Goal: Task Accomplishment & Management: Use online tool/utility

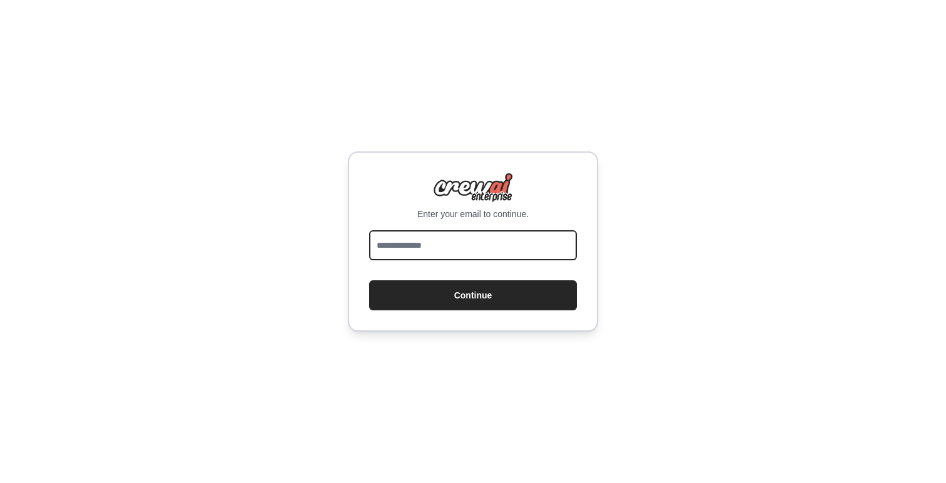
click at [413, 250] on input "email" at bounding box center [473, 245] width 208 height 30
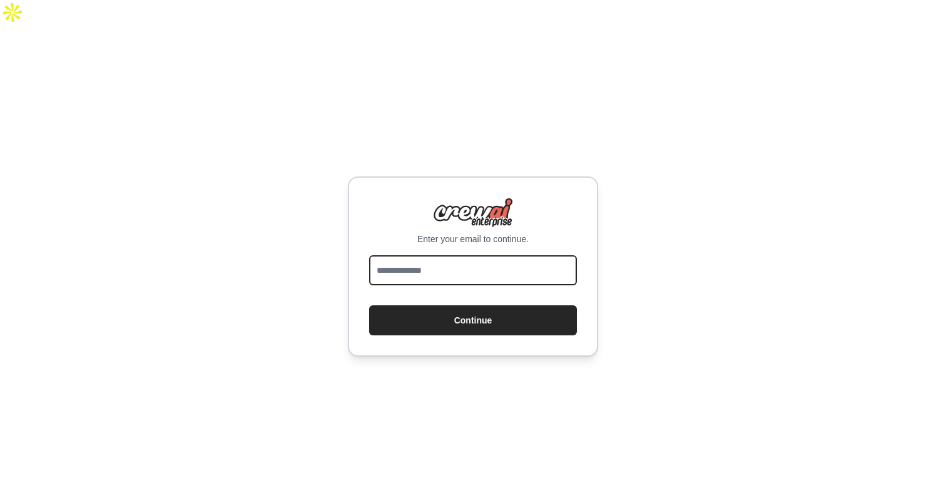
type input "**********"
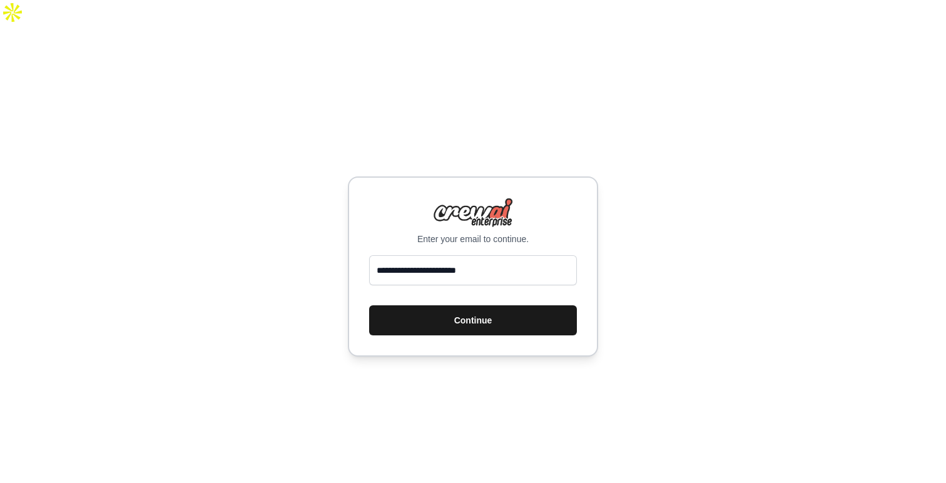
click at [438, 308] on button "Continue" at bounding box center [473, 320] width 208 height 30
click at [463, 305] on button "Continue" at bounding box center [473, 320] width 208 height 30
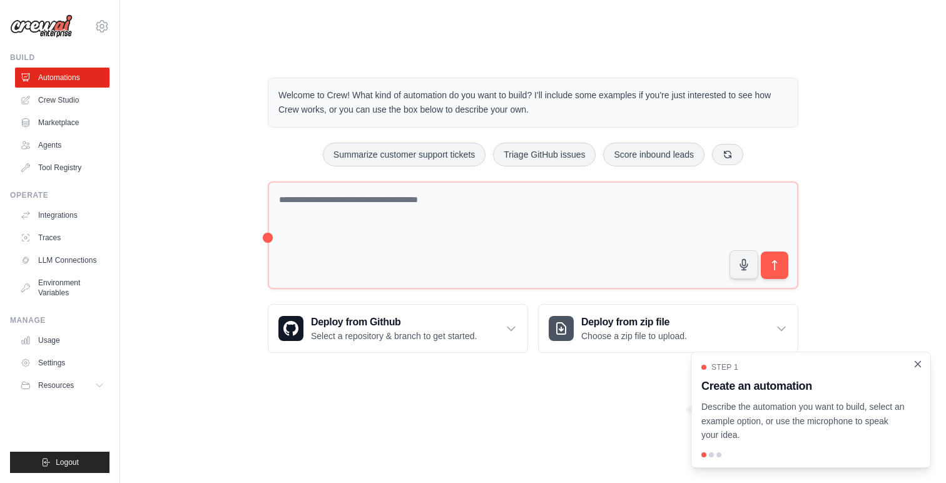
click at [917, 365] on icon "Close walkthrough" at bounding box center [918, 364] width 6 height 6
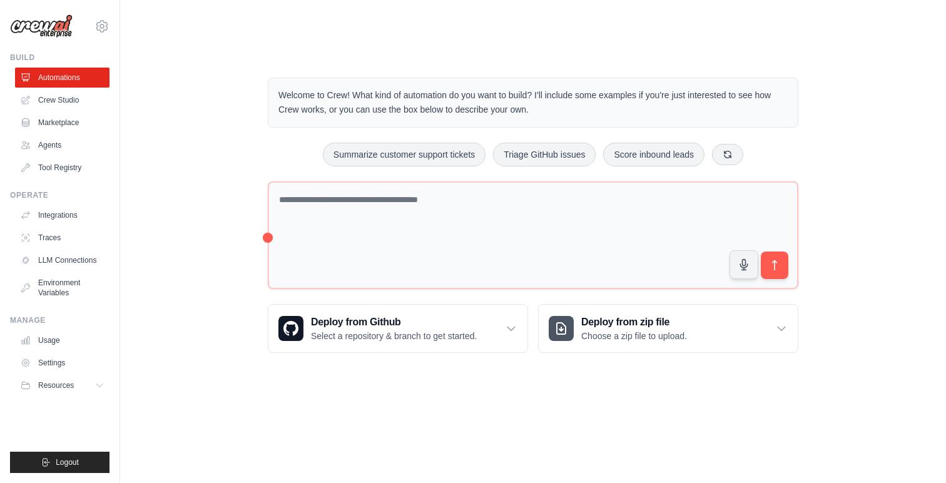
click at [900, 305] on div "Welcome to Crew! What kind of automation do you want to build? I'll include som…" at bounding box center [532, 215] width 785 height 315
click at [71, 102] on link "Crew Studio" at bounding box center [63, 100] width 94 height 20
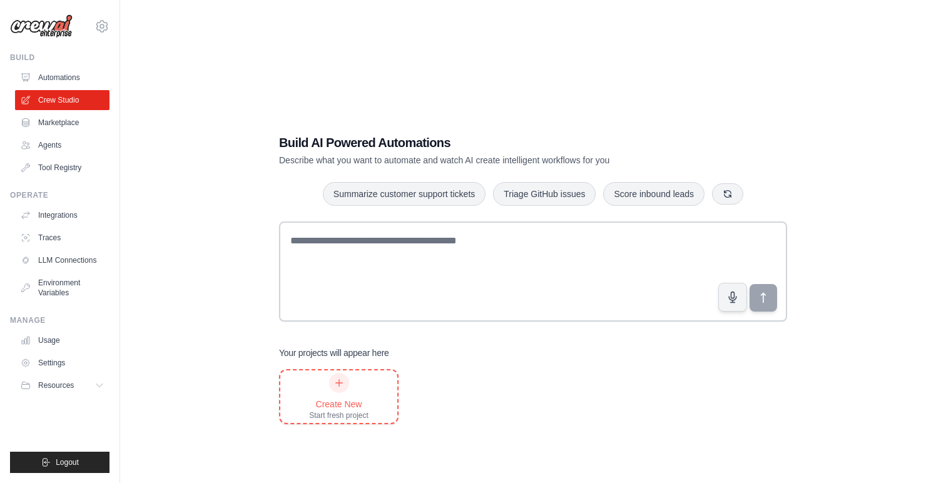
click at [286, 369] on div "Create New Start fresh project" at bounding box center [338, 396] width 119 height 55
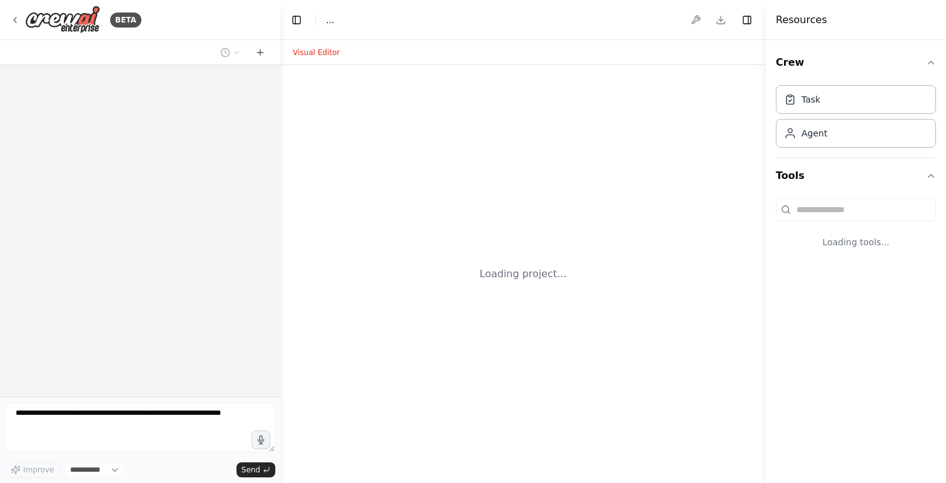
select select "****"
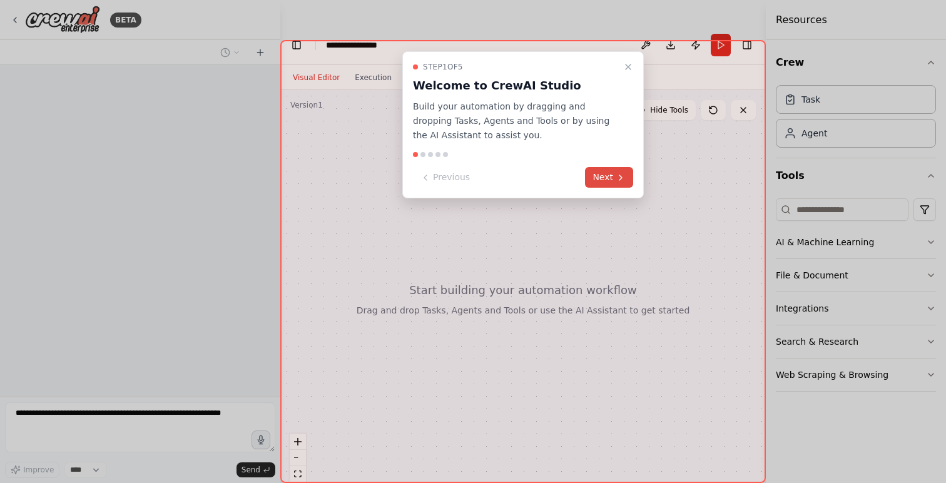
click at [615, 178] on icon at bounding box center [620, 178] width 10 height 10
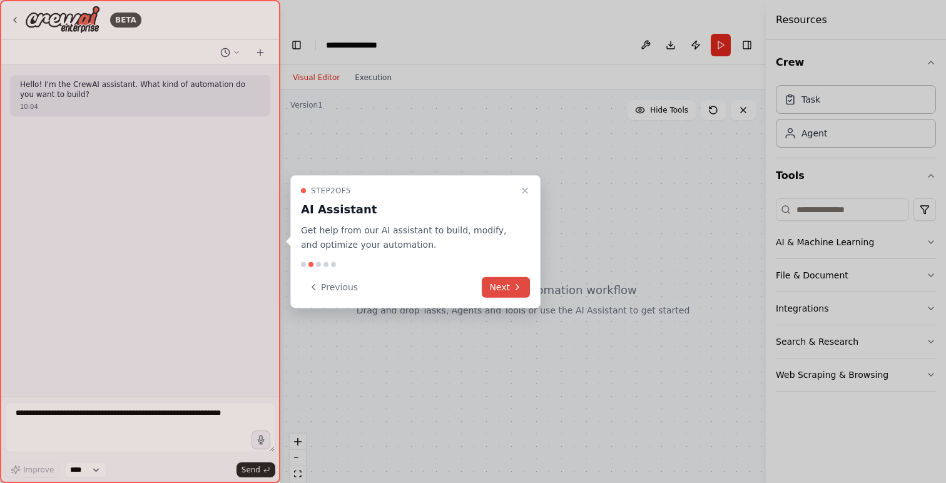
click at [519, 291] on icon at bounding box center [517, 287] width 10 height 10
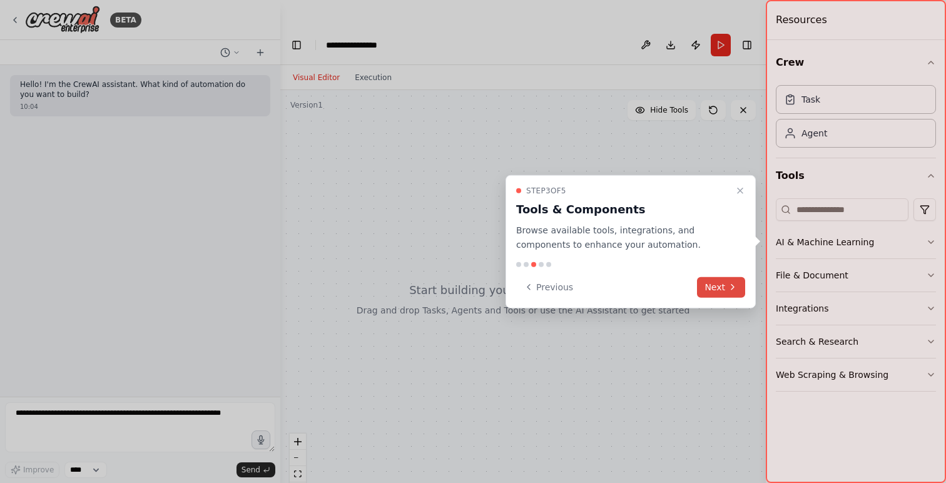
click at [730, 290] on icon at bounding box center [732, 287] width 10 height 10
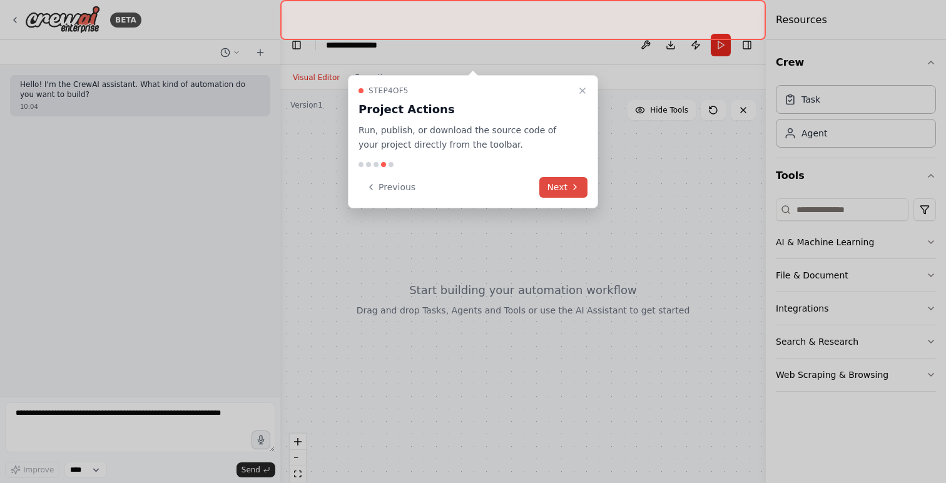
click at [567, 177] on button "Next" at bounding box center [563, 187] width 48 height 21
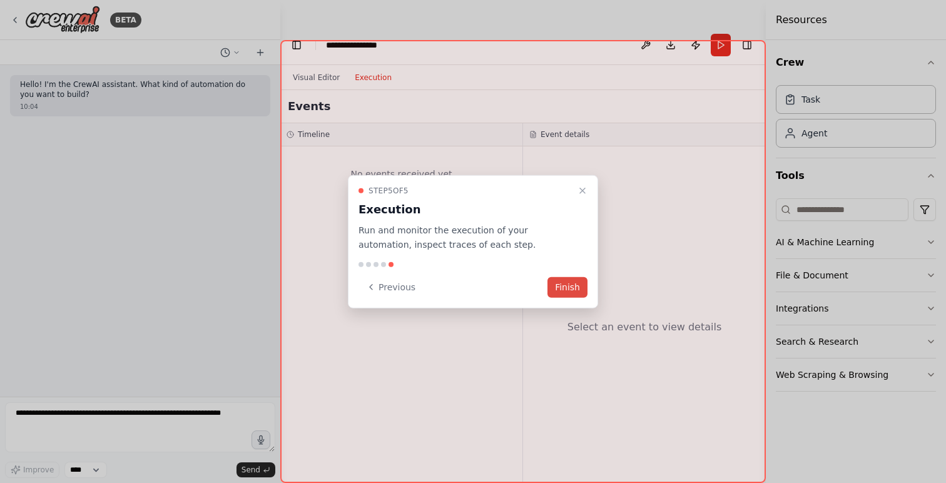
click at [577, 294] on button "Finish" at bounding box center [567, 286] width 40 height 21
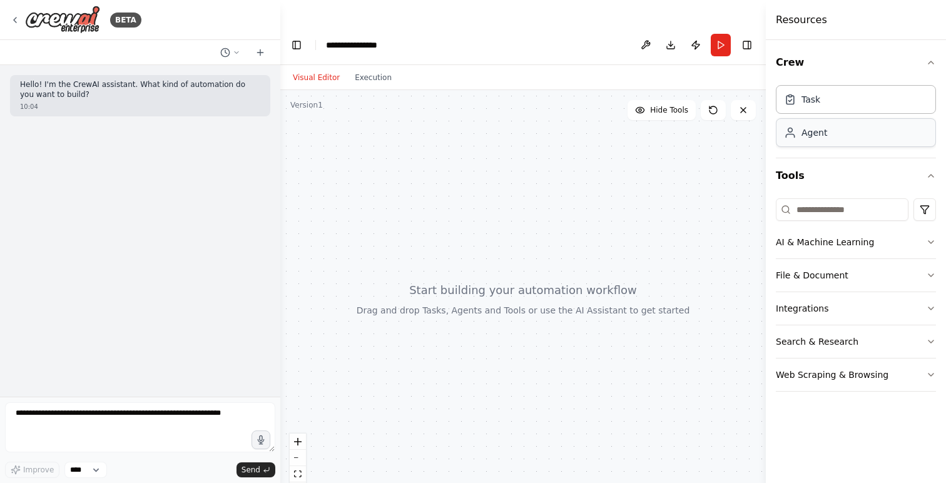
click at [799, 146] on div "Agent" at bounding box center [855, 132] width 160 height 29
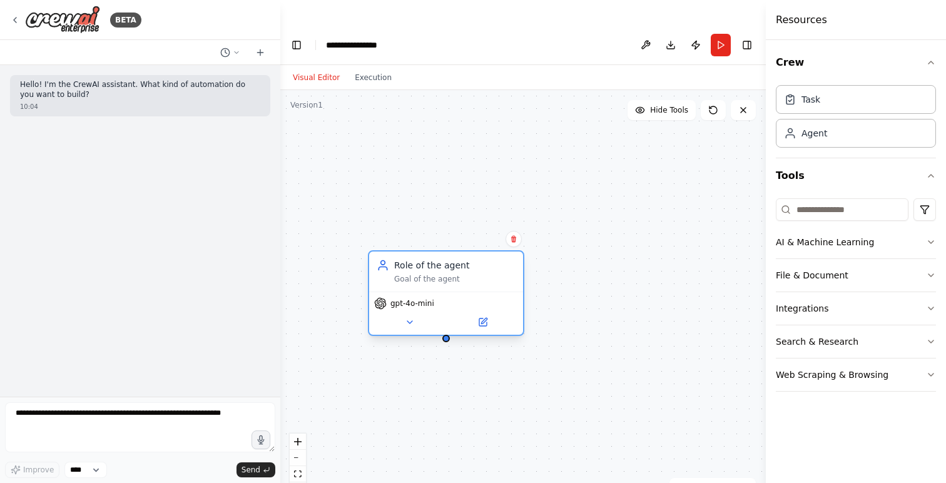
drag, startPoint x: 548, startPoint y: 312, endPoint x: 416, endPoint y: 245, distance: 148.2
click at [416, 259] on div "Role of the agent Goal of the agent" at bounding box center [454, 271] width 121 height 25
click at [439, 259] on div "Role of the agent" at bounding box center [454, 265] width 121 height 13
click at [427, 274] on div "Goal of the agent" at bounding box center [454, 279] width 121 height 10
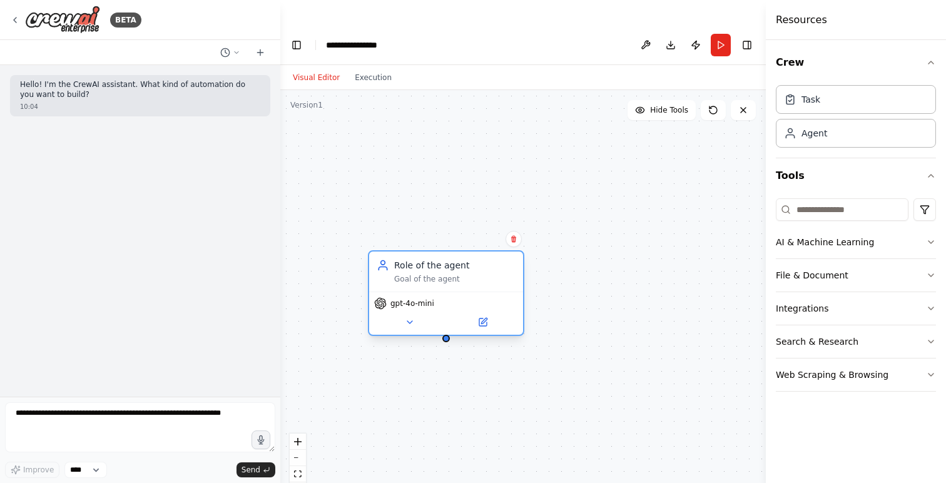
click at [427, 274] on div "Goal of the agent" at bounding box center [454, 279] width 121 height 10
click at [409, 321] on icon at bounding box center [409, 322] width 5 height 3
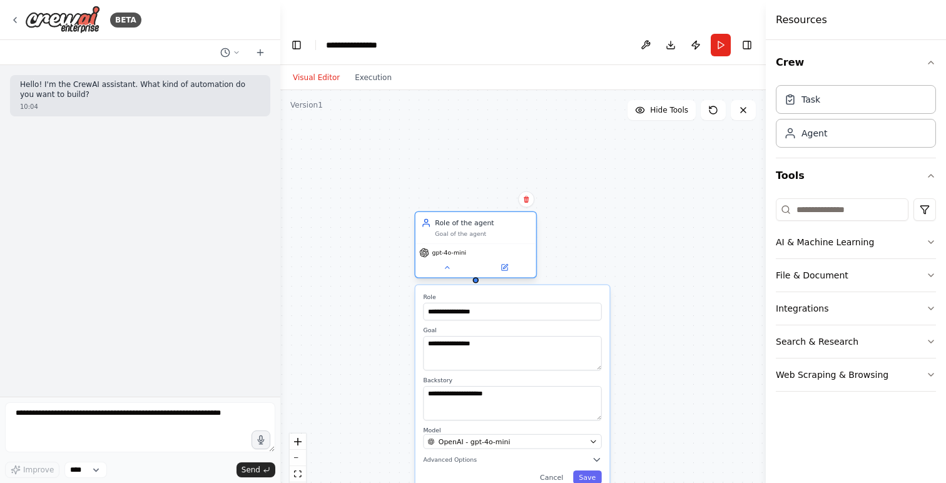
drag, startPoint x: 418, startPoint y: 331, endPoint x: 457, endPoint y: 251, distance: 89.5
click at [457, 251] on div "**********" at bounding box center [475, 246] width 123 height 67
click at [452, 436] on span "OpenAI - gpt-4o-mini" at bounding box center [474, 441] width 72 height 10
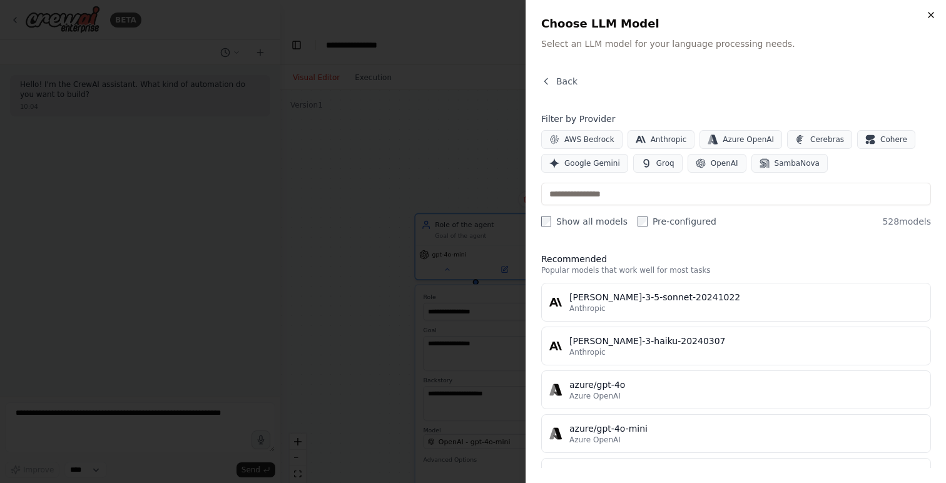
click at [928, 17] on icon "button" at bounding box center [930, 15] width 5 height 5
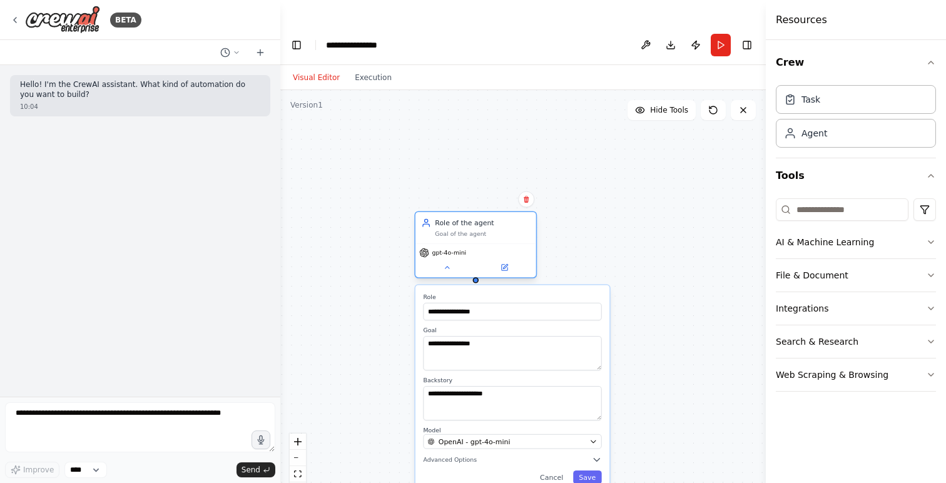
click at [497, 229] on div "Goal of the agent" at bounding box center [482, 233] width 95 height 8
click at [263, 50] on icon at bounding box center [260, 53] width 10 height 10
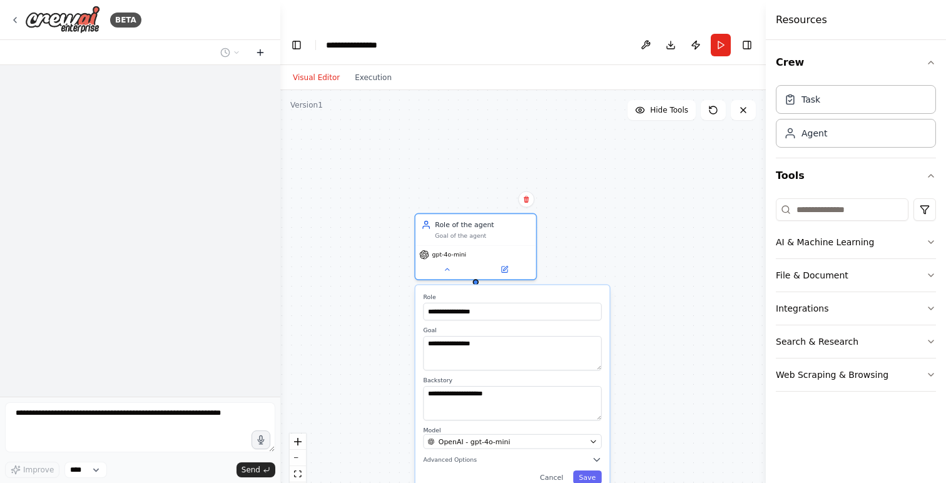
click at [263, 51] on icon at bounding box center [260, 53] width 10 height 10
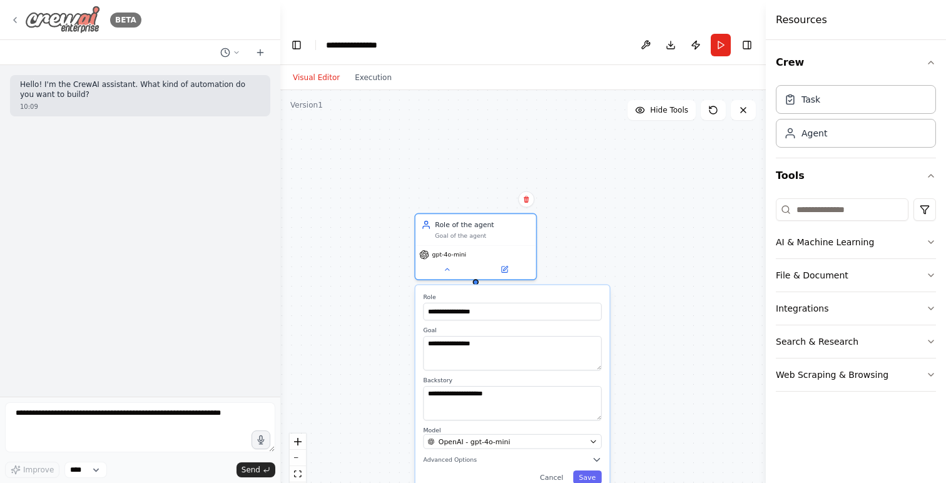
click at [13, 20] on icon at bounding box center [15, 20] width 10 height 10
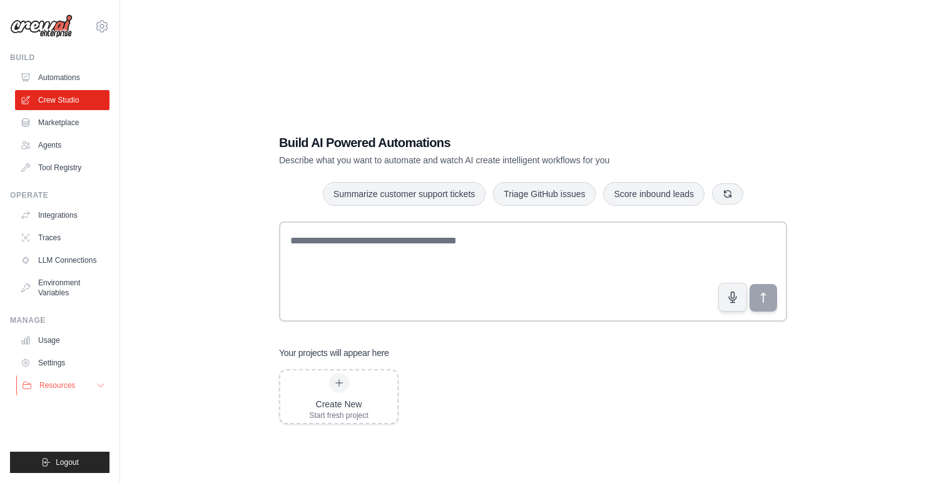
click at [63, 388] on span "Resources" at bounding box center [57, 385] width 36 height 10
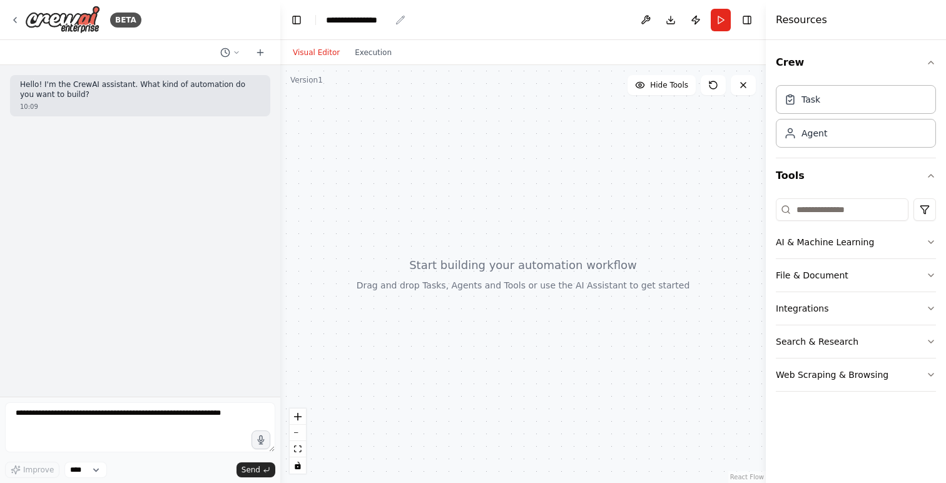
click at [358, 18] on div "**********" at bounding box center [358, 20] width 64 height 13
click at [358, 18] on div "**********" at bounding box center [373, 20] width 94 height 13
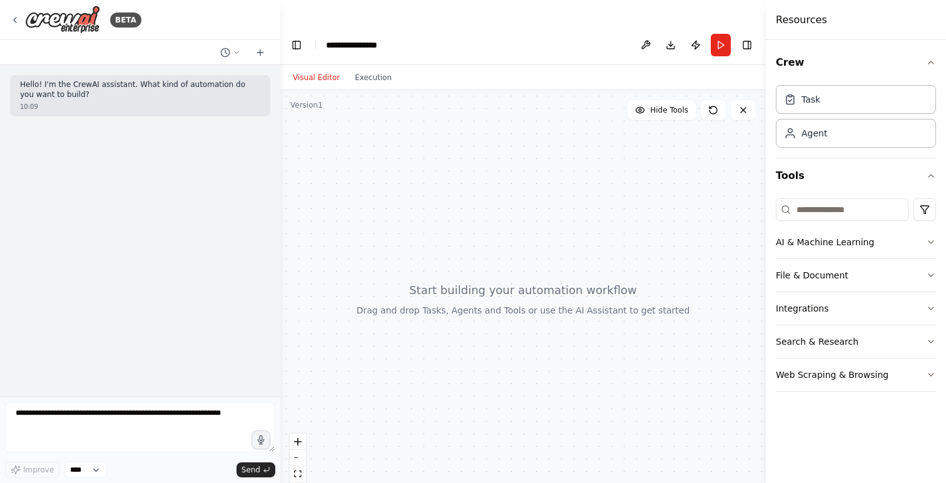
click at [395, 39] on div "**********" at bounding box center [373, 45] width 94 height 13
click at [326, 39] on div "**********" at bounding box center [373, 45] width 94 height 13
click at [642, 34] on button at bounding box center [645, 45] width 20 height 23
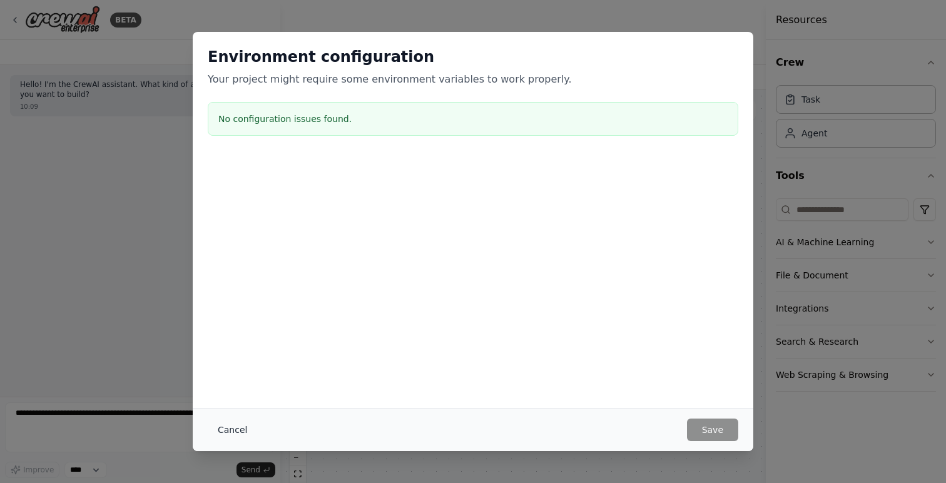
click at [229, 428] on button "Cancel" at bounding box center [232, 429] width 49 height 23
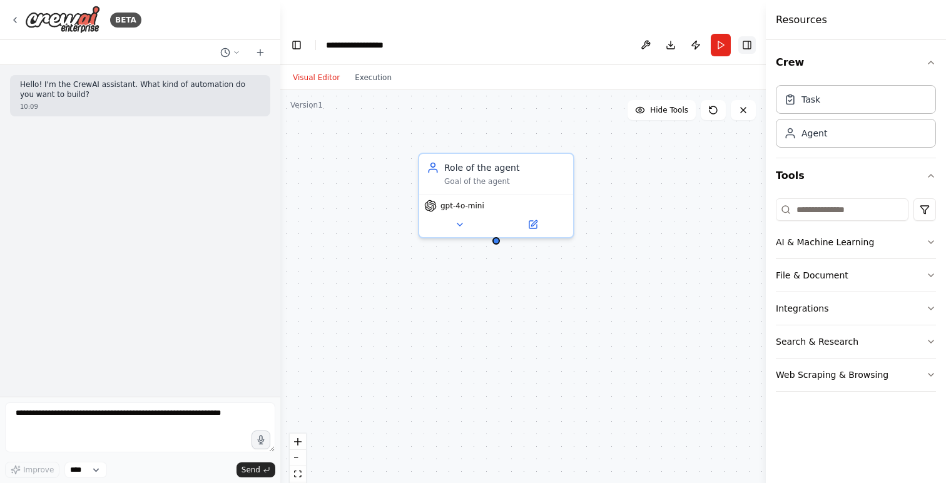
click at [752, 36] on button "Toggle Right Sidebar" at bounding box center [747, 45] width 18 height 18
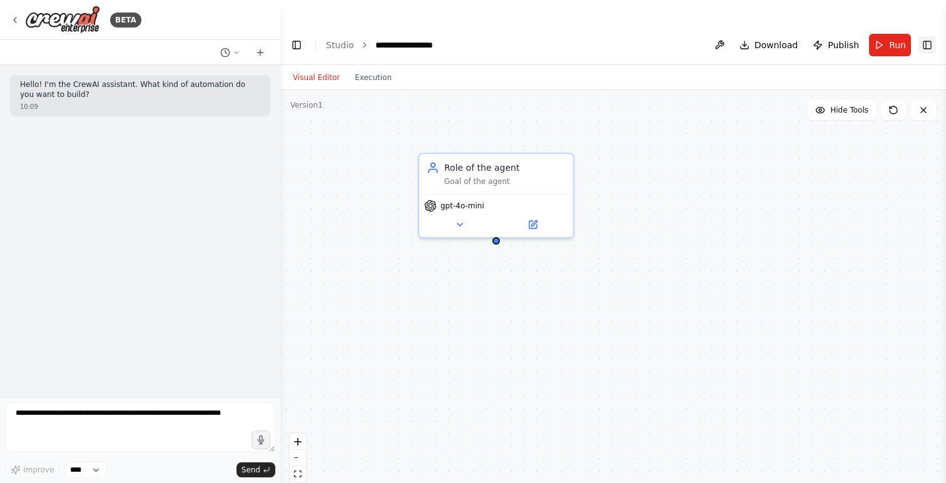
click at [929, 36] on button "Toggle Right Sidebar" at bounding box center [927, 45] width 18 height 18
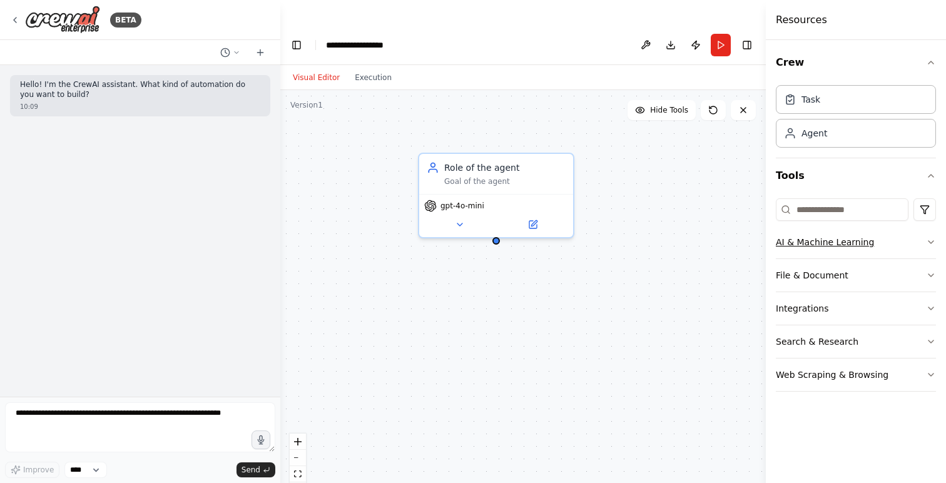
click at [903, 243] on button "AI & Machine Learning" at bounding box center [855, 242] width 160 height 33
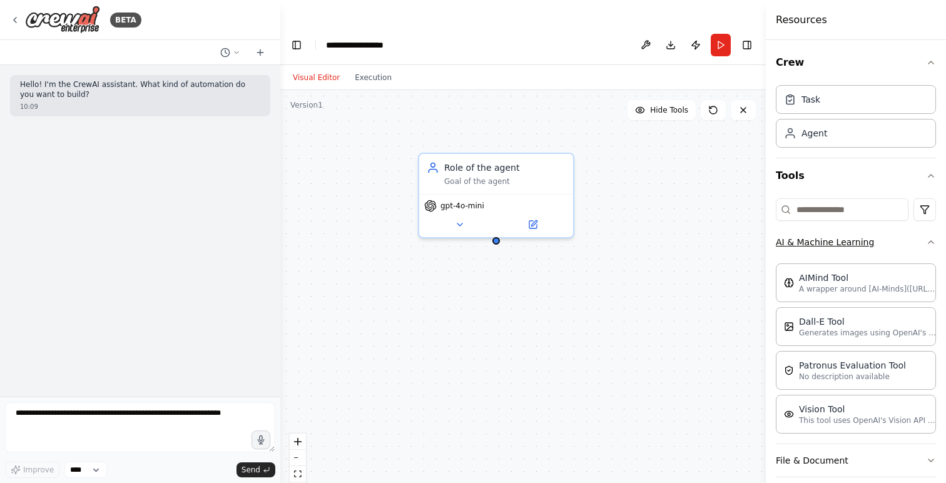
click at [903, 243] on button "AI & Machine Learning" at bounding box center [855, 242] width 160 height 33
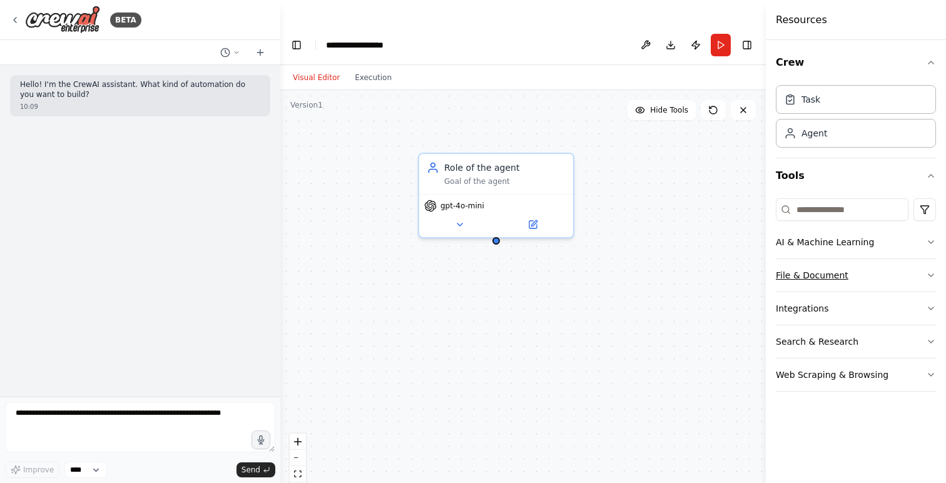
click at [817, 273] on button "File & Document" at bounding box center [855, 275] width 160 height 33
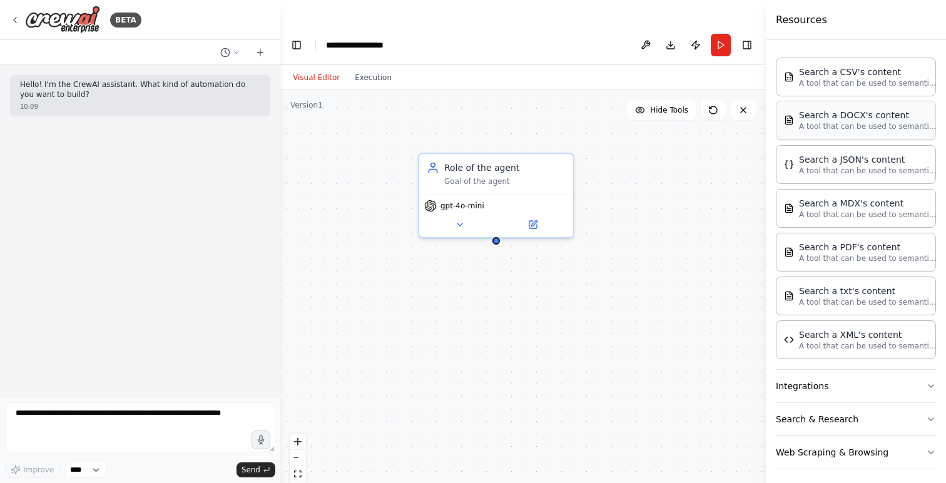
scroll to position [245, 0]
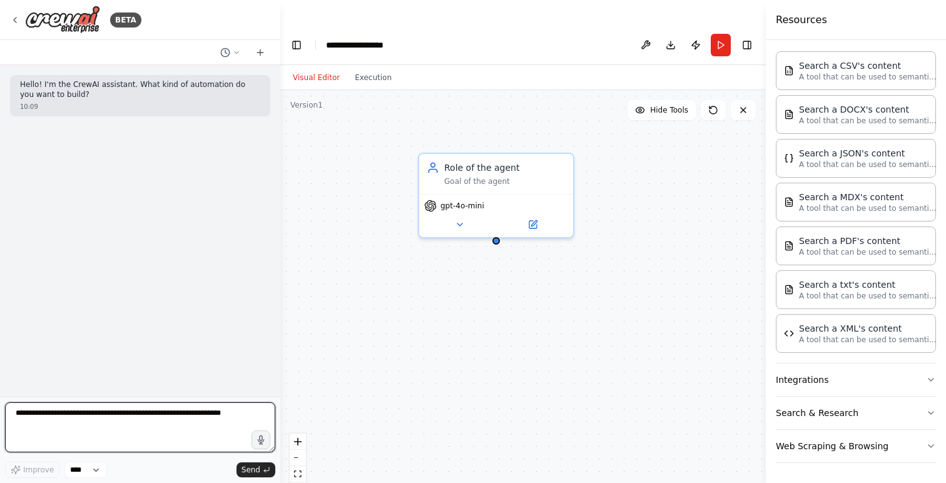
click at [79, 404] on textarea at bounding box center [140, 427] width 270 height 50
type textarea "**********"
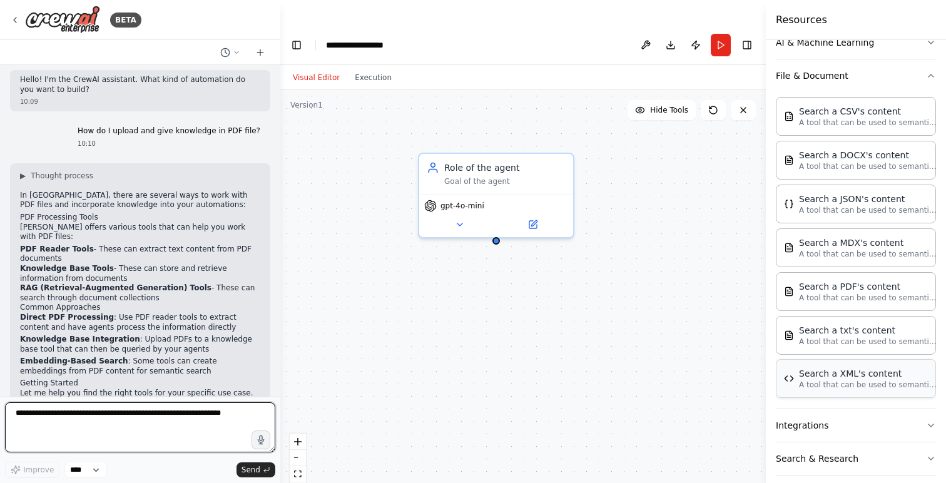
scroll to position [0, 0]
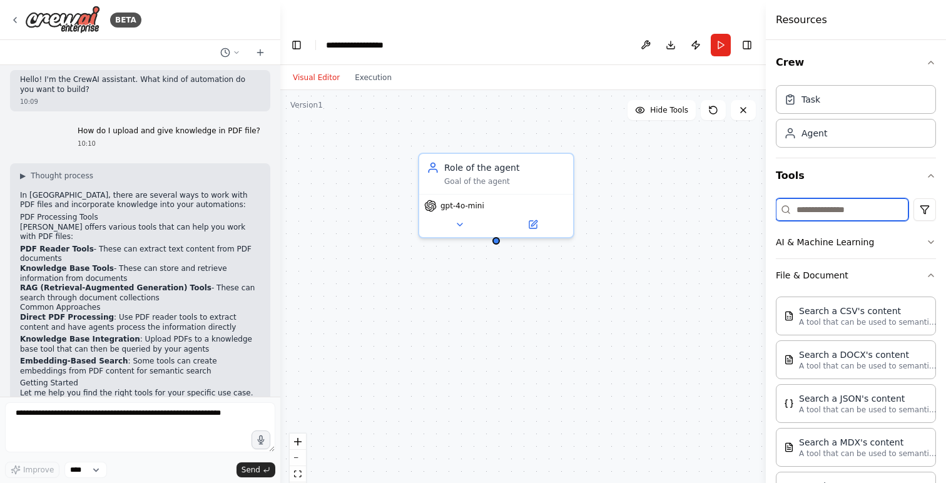
click at [840, 214] on input at bounding box center [841, 209] width 133 height 23
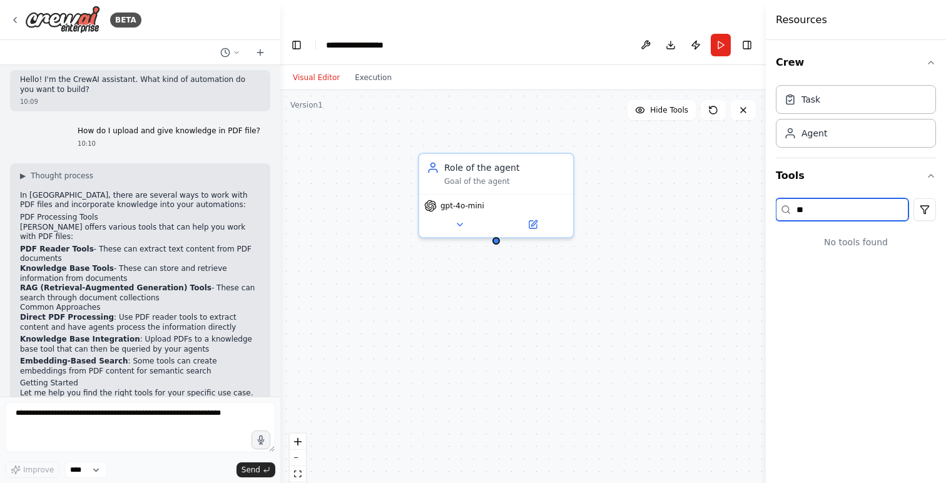
type input "*"
type input "***"
click at [841, 243] on button "File & Document" at bounding box center [855, 242] width 160 height 33
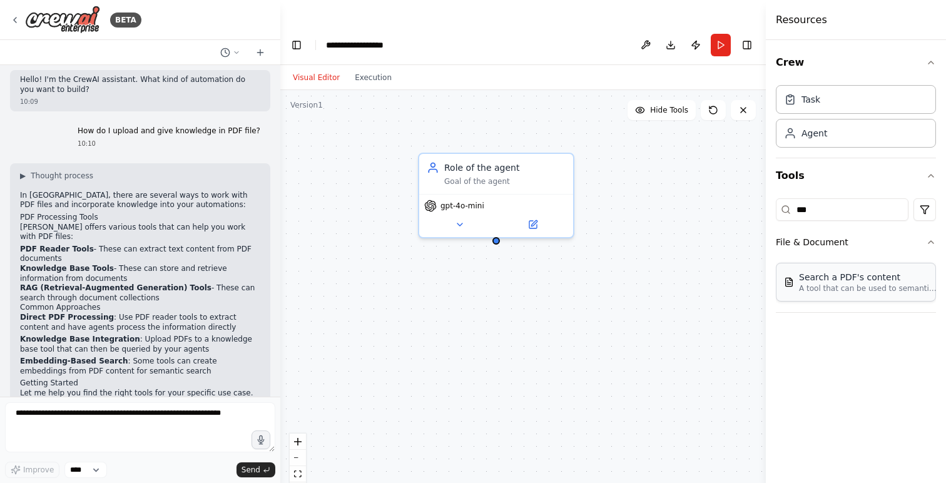
click at [860, 287] on p "A tool that can be used to semantic search a query from a PDF's content." at bounding box center [868, 288] width 138 height 10
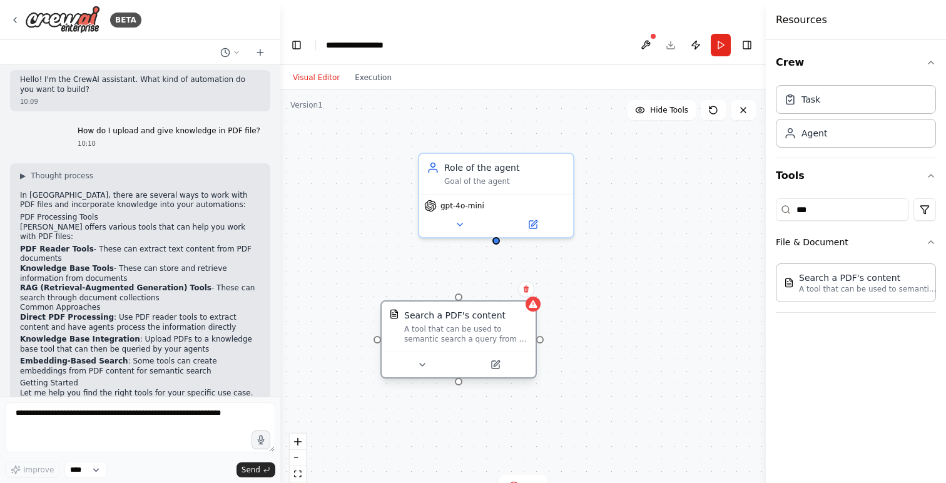
drag, startPoint x: 575, startPoint y: 311, endPoint x: 442, endPoint y: 293, distance: 134.4
click at [442, 309] on div "Search a PDF's content A tool that can be used to semantic search a query from …" at bounding box center [466, 326] width 124 height 35
click at [483, 360] on icon at bounding box center [483, 365] width 10 height 10
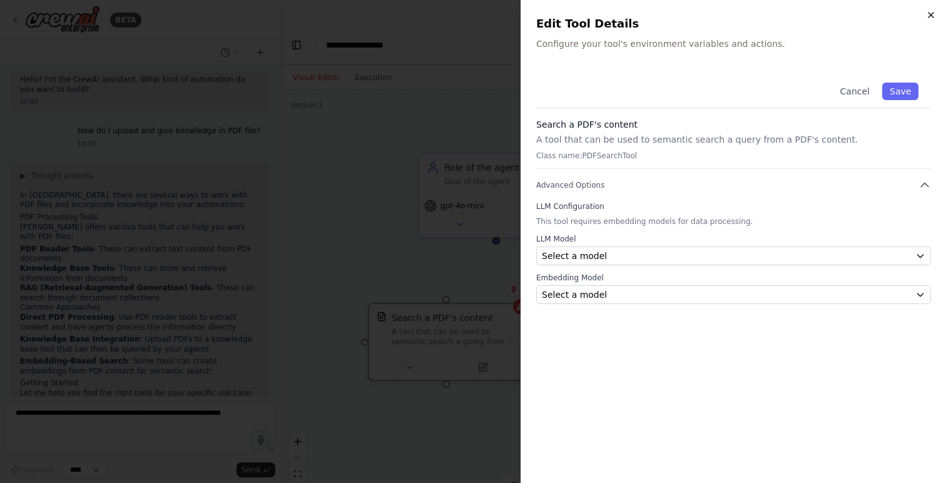
click at [930, 18] on icon "button" at bounding box center [930, 15] width 10 height 10
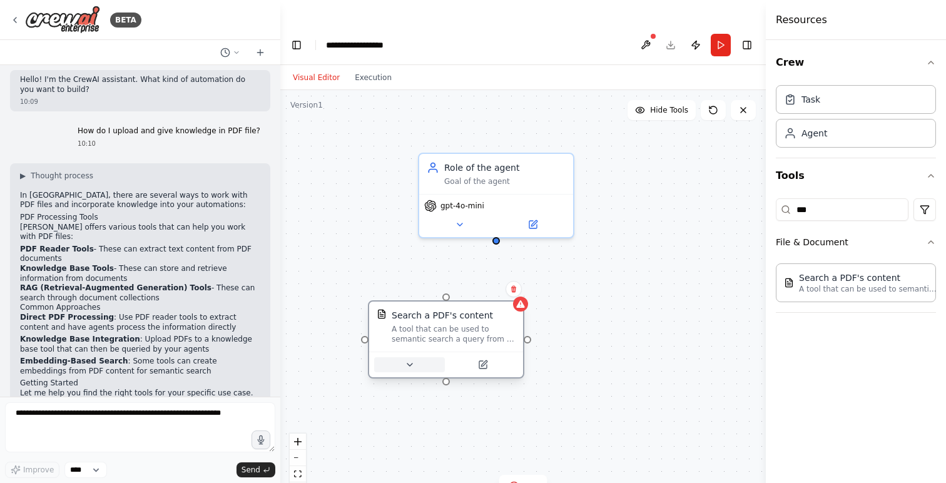
click at [408, 363] on icon at bounding box center [409, 364] width 5 height 3
click at [408, 360] on icon at bounding box center [410, 365] width 10 height 10
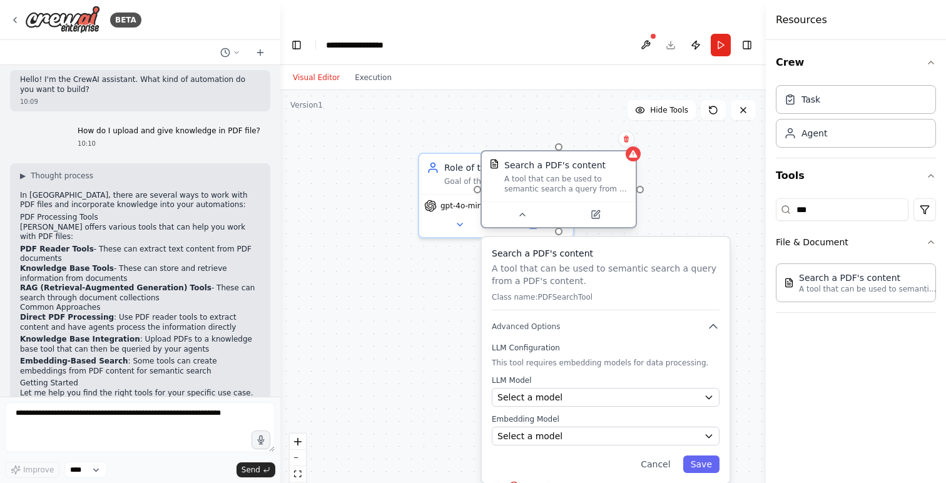
drag, startPoint x: 440, startPoint y: 316, endPoint x: 557, endPoint y: 161, distance: 194.6
click at [557, 174] on div "A tool that can be used to semantic search a query from a PDF's content." at bounding box center [566, 184] width 124 height 20
click at [520, 213] on icon at bounding box center [522, 214] width 5 height 3
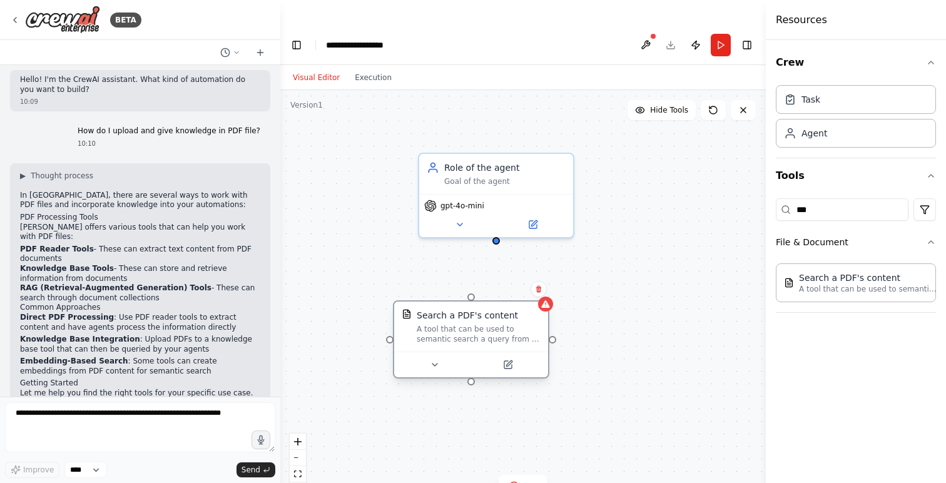
drag, startPoint x: 558, startPoint y: 154, endPoint x: 471, endPoint y: 313, distance: 180.5
click at [471, 324] on div "A tool that can be used to semantic search a query from a PDF's content." at bounding box center [478, 334] width 124 height 20
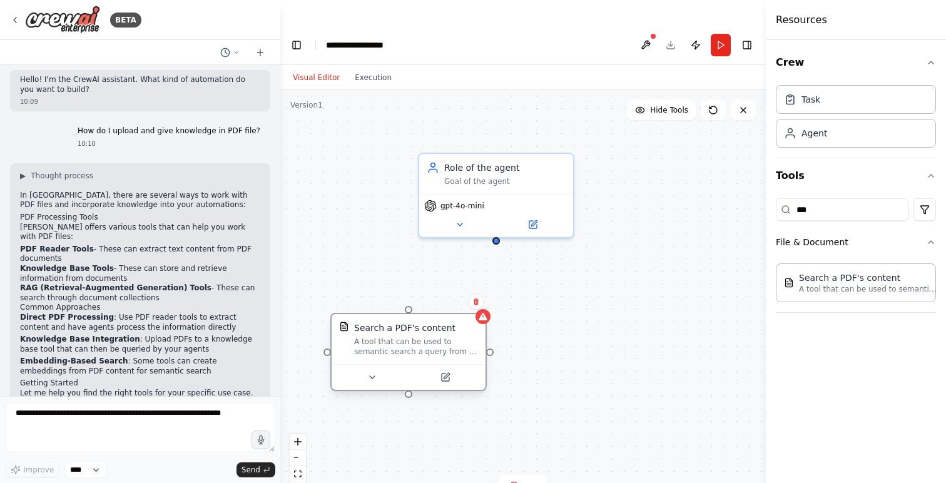
drag, startPoint x: 490, startPoint y: 320, endPoint x: 388, endPoint y: 320, distance: 102.6
click at [388, 336] on div "A tool that can be used to semantic search a query from a PDF's content." at bounding box center [416, 346] width 124 height 20
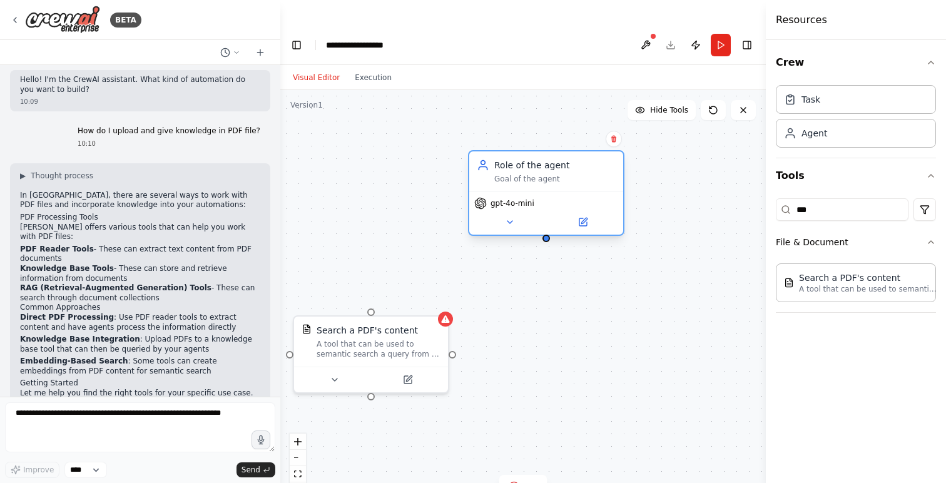
drag, startPoint x: 478, startPoint y: 154, endPoint x: 542, endPoint y: 153, distance: 63.8
click at [542, 174] on div "Goal of the agent" at bounding box center [554, 179] width 121 height 10
drag, startPoint x: 453, startPoint y: 333, endPoint x: 482, endPoint y: 166, distance: 169.4
click at [482, 166] on div "Role of the agent Goal of the agent gpt-4o-mini Search a PDF's content A tool t…" at bounding box center [522, 299] width 485 height 418
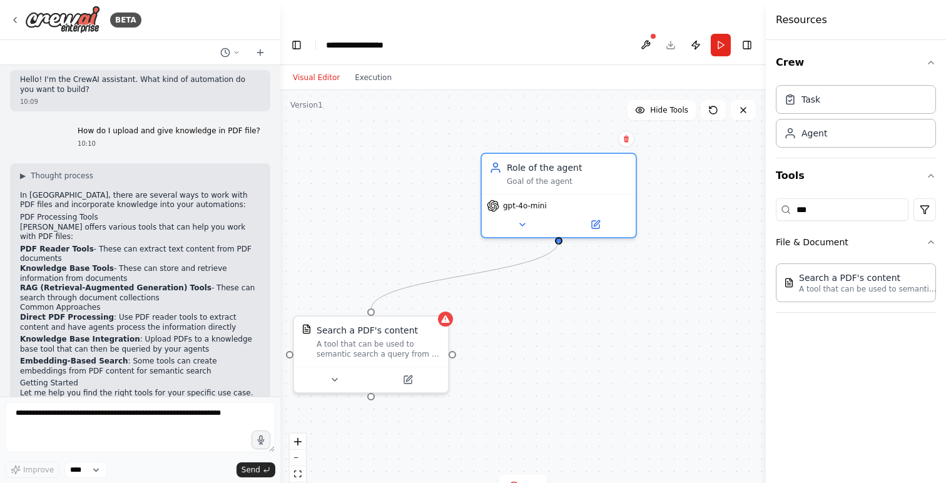
drag, startPoint x: 453, startPoint y: 326, endPoint x: 569, endPoint y: 214, distance: 161.0
click at [569, 214] on div "Role of the agent Goal of the agent gpt-4o-mini Search a PDF's content A tool t…" at bounding box center [522, 299] width 485 height 418
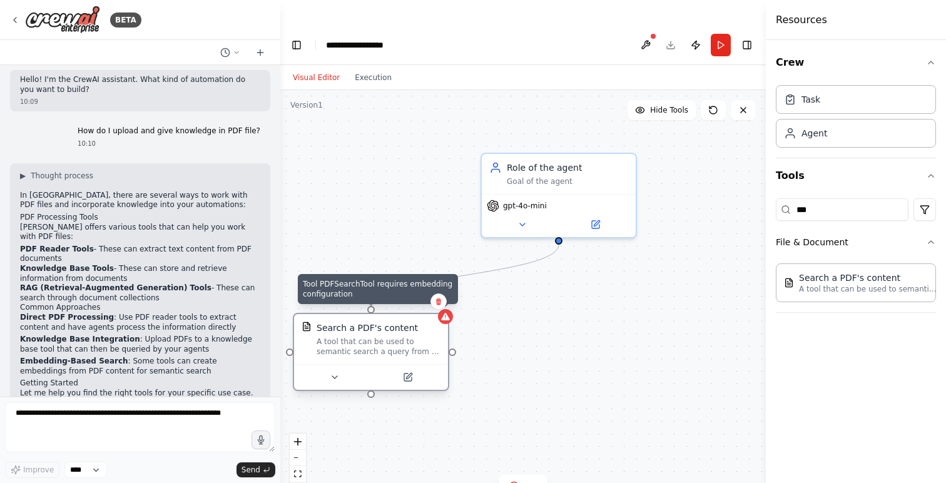
click at [448, 311] on icon at bounding box center [445, 316] width 10 height 10
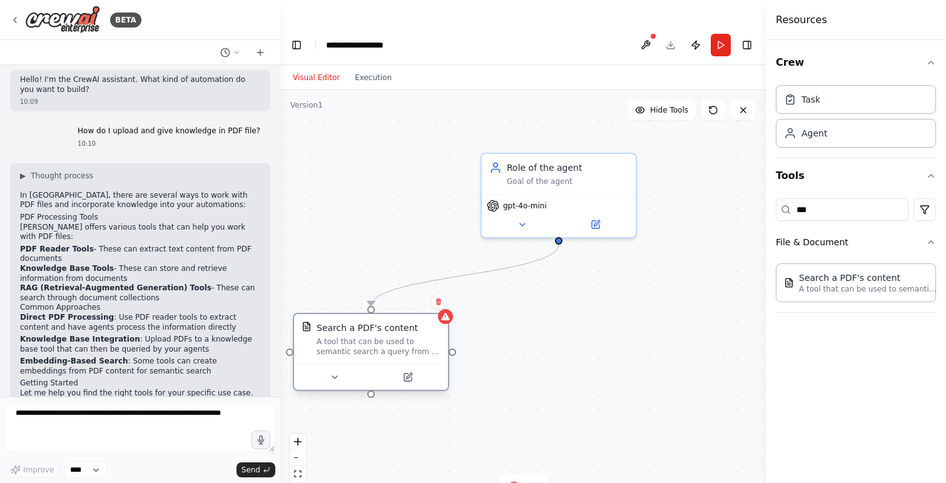
click at [380, 336] on div "A tool that can be used to semantic search a query from a PDF's content." at bounding box center [378, 346] width 124 height 20
click at [857, 284] on p "A tool that can be used to semantic search a query from a PDF's content." at bounding box center [868, 288] width 138 height 10
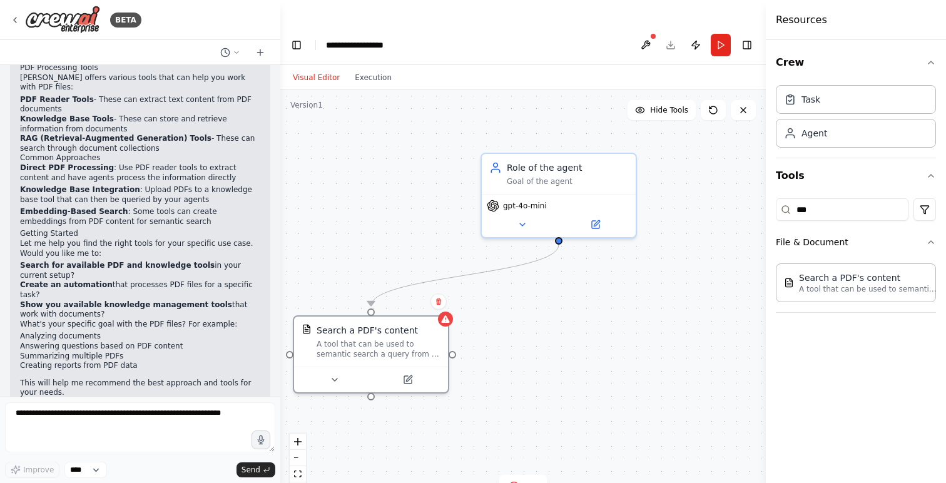
scroll to position [163, 0]
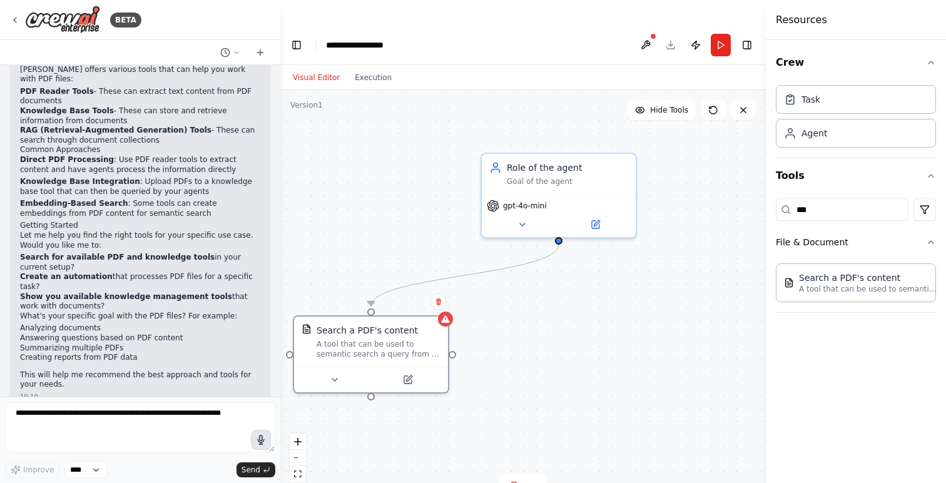
click at [259, 439] on icon "button" at bounding box center [261, 439] width 6 height 9
click at [263, 436] on circle "button" at bounding box center [260, 439] width 9 height 9
click at [256, 474] on span "Send" at bounding box center [250, 470] width 19 height 10
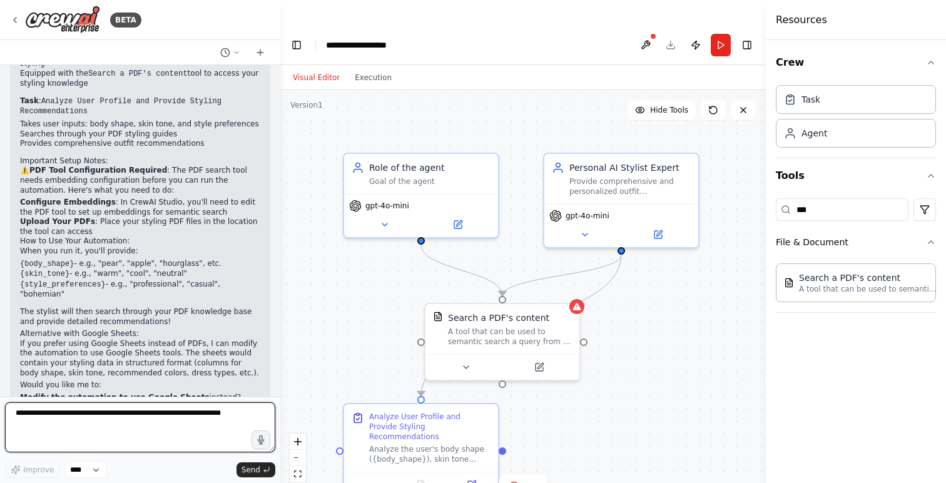
scroll to position [1276, 0]
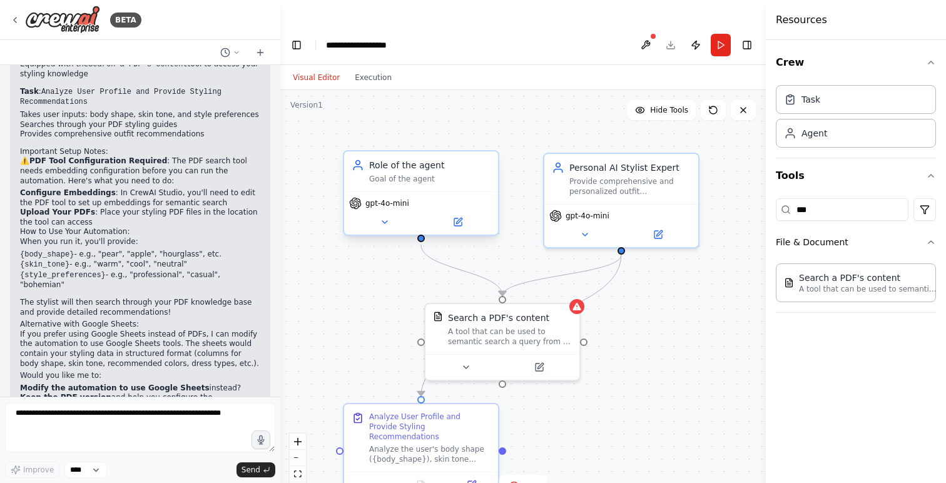
click at [450, 191] on div "gpt-4o-mini" at bounding box center [421, 212] width 154 height 43
click at [491, 135] on icon at bounding box center [489, 139] width 8 height 8
click at [449, 131] on button "Confirm" at bounding box center [453, 138] width 44 height 15
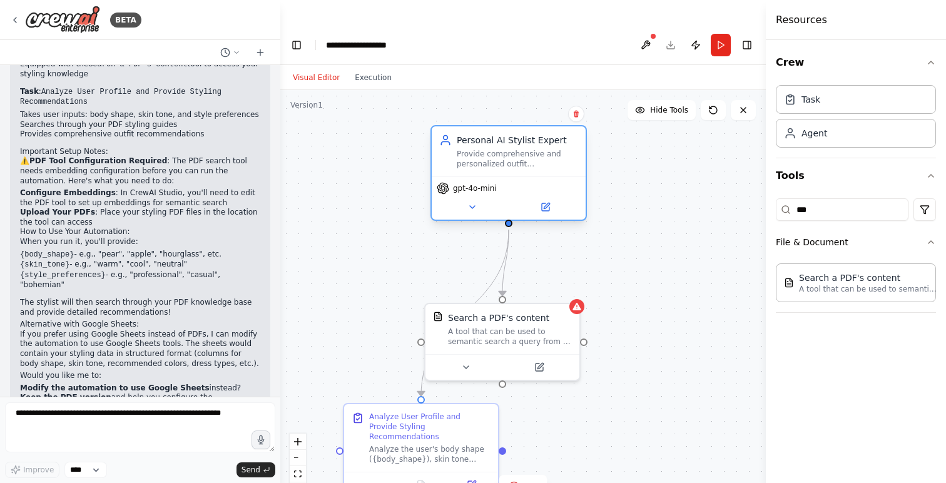
drag, startPoint x: 605, startPoint y: 158, endPoint x: 493, endPoint y: 126, distance: 116.4
click at [493, 149] on div "Provide comprehensive and personalized outfit recommendations based on the user…" at bounding box center [516, 159] width 121 height 20
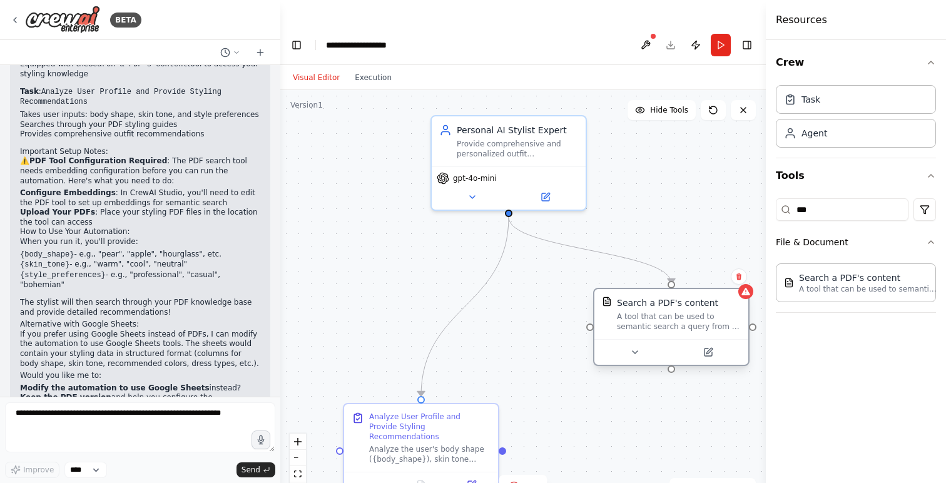
drag, startPoint x: 462, startPoint y: 306, endPoint x: 631, endPoint y: 283, distance: 170.5
click at [631, 311] on div "A tool that can be used to semantic search a query from a PDF's content." at bounding box center [679, 321] width 124 height 20
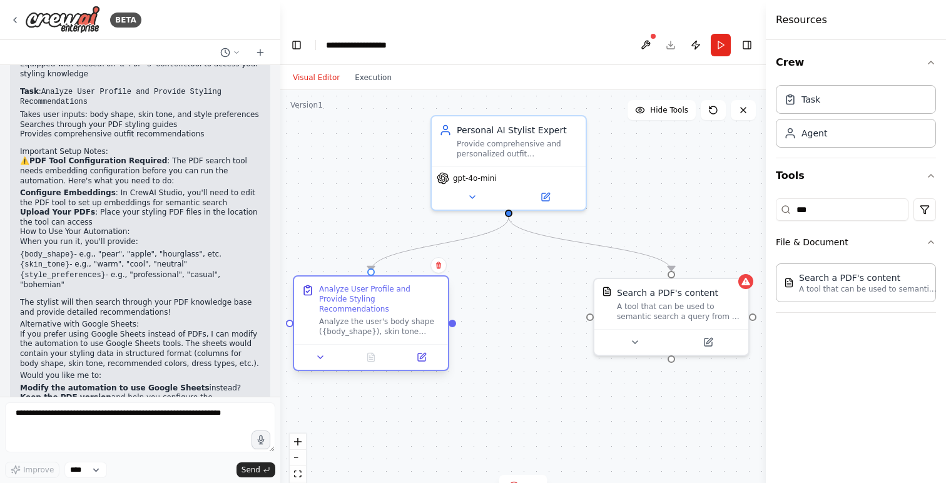
drag, startPoint x: 420, startPoint y: 410, endPoint x: 368, endPoint y: 286, distance: 133.7
click at [368, 316] on div "Analyze the user's body shape ({body_shape}), skin tone ({skin_tone}), and styl…" at bounding box center [379, 326] width 121 height 20
click at [644, 284] on div "Search a PDF's content" at bounding box center [667, 290] width 101 height 13
click at [260, 441] on icon "button" at bounding box center [261, 439] width 6 height 9
click at [260, 441] on circle "button" at bounding box center [261, 439] width 12 height 12
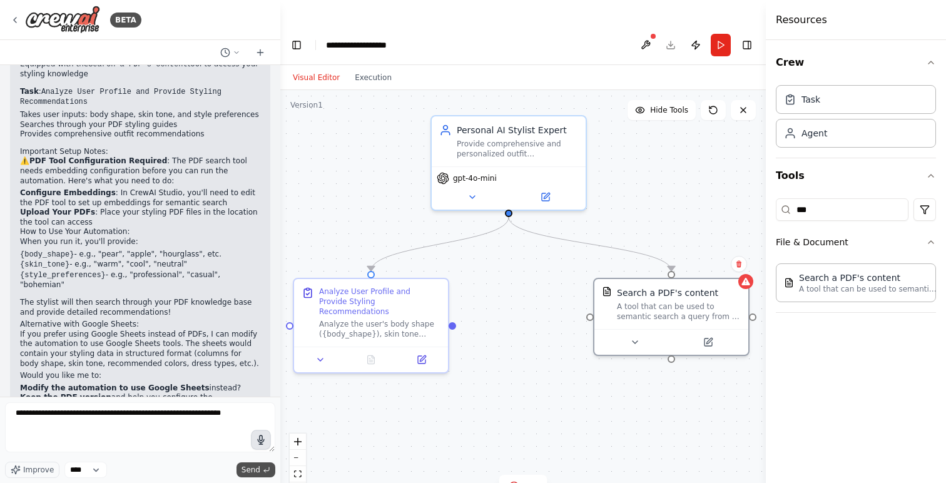
click at [253, 468] on span "Send" at bounding box center [250, 470] width 19 height 10
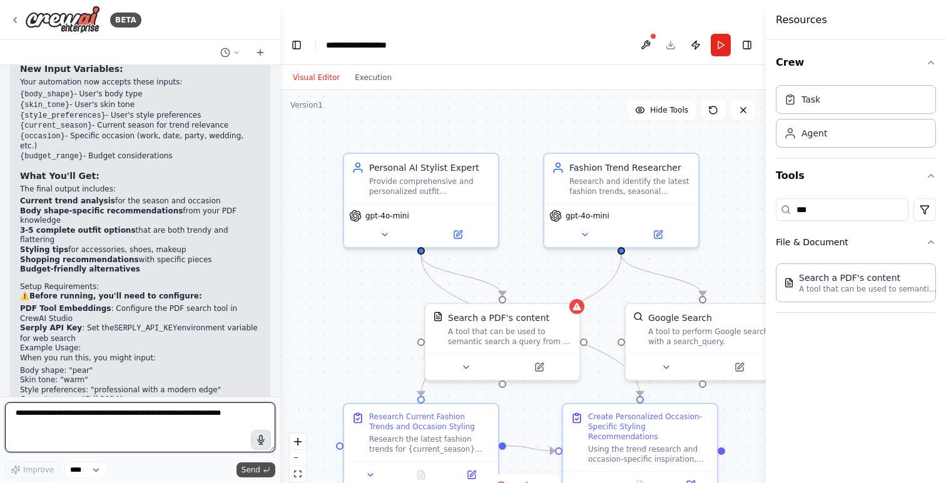
scroll to position [2508, 0]
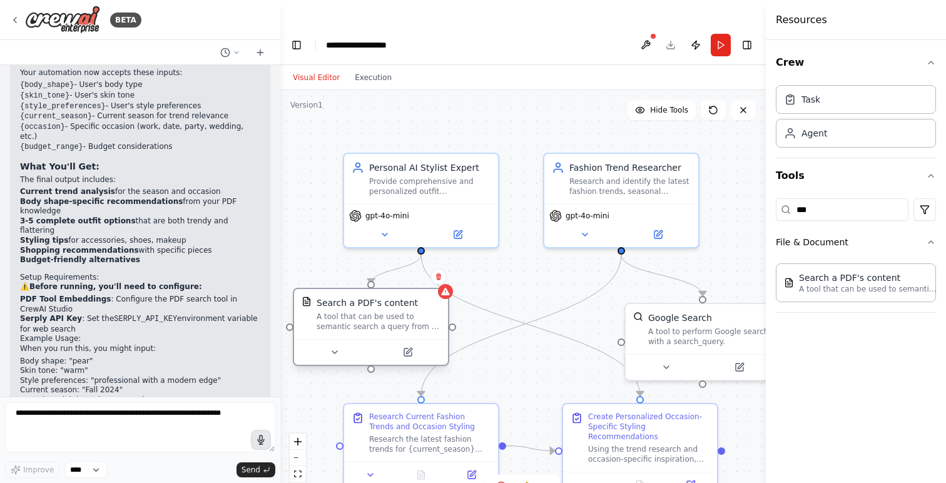
drag, startPoint x: 468, startPoint y: 306, endPoint x: 341, endPoint y: 293, distance: 128.2
click at [341, 311] on div "A tool that can be used to semantic search a query from a PDF's content." at bounding box center [378, 321] width 124 height 20
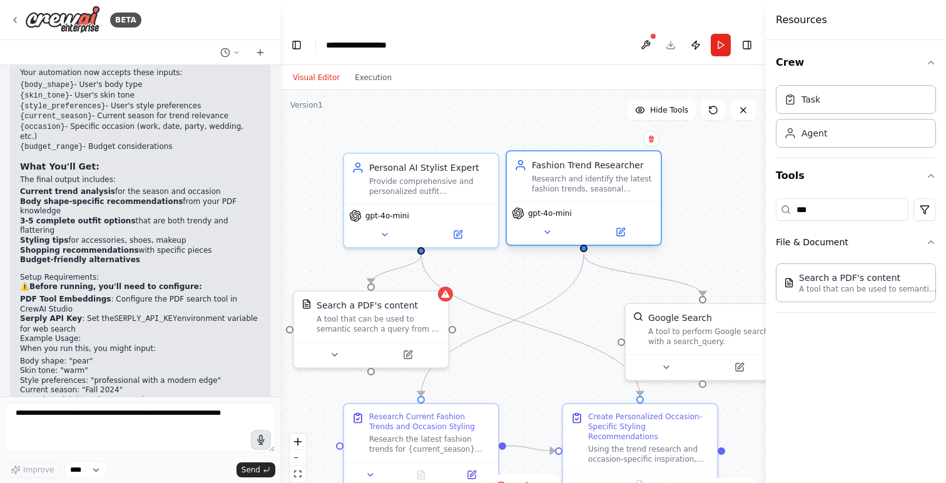
drag, startPoint x: 610, startPoint y: 160, endPoint x: 587, endPoint y: 149, distance: 25.2
click at [588, 174] on div "Research and identify the latest fashion trends, seasonal collections, and occa…" at bounding box center [592, 184] width 121 height 20
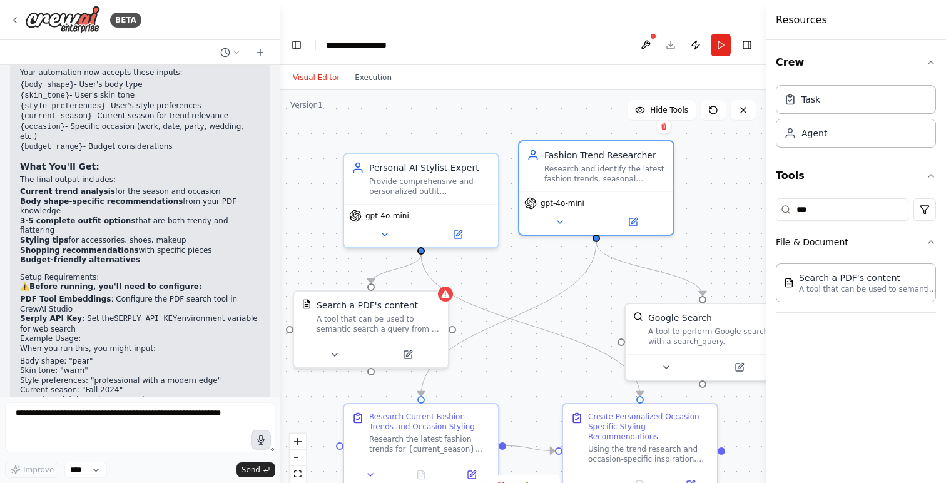
click at [262, 436] on icon "button" at bounding box center [260, 439] width 7 height 9
click at [253, 468] on span "Send" at bounding box center [250, 470] width 19 height 10
click at [258, 440] on circle "button" at bounding box center [260, 439] width 9 height 9
click at [254, 468] on span "Send" at bounding box center [250, 470] width 19 height 10
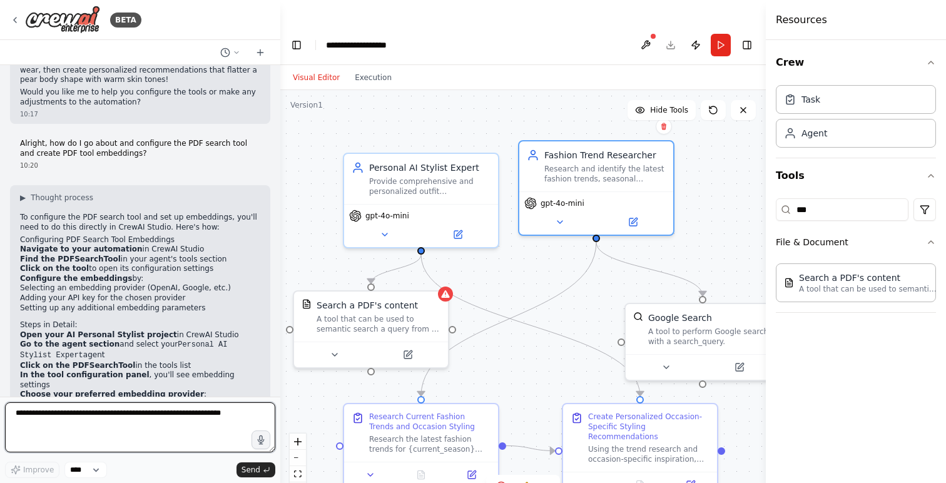
scroll to position [2843, 0]
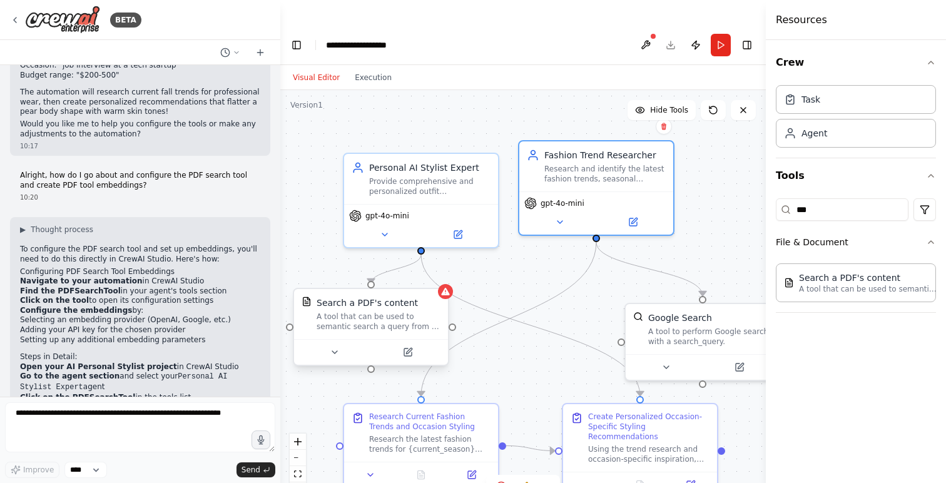
click at [328, 311] on div "A tool that can be used to semantic search a query from a PDF's content." at bounding box center [378, 321] width 124 height 20
click at [387, 311] on div "A tool that can be used to semantic search a query from a PDF's content." at bounding box center [378, 321] width 124 height 20
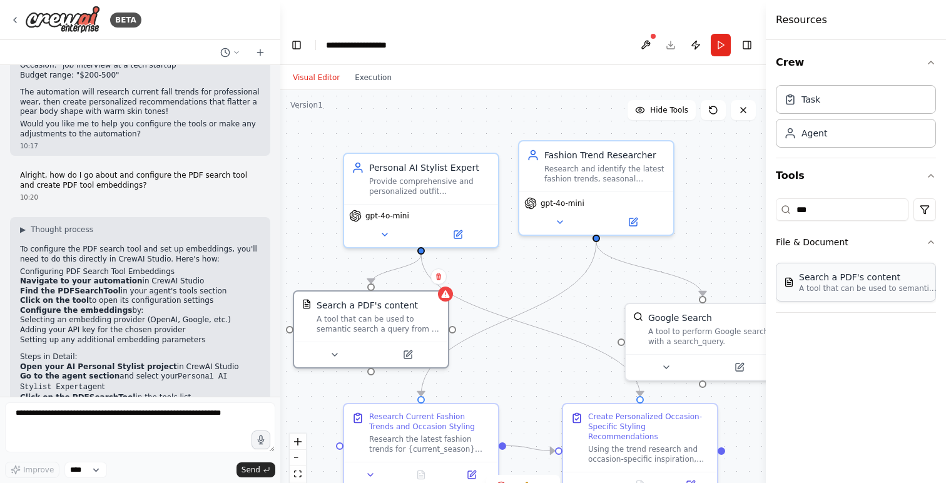
click at [811, 294] on div "Search a PDF's content A tool that can be used to semantic search a query from …" at bounding box center [855, 282] width 160 height 39
click at [408, 311] on div "A tool that can be used to semantic search a query from a PDF's content." at bounding box center [378, 321] width 124 height 20
click at [406, 348] on icon at bounding box center [409, 351] width 6 height 6
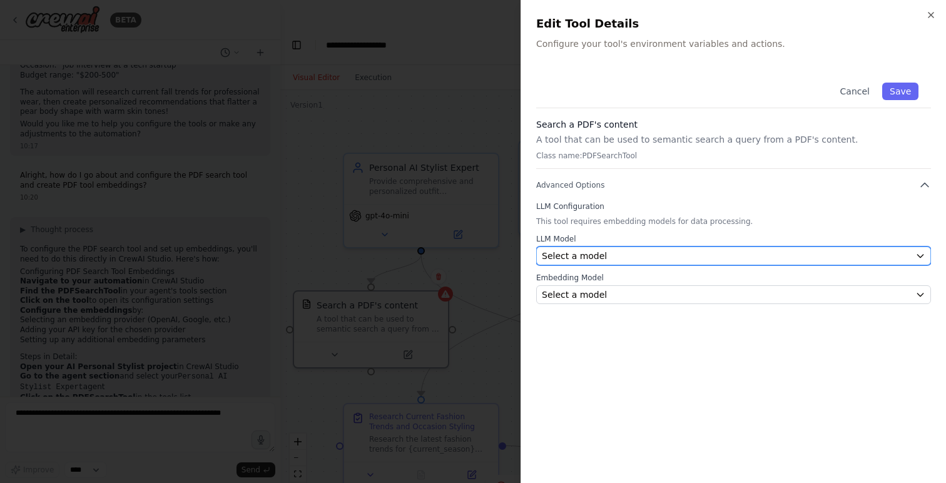
click at [622, 252] on div "Select a model" at bounding box center [726, 256] width 368 height 13
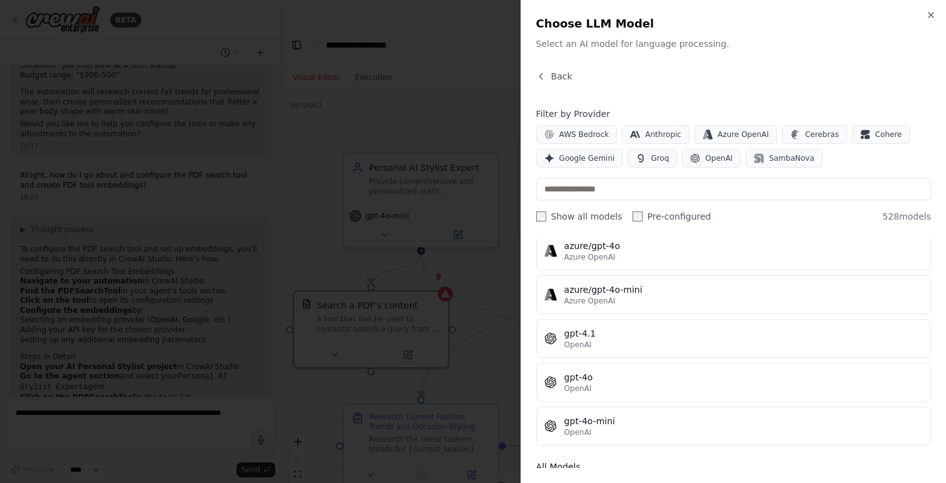
scroll to position [148, 0]
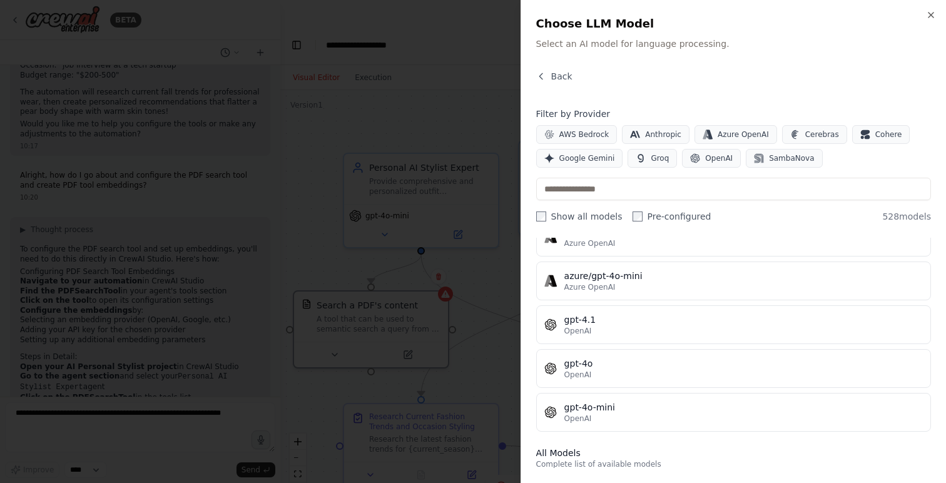
click at [608, 363] on div "gpt-4o" at bounding box center [743, 363] width 358 height 13
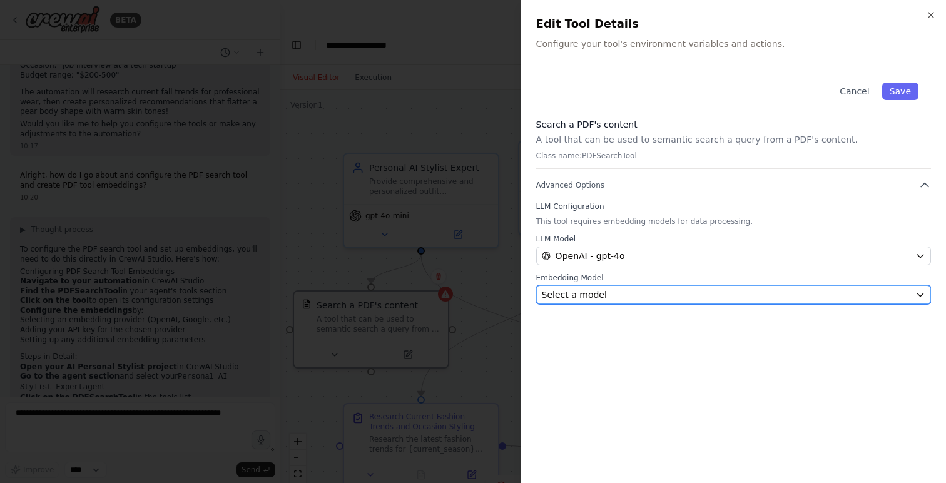
click at [597, 290] on span "Select a model" at bounding box center [574, 294] width 65 height 13
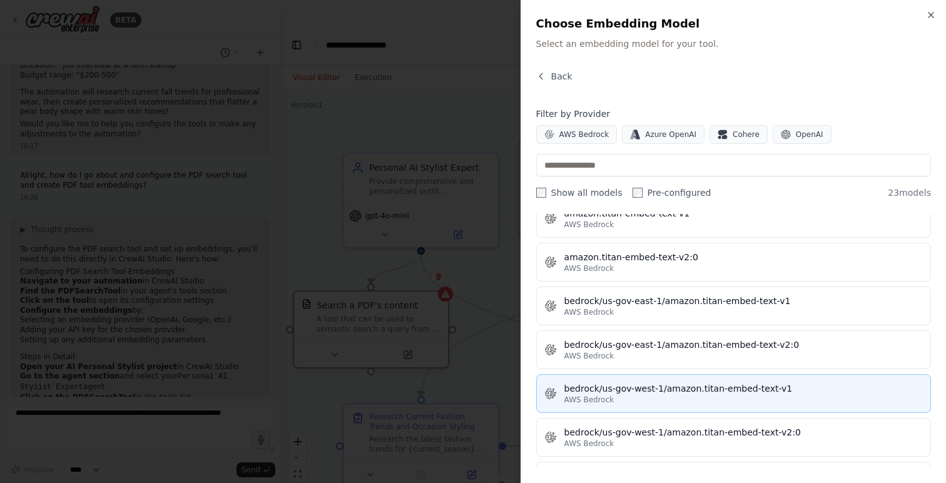
scroll to position [88, 0]
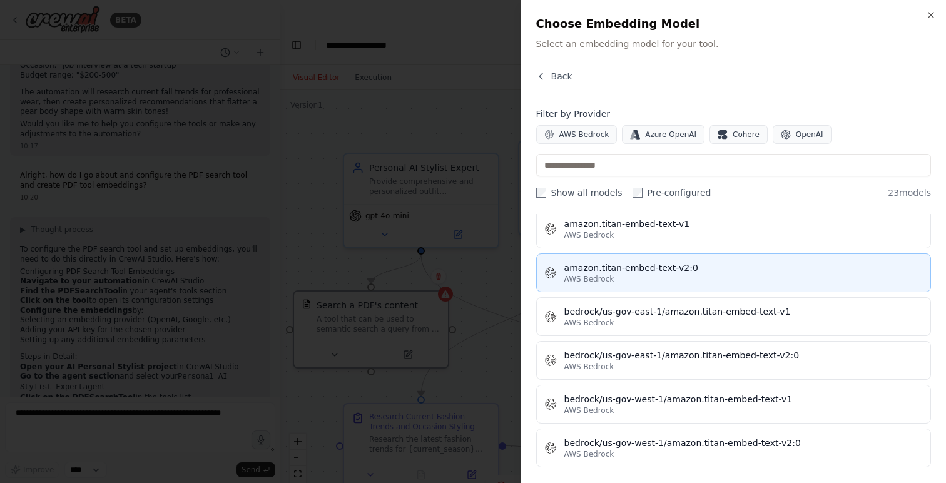
click at [738, 281] on div "AWS Bedrock" at bounding box center [743, 279] width 358 height 10
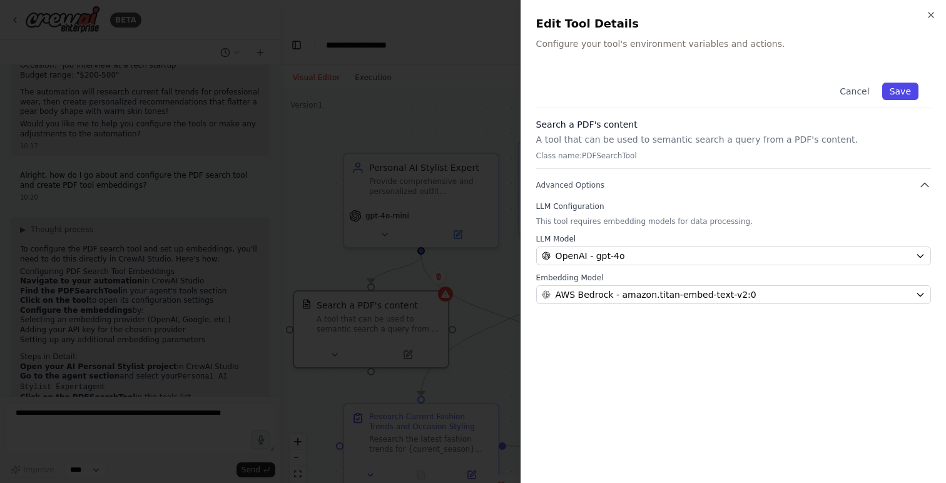
click at [902, 88] on button "Save" at bounding box center [900, 92] width 36 height 18
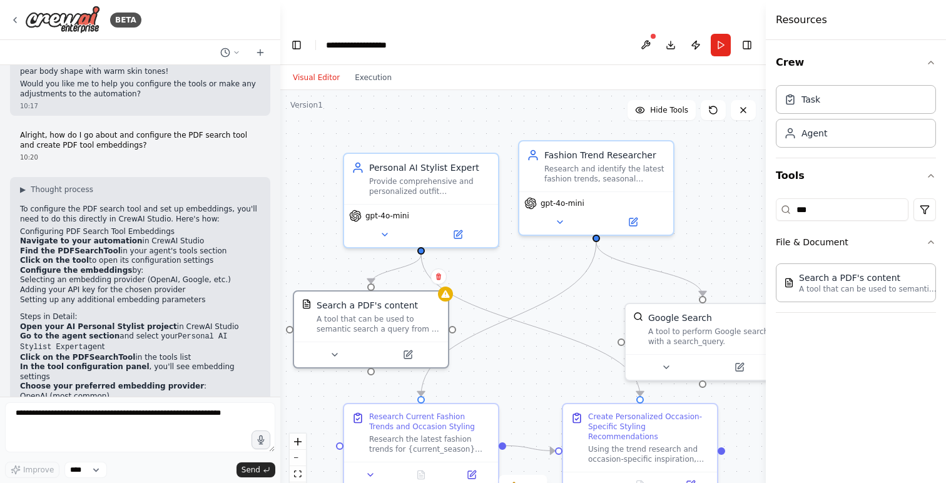
scroll to position [2886, 0]
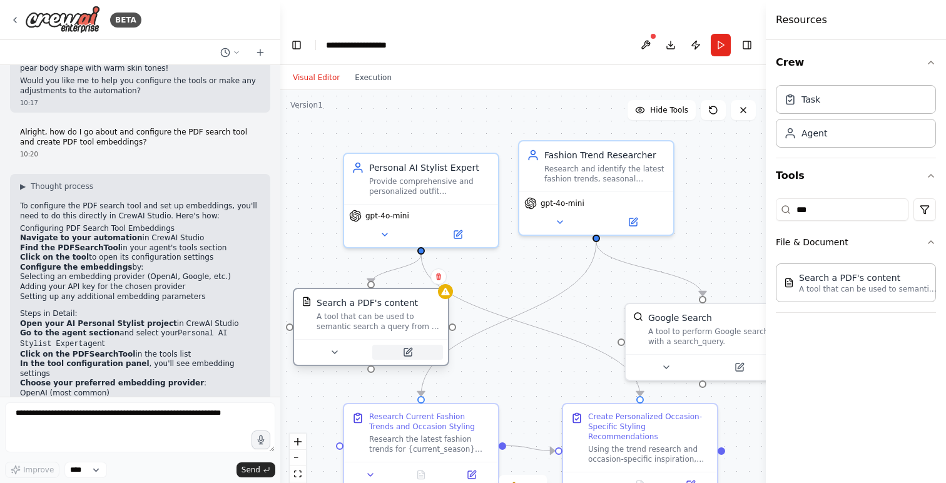
click at [411, 347] on icon at bounding box center [408, 352] width 10 height 10
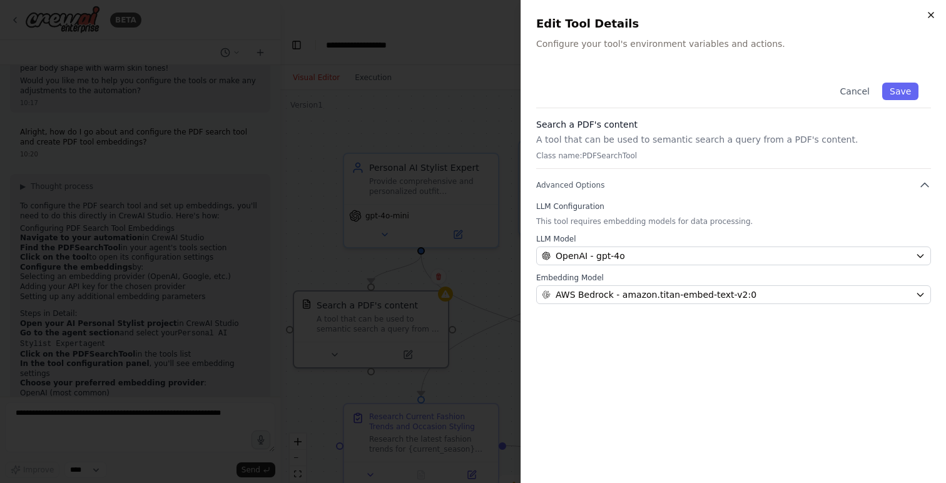
click at [930, 16] on icon "button" at bounding box center [930, 15] width 10 height 10
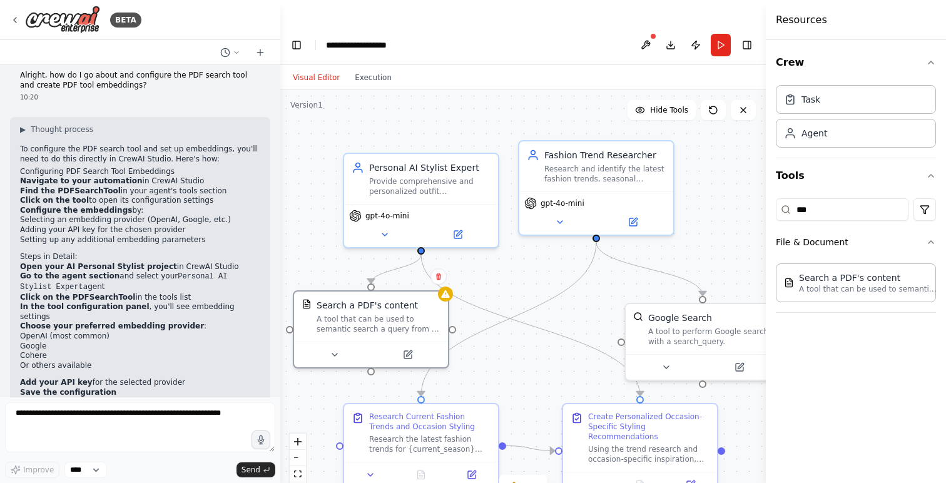
scroll to position [2955, 0]
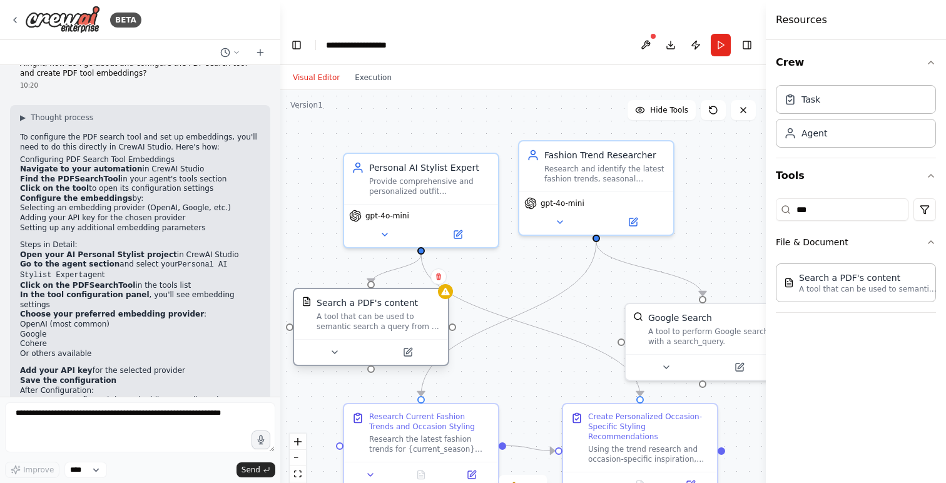
click at [409, 339] on div at bounding box center [371, 352] width 154 height 26
click at [410, 347] on icon at bounding box center [408, 352] width 10 height 10
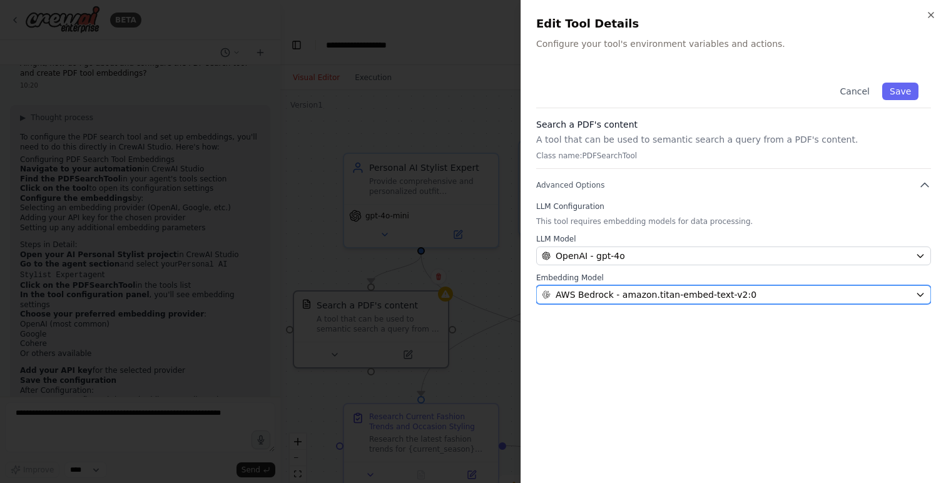
click at [620, 295] on span "AWS Bedrock - amazon.titan-embed-text-v2:0" at bounding box center [655, 294] width 201 height 13
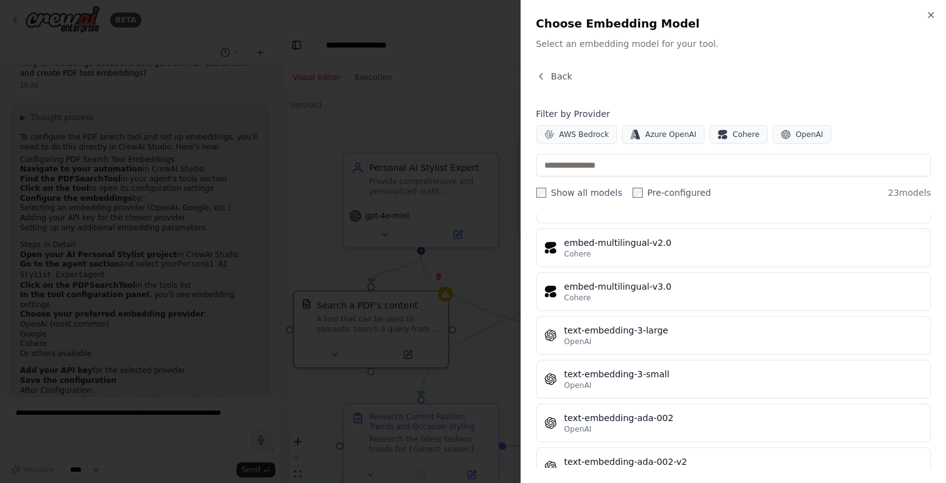
scroll to position [798, 0]
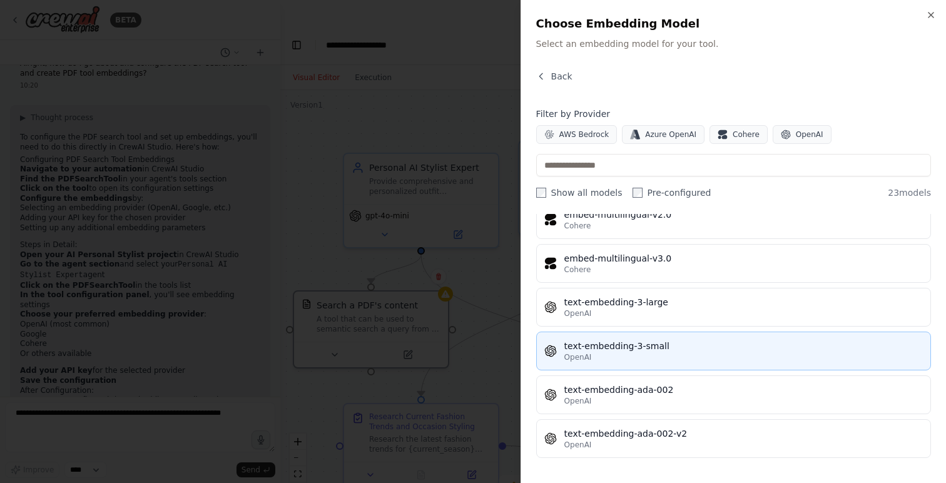
click at [670, 351] on div "text-embedding-3-small" at bounding box center [743, 346] width 358 height 13
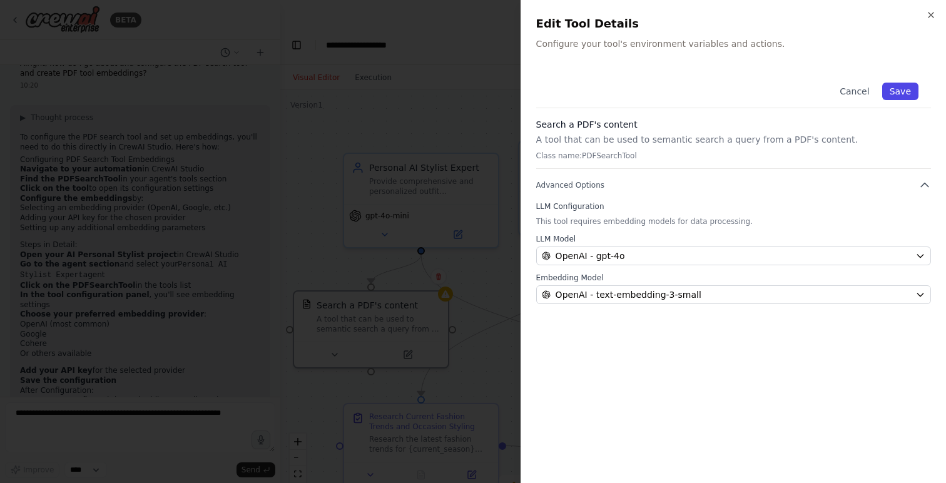
click at [902, 91] on button "Save" at bounding box center [900, 92] width 36 height 18
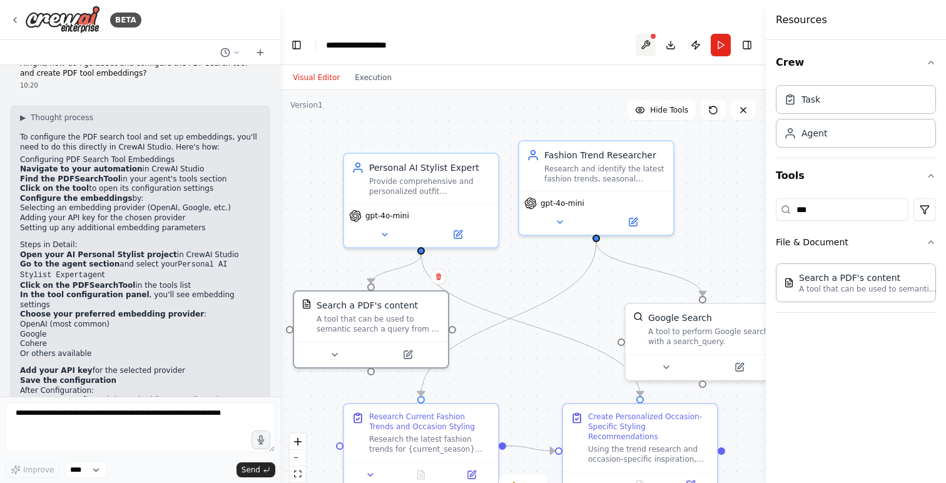
click at [647, 34] on button at bounding box center [645, 45] width 20 height 23
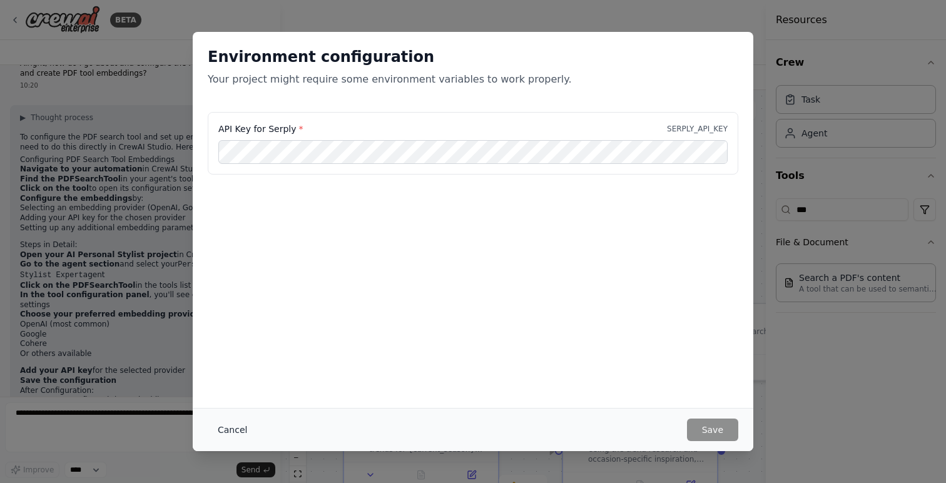
click at [224, 431] on button "Cancel" at bounding box center [232, 429] width 49 height 23
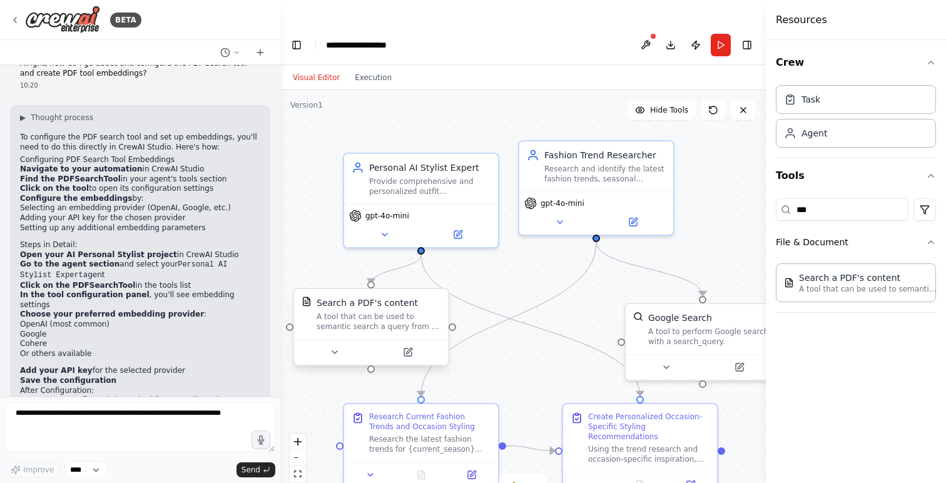
click at [403, 311] on div "A tool that can be used to semantic search a query from a PDF's content." at bounding box center [378, 321] width 124 height 20
click at [854, 275] on div "Search a PDF's content" at bounding box center [868, 277] width 138 height 13
click at [827, 301] on div "Search a PDF's content A tool that can be used to semantic search a query from …" at bounding box center [855, 282] width 160 height 39
click at [848, 281] on div "Search a PDF's content" at bounding box center [868, 277] width 138 height 13
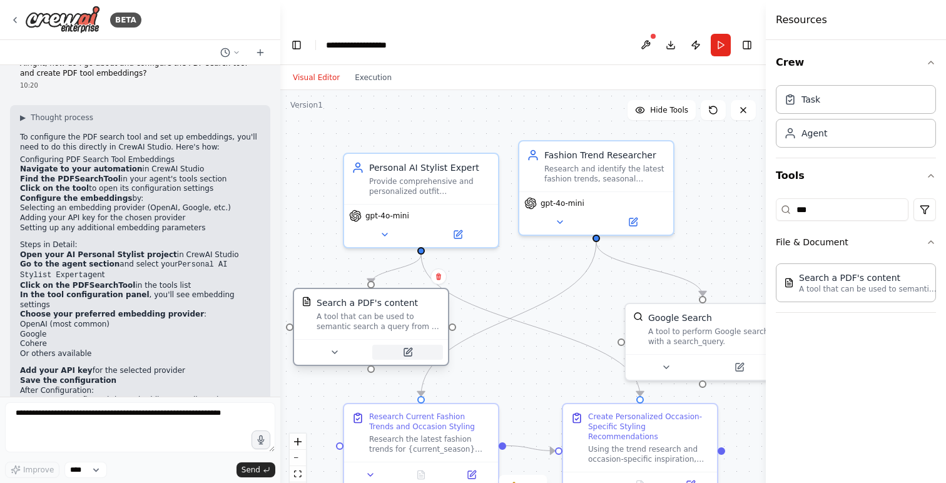
click at [411, 345] on button at bounding box center [407, 352] width 71 height 15
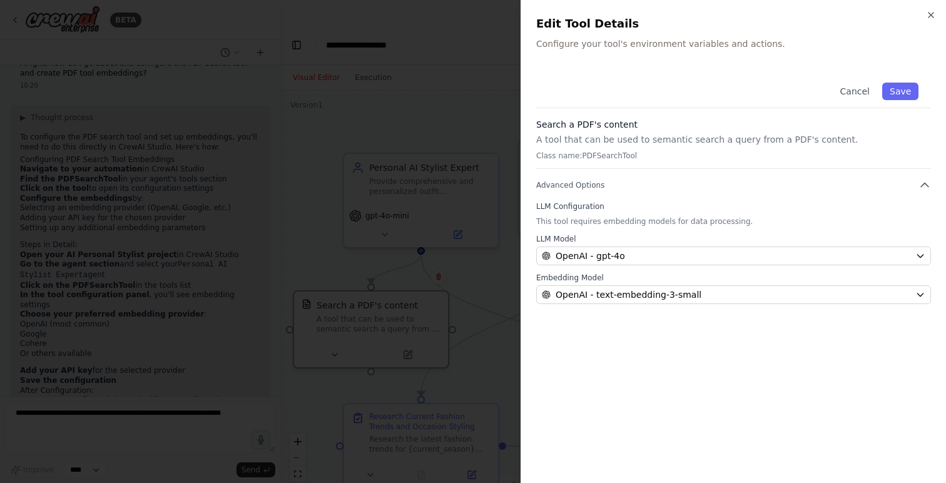
click at [717, 405] on div "Cancel Save Search a PDF's content A tool that can be used to semantic search a…" at bounding box center [733, 269] width 395 height 398
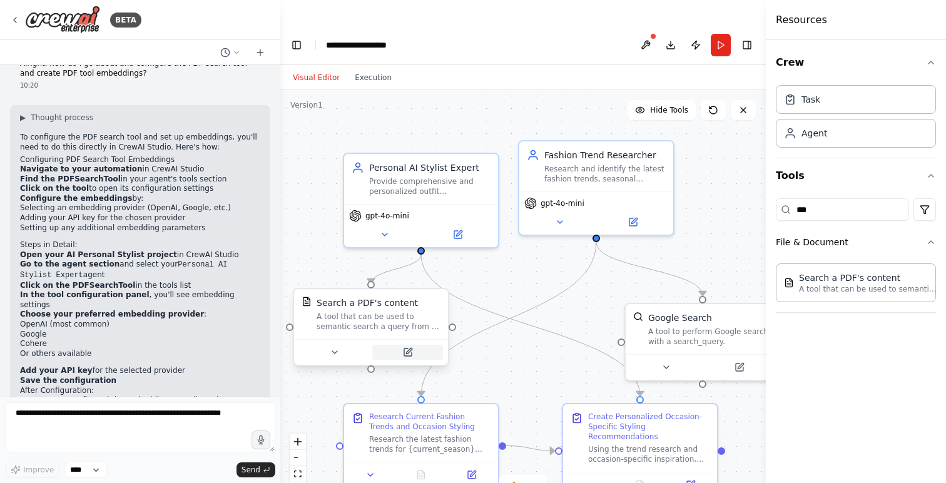
click at [406, 345] on button at bounding box center [407, 352] width 71 height 15
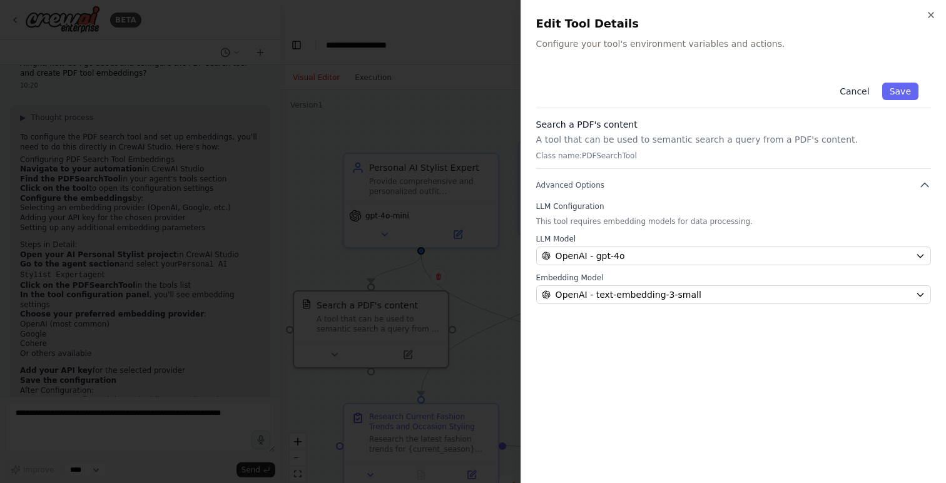
click at [855, 94] on button "Cancel" at bounding box center [854, 92] width 44 height 18
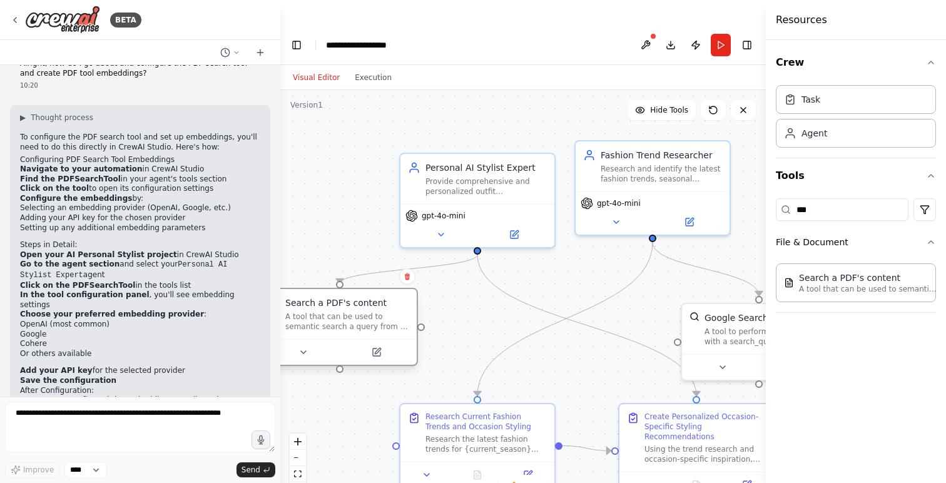
drag, startPoint x: 366, startPoint y: 280, endPoint x: 313, endPoint y: 279, distance: 53.2
click at [313, 296] on div "Search a PDF's content" at bounding box center [335, 302] width 101 height 13
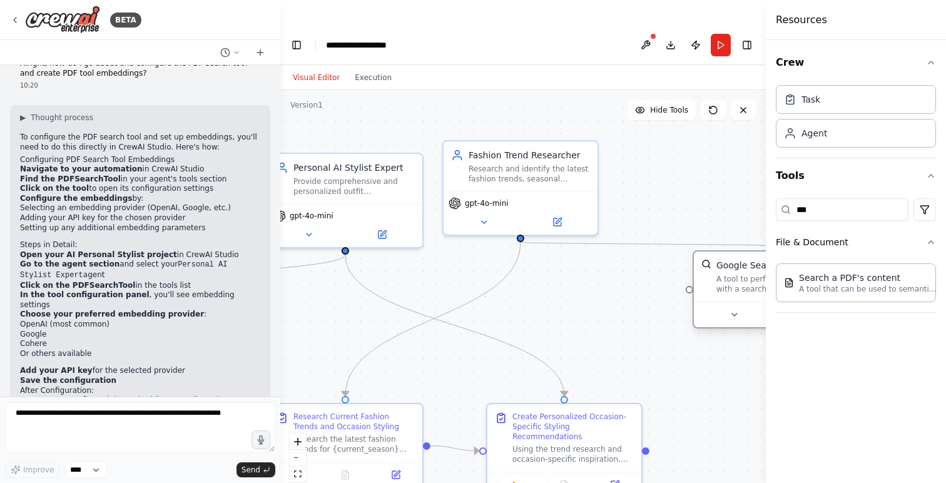
drag, startPoint x: 723, startPoint y: 321, endPoint x: 708, endPoint y: 305, distance: 22.6
click at [709, 301] on div "Google Search A tool to perform Google search with a search_query." at bounding box center [770, 276] width 154 height 50
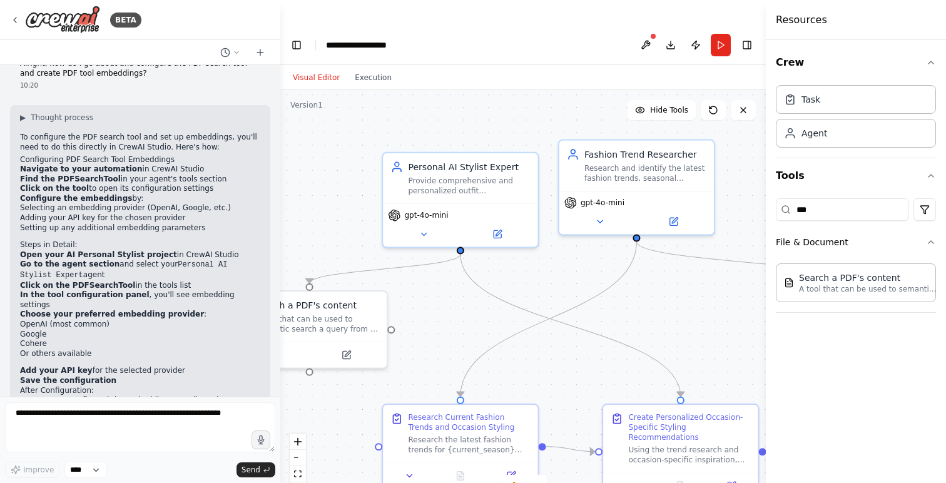
drag, startPoint x: 338, startPoint y: 274, endPoint x: 537, endPoint y: 276, distance: 198.2
click at [538, 276] on div ".deletable-edge-delete-btn { width: 20px; height: 20px; border: 0px solid #ffff…" at bounding box center [522, 299] width 485 height 418
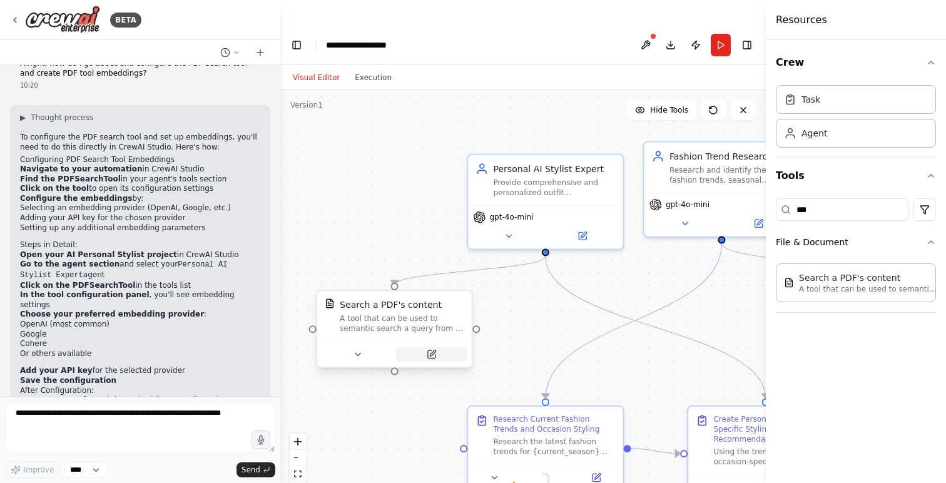
click at [430, 350] on icon at bounding box center [433, 353] width 6 height 6
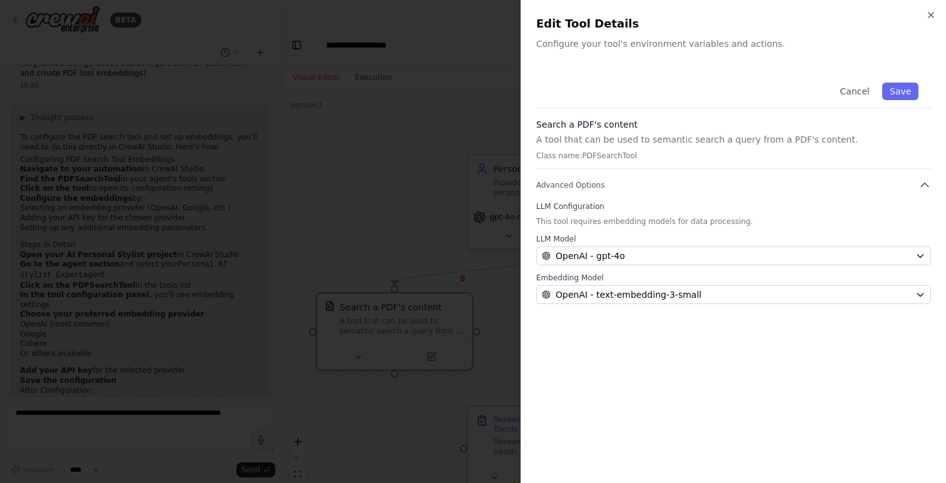
click at [180, 451] on div at bounding box center [473, 241] width 946 height 483
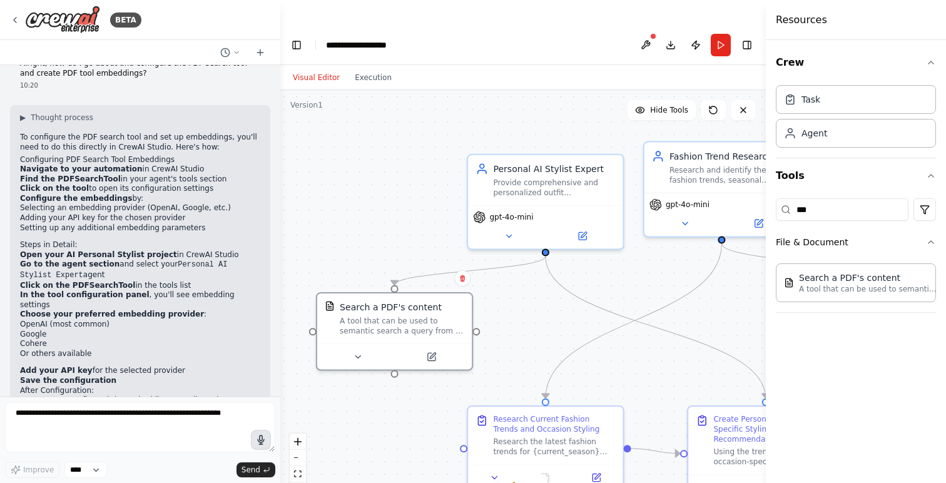
click at [260, 443] on icon "button" at bounding box center [261, 439] width 6 height 9
click at [266, 435] on icon "button" at bounding box center [260, 439] width 11 height 11
click at [263, 466] on icon "submit" at bounding box center [267, 470] width 8 height 8
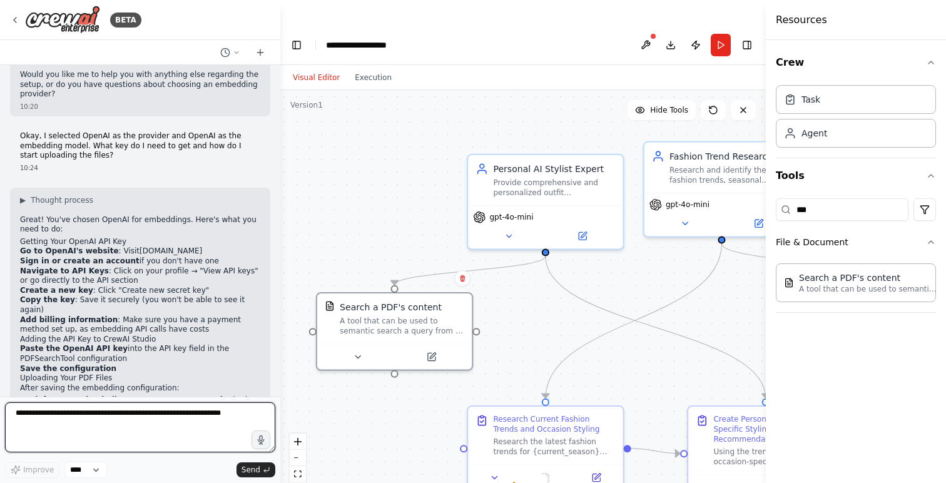
scroll to position [3333, 0]
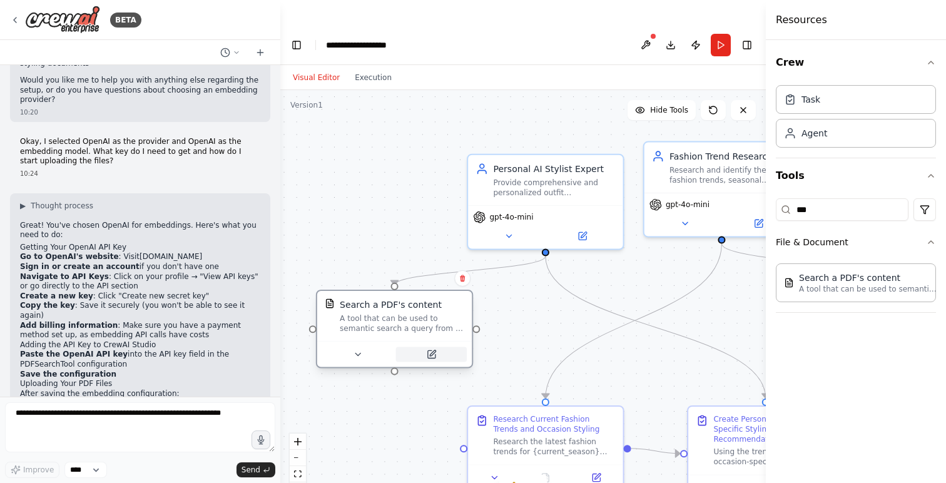
click at [431, 350] on icon at bounding box center [431, 354] width 8 height 8
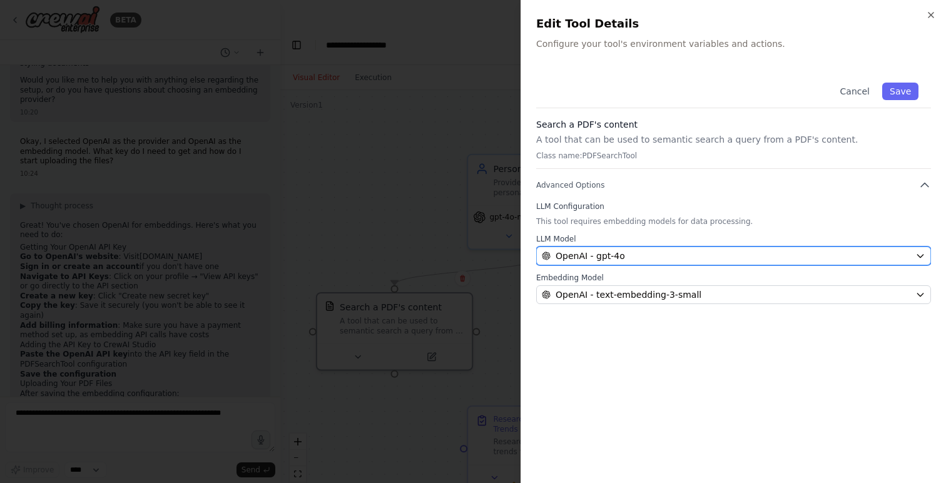
click at [642, 256] on div "OpenAI - gpt-4o" at bounding box center [726, 256] width 368 height 13
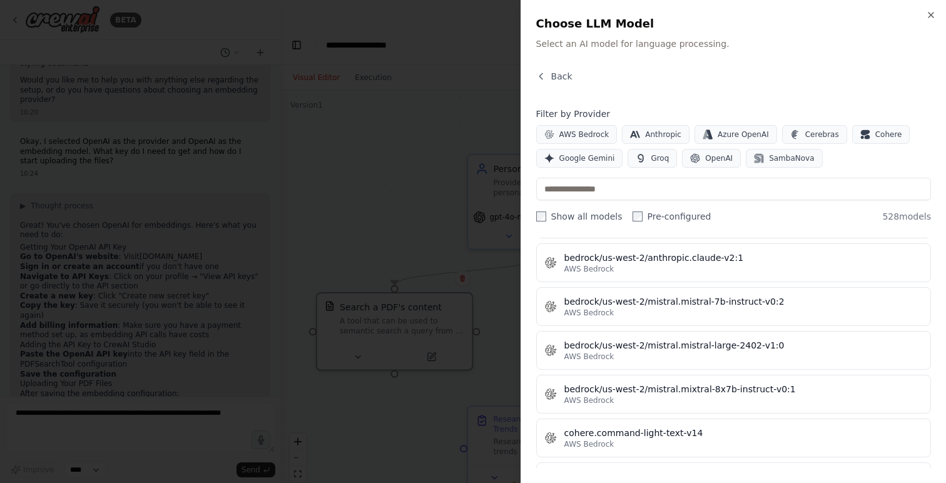
scroll to position [5676, 0]
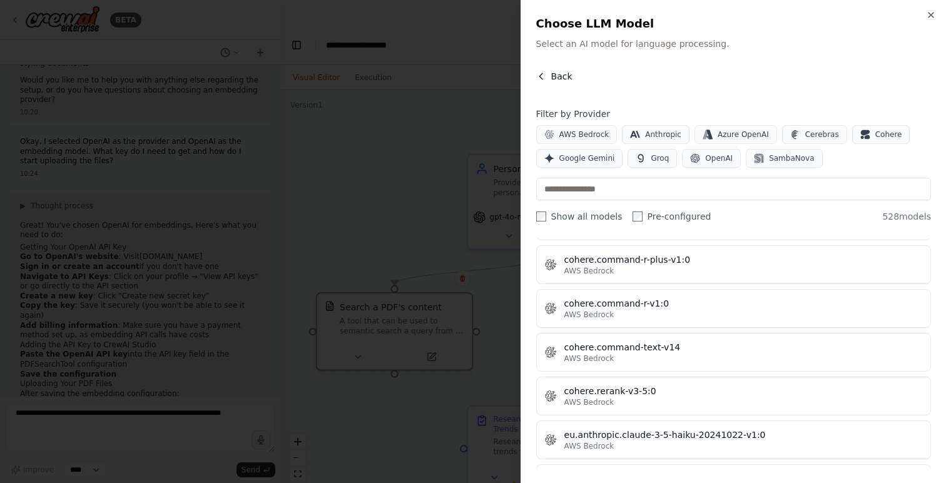
click at [548, 73] on button "Back" at bounding box center [554, 76] width 36 height 13
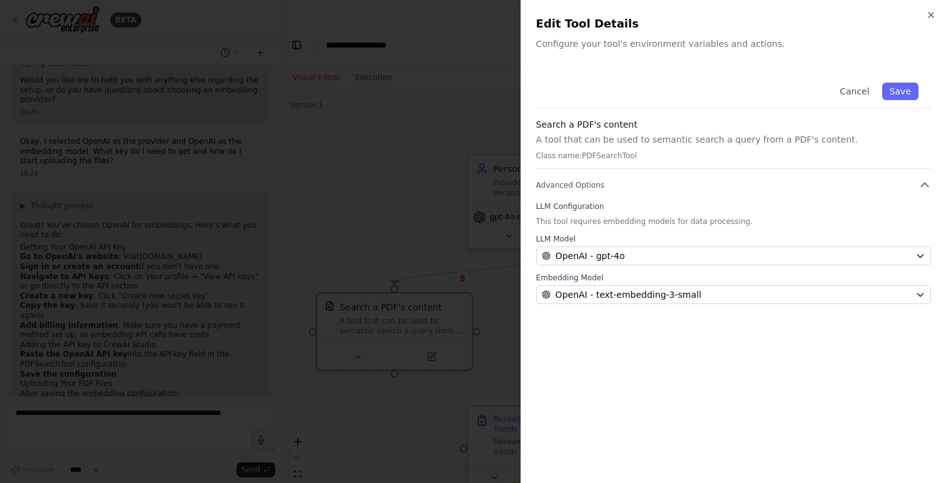
click at [932, 8] on div "Close Edit Tool Details Configure your tool's environment variables and actions…" at bounding box center [732, 241] width 425 height 483
click at [932, 12] on icon "button" at bounding box center [930, 15] width 10 height 10
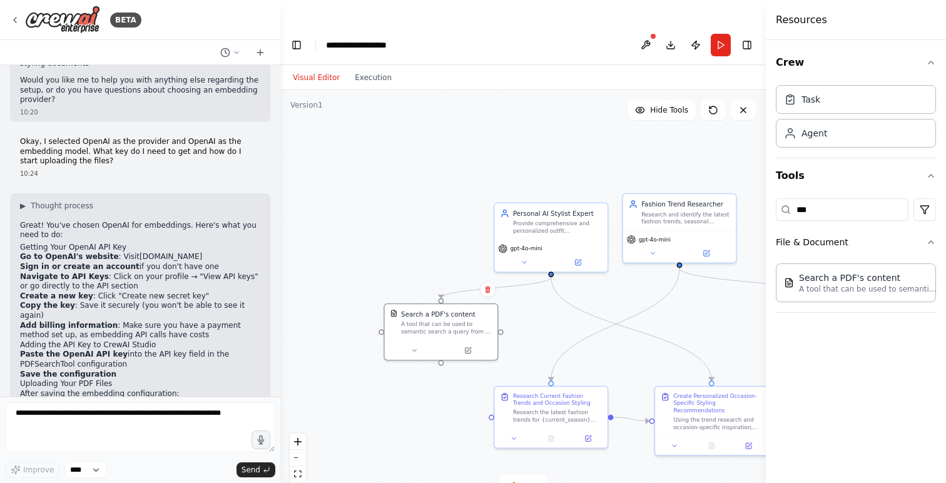
drag, startPoint x: 450, startPoint y: 196, endPoint x: 393, endPoint y: 148, distance: 74.5
click at [393, 148] on div ".deletable-edge-delete-btn { width: 20px; height: 20px; border: 0px solid #ffff…" at bounding box center [522, 299] width 485 height 418
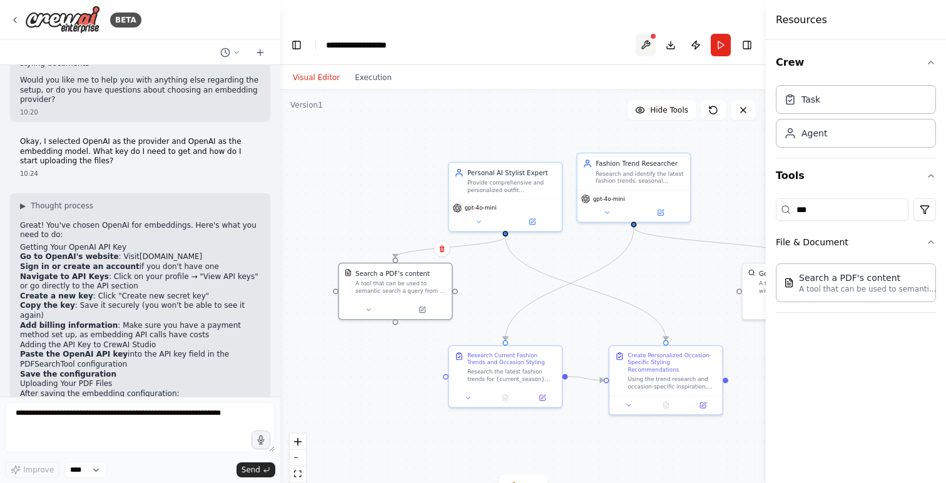
click at [649, 34] on button at bounding box center [645, 45] width 20 height 23
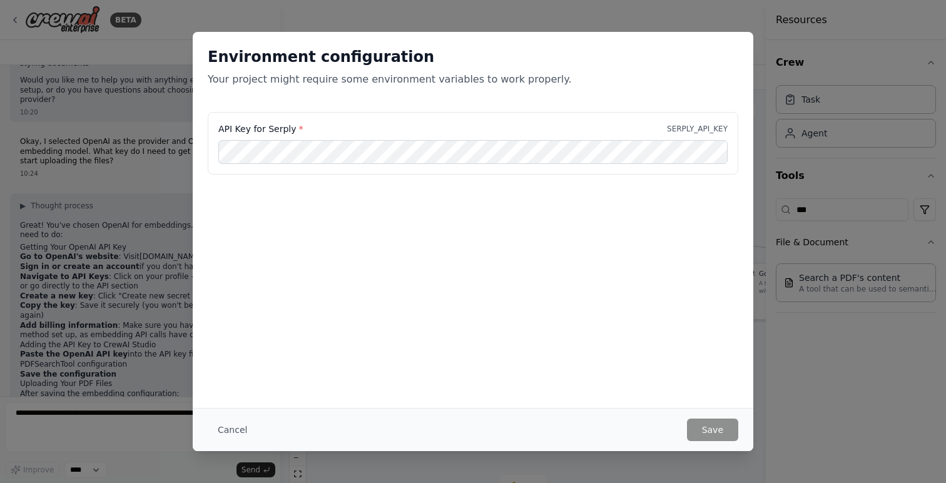
click at [646, 21] on div "Environment configuration Your project might require some environment variables…" at bounding box center [473, 241] width 946 height 483
click at [239, 431] on button "Cancel" at bounding box center [232, 429] width 49 height 23
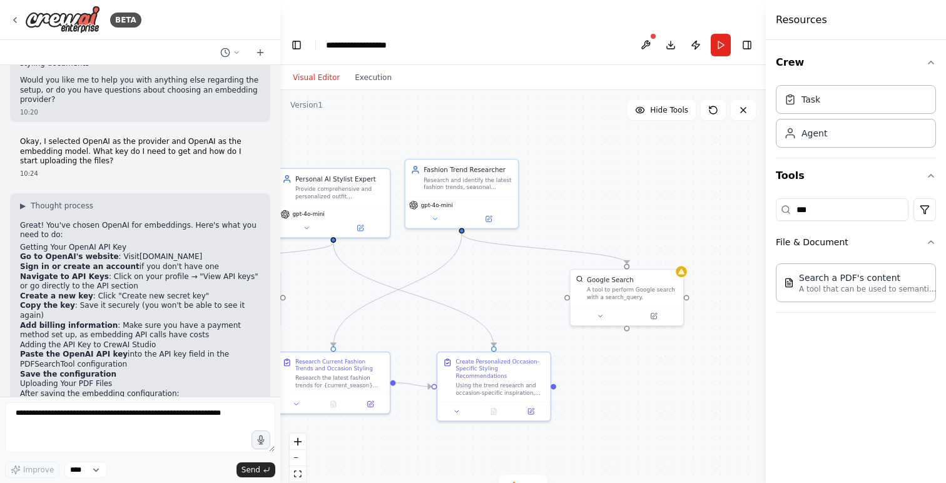
drag, startPoint x: 665, startPoint y: 270, endPoint x: 493, endPoint y: 276, distance: 172.1
click at [493, 276] on div ".deletable-edge-delete-btn { width: 20px; height: 20px; border: 0px solid #ffff…" at bounding box center [522, 299] width 485 height 418
click at [640, 285] on div "A tool to perform Google search with a search_query." at bounding box center [632, 292] width 91 height 14
click at [683, 266] on icon at bounding box center [681, 270] width 8 height 8
click at [646, 34] on button at bounding box center [645, 45] width 20 height 23
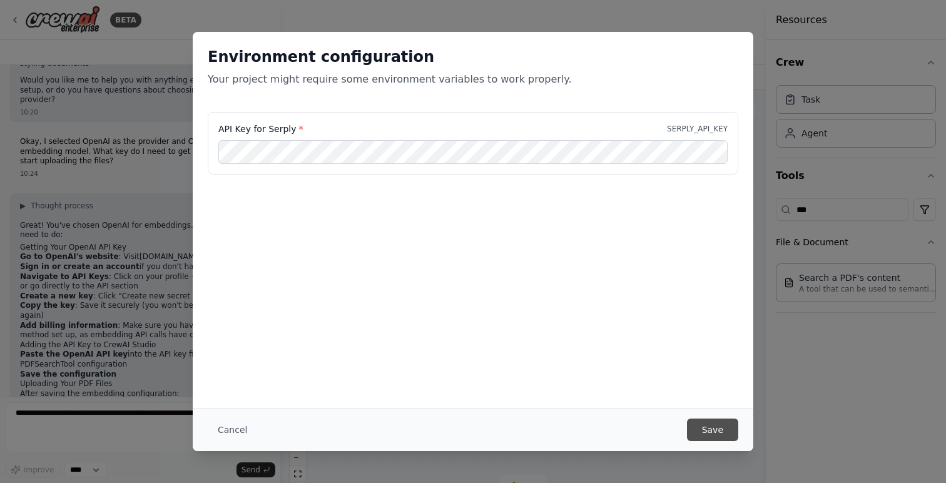
click at [705, 440] on button "Save" at bounding box center [712, 429] width 51 height 23
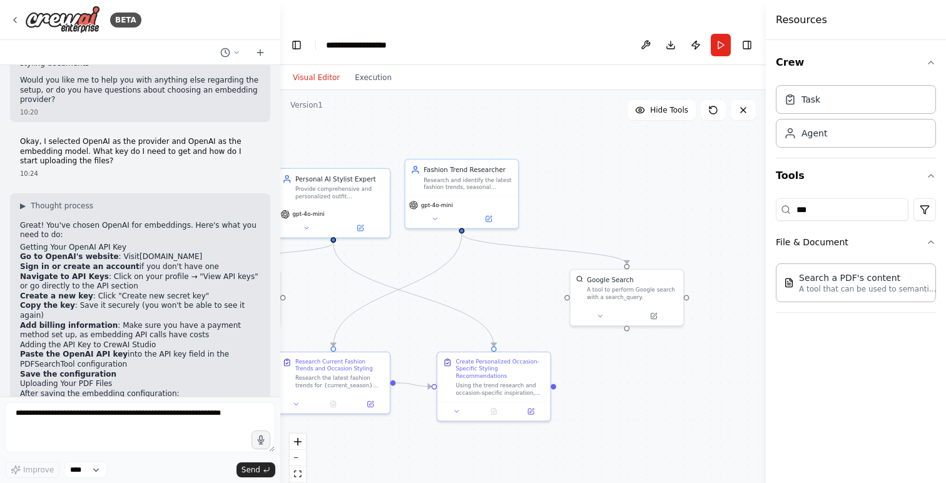
click at [691, 124] on div ".deletable-edge-delete-btn { width: 20px; height: 20px; border: 0px solid #ffff…" at bounding box center [522, 299] width 485 height 418
click at [598, 391] on div ".deletable-edge-delete-btn { width: 20px; height: 20px; border: 0px solid #ffff…" at bounding box center [522, 299] width 485 height 418
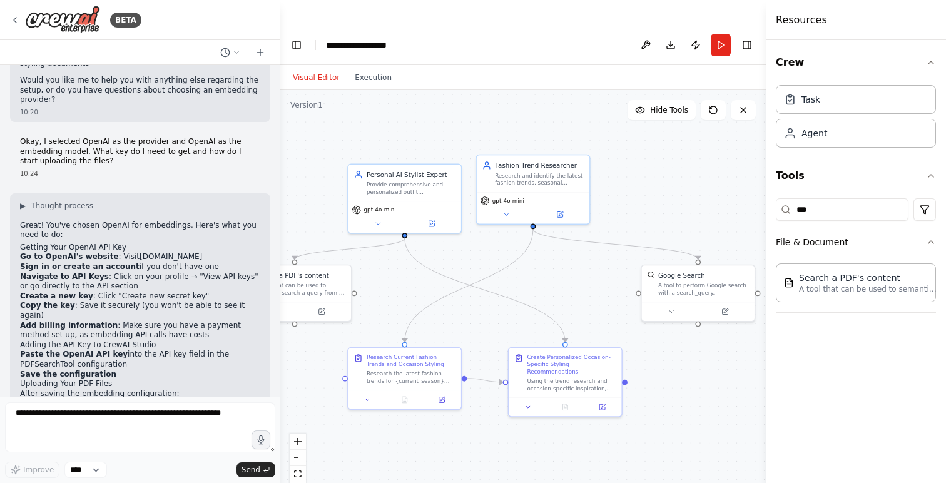
drag, startPoint x: 600, startPoint y: 391, endPoint x: 833, endPoint y: 365, distance: 234.2
click at [833, 364] on div "BETA Hello! I'm the CrewAI assistant. What kind of automation do you want to bu…" at bounding box center [473, 266] width 946 height 483
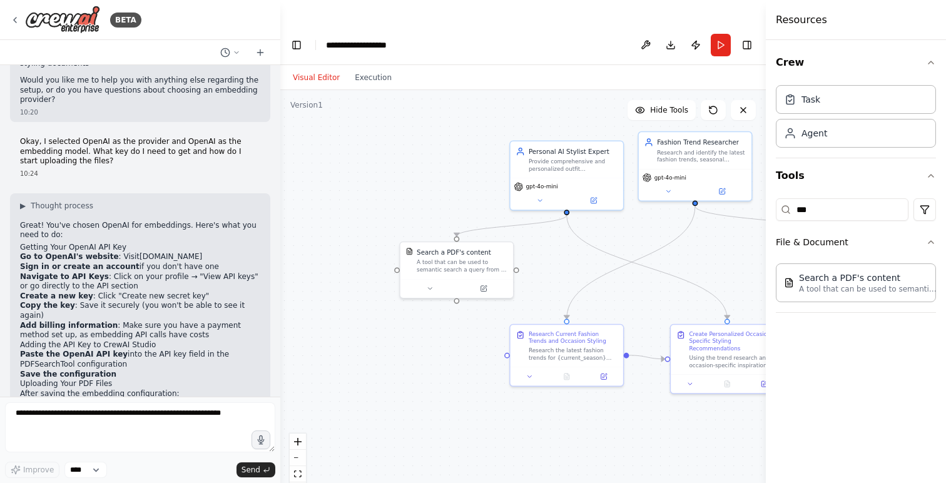
click at [542, 420] on div ".deletable-edge-delete-btn { width: 20px; height: 20px; border: 0px solid #ffff…" at bounding box center [522, 299] width 485 height 418
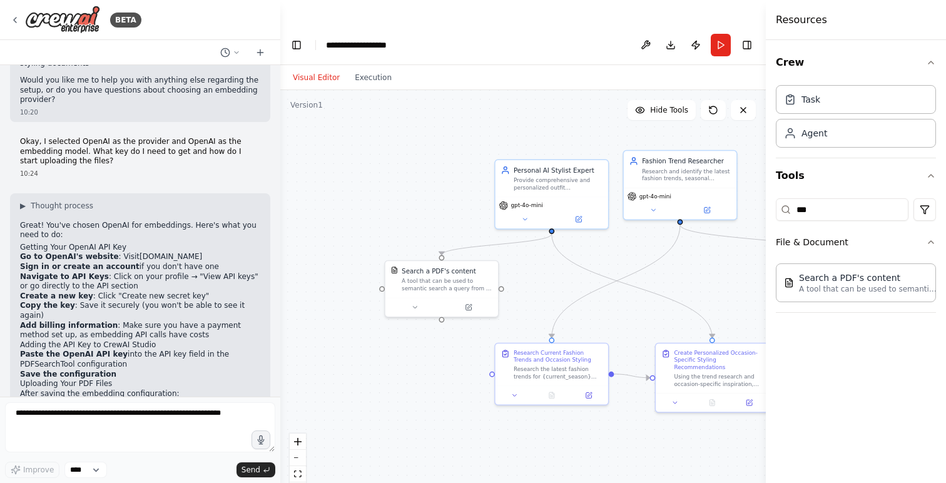
drag, startPoint x: 535, startPoint y: 423, endPoint x: 518, endPoint y: 443, distance: 25.3
click at [518, 442] on div ".deletable-edge-delete-btn { width: 20px; height: 20px; border: 0px solid #ffff…" at bounding box center [522, 299] width 485 height 418
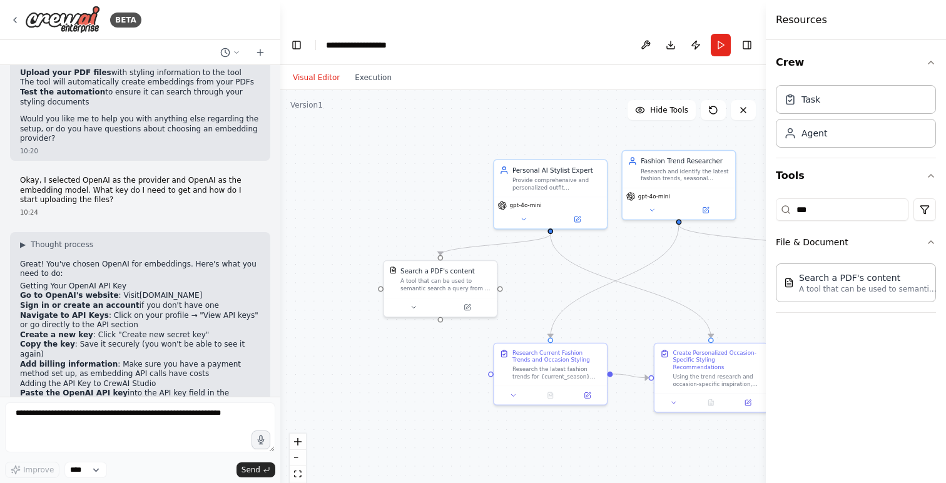
scroll to position [3296, 0]
click at [418, 300] on button at bounding box center [414, 305] width 52 height 11
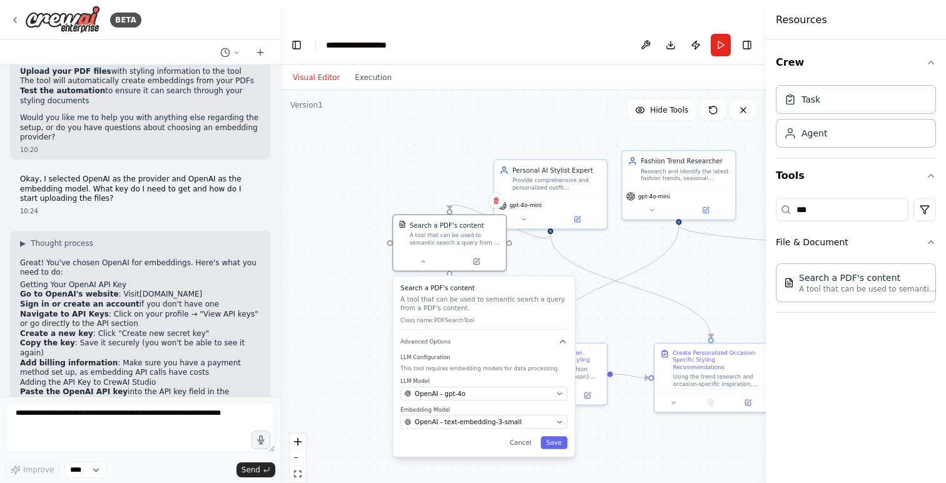
drag, startPoint x: 450, startPoint y: 376, endPoint x: 459, endPoint y: 330, distance: 46.5
click at [459, 353] on label "LLM Configuration" at bounding box center [483, 357] width 167 height 8
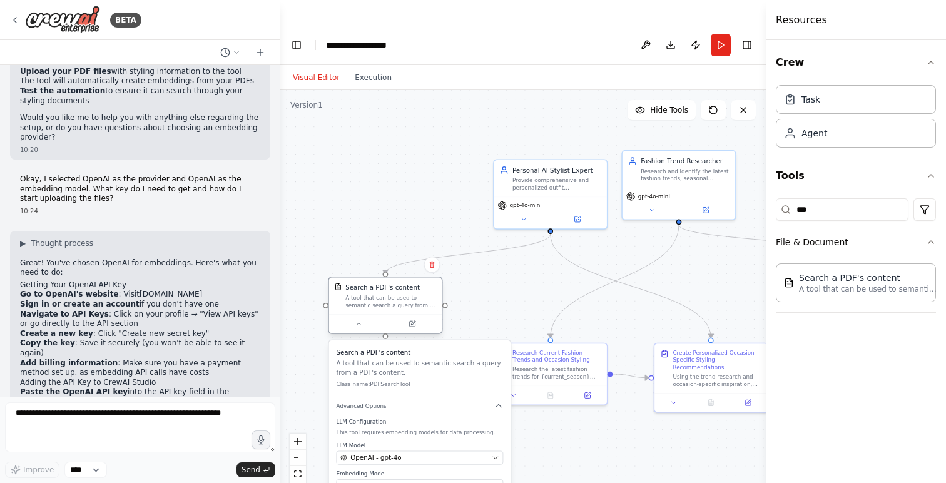
drag, startPoint x: 465, startPoint y: 209, endPoint x: 394, endPoint y: 278, distance: 98.6
click at [394, 294] on div "A tool that can be used to semantic search a query from a PDF's content." at bounding box center [390, 301] width 91 height 14
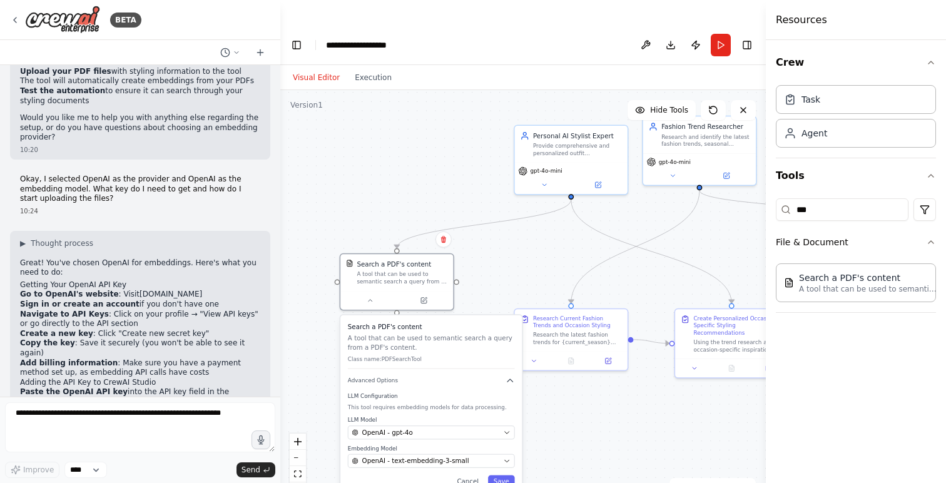
drag, startPoint x: 513, startPoint y: 265, endPoint x: 534, endPoint y: 230, distance: 40.1
click at [534, 230] on div ".deletable-edge-delete-btn { width: 20px; height: 20px; border: 0px solid #ffff…" at bounding box center [522, 299] width 485 height 418
click at [696, 34] on button "Publish" at bounding box center [695, 45] width 20 height 23
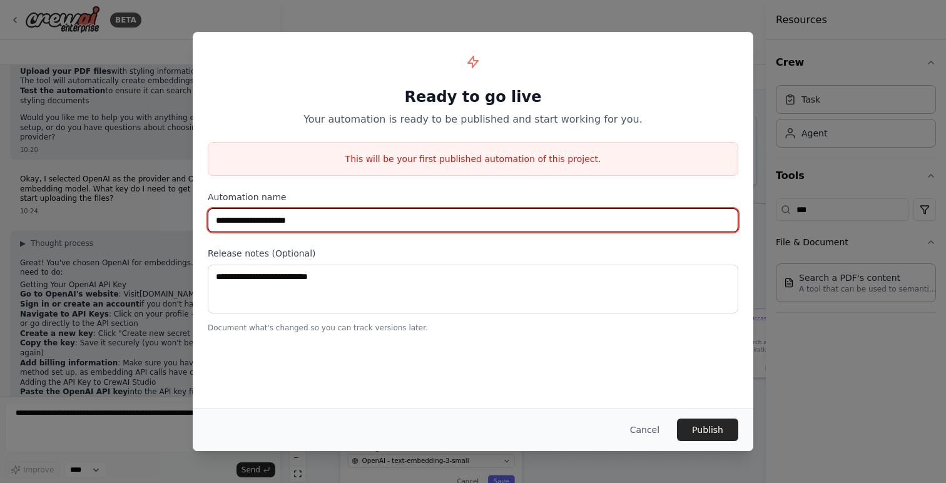
click at [333, 226] on input "**********" at bounding box center [473, 220] width 530 height 24
type input "**********"
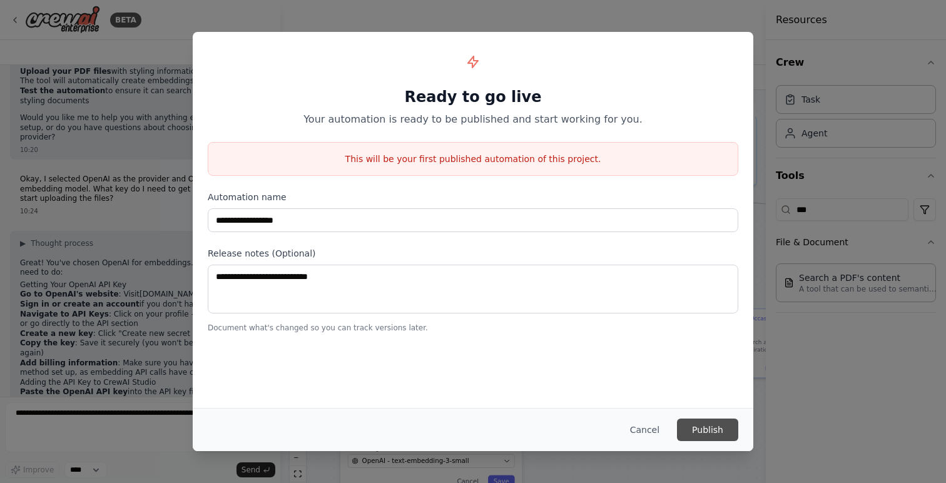
click at [718, 427] on button "Publish" at bounding box center [707, 429] width 61 height 23
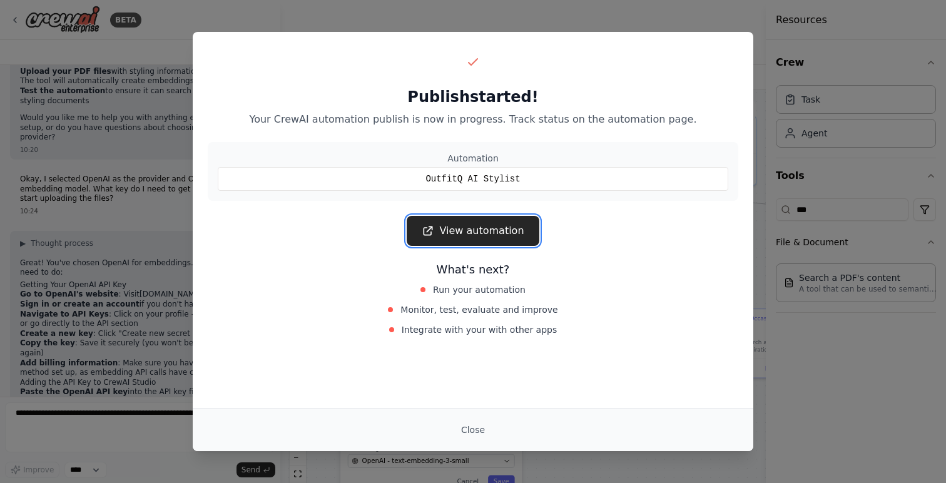
click at [498, 234] on link "View automation" at bounding box center [472, 231] width 132 height 30
click at [470, 428] on button "Close" at bounding box center [473, 429] width 44 height 23
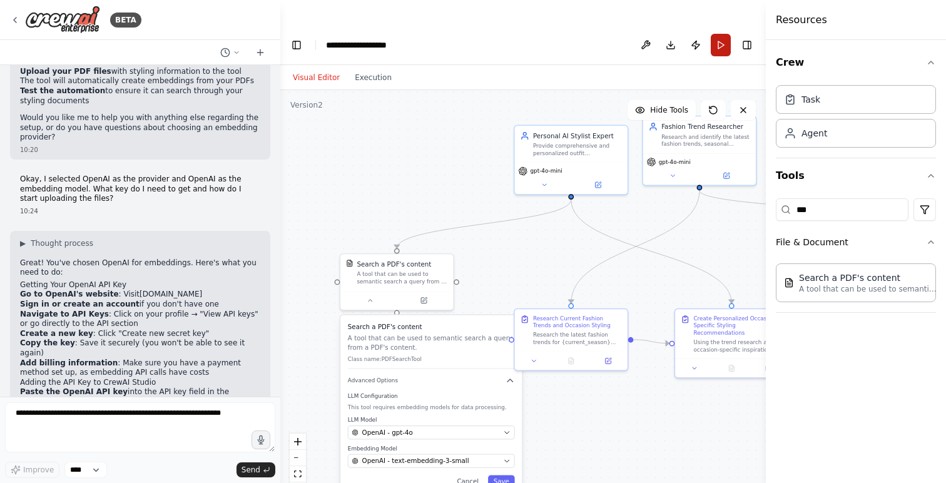
click at [720, 34] on button "Run" at bounding box center [720, 45] width 20 height 23
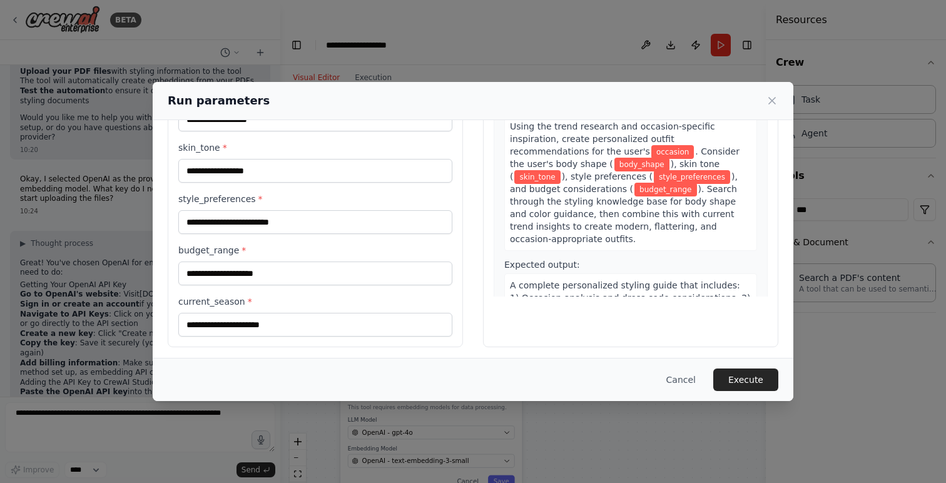
scroll to position [129, 0]
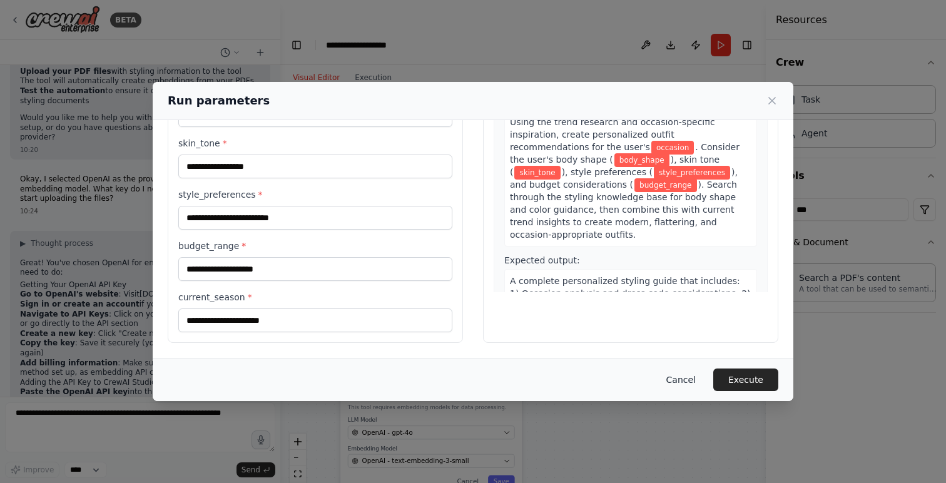
click at [677, 380] on button "Cancel" at bounding box center [680, 379] width 49 height 23
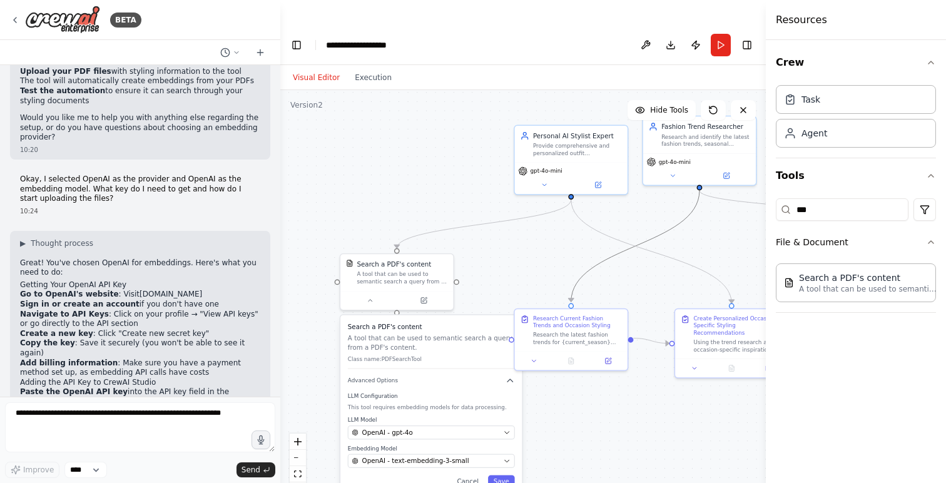
drag, startPoint x: 594, startPoint y: 236, endPoint x: 499, endPoint y: 241, distance: 95.2
click at [499, 241] on div ".deletable-edge-delete-btn { width: 20px; height: 20px; border: 0px solid #ffff…" at bounding box center [522, 299] width 485 height 418
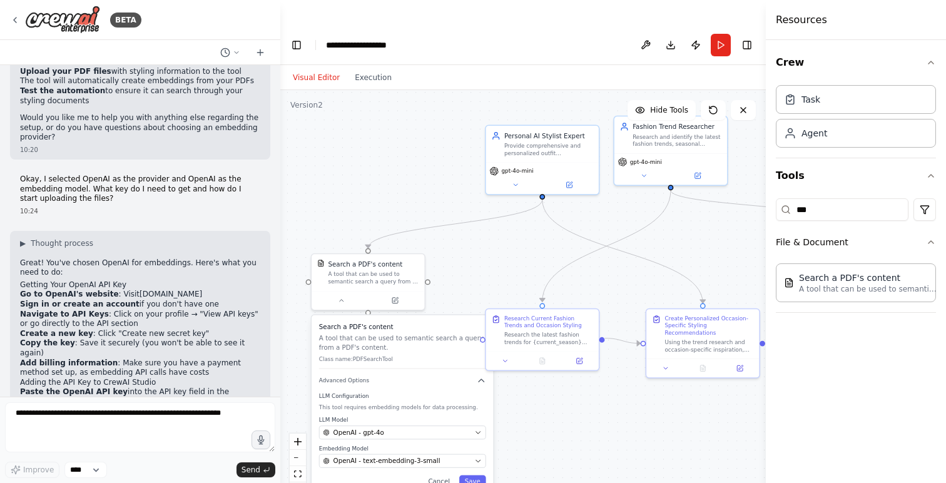
drag, startPoint x: 520, startPoint y: 240, endPoint x: 436, endPoint y: 239, distance: 83.8
click at [431, 245] on div ".deletable-edge-delete-btn { width: 20px; height: 20px; border: 0px solid #ffff…" at bounding box center [522, 299] width 485 height 418
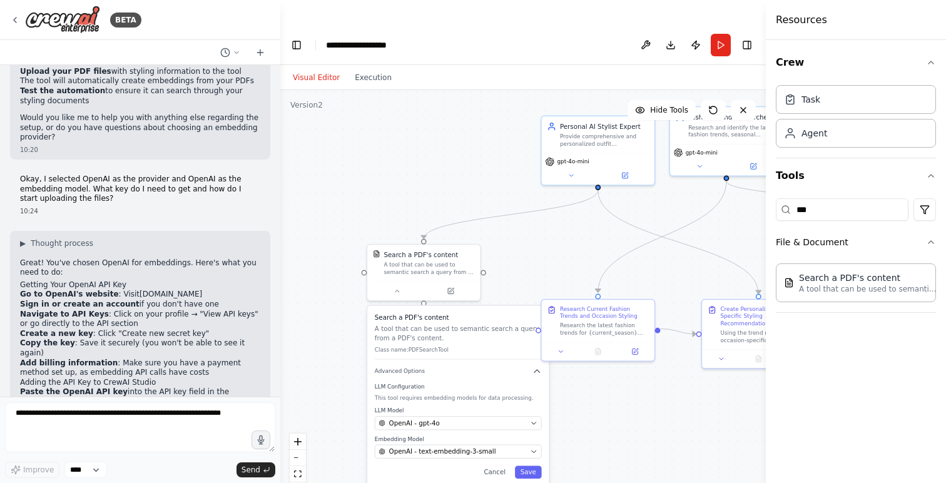
drag, startPoint x: 420, startPoint y: 238, endPoint x: 552, endPoint y: 221, distance: 133.7
click at [552, 221] on div ".deletable-edge-delete-btn { width: 20px; height: 20px; border: 0px solid #ffff…" at bounding box center [522, 299] width 485 height 418
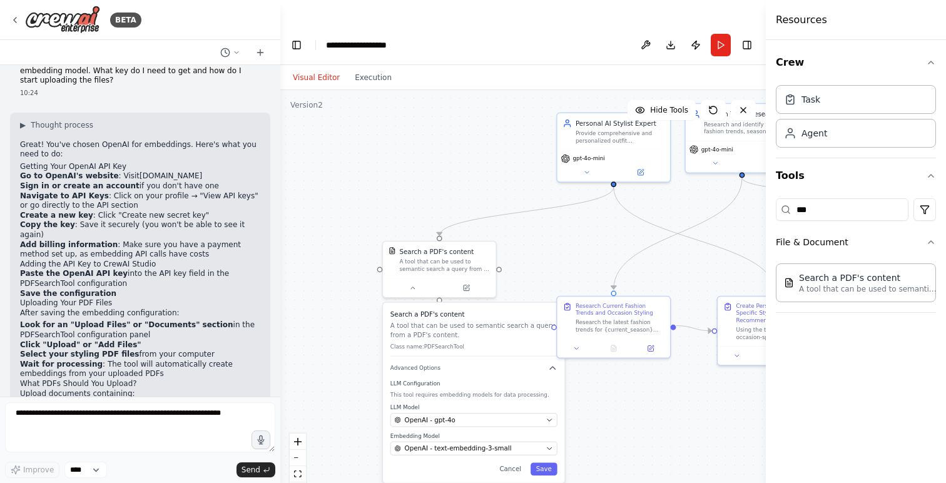
scroll to position [3417, 0]
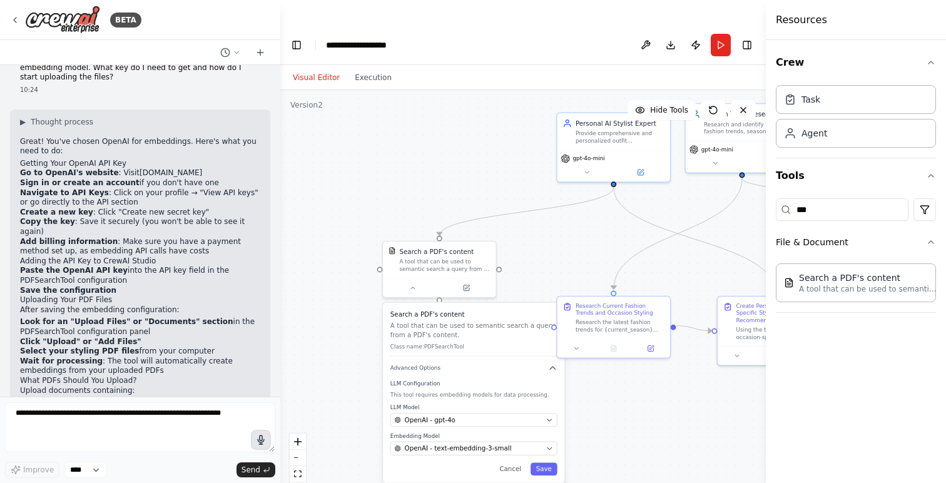
click at [259, 439] on icon "button" at bounding box center [260, 439] width 7 height 9
click at [261, 445] on button "button" at bounding box center [261, 440] width 20 height 20
click at [249, 467] on span "Send" at bounding box center [250, 470] width 19 height 10
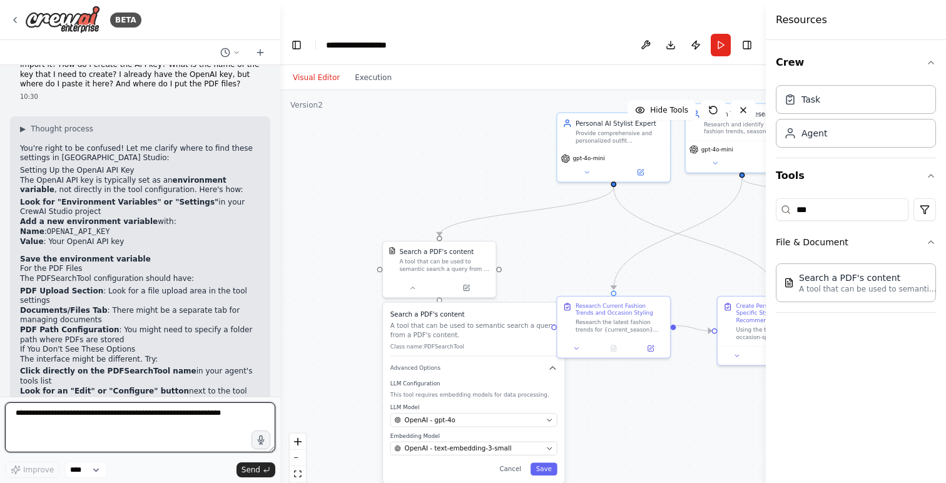
scroll to position [3896, 0]
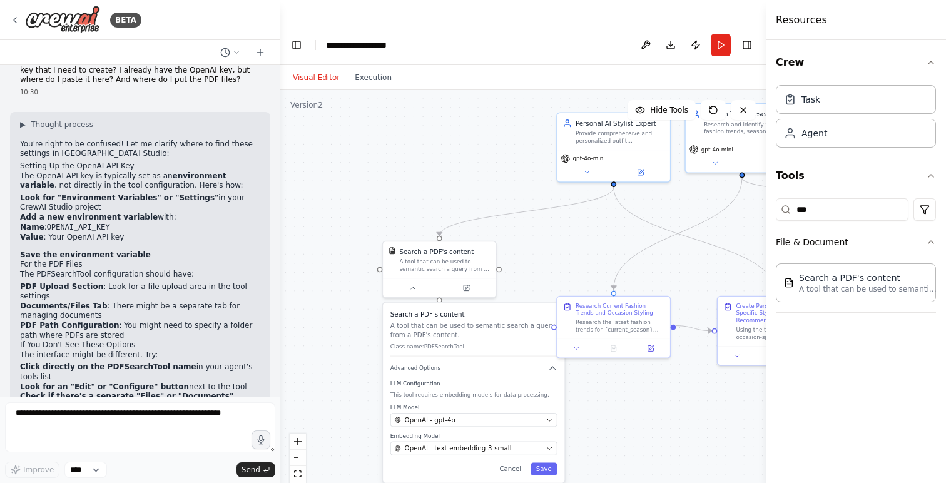
click at [66, 223] on code "OPENAI_API_KEY" at bounding box center [78, 227] width 63 height 9
copy code "OPENAI_API_KEY"
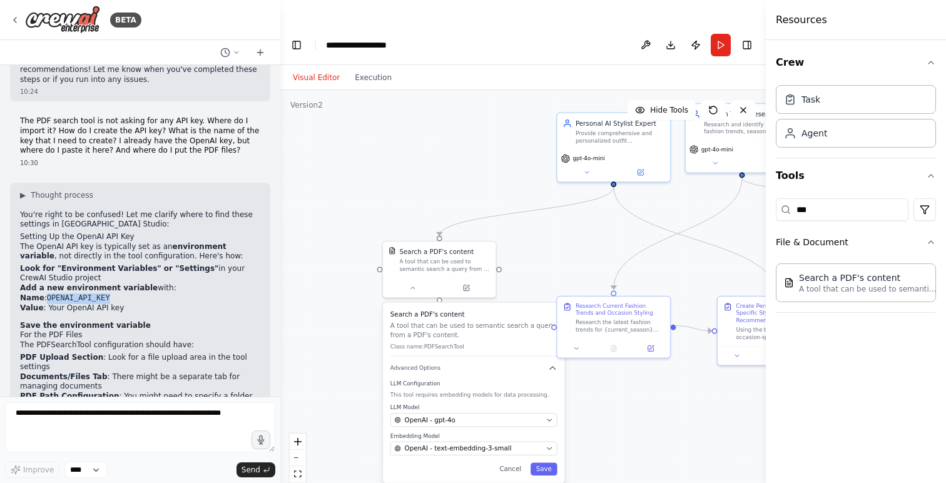
scroll to position [3825, 0]
click at [640, 34] on button at bounding box center [645, 45] width 20 height 23
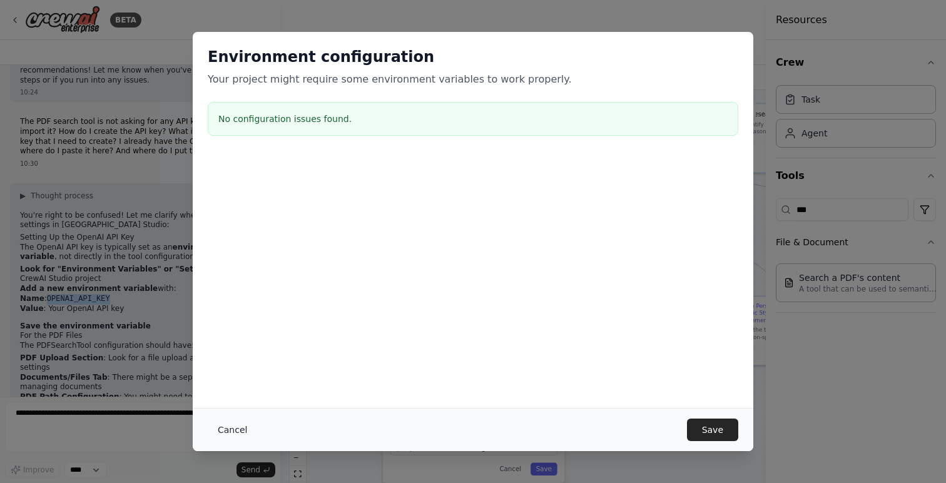
click at [228, 435] on button "Cancel" at bounding box center [232, 429] width 49 height 23
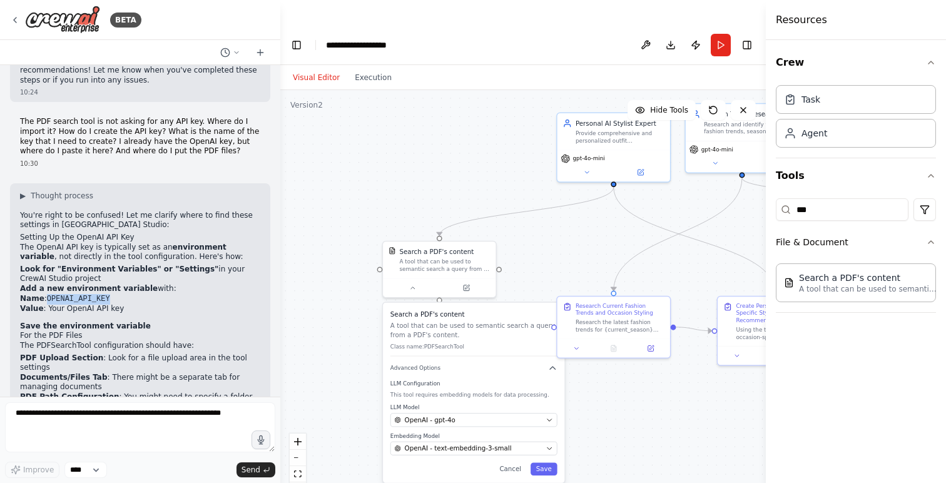
click at [311, 65] on div "Visual Editor Execution" at bounding box center [342, 77] width 114 height 25
click at [316, 70] on button "Visual Editor" at bounding box center [316, 77] width 62 height 15
click at [643, 34] on button at bounding box center [645, 45] width 20 height 23
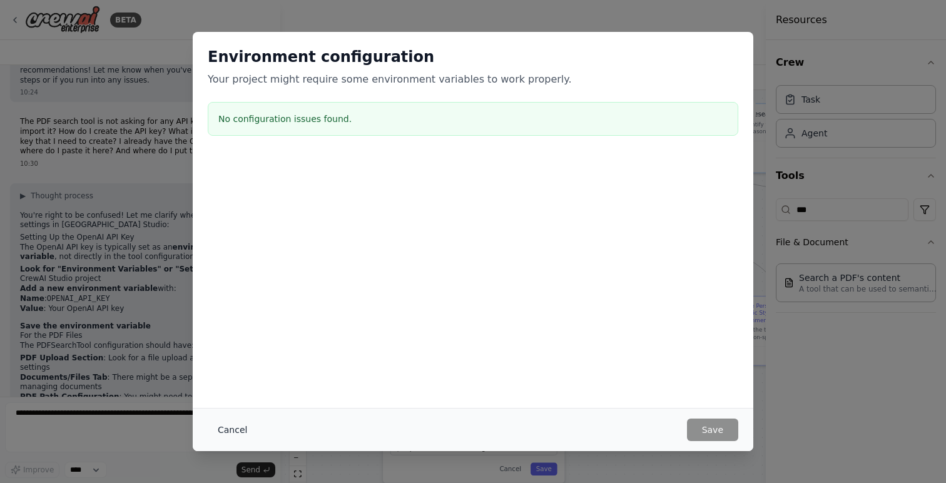
click at [232, 432] on button "Cancel" at bounding box center [232, 429] width 49 height 23
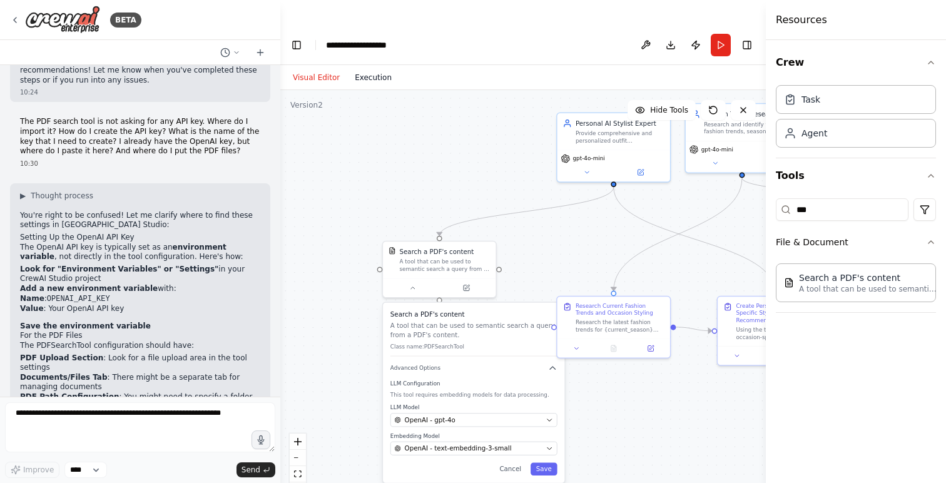
click at [371, 70] on button "Execution" at bounding box center [373, 77] width 52 height 15
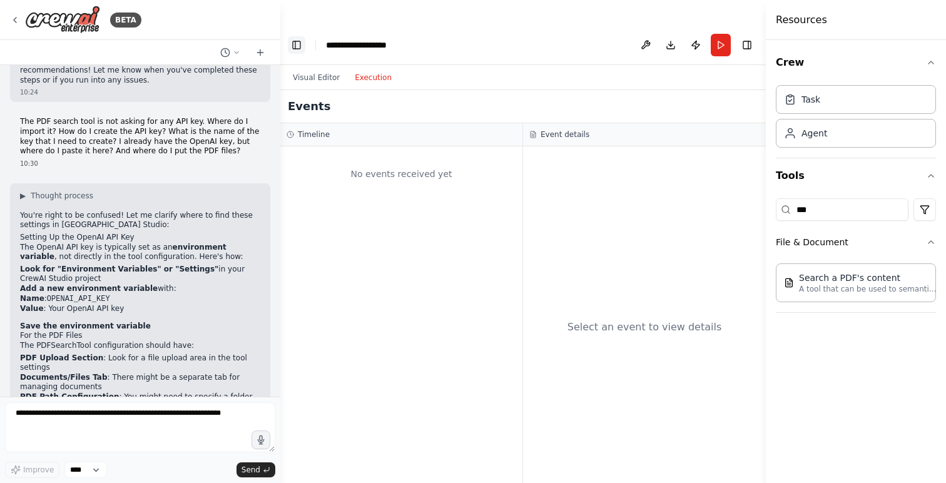
click at [295, 36] on button "Toggle Left Sidebar" at bounding box center [297, 45] width 18 height 18
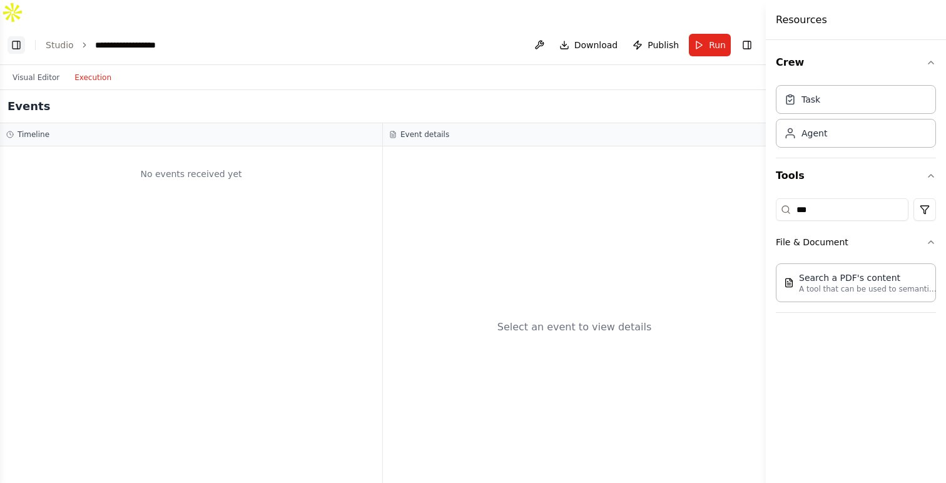
click at [16, 36] on button "Toggle Left Sidebar" at bounding box center [17, 45] width 18 height 18
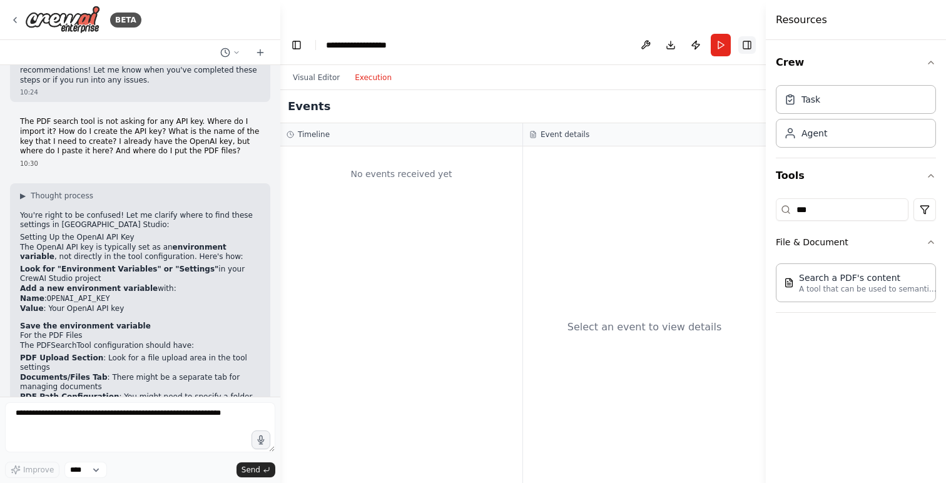
click at [746, 36] on button "Toggle Right Sidebar" at bounding box center [747, 45] width 18 height 18
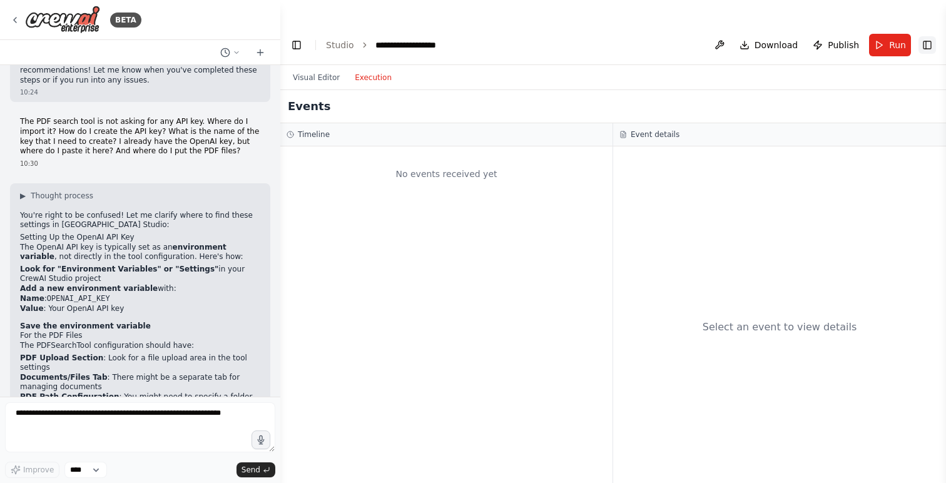
click at [924, 36] on button "Toggle Right Sidebar" at bounding box center [927, 45] width 18 height 18
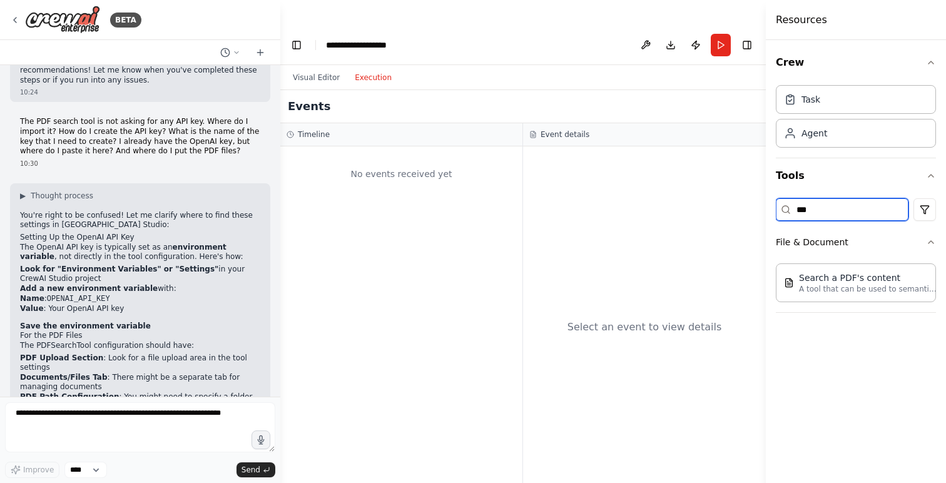
click at [851, 208] on input "***" at bounding box center [841, 209] width 133 height 23
type input "*"
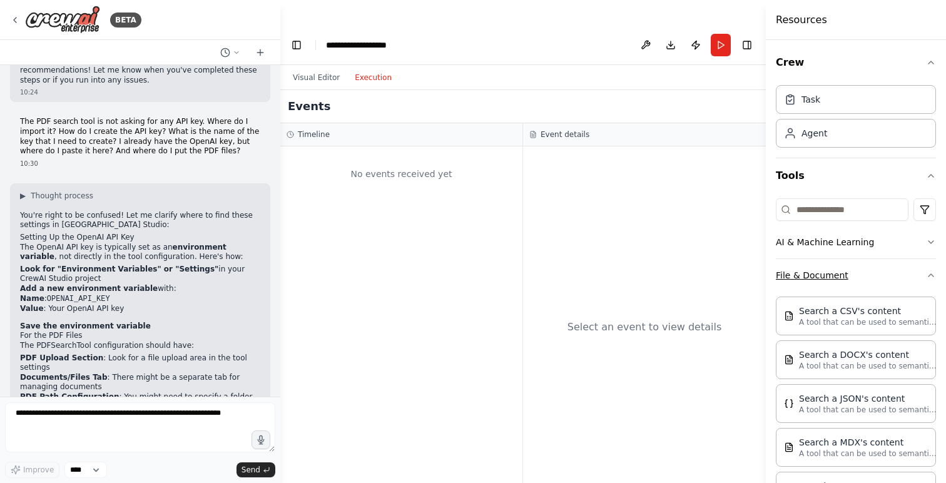
click at [927, 278] on icon "button" at bounding box center [930, 275] width 10 height 10
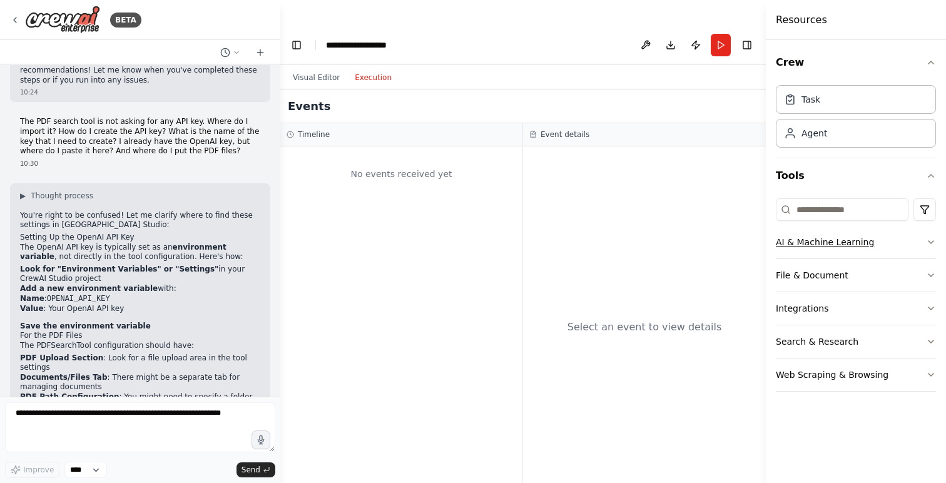
click at [897, 241] on button "AI & Machine Learning" at bounding box center [855, 242] width 160 height 33
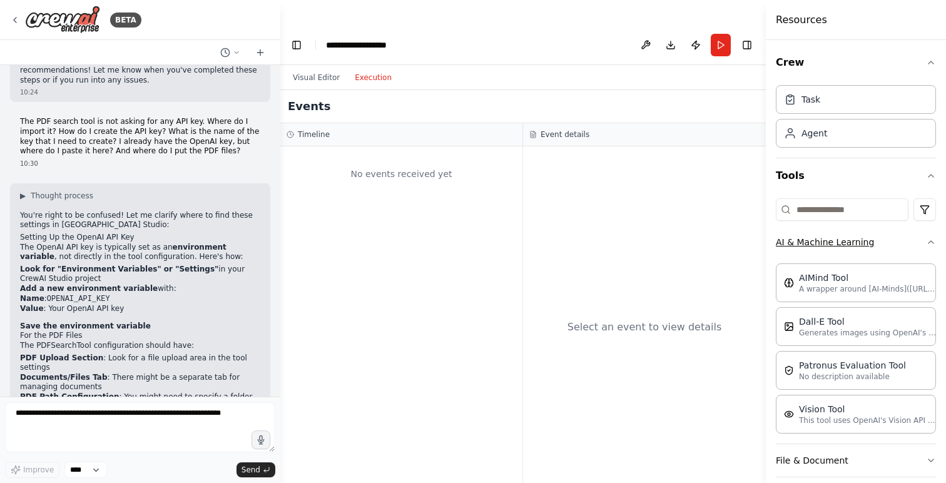
click at [930, 250] on button "AI & Machine Learning" at bounding box center [855, 242] width 160 height 33
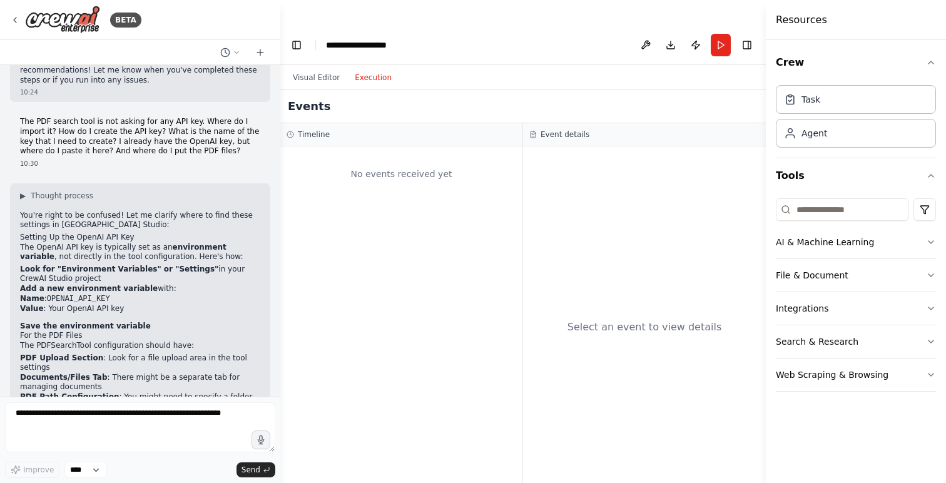
click at [677, 240] on div "Select an event to view details" at bounding box center [644, 326] width 243 height 361
click at [311, 65] on div "Visual Editor Execution" at bounding box center [342, 77] width 114 height 25
click at [325, 70] on button "Visual Editor" at bounding box center [316, 77] width 62 height 15
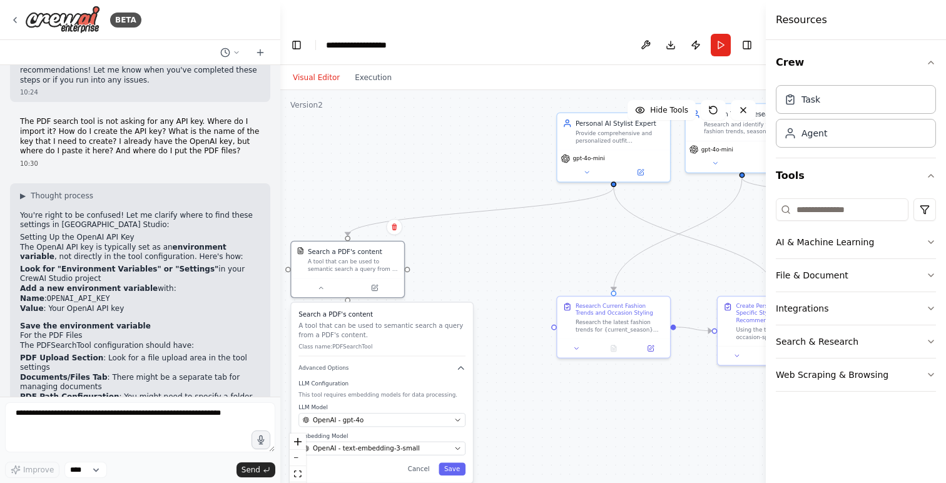
drag, startPoint x: 453, startPoint y: 316, endPoint x: 365, endPoint y: 320, distance: 88.2
click at [365, 320] on div "Search a PDF's content A tool that can be used to semantic search a query from …" at bounding box center [381, 333] width 167 height 46
click at [381, 280] on button at bounding box center [374, 285] width 52 height 11
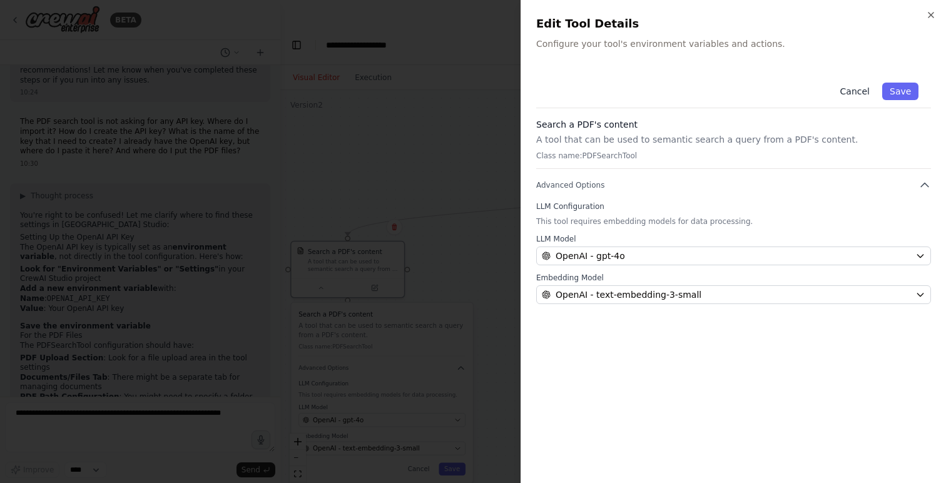
click at [858, 92] on button "Cancel" at bounding box center [854, 92] width 44 height 18
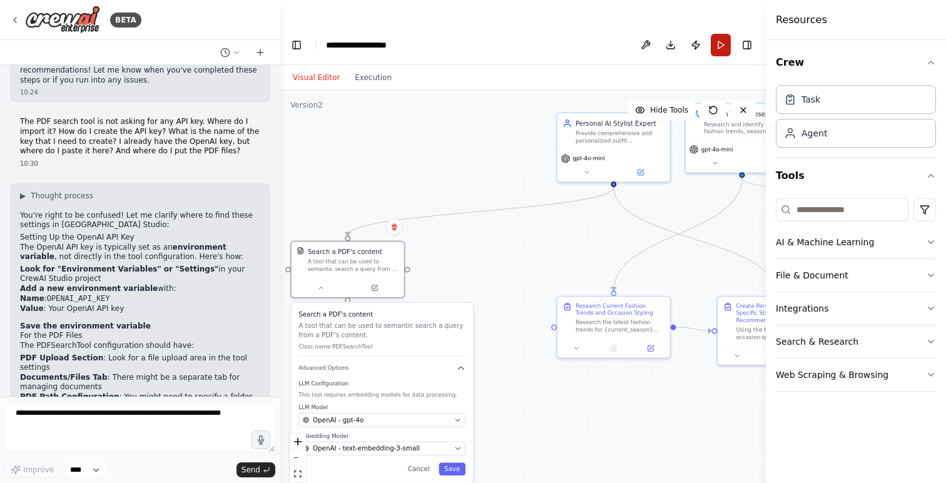
click at [719, 34] on button "Run" at bounding box center [720, 45] width 20 height 23
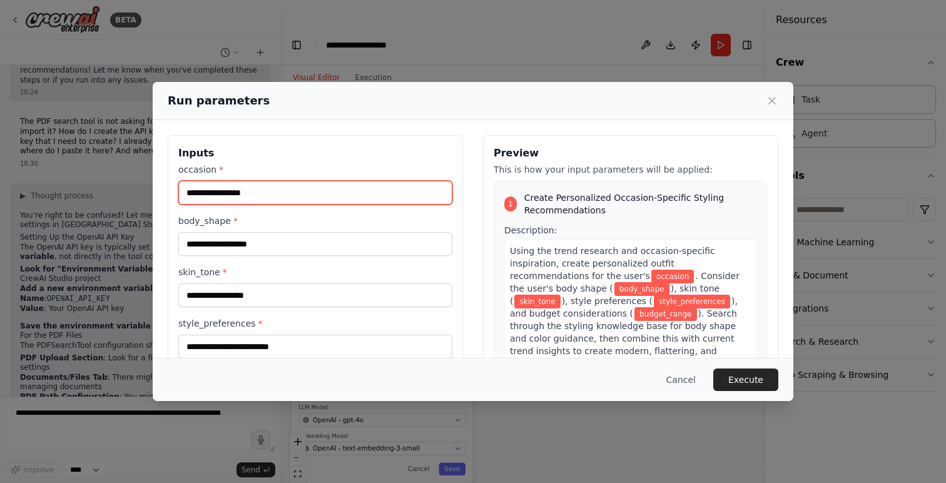
click at [260, 196] on input "occasion *" at bounding box center [315, 193] width 274 height 24
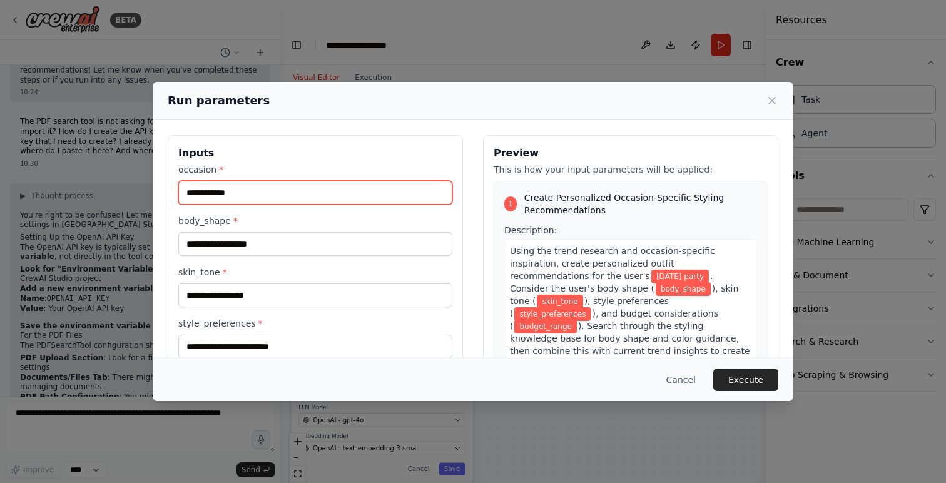
type input "**********"
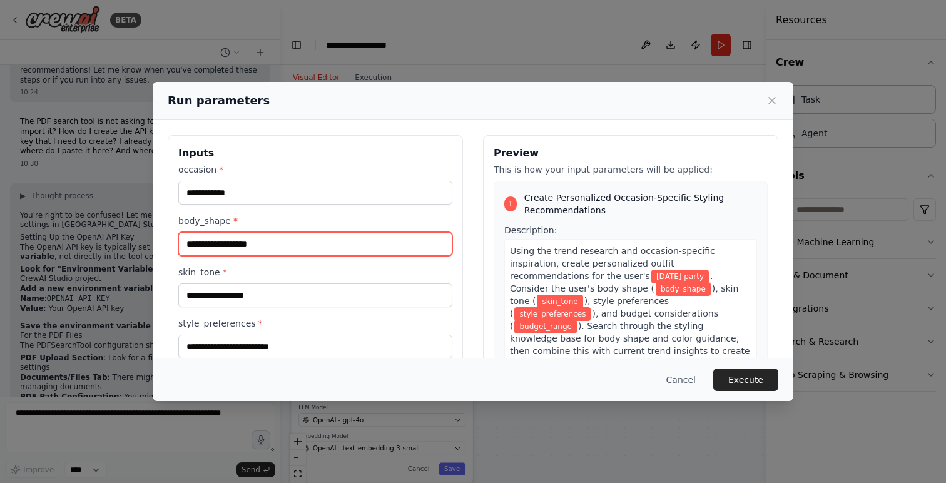
click at [250, 238] on input "body_shape *" at bounding box center [315, 244] width 274 height 24
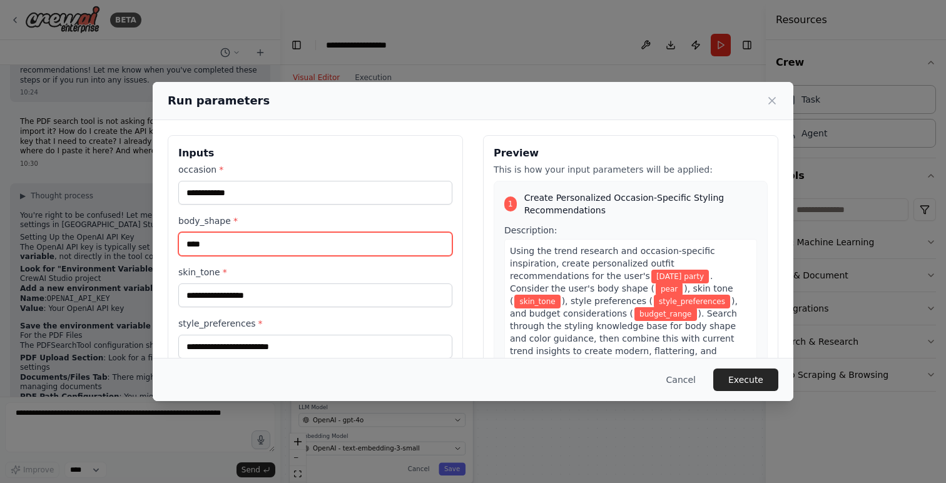
type input "****"
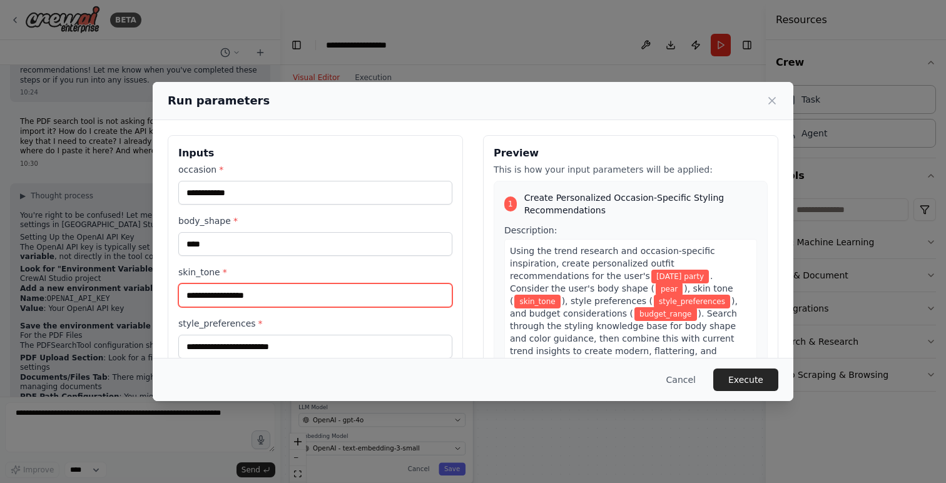
click at [223, 294] on input "skin_tone *" at bounding box center [315, 295] width 274 height 24
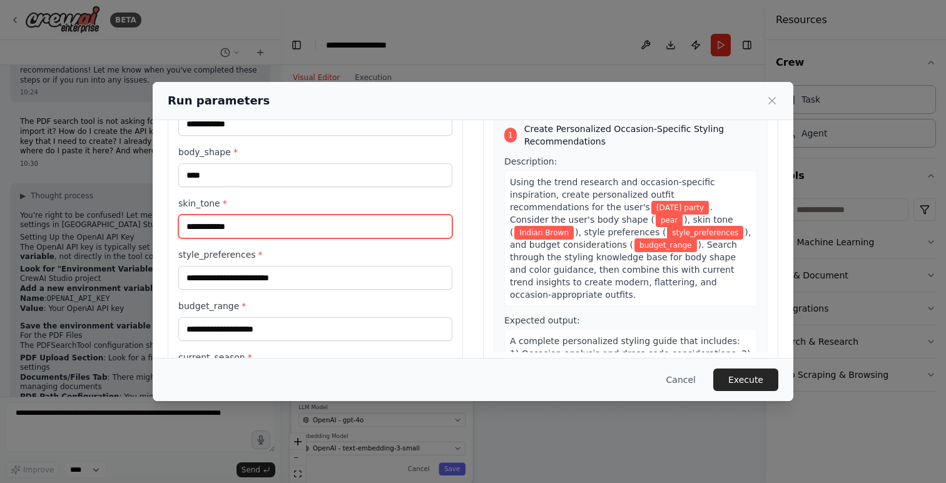
scroll to position [79, 0]
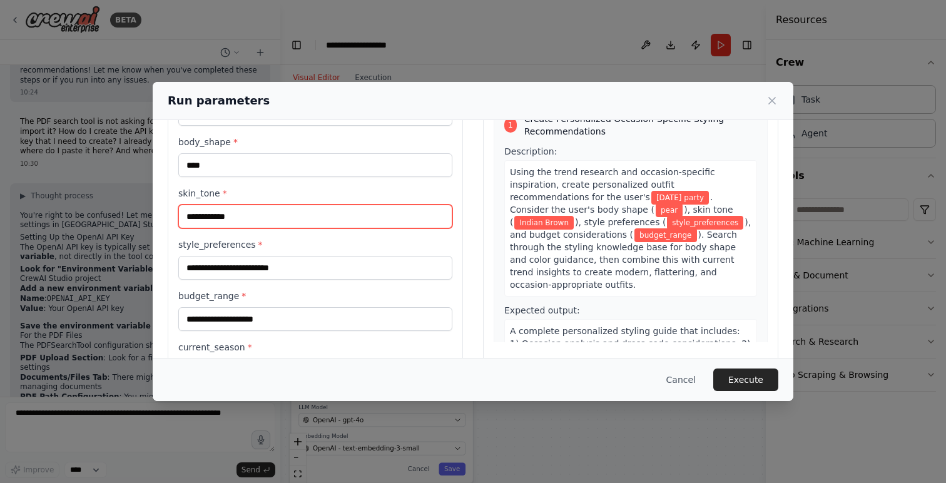
type input "**********"
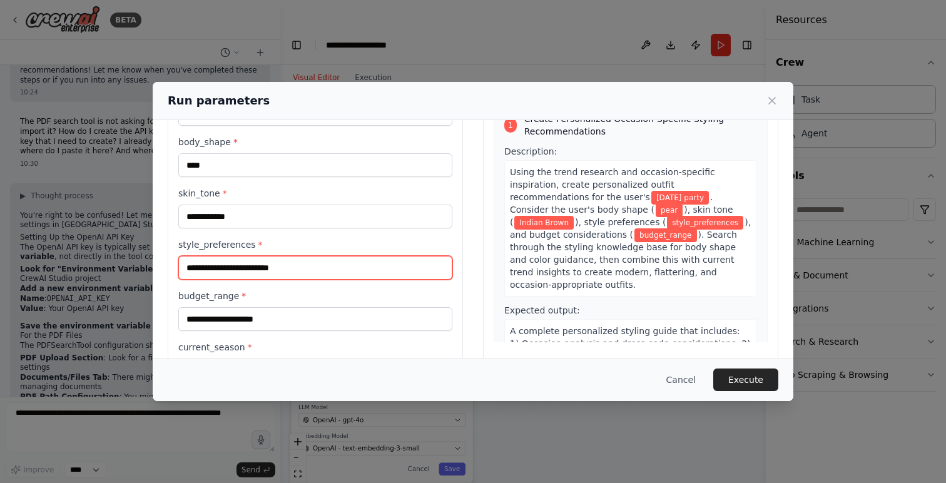
click at [269, 265] on input "style_preferences *" at bounding box center [315, 268] width 274 height 24
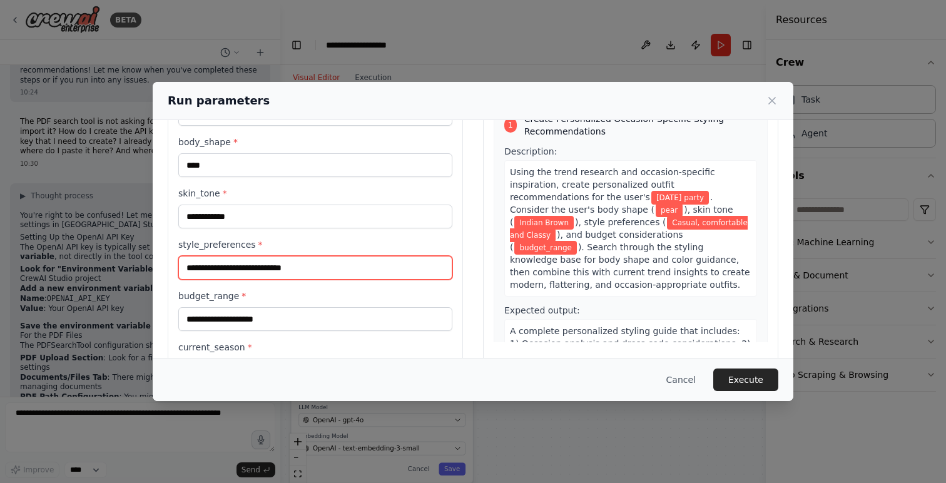
scroll to position [129, 0]
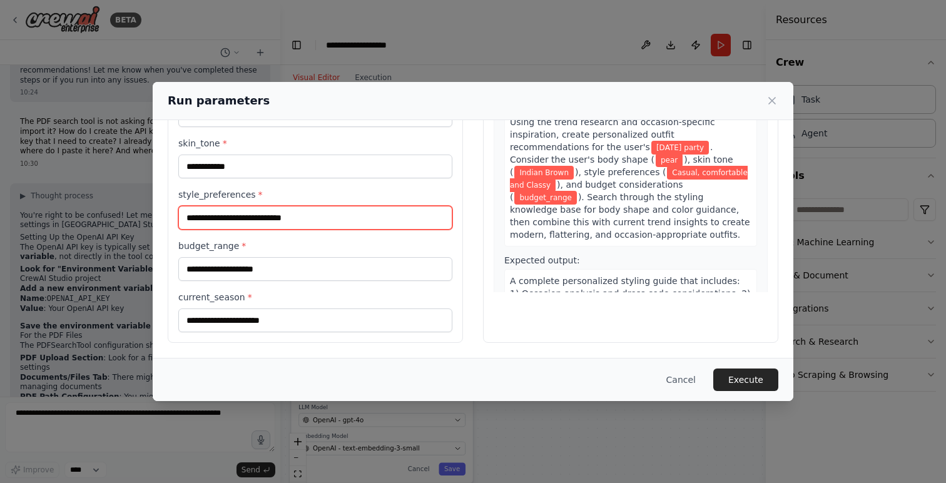
type input "**********"
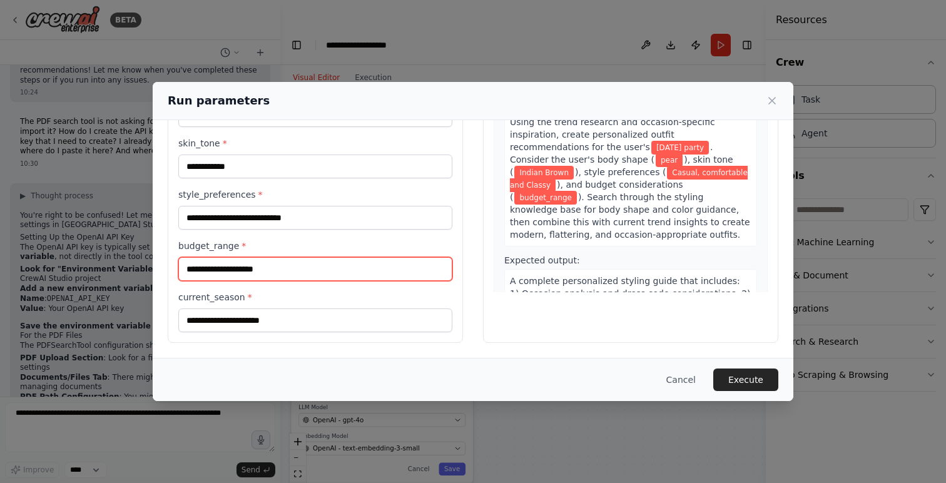
click at [208, 263] on input "budget_range *" at bounding box center [315, 269] width 274 height 24
type input "*******"
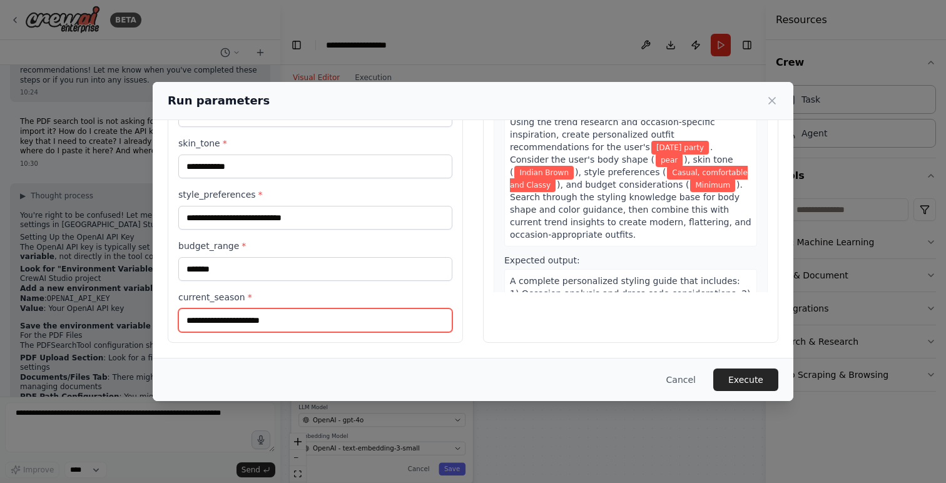
click at [210, 321] on input "current_season *" at bounding box center [315, 320] width 274 height 24
type input "******"
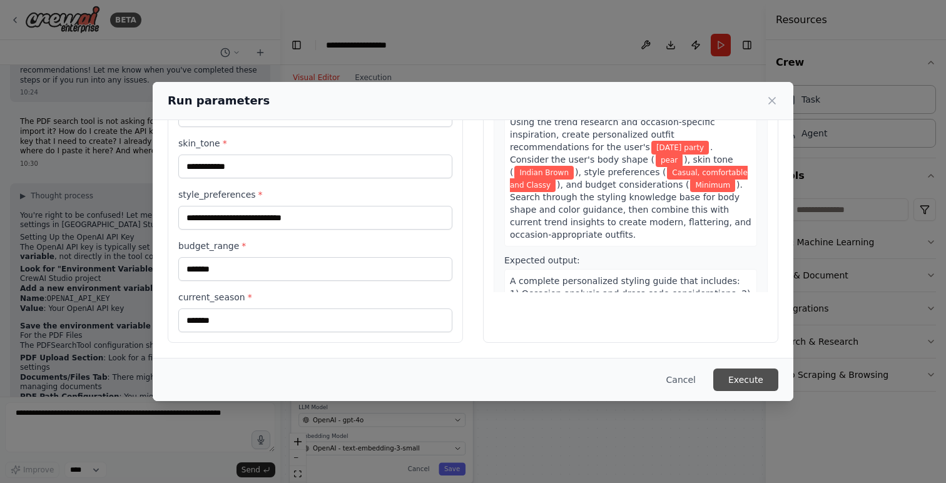
click at [749, 376] on button "Execute" at bounding box center [745, 379] width 65 height 23
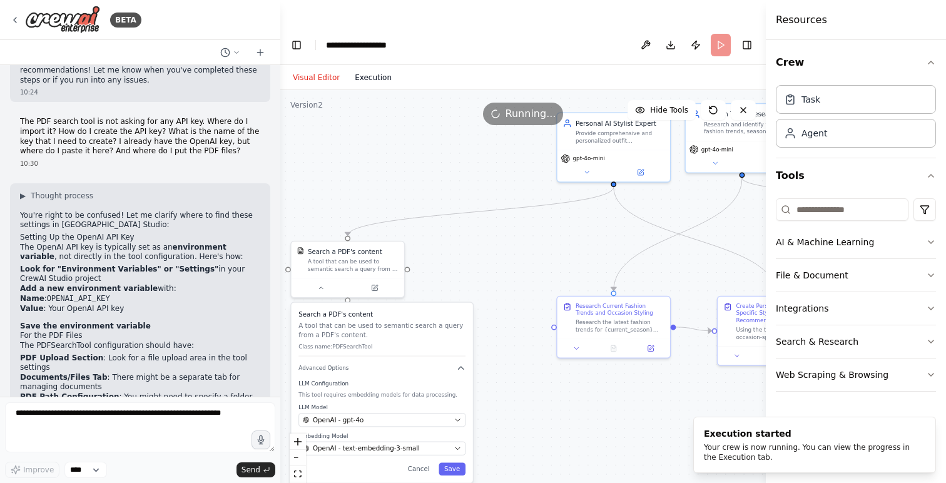
click at [370, 70] on button "Execution" at bounding box center [373, 77] width 52 height 15
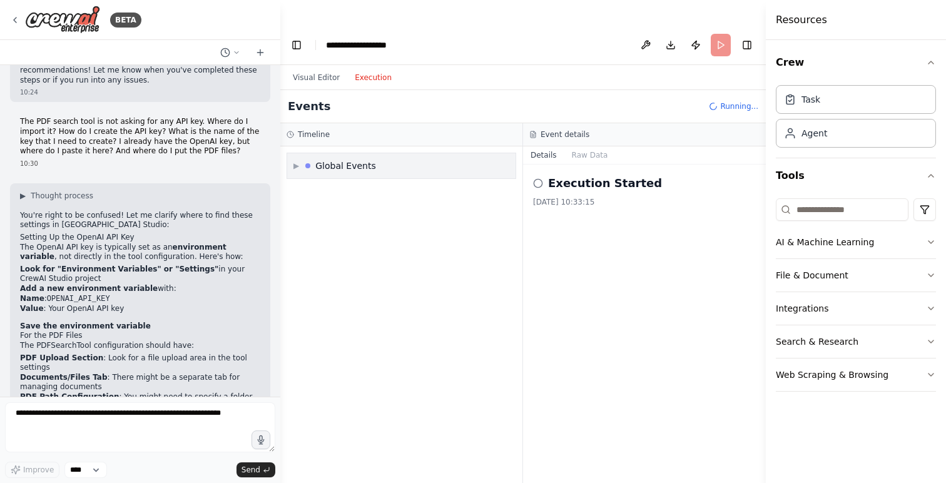
click at [331, 159] on div "Global Events" at bounding box center [345, 165] width 61 height 13
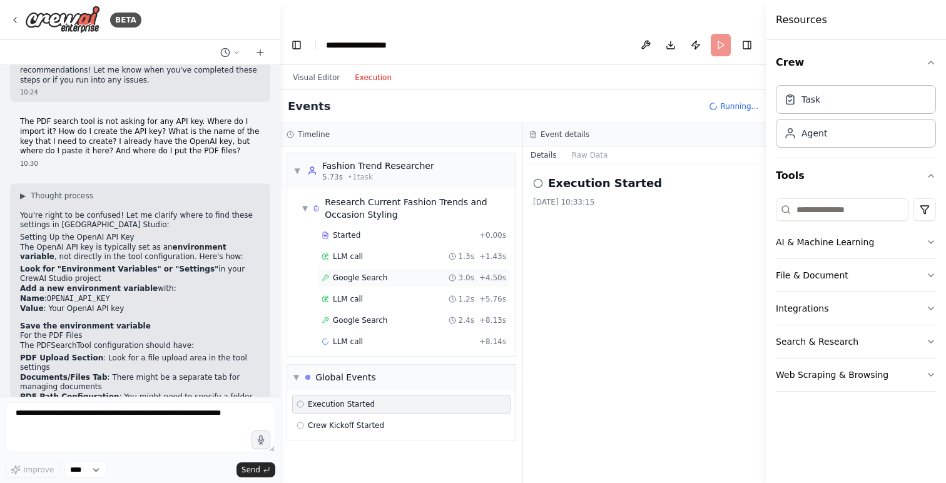
click at [354, 273] on span "Google Search" at bounding box center [360, 278] width 54 height 10
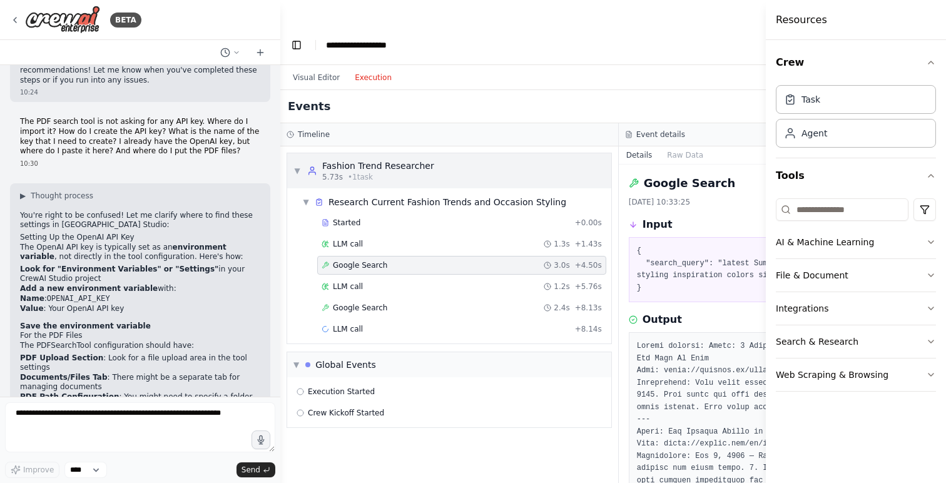
drag, startPoint x: 616, startPoint y: 144, endPoint x: 585, endPoint y: 149, distance: 31.7
click at [585, 149] on div "Timeline ▼ Fashion Trend Researcher 5.73s • 1 task ▼ Research Current Fashion T…" at bounding box center [449, 315] width 338 height 385
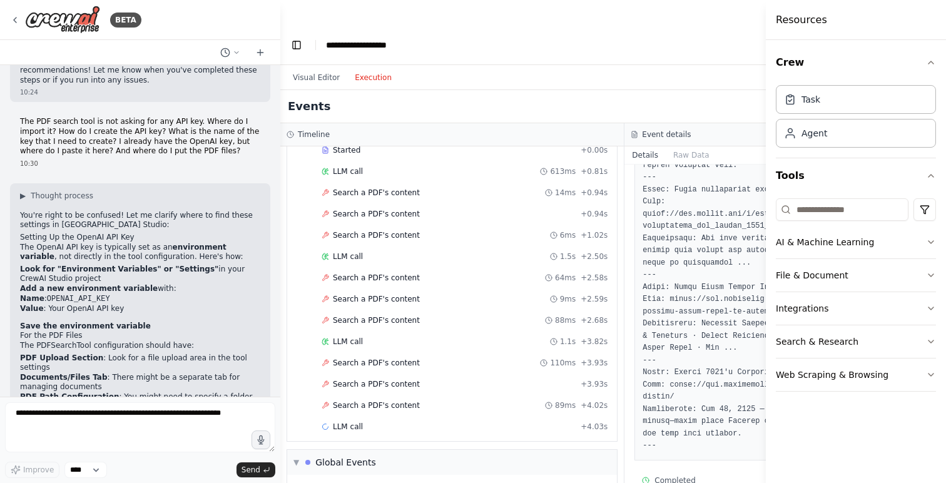
scroll to position [336, 0]
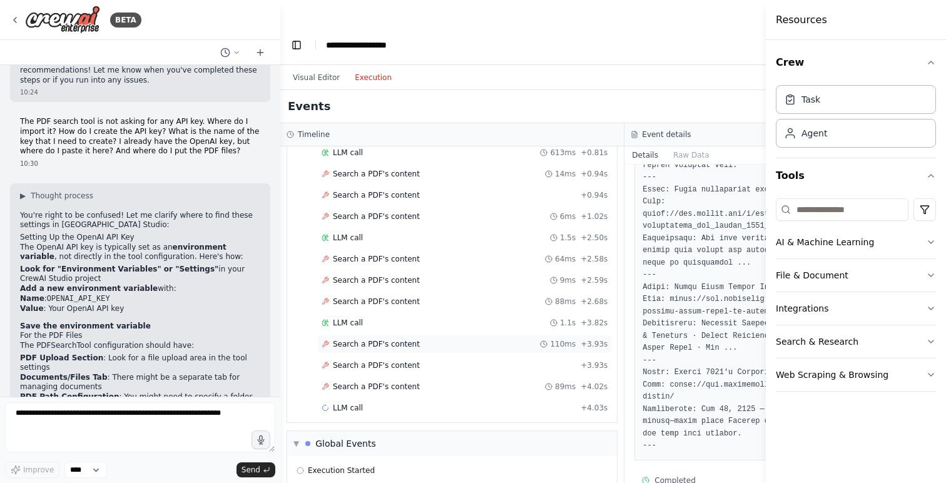
click at [408, 339] on span "Search a PDF's content" at bounding box center [376, 344] width 87 height 10
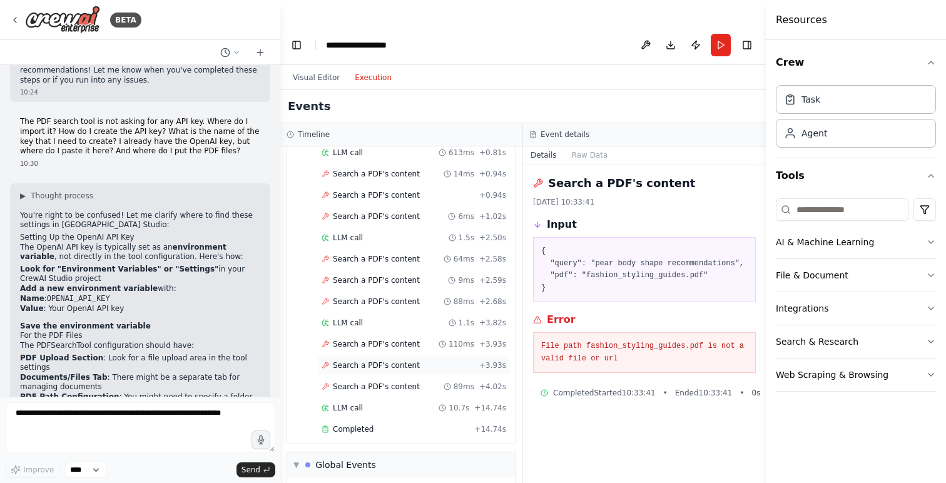
scroll to position [425, 0]
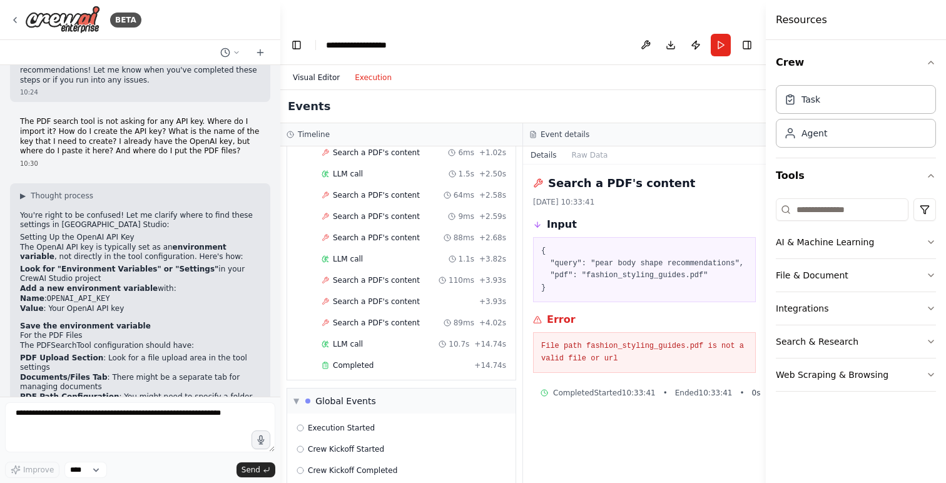
click at [318, 70] on button "Visual Editor" at bounding box center [316, 77] width 62 height 15
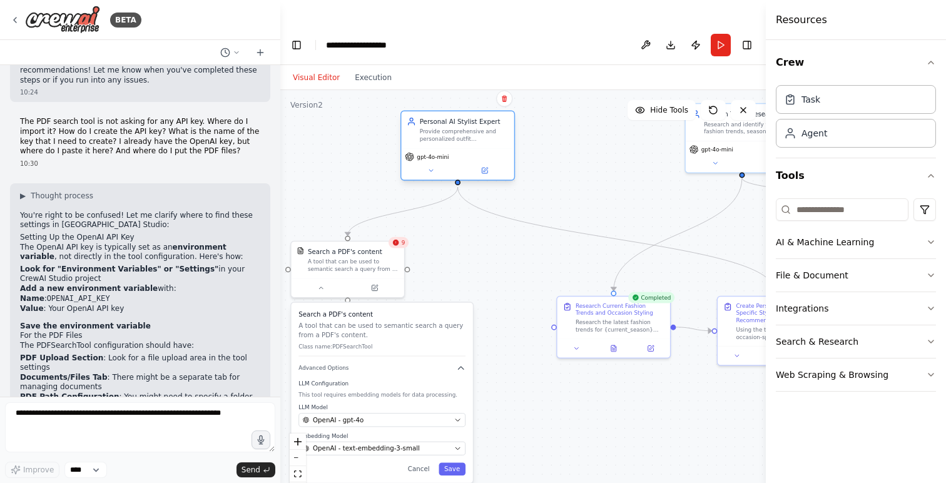
drag, startPoint x: 599, startPoint y: 108, endPoint x: 425, endPoint y: 106, distance: 174.5
click at [425, 128] on div "Provide comprehensive and personalized outfit recommendations based on the user…" at bounding box center [464, 135] width 89 height 14
click at [411, 169] on icon at bounding box center [412, 170] width 4 height 2
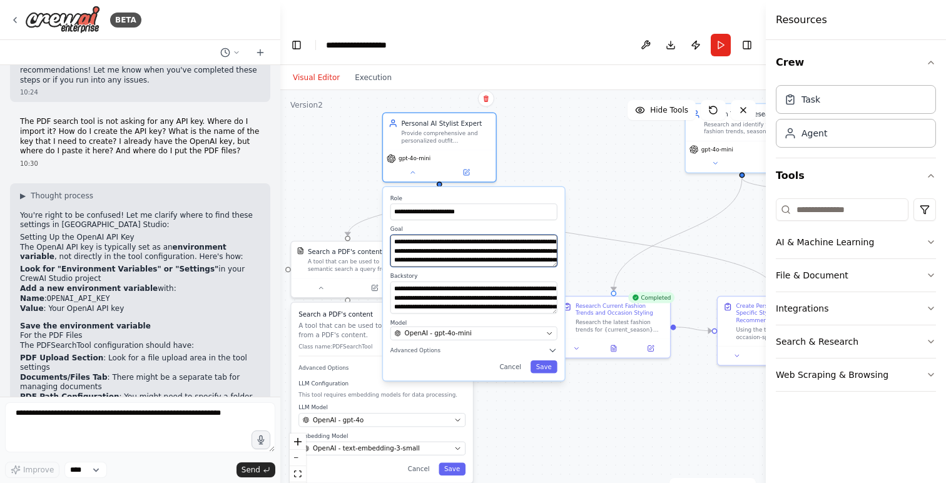
click at [443, 234] on textarea "**********" at bounding box center [473, 250] width 167 height 32
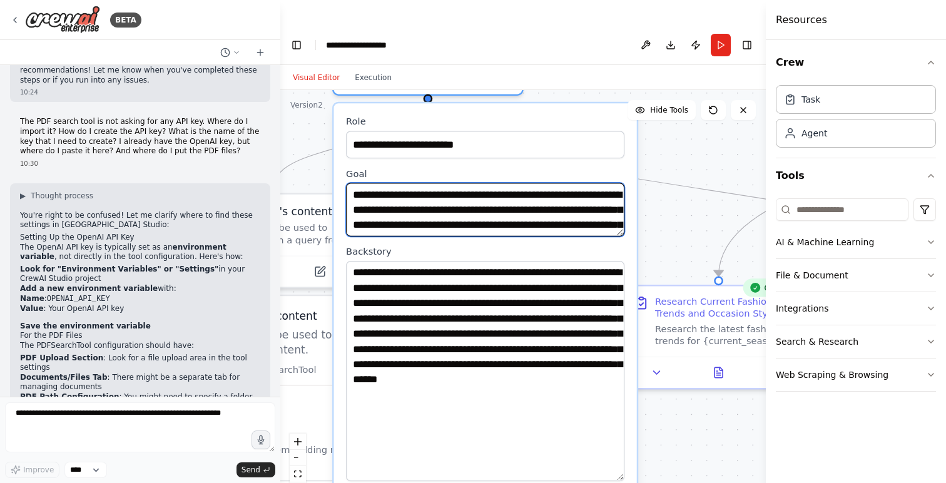
drag, startPoint x: 620, startPoint y: 287, endPoint x: 609, endPoint y: 456, distance: 169.2
click at [609, 456] on textarea "**********" at bounding box center [485, 371] width 278 height 220
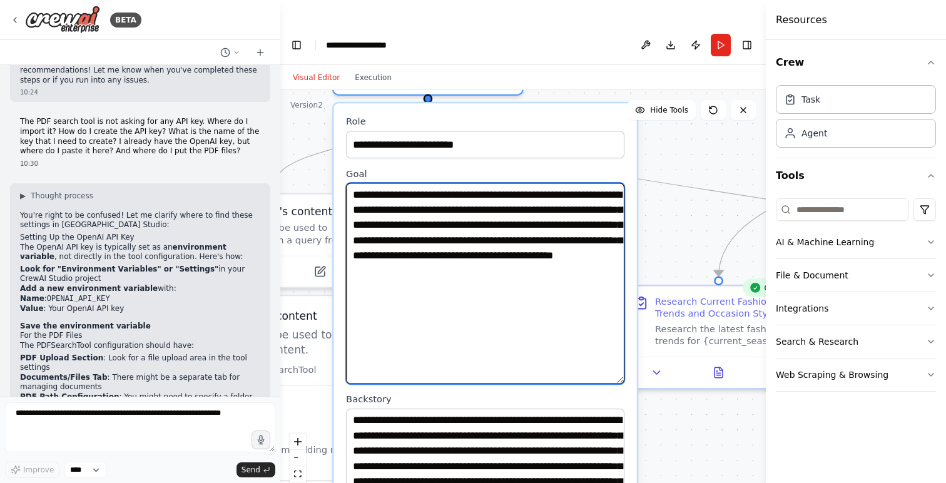
drag, startPoint x: 620, startPoint y: 209, endPoint x: 588, endPoint y: 356, distance: 151.0
click at [588, 356] on textarea "**********" at bounding box center [485, 283] width 278 height 201
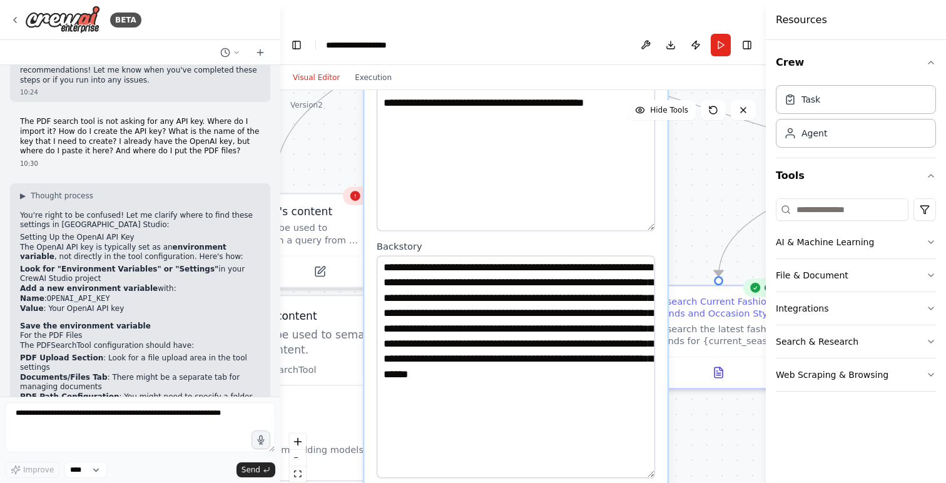
drag, startPoint x: 552, startPoint y: 367, endPoint x: 578, endPoint y: 213, distance: 156.7
click at [578, 213] on div "**********" at bounding box center [515, 270] width 303 height 639
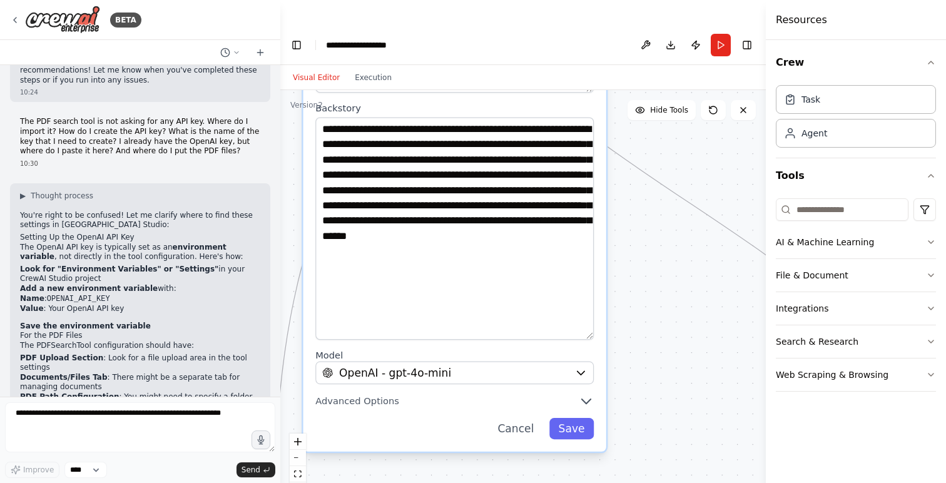
drag, startPoint x: 578, startPoint y: 213, endPoint x: 518, endPoint y: 68, distance: 157.0
click at [518, 68] on div "**********" at bounding box center [454, 131] width 303 height 639
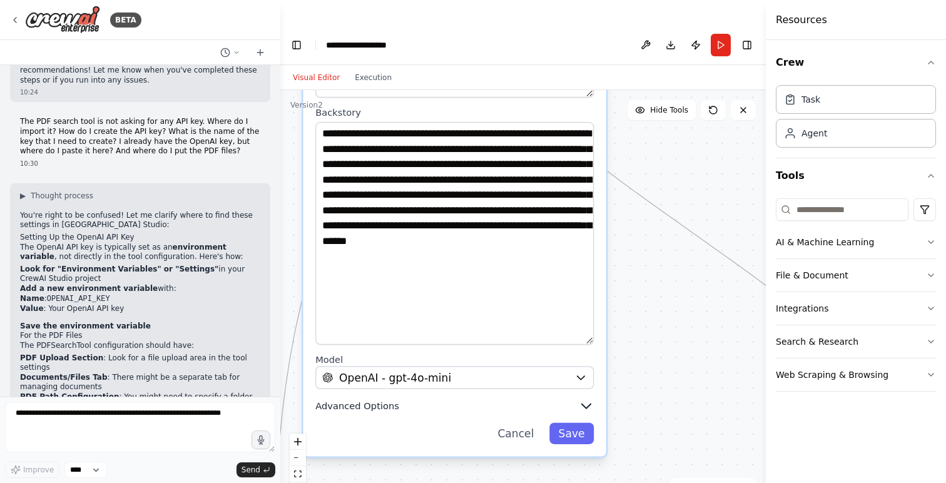
click at [582, 404] on icon "button" at bounding box center [586, 406] width 9 height 4
click at [587, 398] on icon "button" at bounding box center [585, 405] width 15 height 15
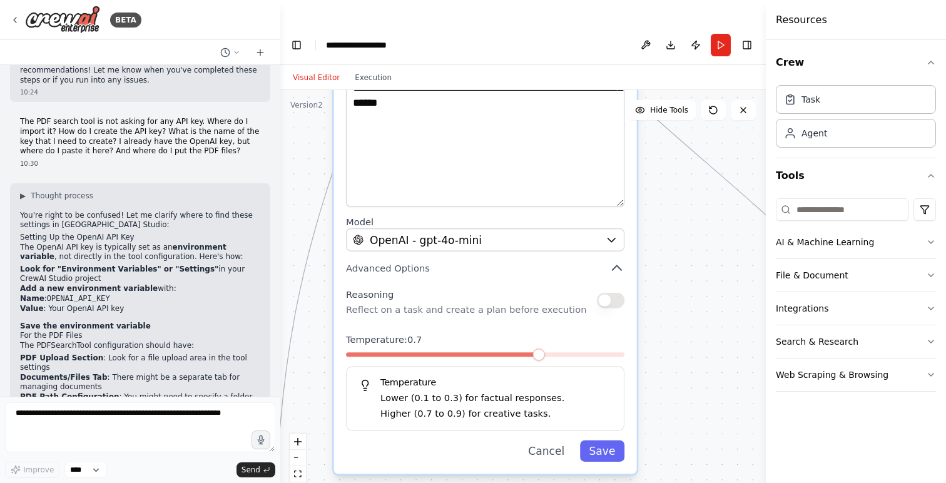
drag, startPoint x: 480, startPoint y: 408, endPoint x: 509, endPoint y: 262, distance: 148.5
click at [509, 285] on div "Reasoning Reflect on a task and create a plan before execution" at bounding box center [466, 300] width 240 height 31
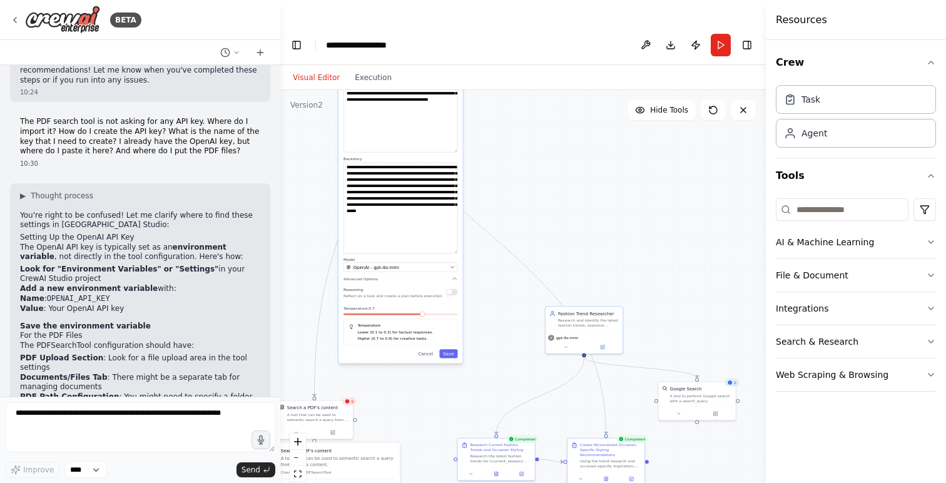
drag, startPoint x: 606, startPoint y: 369, endPoint x: 488, endPoint y: 361, distance: 118.4
click at [488, 361] on div ".deletable-edge-delete-btn { width: 20px; height: 20px; border: 0px solid #ffff…" at bounding box center [522, 299] width 485 height 418
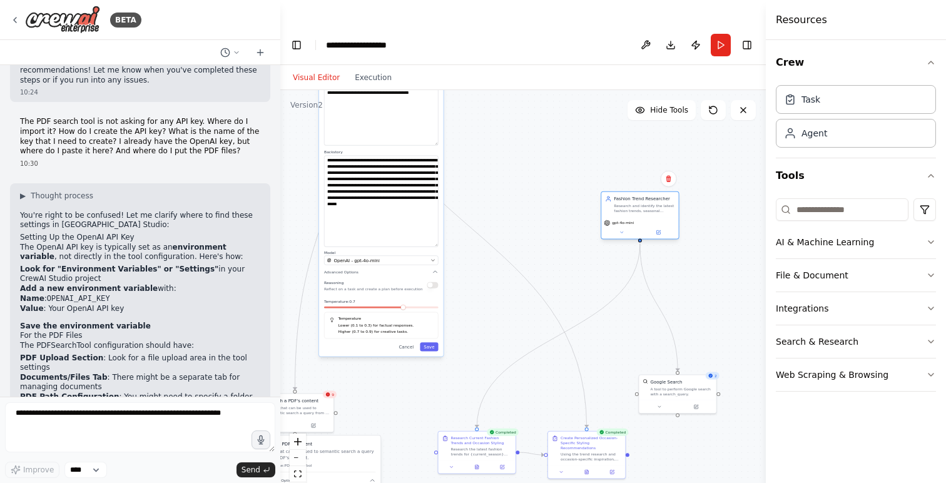
drag, startPoint x: 576, startPoint y: 290, endPoint x: 652, endPoint y: 184, distance: 130.0
click at [652, 203] on div "Research and identify the latest fashion trends, seasonal collections, and occa…" at bounding box center [643, 208] width 61 height 10
click at [623, 229] on icon at bounding box center [621, 231] width 5 height 5
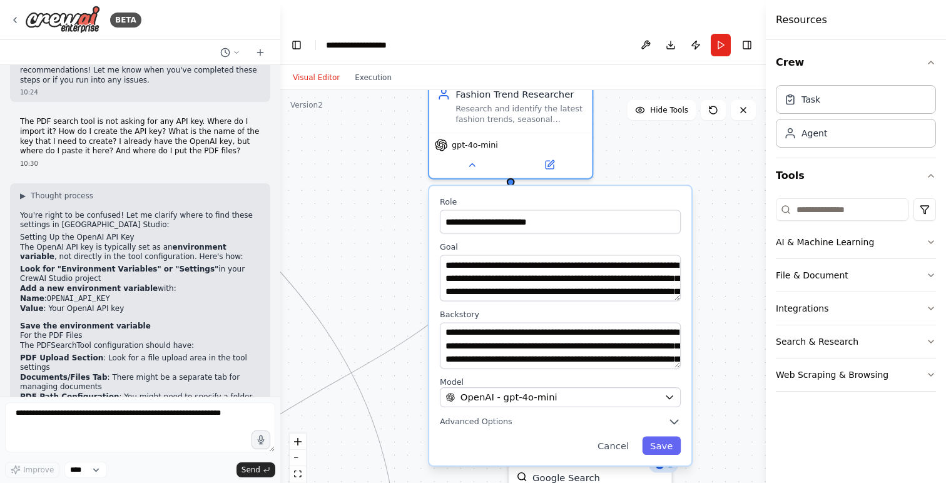
drag, startPoint x: 605, startPoint y: 255, endPoint x: 366, endPoint y: 233, distance: 239.2
click at [366, 233] on div ".deletable-edge-delete-btn { width: 20px; height: 20px; border: 0px solid #ffff…" at bounding box center [522, 299] width 485 height 418
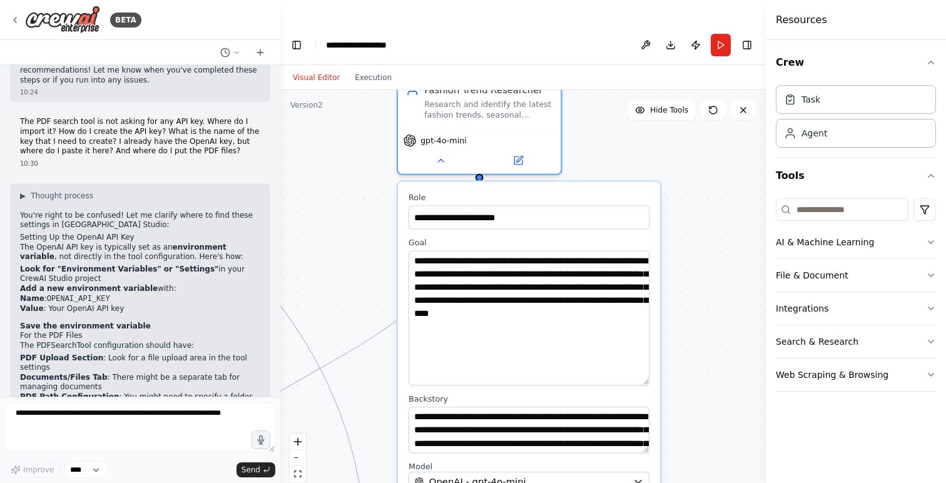
drag, startPoint x: 645, startPoint y: 269, endPoint x: 656, endPoint y: 358, distance: 89.5
click at [656, 358] on div "**********" at bounding box center [529, 365] width 262 height 368
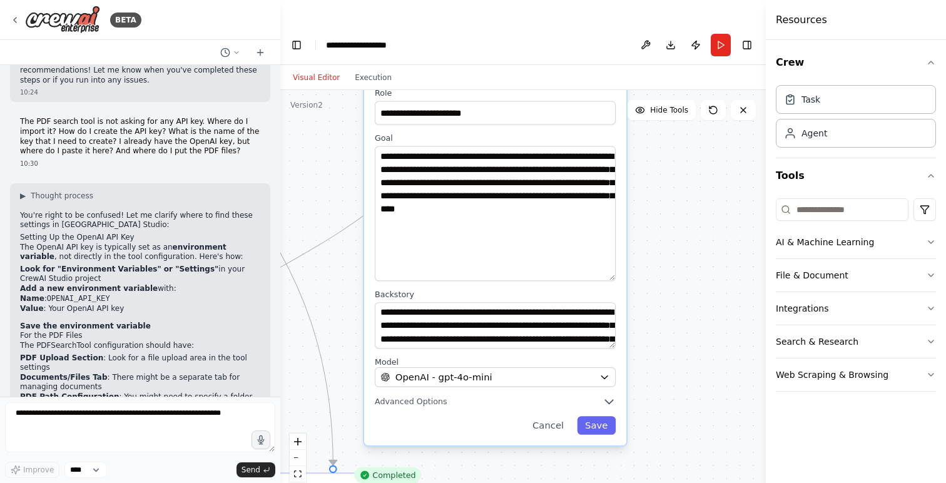
drag, startPoint x: 714, startPoint y: 348, endPoint x: 680, endPoint y: 244, distance: 109.8
click at [680, 244] on div ".deletable-edge-delete-btn { width: 20px; height: 20px; border: 0px solid #ffff…" at bounding box center [522, 299] width 485 height 418
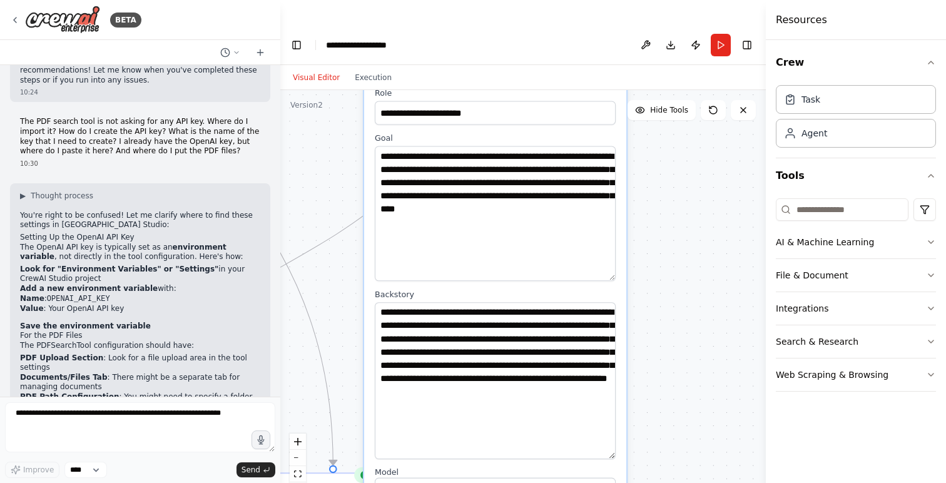
drag, startPoint x: 613, startPoint y: 322, endPoint x: 627, endPoint y: 433, distance: 112.2
click at [627, 433] on div ".deletable-edge-delete-btn { width: 20px; height: 20px; border: 0px solid #ffff…" at bounding box center [522, 299] width 485 height 418
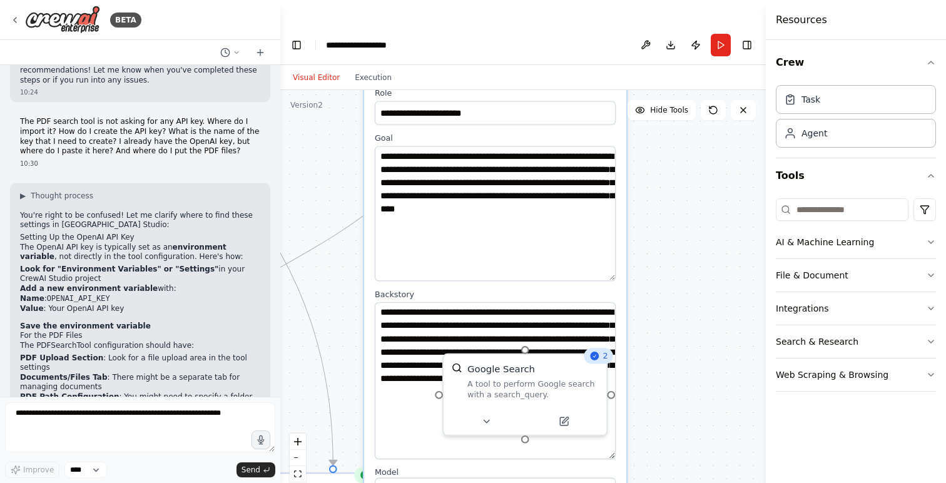
click at [693, 353] on div ".deletable-edge-delete-btn { width: 20px; height: 20px; border: 0px solid #ffff…" at bounding box center [522, 299] width 485 height 418
click at [682, 382] on div ".deletable-edge-delete-btn { width: 20px; height: 20px; border: 0px solid #ffff…" at bounding box center [522, 299] width 485 height 418
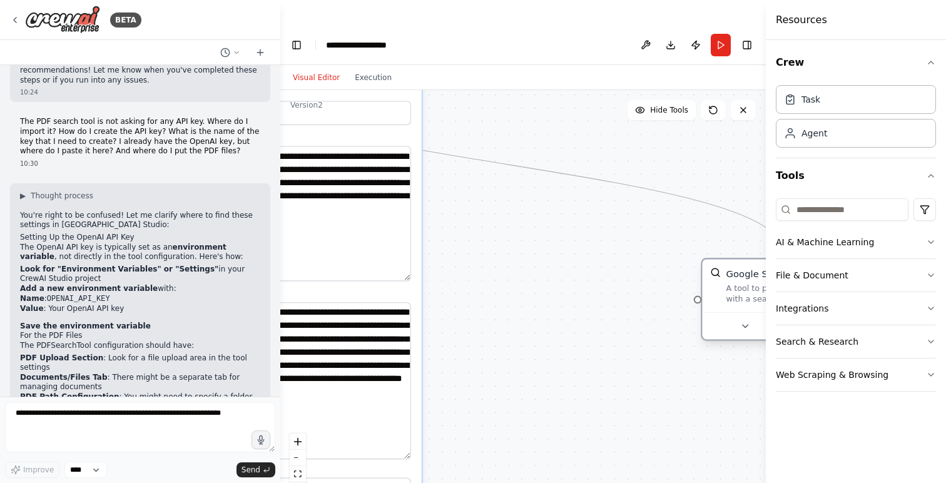
drag, startPoint x: 545, startPoint y: 349, endPoint x: 650, endPoint y: 244, distance: 149.0
click at [726, 267] on div "Google Search A tool to perform Google search with a search_query." at bounding box center [791, 285] width 131 height 37
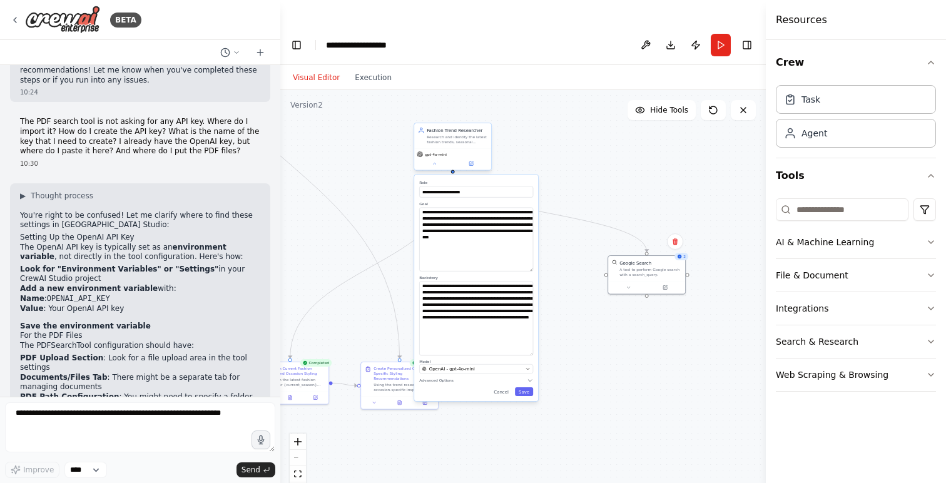
click at [432, 148] on div "gpt-4o-mini" at bounding box center [452, 159] width 77 height 22
click at [437, 160] on button at bounding box center [434, 164] width 36 height 8
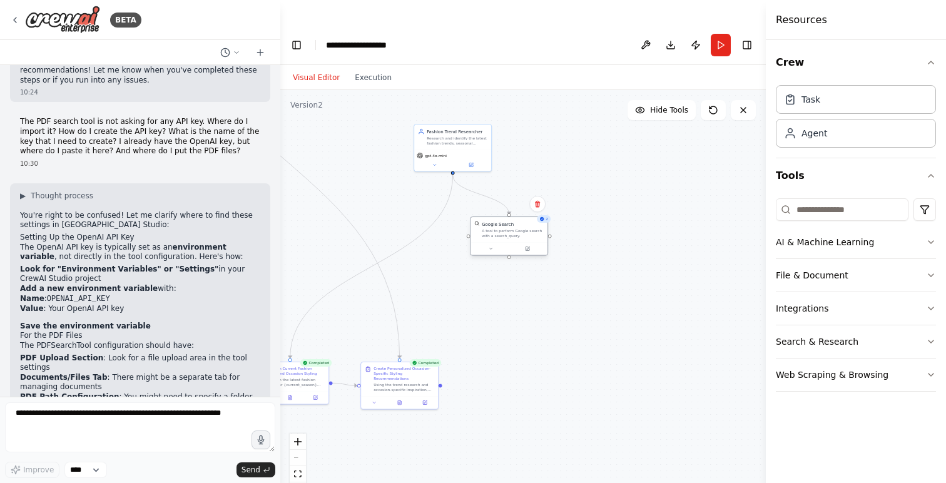
drag, startPoint x: 633, startPoint y: 246, endPoint x: 497, endPoint y: 206, distance: 142.1
click at [497, 228] on div "A tool to perform Google search with a search_query." at bounding box center [513, 233] width 62 height 10
click at [488, 246] on icon at bounding box center [490, 248] width 5 height 5
drag, startPoint x: 401, startPoint y: 357, endPoint x: 326, endPoint y: 165, distance: 205.9
click at [326, 187] on div "Using the trend research and occasion-specific inspiration, create personalized…" at bounding box center [331, 192] width 61 height 10
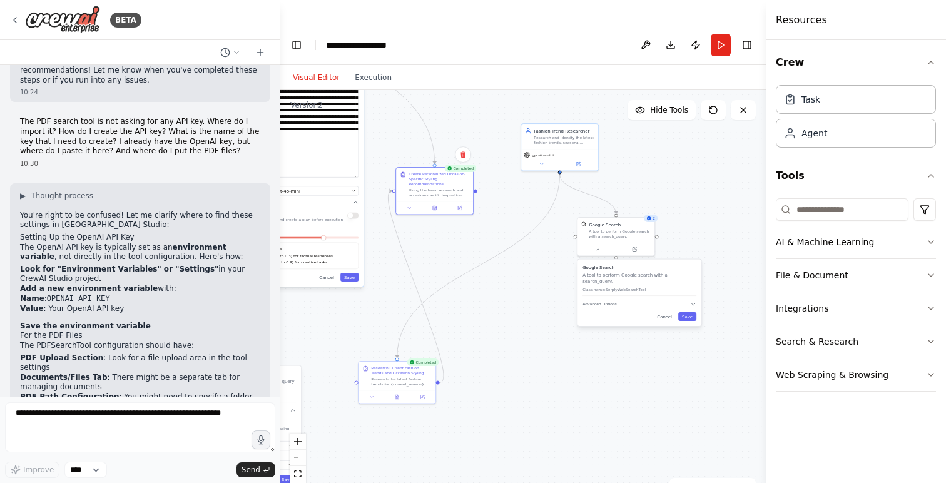
drag, startPoint x: 550, startPoint y: 365, endPoint x: 638, endPoint y: 360, distance: 88.3
click at [640, 361] on div ".deletable-edge-delete-btn { width: 20px; height: 20px; border: 0px solid #ffff…" at bounding box center [522, 299] width 485 height 418
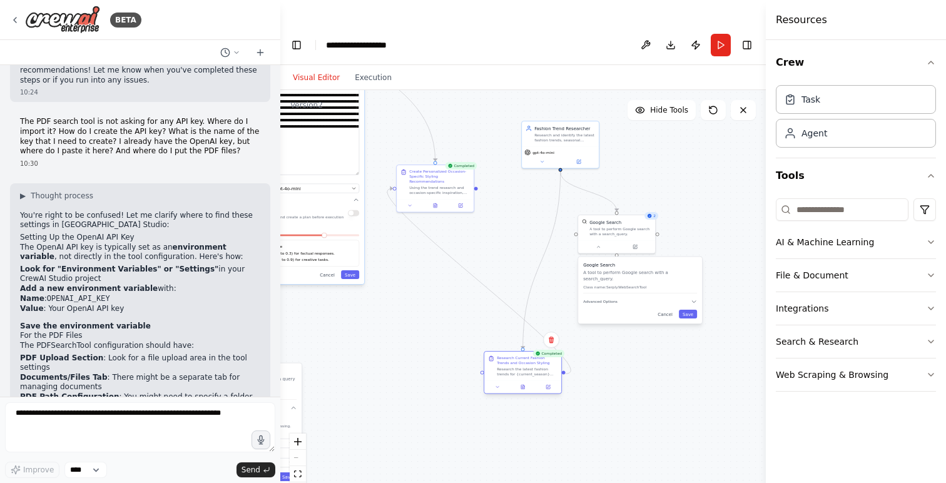
drag, startPoint x: 388, startPoint y: 346, endPoint x: 500, endPoint y: 365, distance: 113.0
click at [500, 366] on div "Research Current Fashion Trends and Occasion Styling Research the latest fashio…" at bounding box center [527, 365] width 61 height 21
drag, startPoint x: 424, startPoint y: 156, endPoint x: 463, endPoint y: 175, distance: 43.3
click at [463, 186] on div "Create Personalized Occasion-Specific Styling Recommendations" at bounding box center [476, 193] width 61 height 15
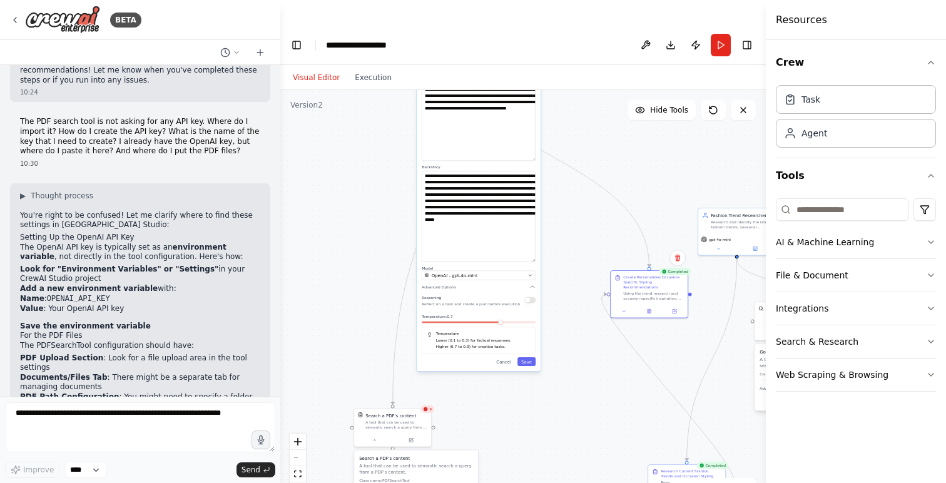
drag, startPoint x: 417, startPoint y: 316, endPoint x: 593, endPoint y: 400, distance: 195.5
click at [593, 401] on div ".deletable-edge-delete-btn { width: 20px; height: 20px; border: 0px solid #ffff…" at bounding box center [522, 299] width 485 height 418
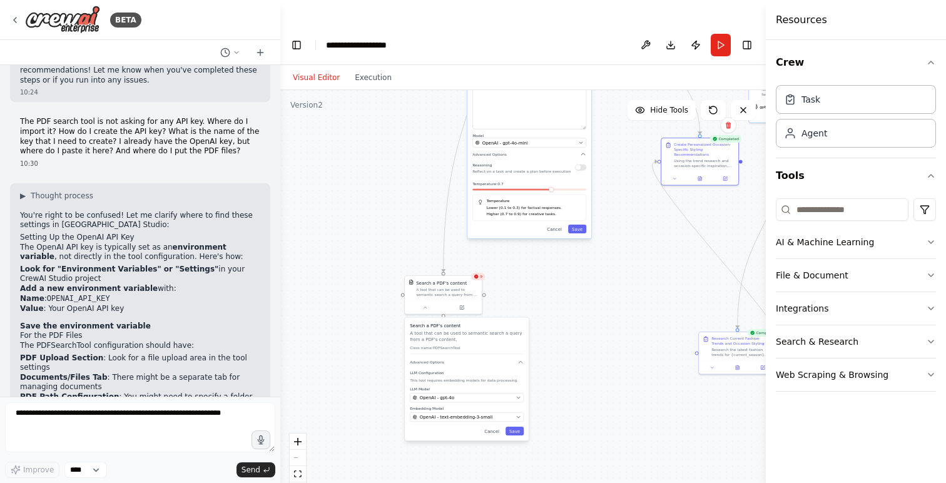
drag, startPoint x: 516, startPoint y: 426, endPoint x: 567, endPoint y: 295, distance: 140.2
click at [567, 295] on div ".deletable-edge-delete-btn { width: 20px; height: 20px; border: 0px solid #ffff…" at bounding box center [522, 299] width 485 height 418
click at [479, 273] on div "9" at bounding box center [478, 277] width 14 height 8
click at [478, 275] on div "Search a PDF's content A tool that can be used to semantic search a query from …" at bounding box center [443, 287] width 77 height 25
click at [447, 286] on div "A tool that can be used to semantic search a query from a PDF's content." at bounding box center [447, 291] width 62 height 10
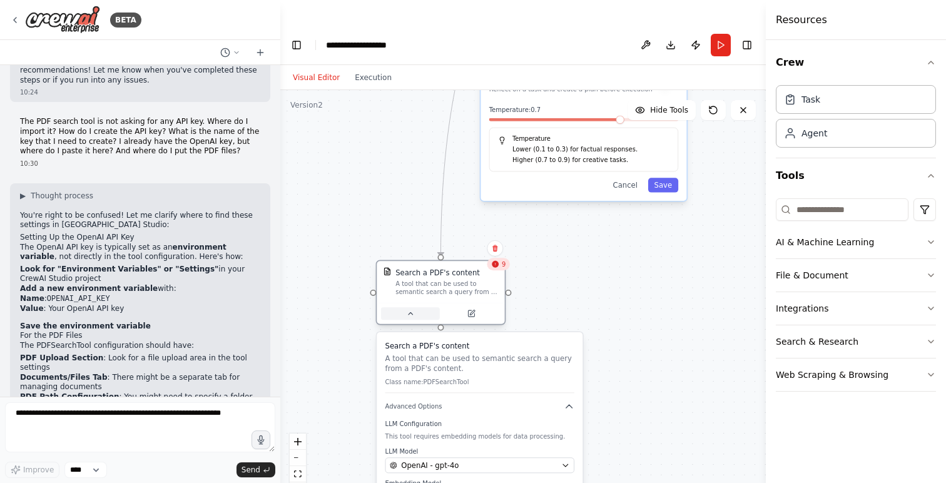
click at [411, 310] on icon at bounding box center [410, 314] width 8 height 8
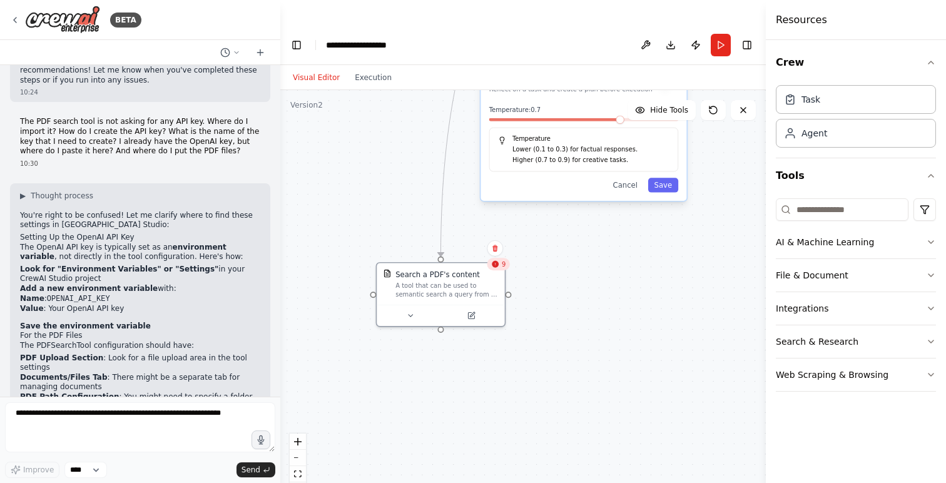
click at [502, 258] on div "9" at bounding box center [498, 264] width 23 height 13
click at [504, 260] on span "9" at bounding box center [504, 264] width 4 height 8
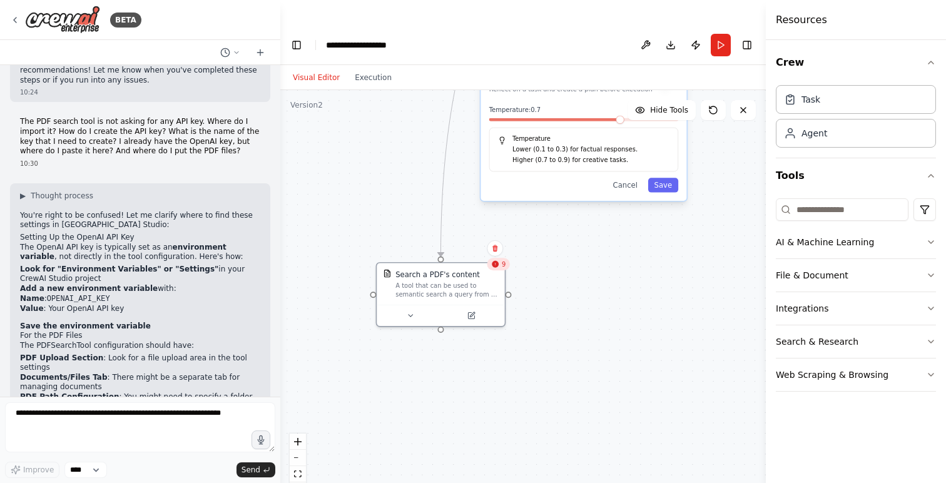
click at [504, 260] on span "9" at bounding box center [504, 264] width 4 height 8
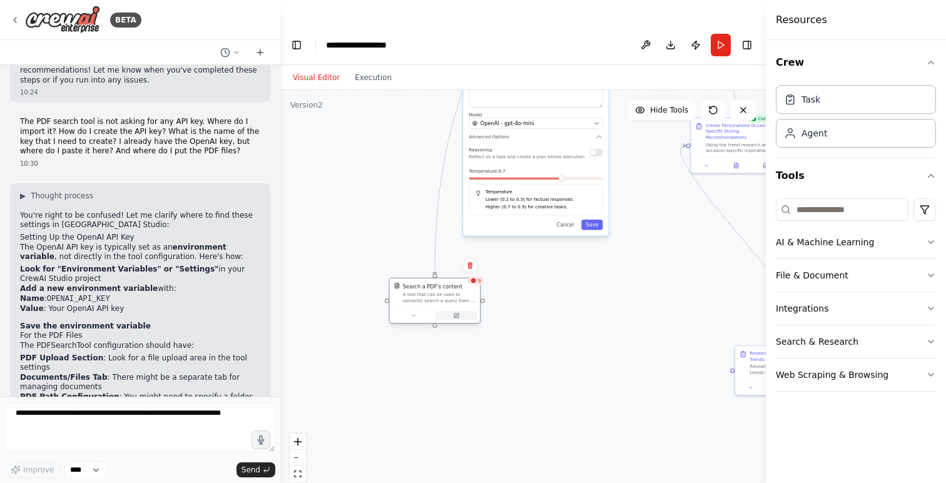
click at [456, 313] on icon at bounding box center [456, 315] width 4 height 4
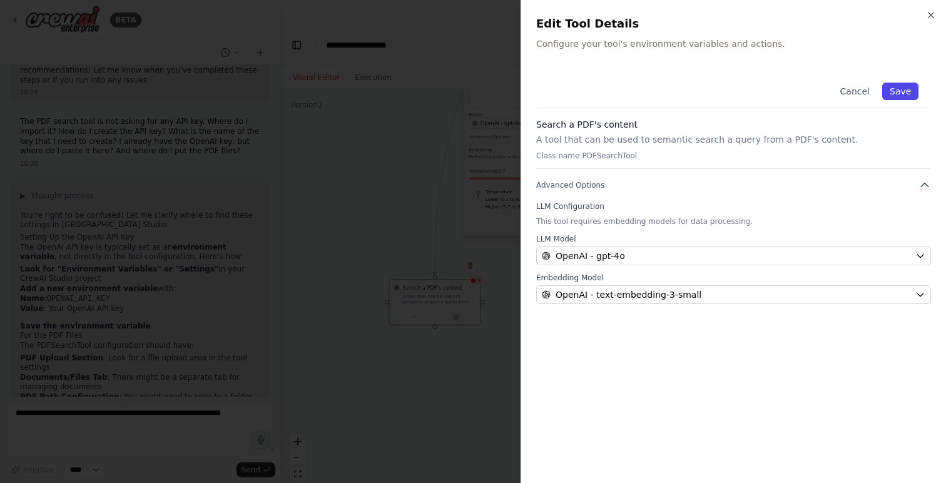
click at [899, 94] on button "Save" at bounding box center [900, 92] width 36 height 18
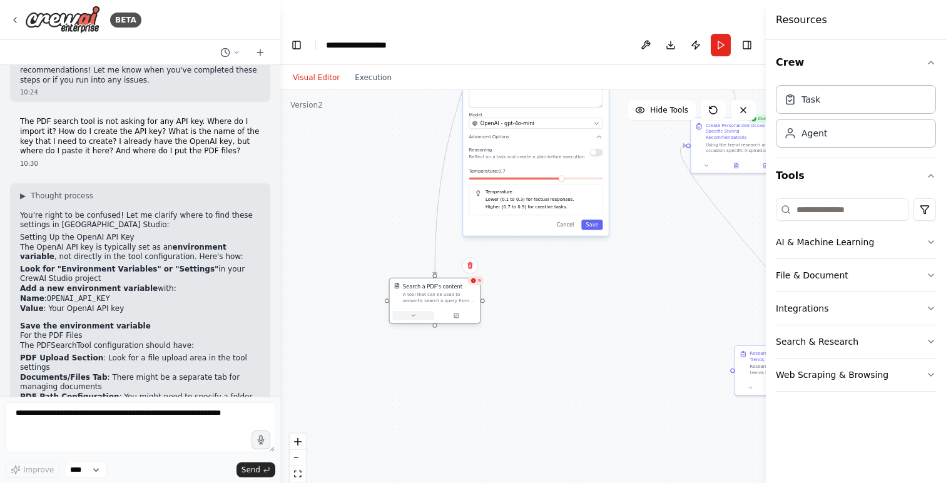
click at [415, 311] on button at bounding box center [412, 315] width 41 height 9
click at [477, 276] on div "9" at bounding box center [475, 280] width 16 height 9
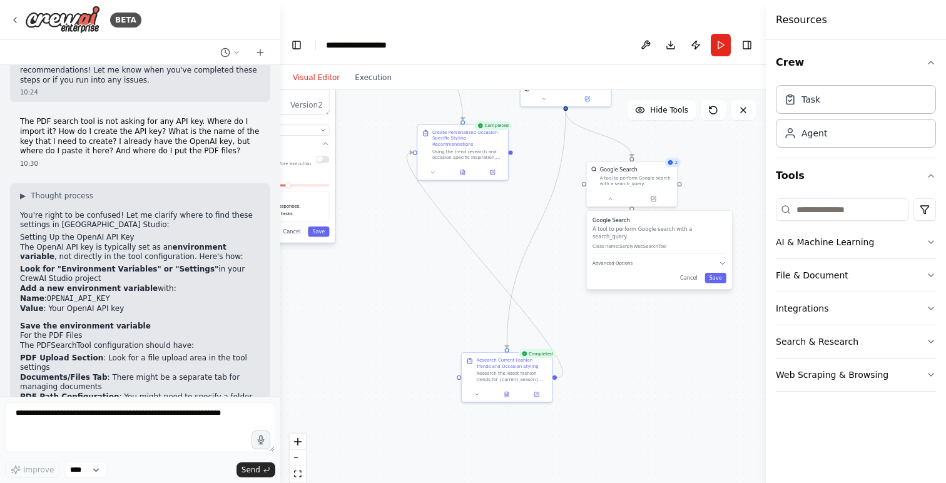
drag, startPoint x: 602, startPoint y: 260, endPoint x: 328, endPoint y: 267, distance: 273.4
click at [328, 267] on div ".deletable-edge-delete-btn { width: 20px; height: 20px; border: 0px solid #ffff…" at bounding box center [522, 299] width 485 height 418
click at [368, 65] on div "Visual Editor Execution" at bounding box center [342, 77] width 114 height 25
click at [370, 70] on button "Execution" at bounding box center [373, 77] width 52 height 15
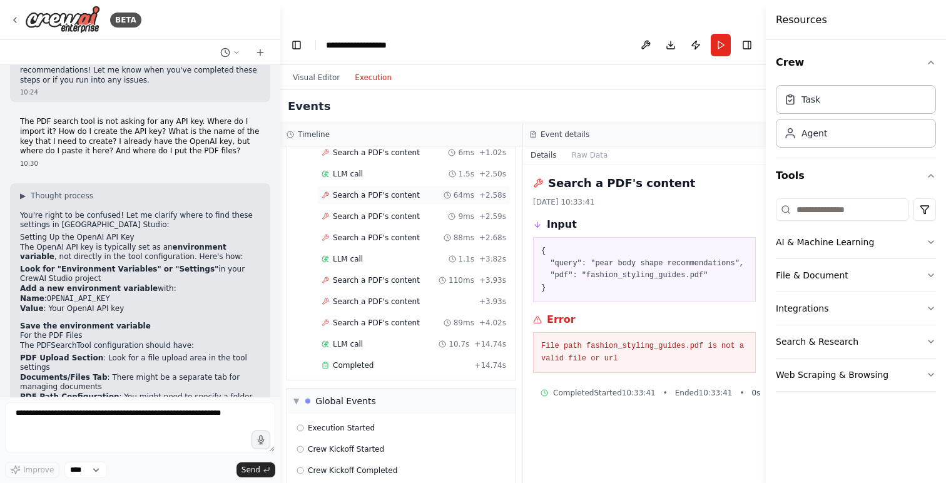
click at [365, 190] on span "Search a PDF's content" at bounding box center [376, 195] width 87 height 10
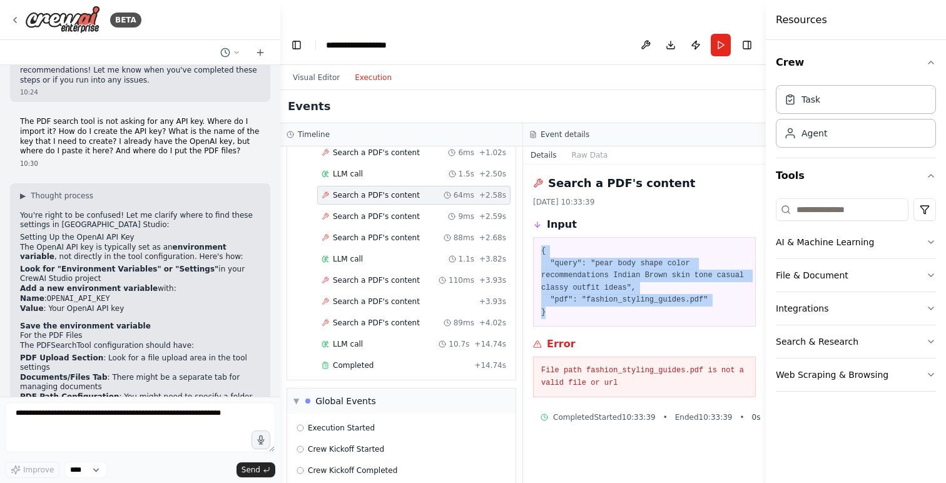
drag, startPoint x: 548, startPoint y: 291, endPoint x: 538, endPoint y: 216, distance: 75.8
click at [538, 237] on div "{ "query": "pear body shape color recommendations Indian Brown skin tone casual…" at bounding box center [644, 281] width 223 height 89
drag, startPoint x: 627, startPoint y: 361, endPoint x: 542, endPoint y: 228, distance: 158.0
click at [542, 228] on div "Search a PDF's content 20/08/2025, 10:33:39 Input { "query": "pear body shape c…" at bounding box center [644, 335] width 243 height 343
copy div "{ "query": "pear body shape color recommendations Indian Brown skin tone casual…"
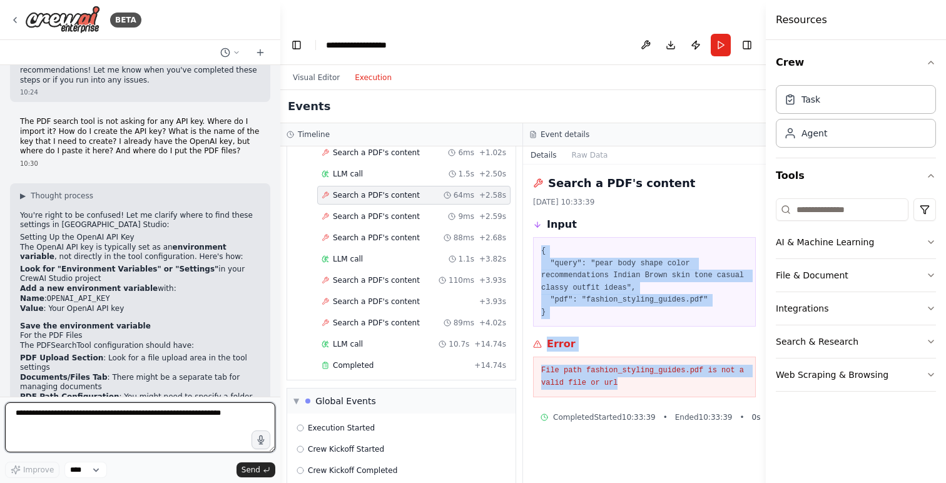
click at [159, 427] on textarea at bounding box center [140, 427] width 270 height 50
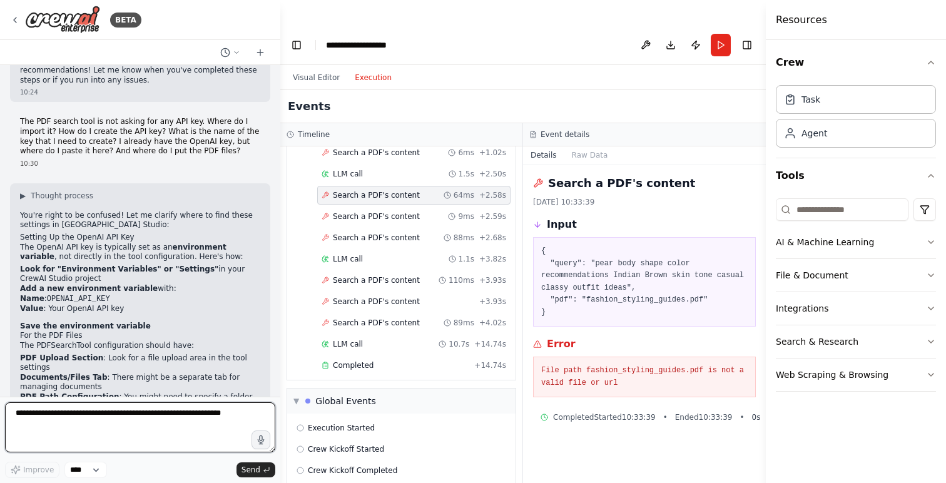
paste textarea "**********"
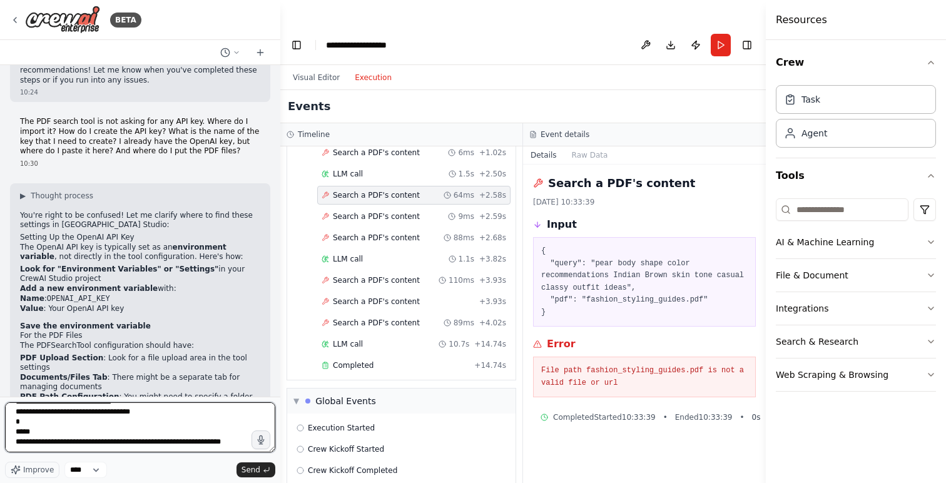
scroll to position [66, 0]
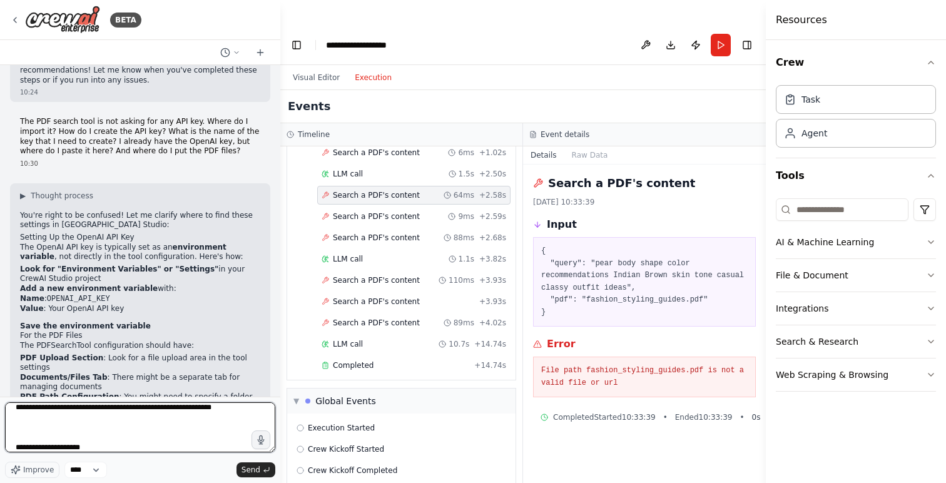
type textarea "**********"
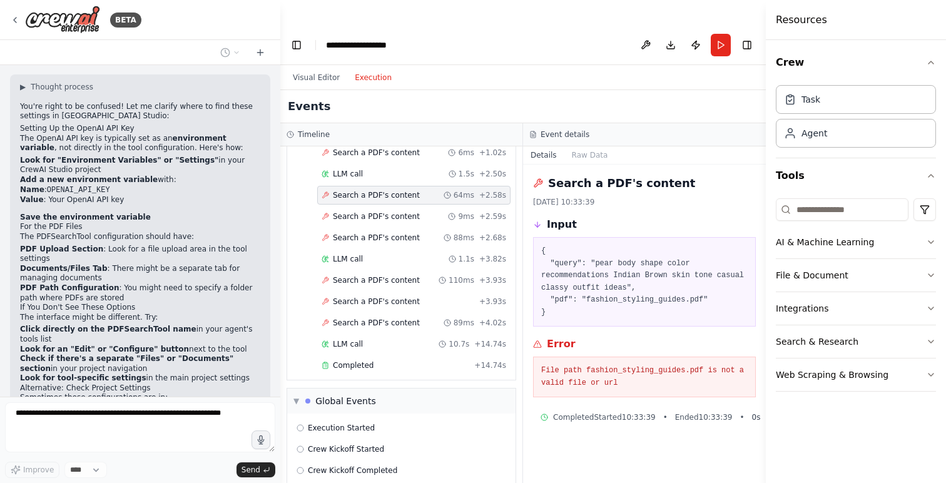
scroll to position [4017, 0]
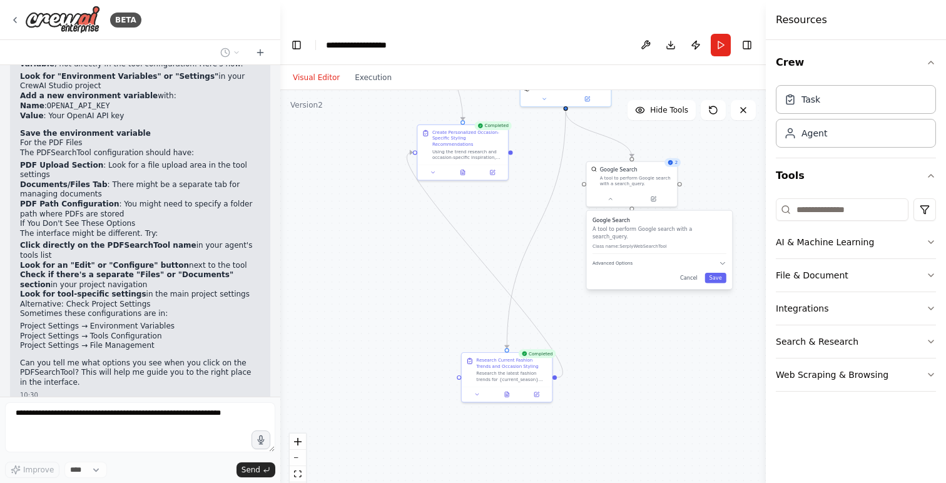
click at [305, 70] on button "Visual Editor" at bounding box center [316, 77] width 62 height 15
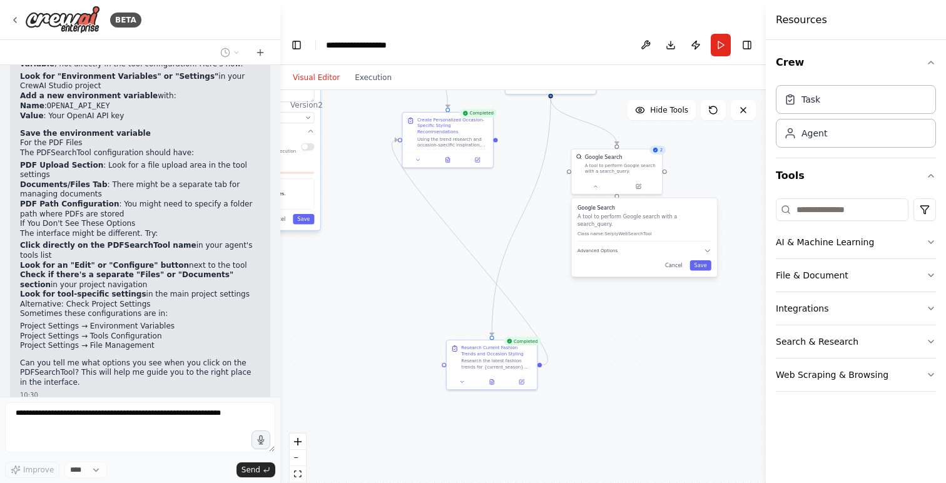
drag, startPoint x: 438, startPoint y: 194, endPoint x: 425, endPoint y: 179, distance: 20.4
click at [425, 179] on div ".deletable-edge-delete-btn { width: 20px; height: 20px; border: 0px solid #ffff…" at bounding box center [522, 299] width 485 height 418
click at [481, 353] on div "Research the latest fashion trends for {current_season} and find styling inspir…" at bounding box center [498, 359] width 71 height 12
click at [465, 373] on button at bounding box center [463, 377] width 25 height 9
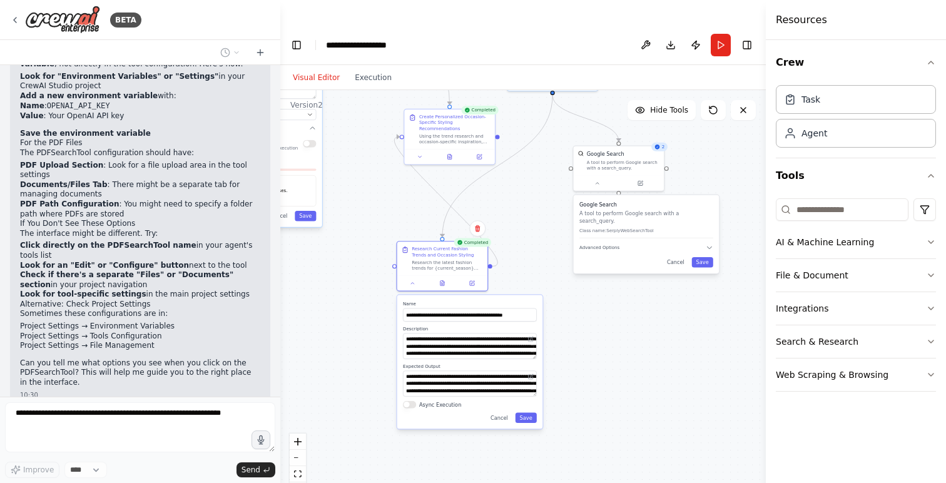
drag, startPoint x: 483, startPoint y: 318, endPoint x: 435, endPoint y: 195, distance: 131.9
click at [435, 195] on div ".deletable-edge-delete-btn { width: 20px; height: 20px; border: 0px solid #ffff…" at bounding box center [522, 299] width 485 height 418
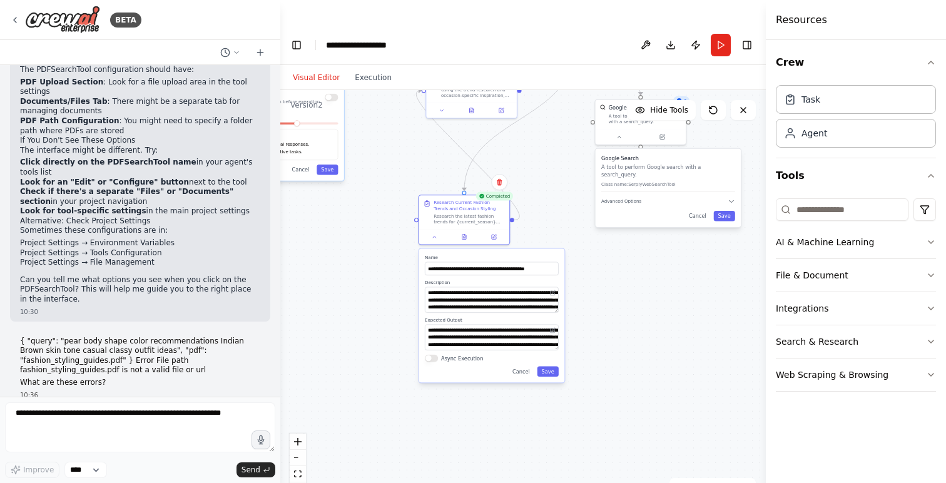
drag, startPoint x: 597, startPoint y: 308, endPoint x: 617, endPoint y: 263, distance: 49.8
click at [619, 263] on div ".deletable-edge-delete-btn { width: 20px; height: 20px; border: 0px solid #ffff…" at bounding box center [522, 299] width 485 height 418
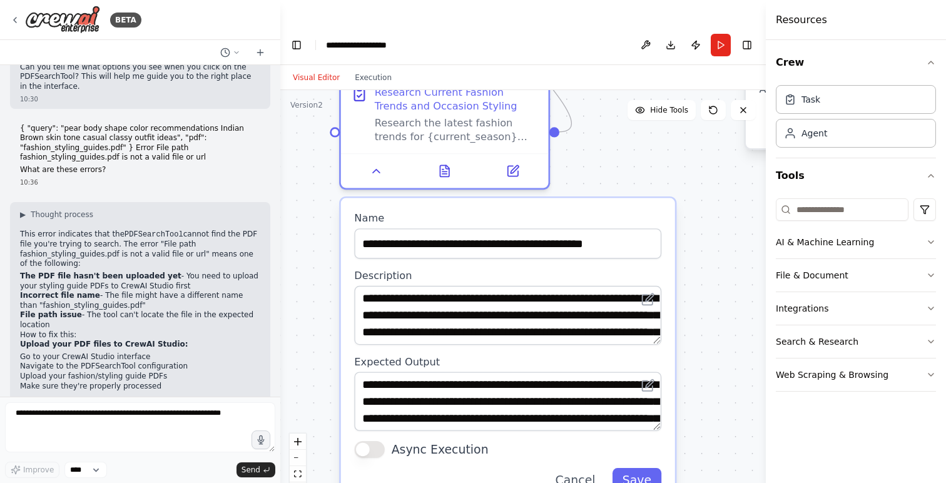
scroll to position [4322, 0]
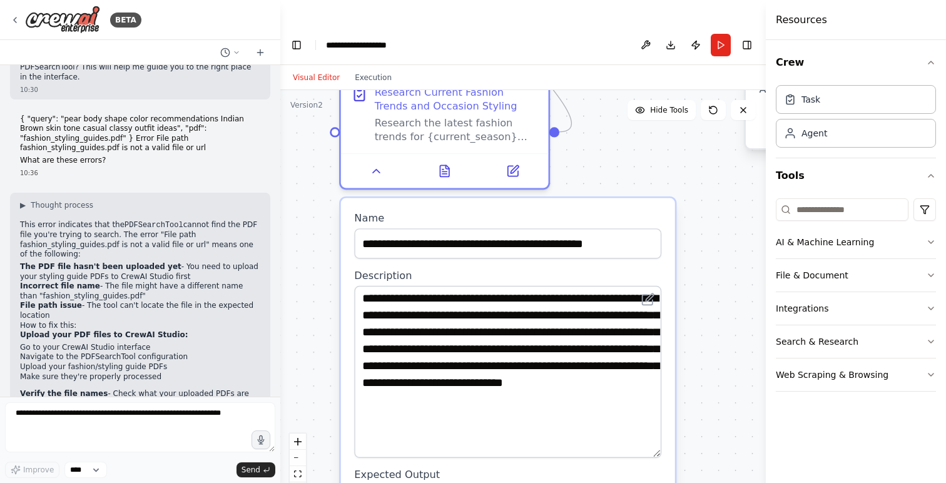
drag, startPoint x: 657, startPoint y: 317, endPoint x: 667, endPoint y: 430, distance: 113.7
click at [667, 430] on div "**********" at bounding box center [508, 408] width 334 height 420
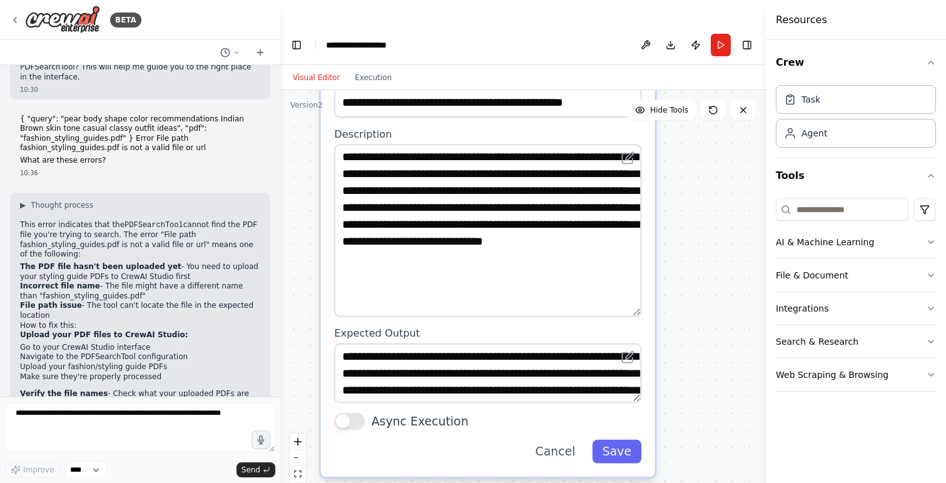
drag, startPoint x: 725, startPoint y: 458, endPoint x: 705, endPoint y: 317, distance: 142.7
click at [705, 317] on div ".deletable-edge-delete-btn { width: 20px; height: 20px; border: 0px solid #ffff…" at bounding box center [522, 299] width 485 height 418
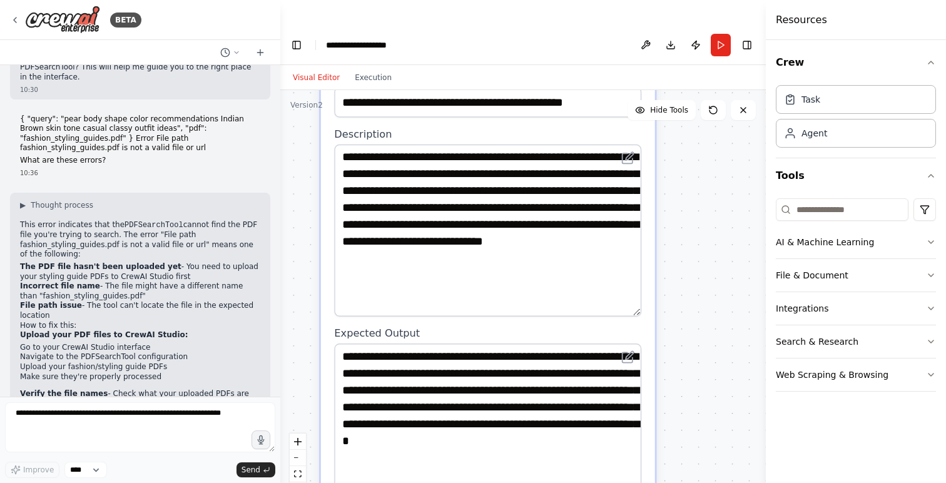
drag, startPoint x: 634, startPoint y: 374, endPoint x: 640, endPoint y: 464, distance: 90.3
click at [640, 464] on div "**********" at bounding box center [487, 417] width 307 height 148
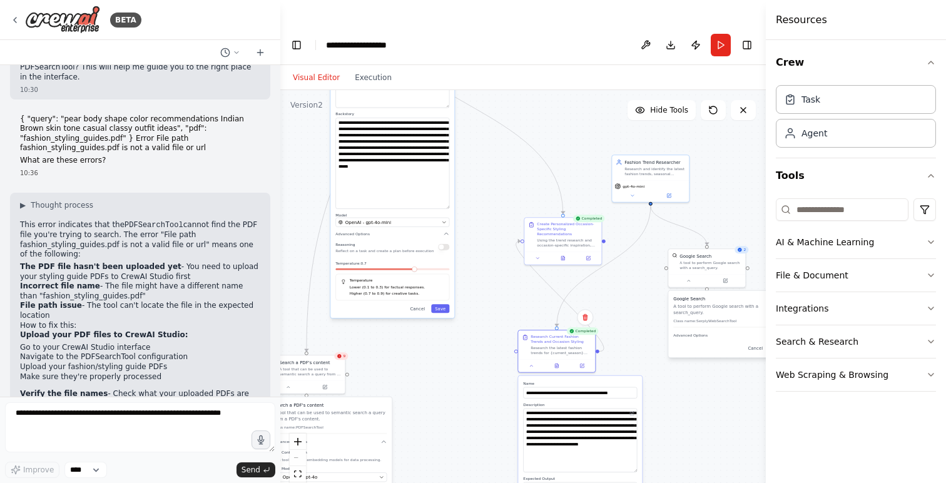
drag, startPoint x: 553, startPoint y: 164, endPoint x: 498, endPoint y: 283, distance: 131.2
click at [498, 284] on div ".deletable-edge-delete-btn { width: 20px; height: 20px; border: 0px solid #ffff…" at bounding box center [522, 299] width 485 height 418
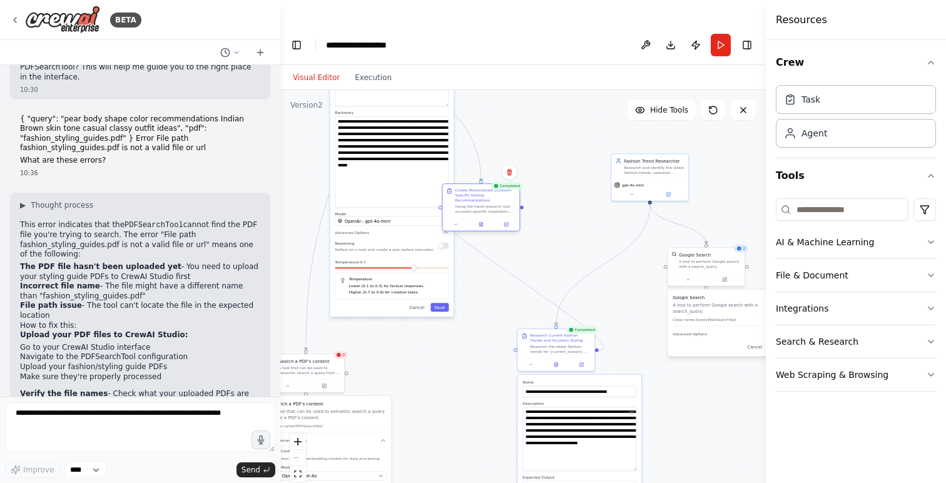
drag, startPoint x: 553, startPoint y: 207, endPoint x: 467, endPoint y: 174, distance: 91.9
click at [467, 188] on div "Create Personalized Occasion-Specific Styling Recommendations" at bounding box center [485, 195] width 61 height 15
drag, startPoint x: 472, startPoint y: 174, endPoint x: 514, endPoint y: 141, distance: 53.5
click at [514, 156] on div "Create Personalized Occasion-Specific Styling Recommendations" at bounding box center [528, 163] width 61 height 15
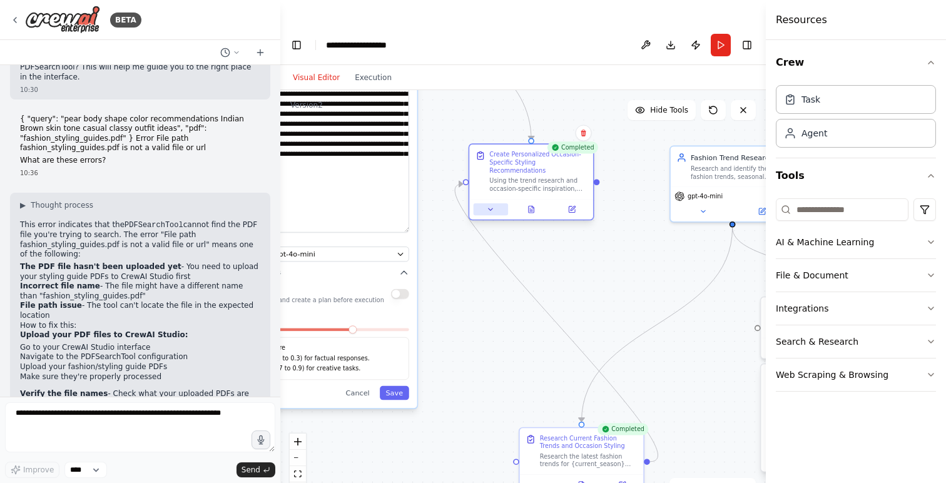
click at [490, 205] on icon at bounding box center [491, 209] width 8 height 8
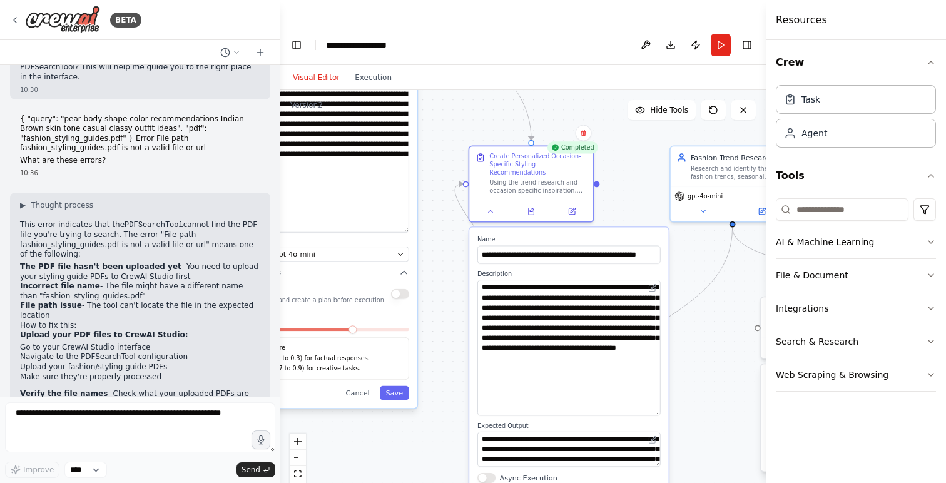
drag, startPoint x: 657, startPoint y: 288, endPoint x: 647, endPoint y: 388, distance: 100.6
click at [647, 388] on textarea "**********" at bounding box center [568, 348] width 183 height 136
drag, startPoint x: 550, startPoint y: 313, endPoint x: 527, endPoint y: 305, distance: 24.7
click at [527, 305] on textarea "**********" at bounding box center [568, 348] width 183 height 136
type textarea "**********"
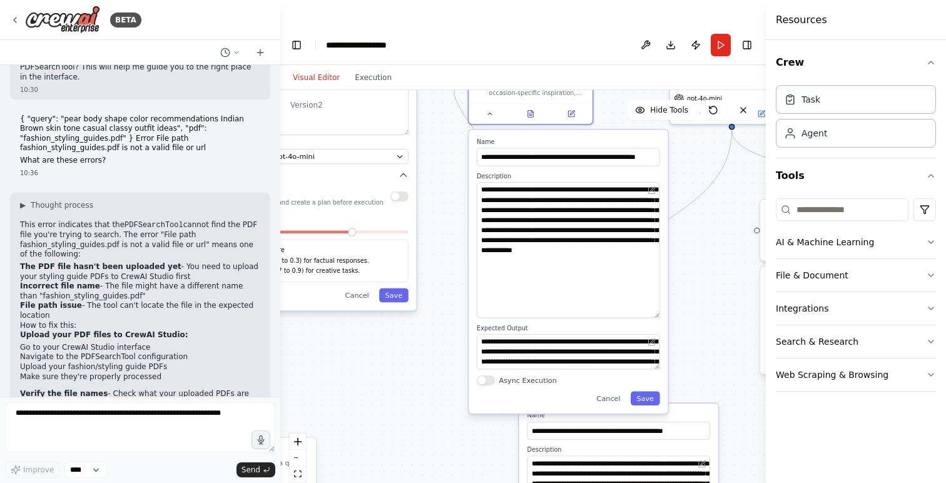
drag, startPoint x: 698, startPoint y: 419, endPoint x: 697, endPoint y: 321, distance: 98.2
click at [697, 321] on div ".deletable-edge-delete-btn { width: 20px; height: 20px; border: 0px solid #ffff…" at bounding box center [522, 299] width 485 height 418
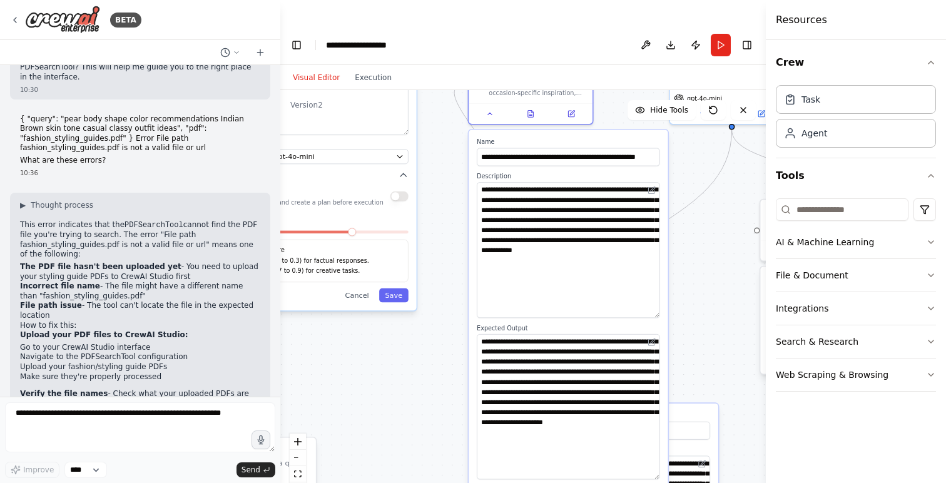
drag, startPoint x: 656, startPoint y: 343, endPoint x: 655, endPoint y: 453, distance: 110.1
click at [655, 453] on textarea "**********" at bounding box center [568, 406] width 183 height 145
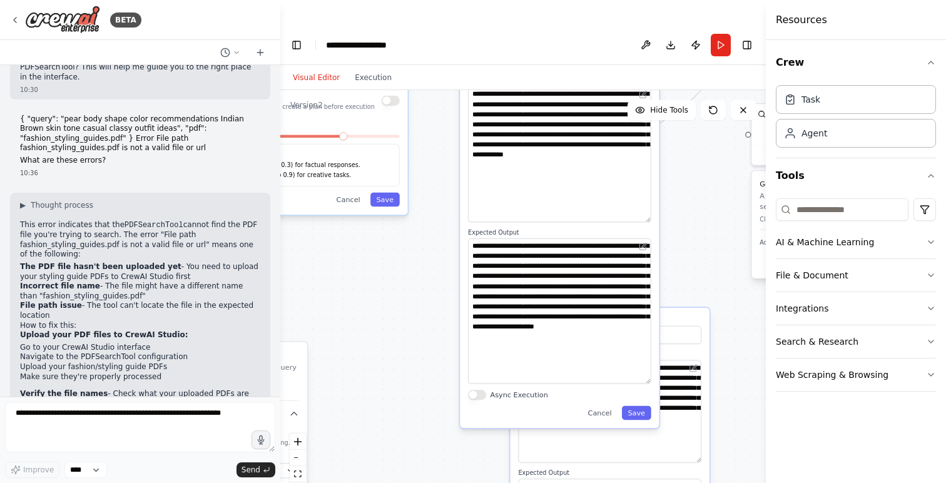
drag, startPoint x: 692, startPoint y: 337, endPoint x: 683, endPoint y: 241, distance: 96.1
click at [683, 241] on div ".deletable-edge-delete-btn { width: 20px; height: 20px; border: 0px solid #ffff…" at bounding box center [522, 299] width 485 height 418
click at [637, 406] on button "Save" at bounding box center [636, 413] width 29 height 14
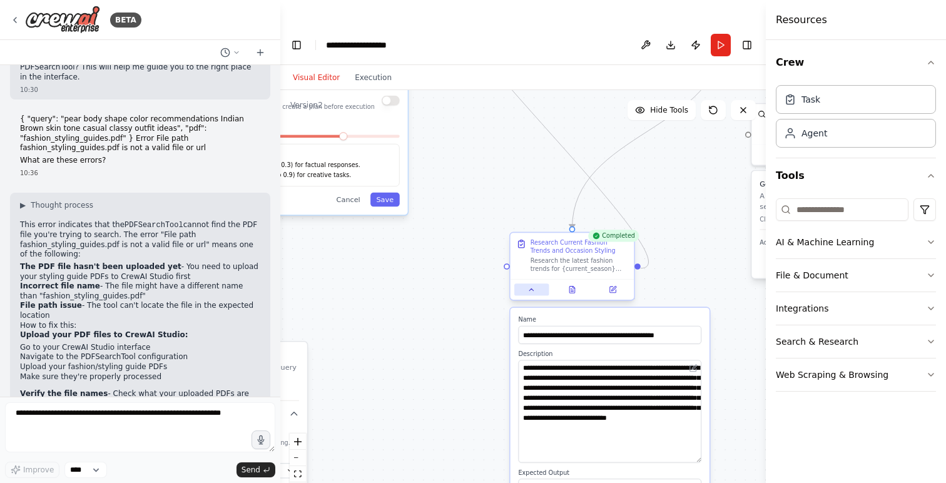
click at [535, 283] on button at bounding box center [531, 289] width 34 height 12
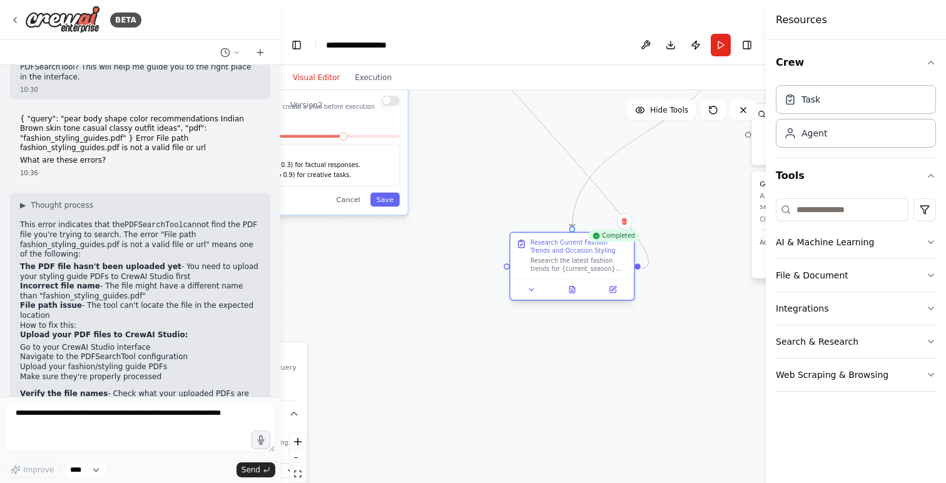
click at [560, 239] on div "Research Current Fashion Trends and Occasion Styling" at bounding box center [579, 247] width 98 height 16
click at [607, 257] on div "Research the latest fashion trends for {current_season} and find styling inspir…" at bounding box center [579, 265] width 98 height 16
click at [535, 279] on div at bounding box center [572, 289] width 124 height 21
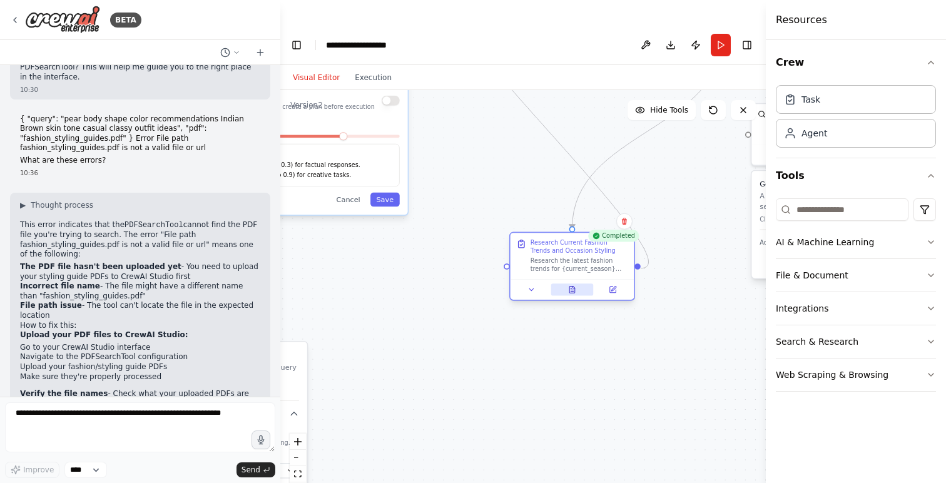
click at [573, 286] on icon at bounding box center [572, 290] width 8 height 8
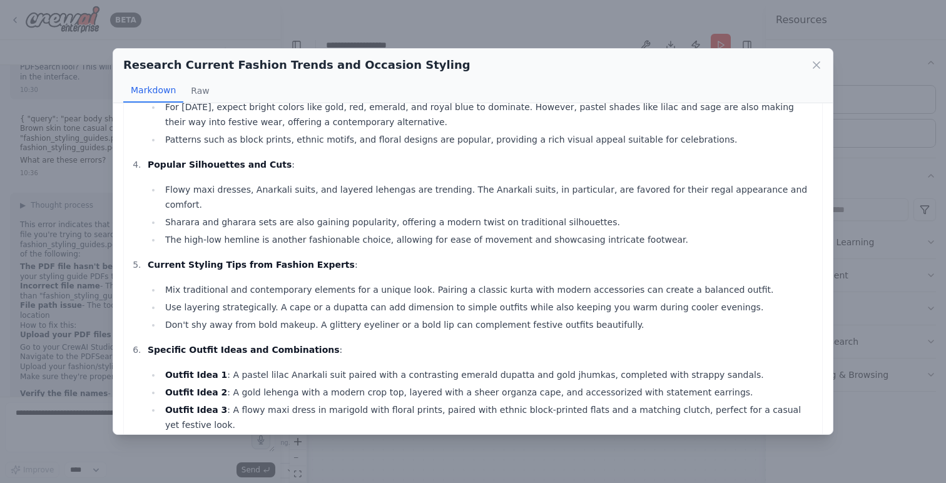
scroll to position [266, 0]
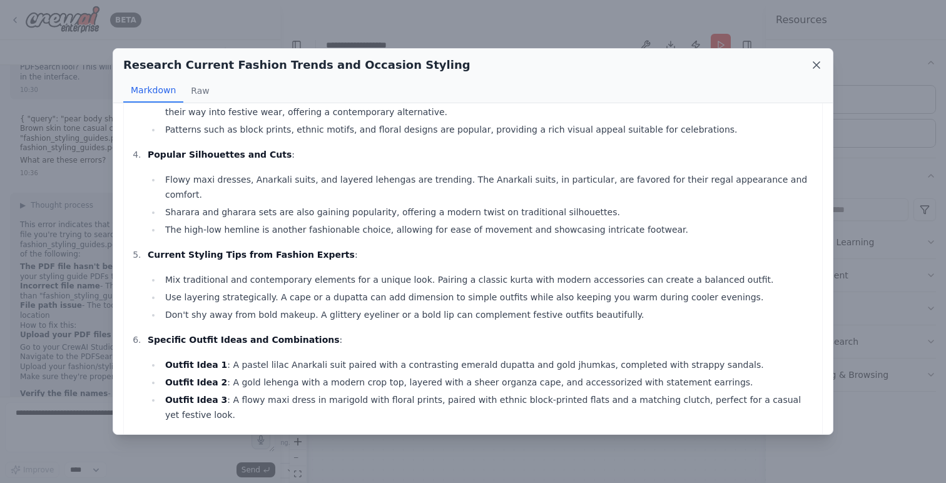
click at [815, 63] on icon at bounding box center [816, 65] width 13 height 13
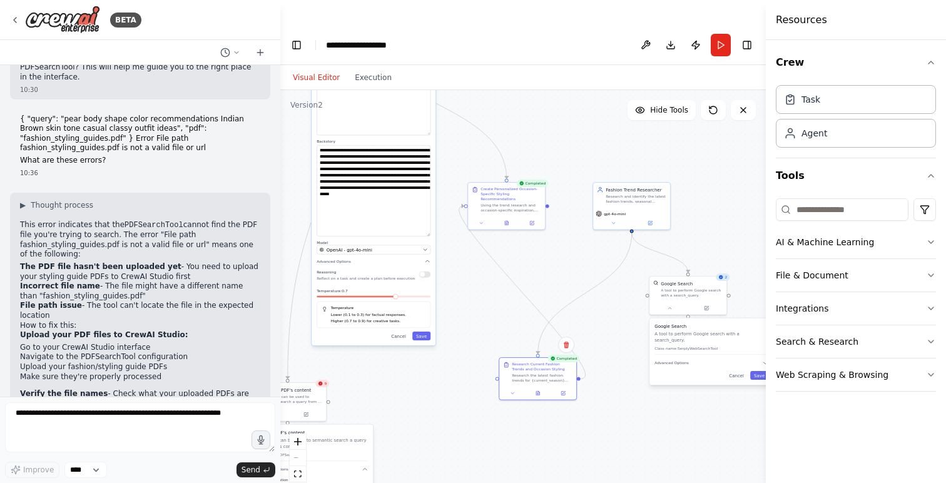
drag, startPoint x: 662, startPoint y: 204, endPoint x: 595, endPoint y: 296, distance: 114.6
click at [595, 296] on div ".deletable-edge-delete-btn { width: 20px; height: 20px; border: 0px solid #ffff…" at bounding box center [522, 299] width 485 height 418
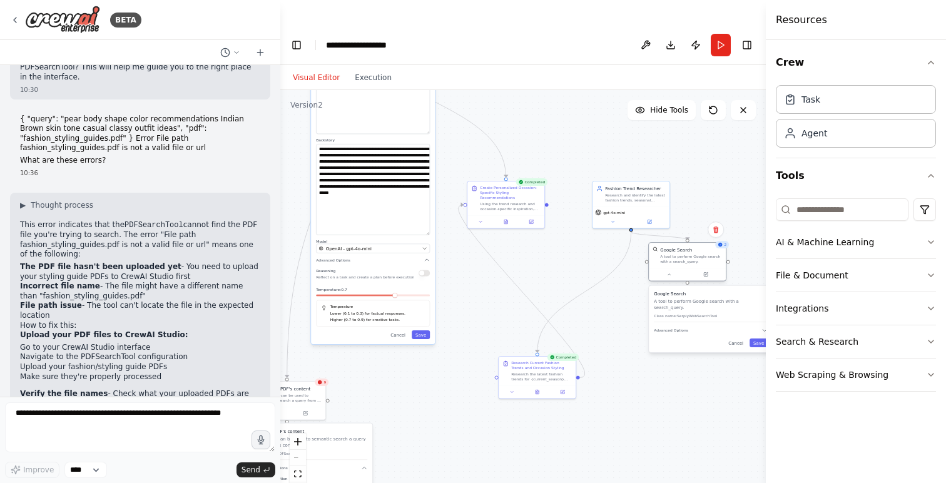
drag, startPoint x: 675, startPoint y: 258, endPoint x: 673, endPoint y: 225, distance: 33.2
click at [674, 246] on div "Google Search" at bounding box center [676, 249] width 32 height 6
click at [666, 271] on button at bounding box center [669, 275] width 36 height 8
drag, startPoint x: 617, startPoint y: 174, endPoint x: 570, endPoint y: 236, distance: 77.7
click at [570, 254] on div "Research and identify the latest fashion trends, seasonal collections, and occa…" at bounding box center [591, 259] width 61 height 10
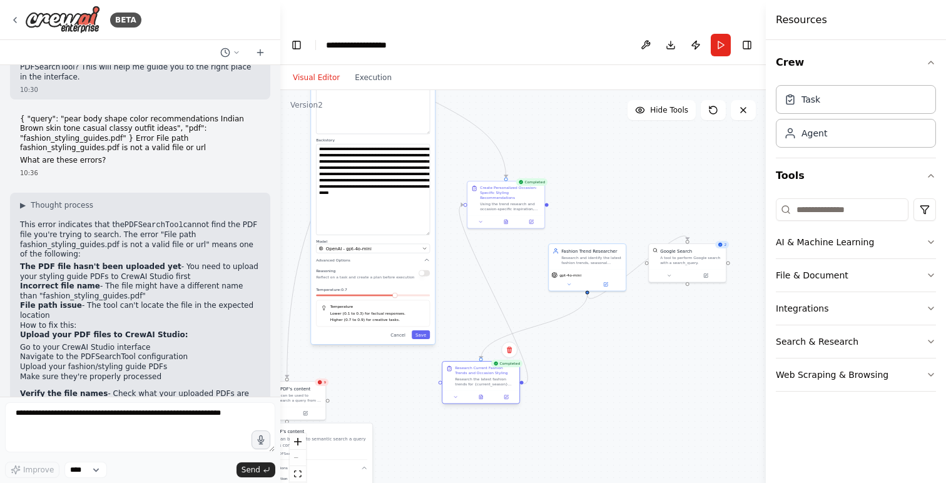
drag, startPoint x: 523, startPoint y: 348, endPoint x: 468, endPoint y: 354, distance: 56.0
click at [468, 376] on div "Research the latest fashion trends for {current_season} and find styling inspir…" at bounding box center [485, 381] width 61 height 10
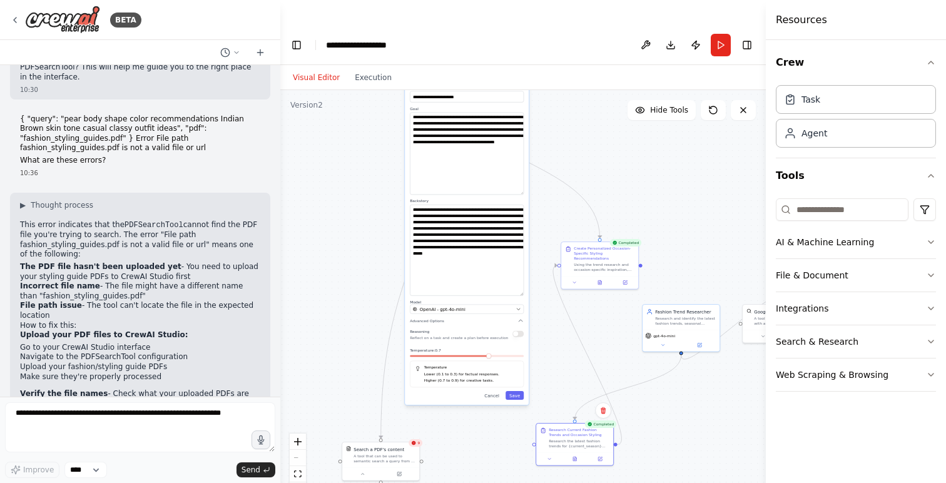
drag, startPoint x: 587, startPoint y: 400, endPoint x: 682, endPoint y: 463, distance: 113.6
click at [682, 463] on div ".deletable-edge-delete-btn { width: 20px; height: 20px; border: 0px solid #ffff…" at bounding box center [522, 299] width 485 height 418
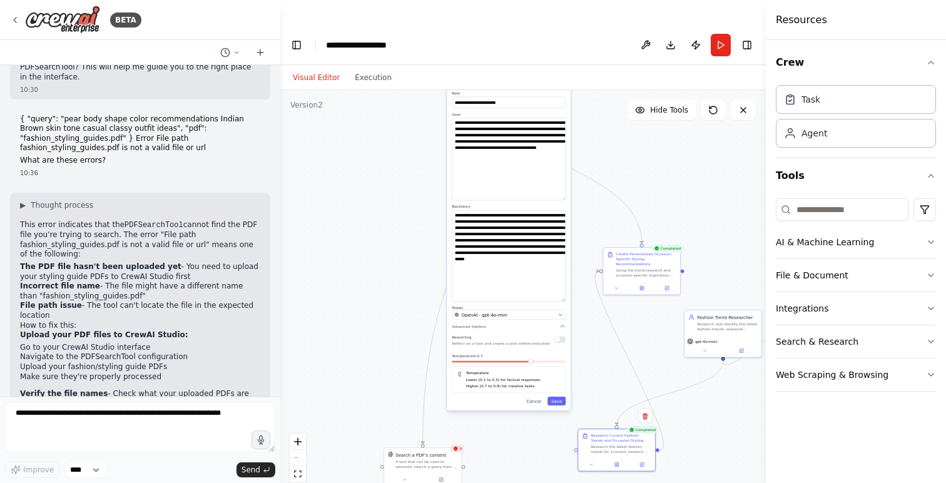
drag, startPoint x: 600, startPoint y: 306, endPoint x: 647, endPoint y: 310, distance: 47.0
click at [645, 310] on div ".deletable-edge-delete-btn { width: 20px; height: 20px; border: 0px solid #ffff…" at bounding box center [522, 299] width 485 height 418
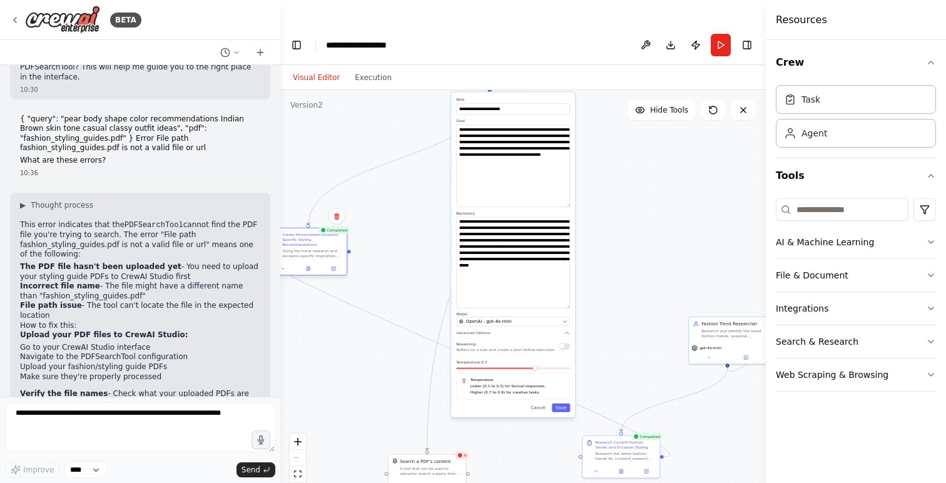
drag, startPoint x: 646, startPoint y: 241, endPoint x: 310, endPoint y: 223, distance: 336.3
click at [310, 248] on div "Using the trend research and occasion-specific inspiration, create personalized…" at bounding box center [312, 253] width 61 height 10
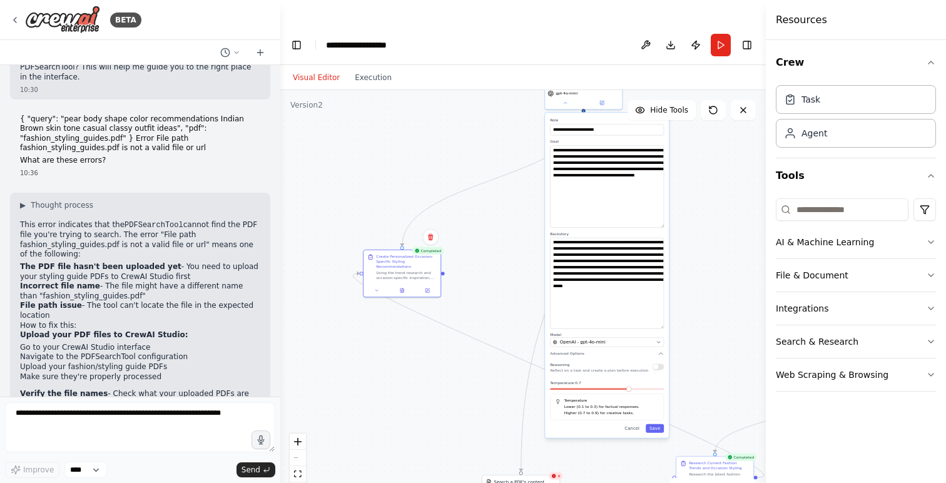
drag, startPoint x: 592, startPoint y: 320, endPoint x: 698, endPoint y: 350, distance: 110.5
click at [698, 350] on div ".deletable-edge-delete-btn { width: 20px; height: 20px; border: 0px solid #ffff…" at bounding box center [522, 299] width 485 height 418
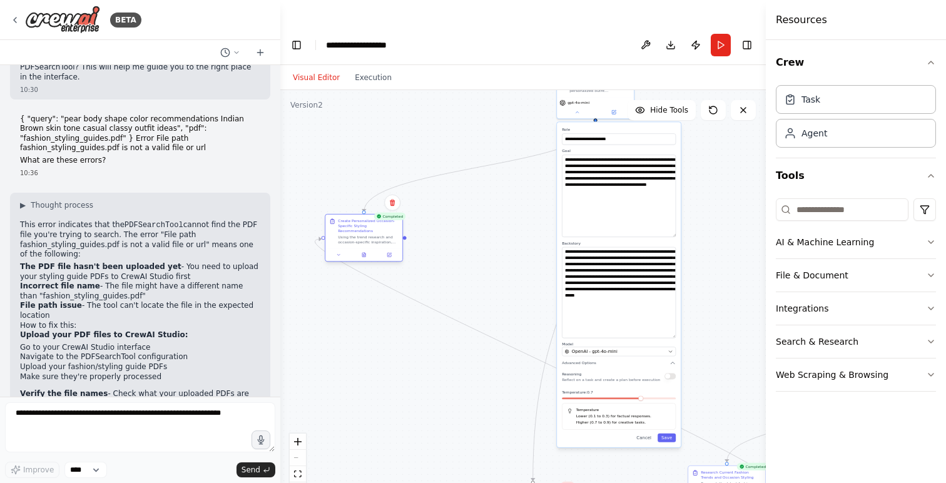
drag, startPoint x: 403, startPoint y: 250, endPoint x: 353, endPoint y: 206, distance: 66.9
click at [353, 218] on div "Create Personalized Occasion-Specific Styling Recommendations" at bounding box center [368, 225] width 61 height 15
drag, startPoint x: 358, startPoint y: 202, endPoint x: 326, endPoint y: 238, distance: 48.3
click at [326, 250] on div "Create Personalized Occasion-Specific Styling Recommendations" at bounding box center [343, 257] width 61 height 15
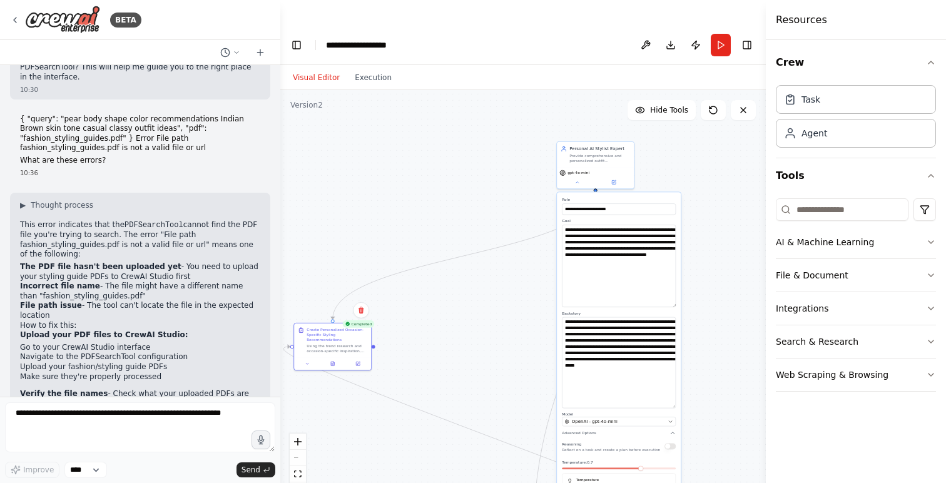
drag, startPoint x: 470, startPoint y: 288, endPoint x: 470, endPoint y: 326, distance: 38.1
click at [470, 326] on div ".deletable-edge-delete-btn { width: 20px; height: 20px; border: 0px solid #ffff…" at bounding box center [522, 299] width 485 height 418
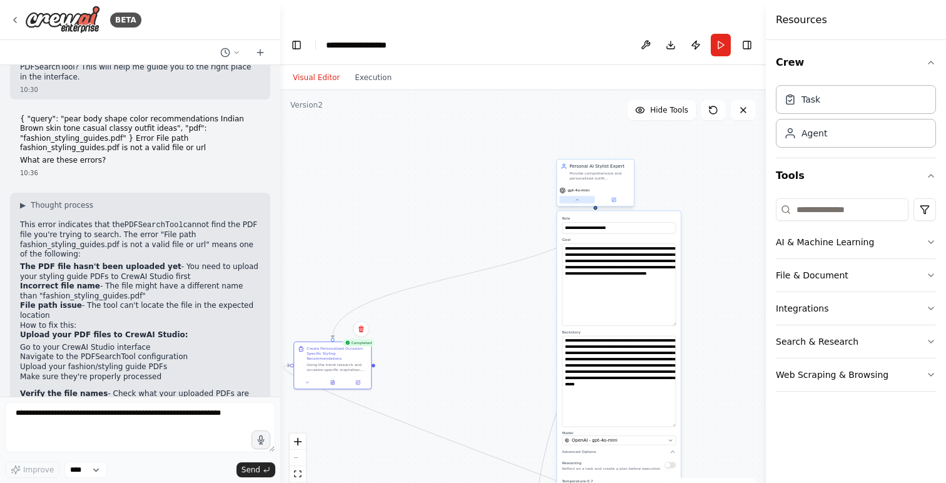
click at [582, 196] on button at bounding box center [577, 200] width 36 height 8
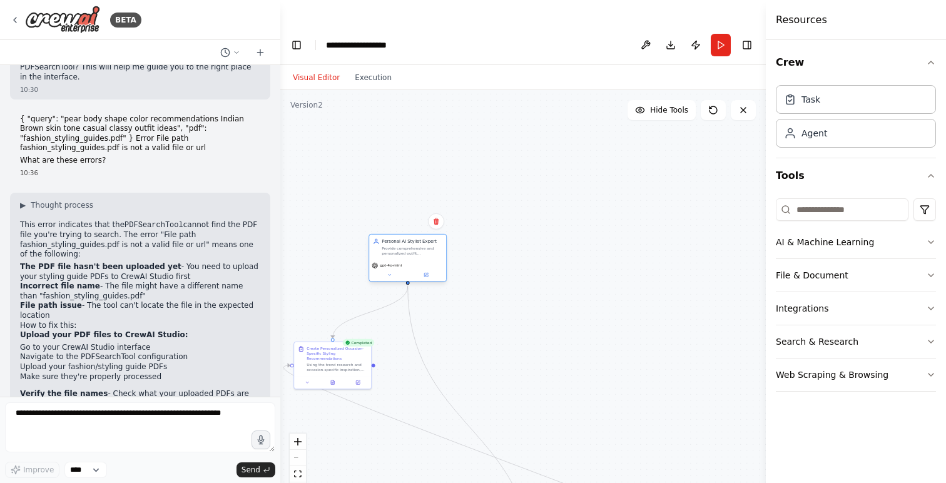
drag, startPoint x: 600, startPoint y: 157, endPoint x: 413, endPoint y: 234, distance: 201.8
click at [413, 234] on div "Personal AI Stylist Expert Provide comprehensive and personalized outfit recomm…" at bounding box center [407, 258] width 78 height 48
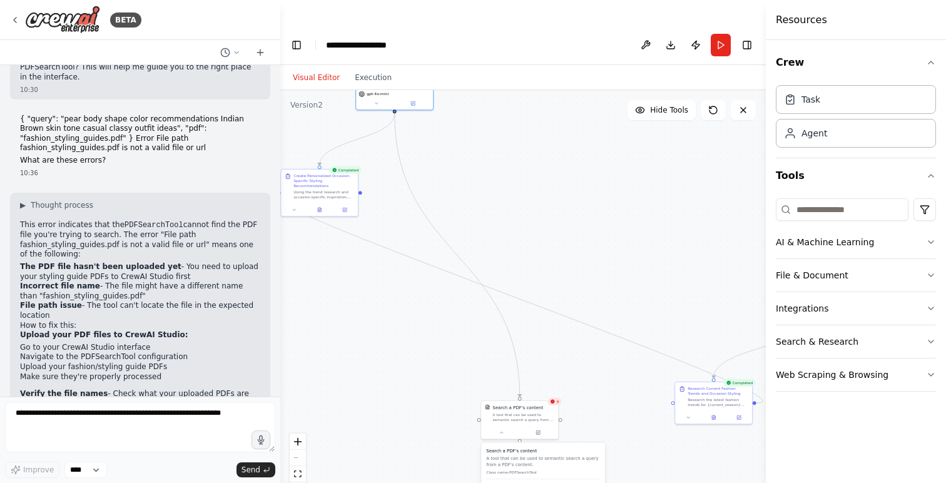
drag, startPoint x: 585, startPoint y: 363, endPoint x: 570, endPoint y: 183, distance: 180.7
click at [571, 183] on div ".deletable-edge-delete-btn { width: 20px; height: 20px; border: 0px solid #ffff…" at bounding box center [522, 299] width 485 height 418
click at [498, 421] on icon at bounding box center [499, 423] width 5 height 5
drag, startPoint x: 507, startPoint y: 378, endPoint x: 524, endPoint y: 119, distance: 259.5
click at [524, 146] on div "Search a PDF's content A tool that can be used to semantic search a query from …" at bounding box center [534, 155] width 62 height 18
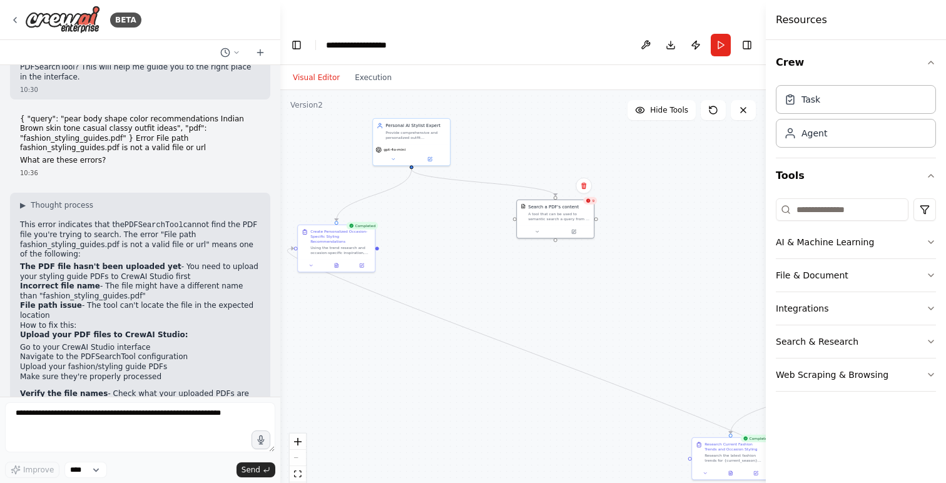
drag, startPoint x: 474, startPoint y: 311, endPoint x: 502, endPoint y: 398, distance: 90.8
click at [503, 398] on div ".deletable-edge-delete-btn { width: 20px; height: 20px; border: 0px solid #ffff…" at bounding box center [522, 299] width 485 height 418
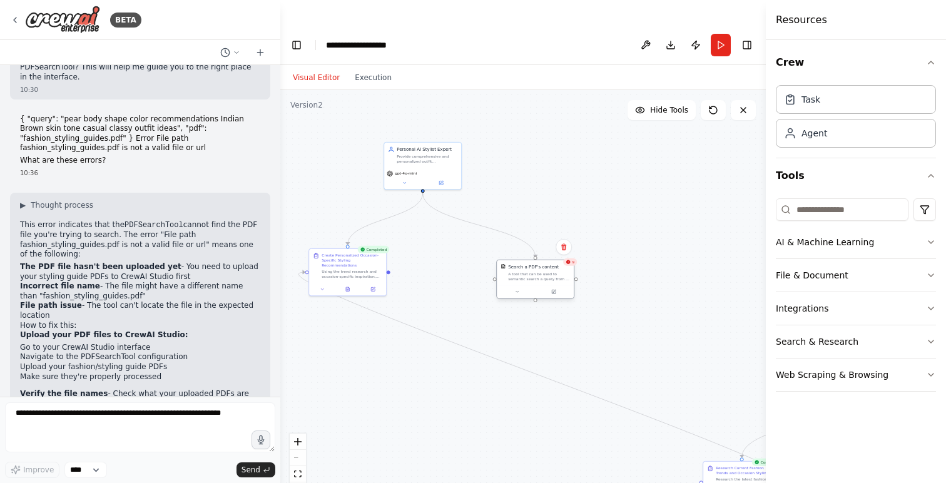
drag, startPoint x: 557, startPoint y: 213, endPoint x: 528, endPoint y: 243, distance: 42.5
click at [528, 271] on div "A tool that can be used to semantic search a query from a PDF's content." at bounding box center [539, 276] width 62 height 10
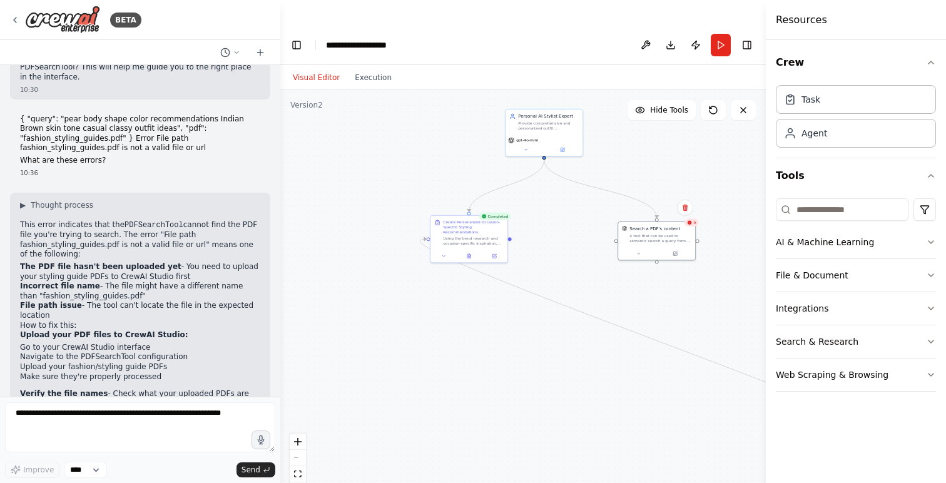
drag, startPoint x: 469, startPoint y: 295, endPoint x: 605, endPoint y: 248, distance: 144.4
click at [605, 248] on div ".deletable-edge-delete-btn { width: 20px; height: 20px; border: 0px solid #ffff…" at bounding box center [522, 299] width 485 height 418
drag, startPoint x: 630, startPoint y: 390, endPoint x: 460, endPoint y: 390, distance: 170.7
click at [460, 390] on div ".deletable-edge-delete-btn { width: 20px; height: 20px; border: 0px solid #ffff…" at bounding box center [522, 299] width 485 height 418
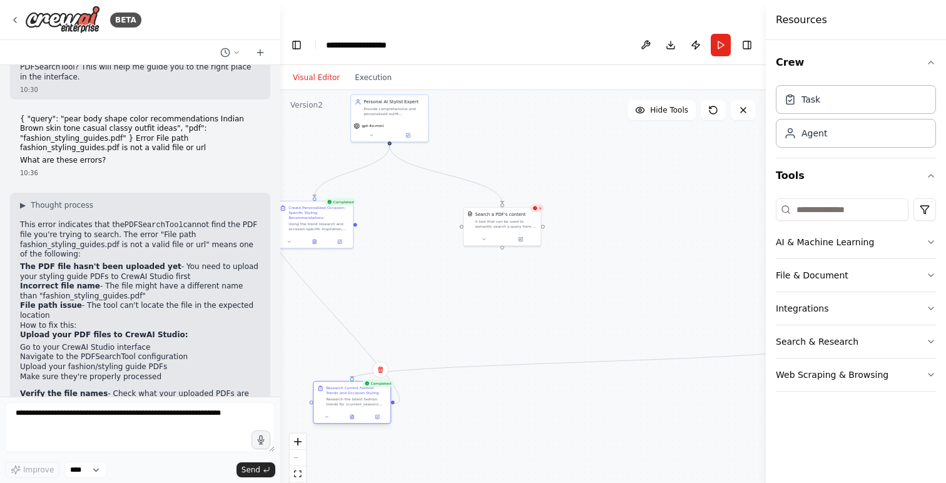
drag, startPoint x: 704, startPoint y: 403, endPoint x: 343, endPoint y: 363, distance: 363.0
click at [343, 385] on div "Research Current Fashion Trends and Occasion Styling Research the latest fashio…" at bounding box center [356, 395] width 61 height 21
drag, startPoint x: 490, startPoint y: 404, endPoint x: 696, endPoint y: 383, distance: 206.8
click at [696, 383] on div ".deletable-edge-delete-btn { width: 20px; height: 20px; border: 0px solid #ffff…" at bounding box center [522, 299] width 485 height 418
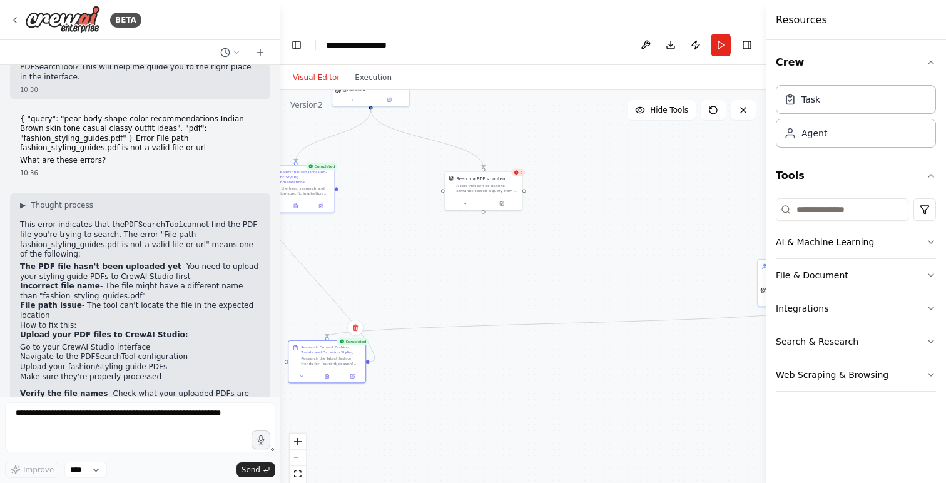
drag, startPoint x: 696, startPoint y: 383, endPoint x: 470, endPoint y: 369, distance: 226.8
click at [470, 369] on div ".deletable-edge-delete-btn { width: 20px; height: 20px; border: 0px solid #ffff…" at bounding box center [522, 299] width 485 height 418
drag, startPoint x: 760, startPoint y: 243, endPoint x: 415, endPoint y: 290, distance: 348.4
click at [416, 290] on div "BETA Hello! I'm the CrewAI assistant. What kind of automation do you want to bu…" at bounding box center [473, 266] width 946 height 483
drag, startPoint x: 667, startPoint y: 316, endPoint x: 435, endPoint y: 320, distance: 232.0
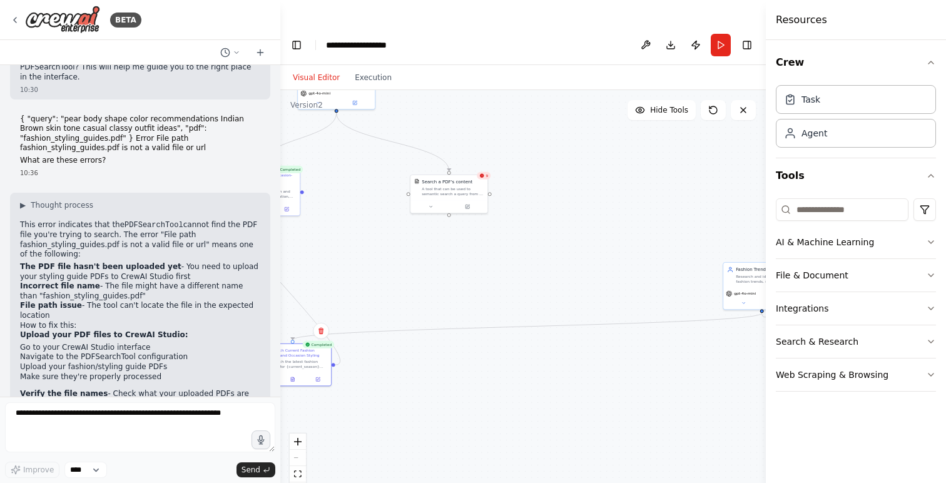
click at [435, 320] on div ".deletable-edge-delete-btn { width: 20px; height: 20px; border: 0px solid #ffff…" at bounding box center [522, 299] width 485 height 418
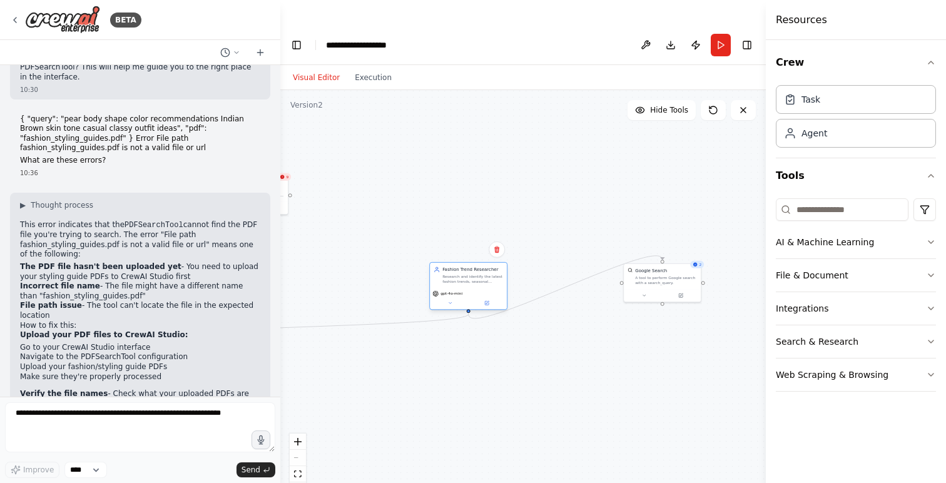
drag, startPoint x: 555, startPoint y: 252, endPoint x: 365, endPoint y: 288, distance: 192.8
click at [442, 284] on div "Research and identify the latest fashion trends, seasonal collections, and occa…" at bounding box center [472, 279] width 61 height 10
drag, startPoint x: 658, startPoint y: 253, endPoint x: 371, endPoint y: 406, distance: 325.1
click at [372, 424] on div "A tool to perform Google search with a search_query." at bounding box center [384, 429] width 62 height 10
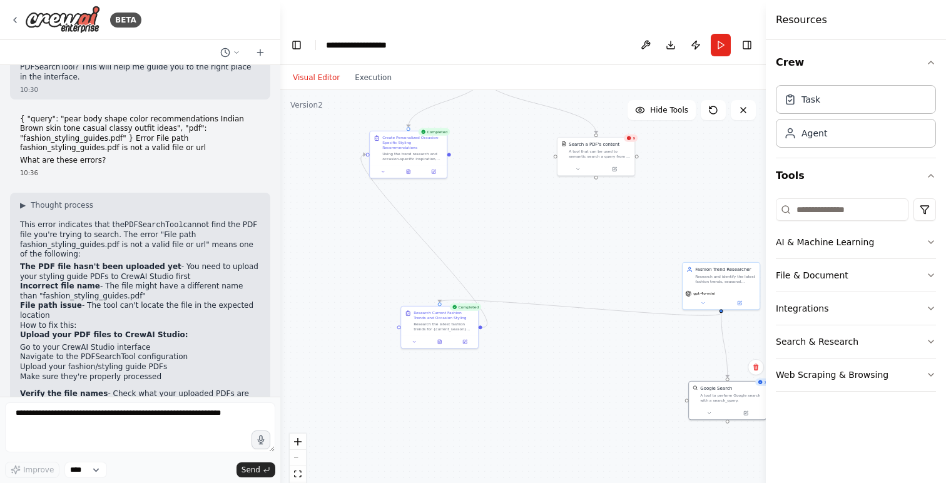
drag, startPoint x: 315, startPoint y: 369, endPoint x: 669, endPoint y: 332, distance: 355.9
click at [669, 332] on div ".deletable-edge-delete-btn { width: 20px; height: 20px; border: 0px solid #ffff…" at bounding box center [522, 299] width 485 height 418
drag, startPoint x: 742, startPoint y: 248, endPoint x: 362, endPoint y: 224, distance: 380.9
click at [362, 242] on div "Fashion Trend Researcher Research and identify the latest fashion trends, seaso…" at bounding box center [350, 251] width 61 height 18
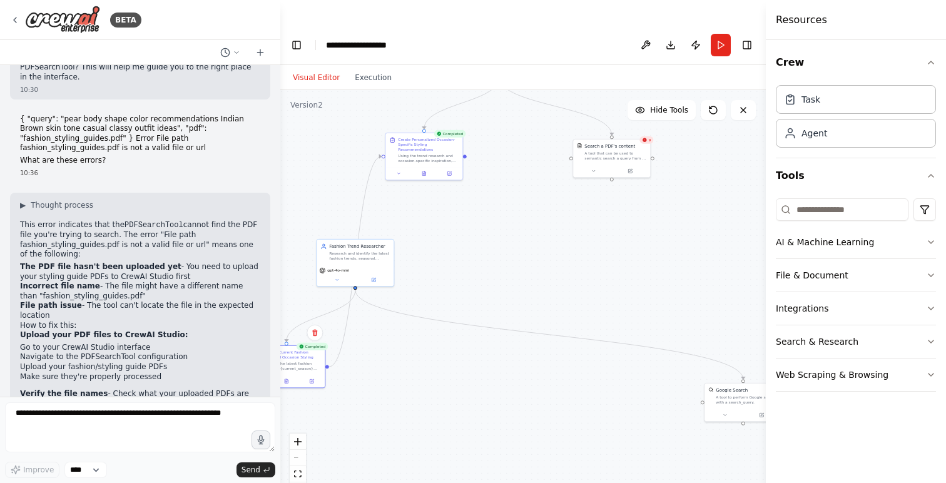
drag, startPoint x: 450, startPoint y: 298, endPoint x: 264, endPoint y: 342, distance: 191.6
click at [264, 342] on div "BETA Hello! I'm the CrewAI assistant. What kind of automation do you want to bu…" at bounding box center [473, 266] width 946 height 483
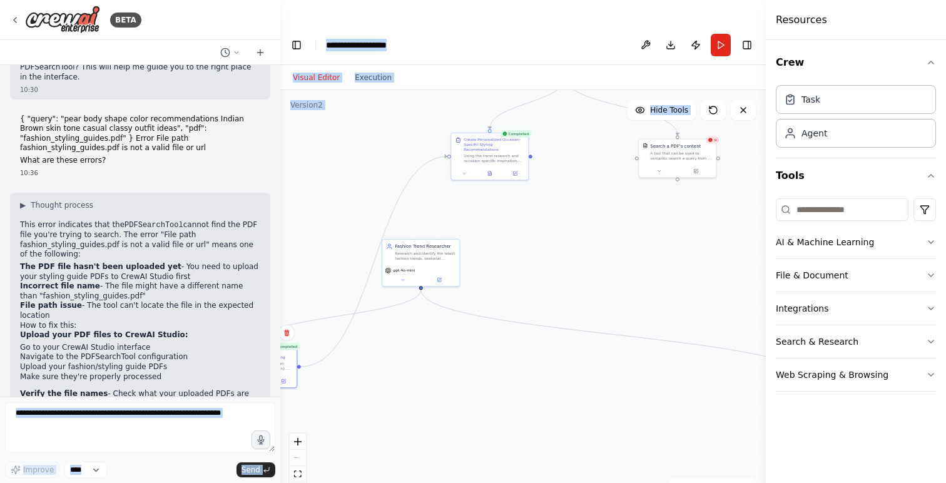
drag, startPoint x: 260, startPoint y: 354, endPoint x: 425, endPoint y: 268, distance: 186.5
click at [426, 268] on div "BETA Hello! I'm the CrewAI assistant. What kind of automation do you want to bu…" at bounding box center [473, 266] width 946 height 483
drag, startPoint x: 288, startPoint y: 335, endPoint x: 605, endPoint y: 253, distance: 327.3
click at [608, 253] on div ".deletable-edge-delete-btn { width: 20px; height: 20px; border: 0px solid #ffff…" at bounding box center [522, 299] width 485 height 418
click at [520, 257] on icon "Edge from 1b7d49a8-f591-4733-9ef1-3872e3dd57ab to 998de64b-323a-42e9-a01c-18a85…" at bounding box center [495, 275] width 144 height 36
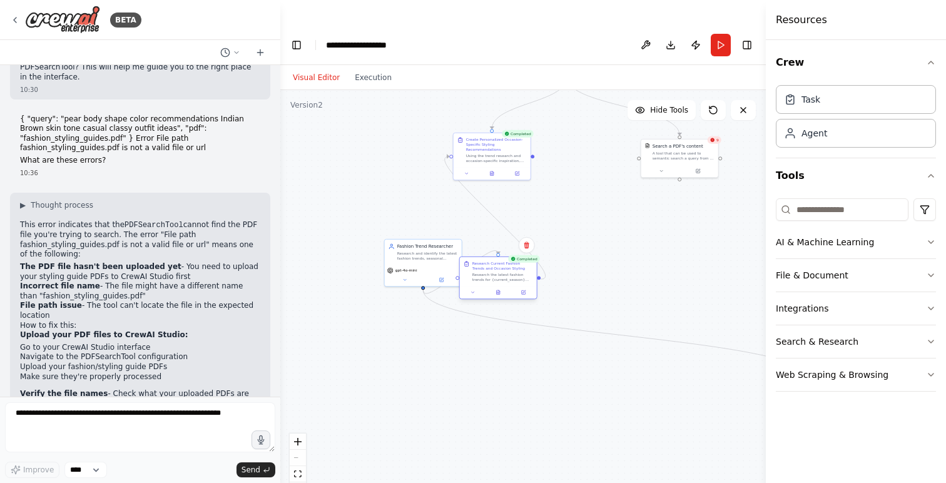
drag, startPoint x: 569, startPoint y: 258, endPoint x: 498, endPoint y: 253, distance: 70.8
click at [498, 272] on div "Research the latest fashion trends for {current_season} and find styling inspir…" at bounding box center [502, 277] width 61 height 10
drag, startPoint x: 423, startPoint y: 238, endPoint x: 607, endPoint y: 198, distance: 188.2
click at [607, 219] on div "gpt-4o-mini" at bounding box center [604, 230] width 77 height 22
drag
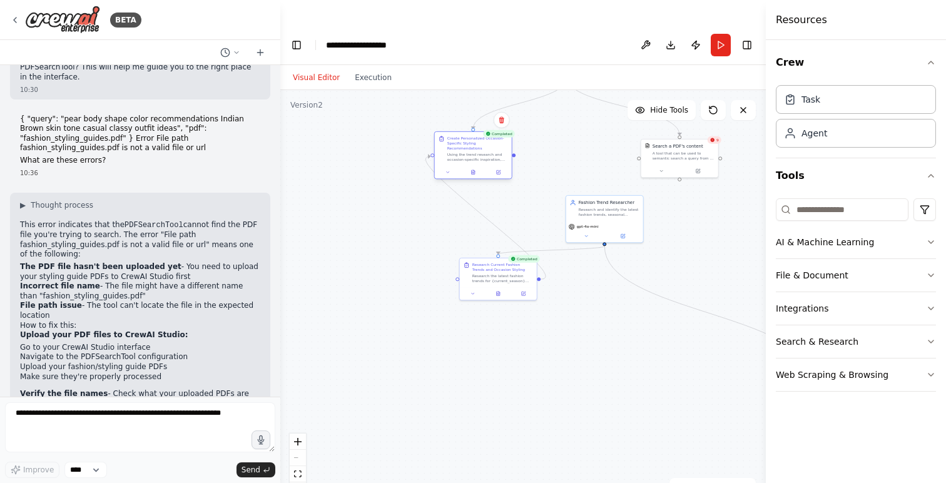
click at [466, 152] on div "Using the trend research and occasion-specific inspiration, create personalized…" at bounding box center [477, 157] width 61 height 10
click at [399, 291] on div "Research the latest fashion trends for {current_season} and find styling inspir…" at bounding box center [402, 296] width 61 height 10
click at [578, 281] on div "Research and identify the latest fashion trends, seasonal collections, and occa…" at bounding box center [590, 286] width 61 height 10
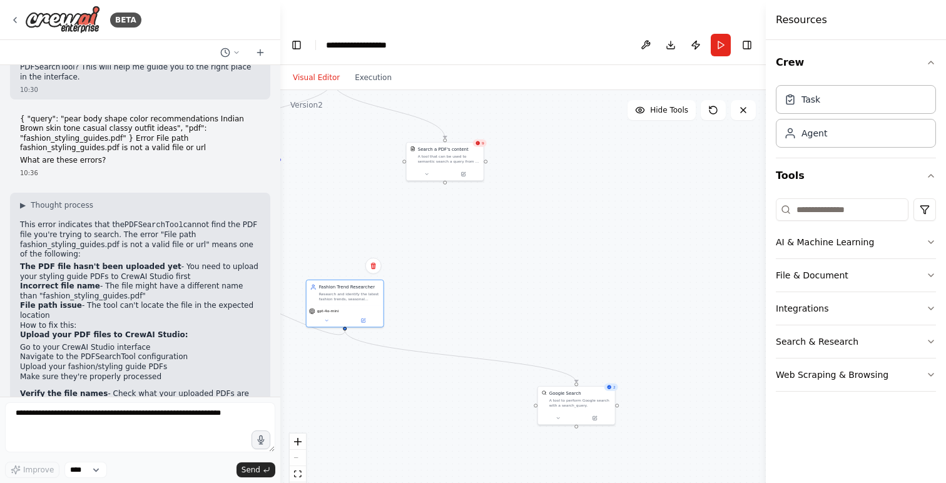
click at [387, 376] on div ".deletable-edge-delete-btn { width: 20px; height: 20px; border: 0px solid #ffff…" at bounding box center [522, 299] width 485 height 418
click at [363, 384] on div "A tool to perform Google search with a search_query." at bounding box center [376, 389] width 62 height 10
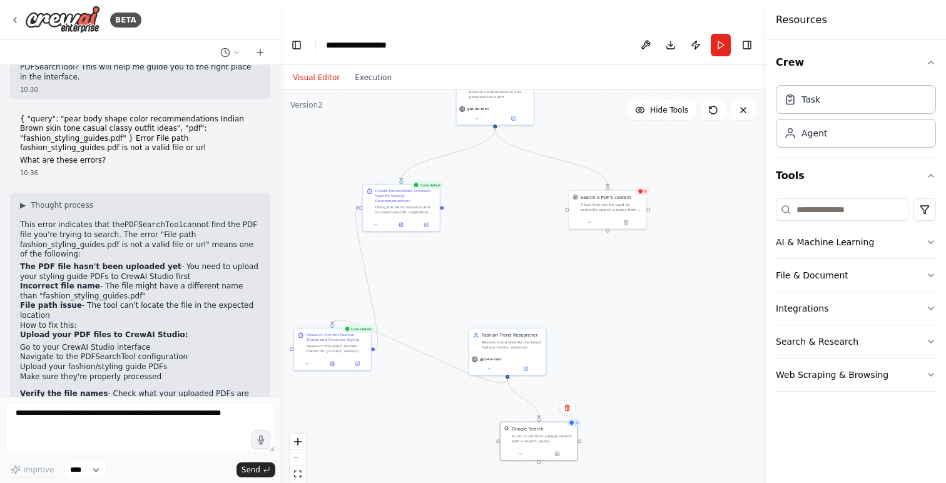
click at [660, 329] on div ".deletable-edge-delete-btn { width: 20px; height: 20px; border: 0px solid #ffff…" at bounding box center [522, 299] width 485 height 418
click at [523, 313] on div "Research and identify the latest fashion trends, seasonal collections, and occa…" at bounding box center [537, 318] width 61 height 10
click at [380, 386] on div "Research the latest fashion trends for {current_season} and find styling inspir…" at bounding box center [393, 391] width 61 height 10
click at [515, 171] on div ".deletable-edge-delete-btn { width: 20px; height: 20px; border: 0px solid #ffff…" at bounding box center [522, 299] width 485 height 418
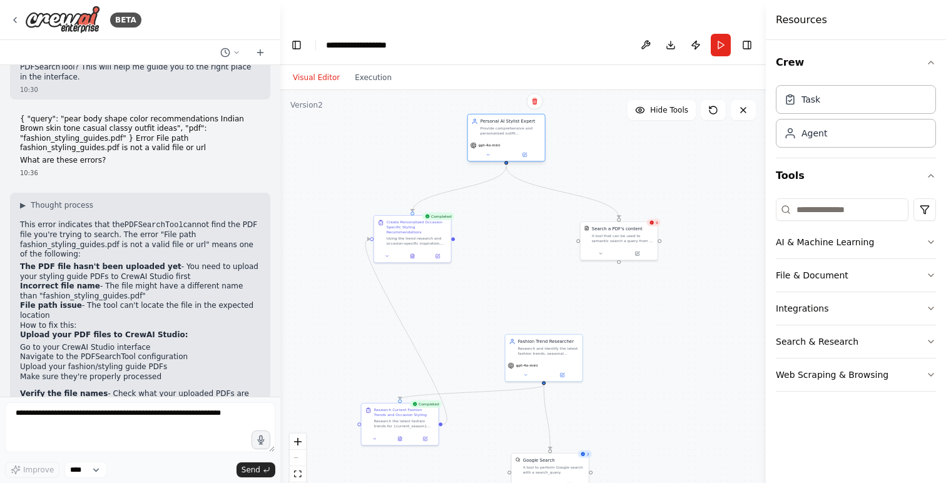
click at [503, 114] on div "Personal AI Stylist Expert Provide comprehensive and personalized outfit recomm…" at bounding box center [506, 138] width 78 height 48
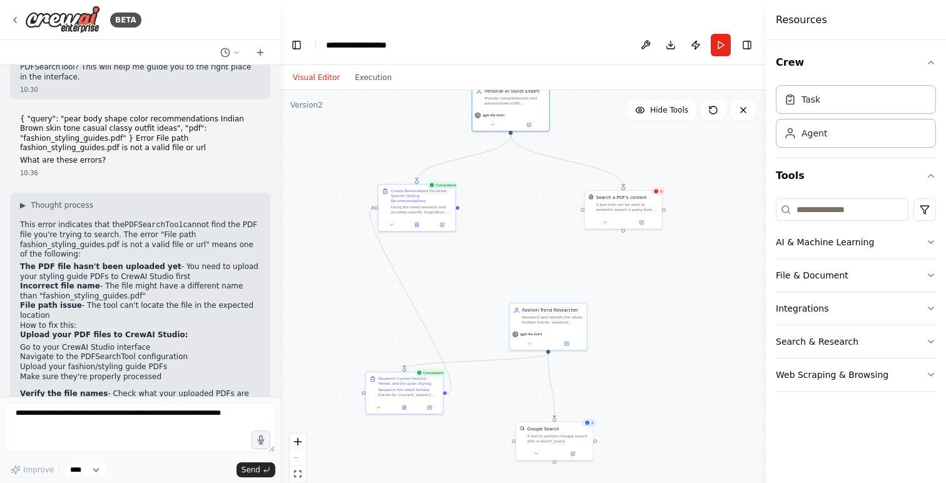
drag, startPoint x: 478, startPoint y: 450, endPoint x: 483, endPoint y: 417, distance: 33.4
click at [483, 417] on div ".deletable-edge-delete-btn { width: 20px; height: 20px; border: 0px solid #ffff…" at bounding box center [522, 299] width 485 height 418
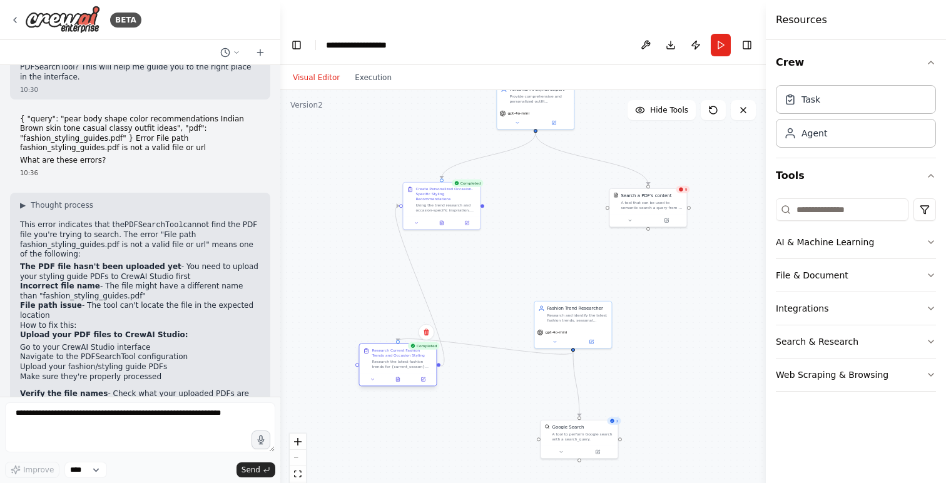
drag, startPoint x: 400, startPoint y: 359, endPoint x: 400, endPoint y: 336, distance: 22.5
click at [400, 359] on div "Research the latest fashion trends for {current_season} and find styling inspir…" at bounding box center [401, 364] width 61 height 10
click at [517, 354] on div ".deletable-edge-delete-btn { width: 20px; height: 20px; border: 0px solid #ffff…" at bounding box center [522, 299] width 485 height 418
click at [396, 359] on div "Research the latest fashion trends for {current_season} and find styling inspir…" at bounding box center [408, 364] width 61 height 10
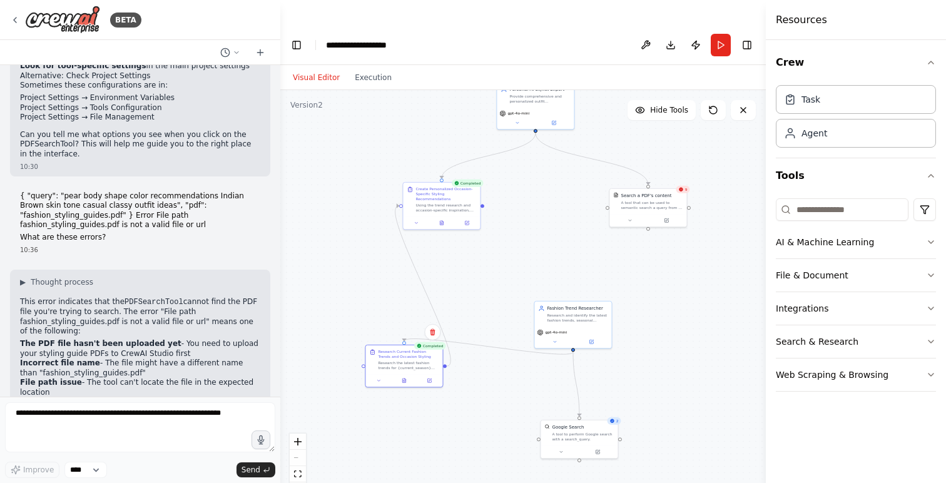
scroll to position [4253, 0]
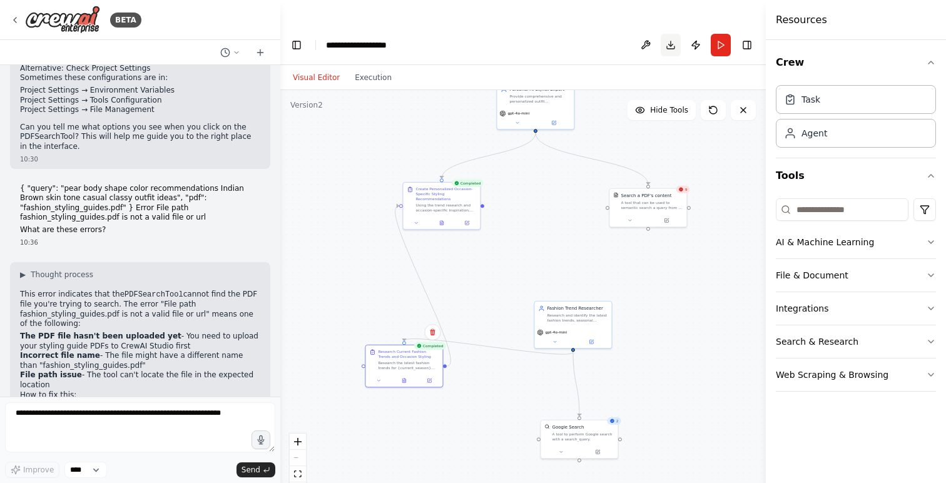
click at [670, 34] on button "Download" at bounding box center [670, 45] width 20 height 23
drag, startPoint x: 572, startPoint y: 196, endPoint x: 557, endPoint y: 228, distance: 35.5
click at [556, 229] on div ".deletable-edge-delete-btn { width: 20px; height: 20px; border: 0px solid #ffff…" at bounding box center [522, 299] width 485 height 418
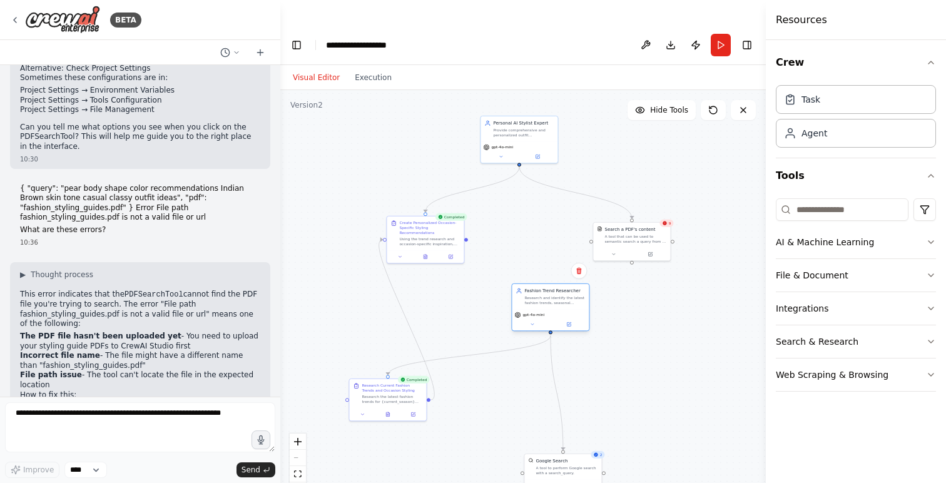
drag, startPoint x: 547, startPoint y: 326, endPoint x: 541, endPoint y: 271, distance: 55.3
click at [541, 295] on div "Research and identify the latest fashion trends, seasonal collections, and occa…" at bounding box center [554, 300] width 61 height 10
drag, startPoint x: 548, startPoint y: 438, endPoint x: 532, endPoint y: 380, distance: 60.6
click at [532, 400] on div "Google Search A tool to perform Google search with a search_query." at bounding box center [548, 409] width 62 height 18
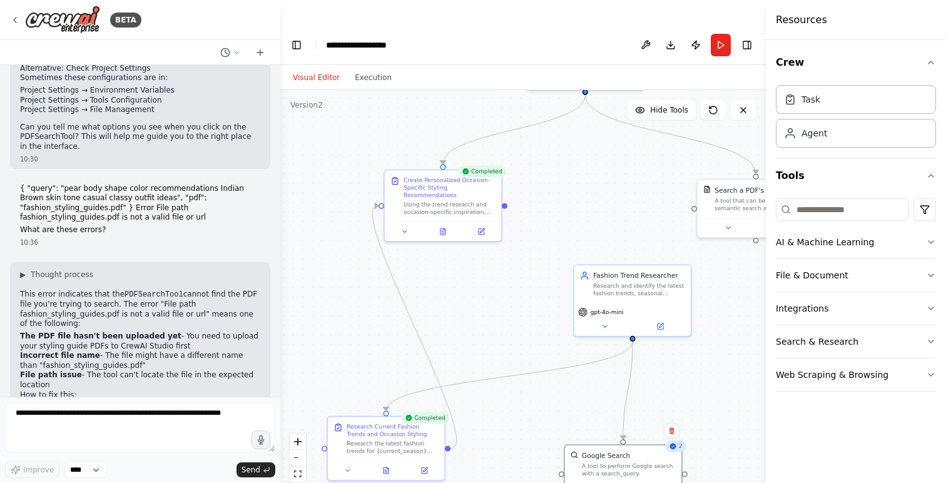
drag, startPoint x: 360, startPoint y: 224, endPoint x: 343, endPoint y: 189, distance: 39.2
click at [343, 189] on div ".deletable-edge-delete-btn { width: 20px; height: 20px; border: 0px solid #ffff…" at bounding box center [522, 299] width 485 height 418
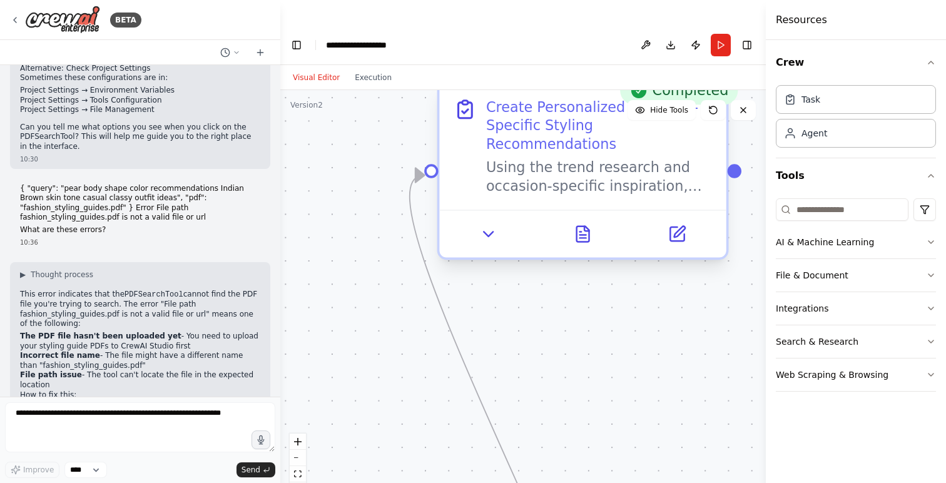
click at [550, 158] on div "Using the trend research and occasion-specific inspiration, create personalized…" at bounding box center [599, 177] width 226 height 38
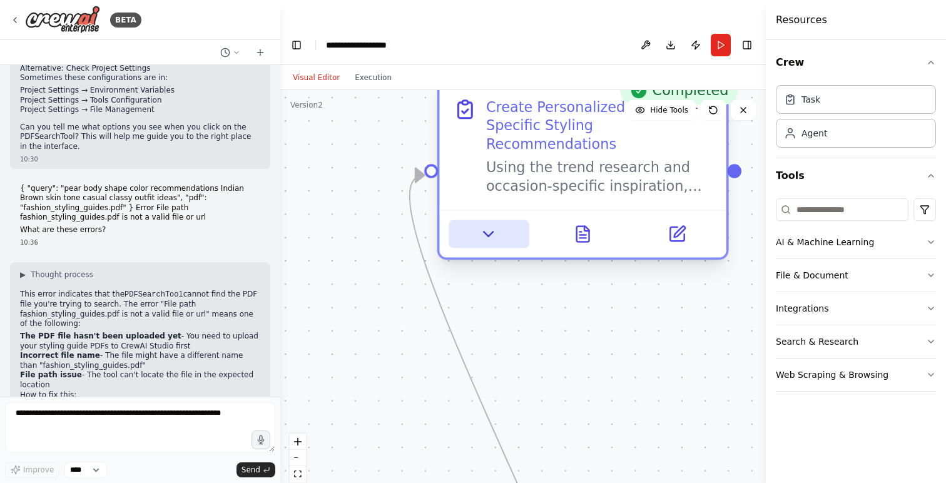
click at [488, 224] on icon at bounding box center [488, 233] width 19 height 19
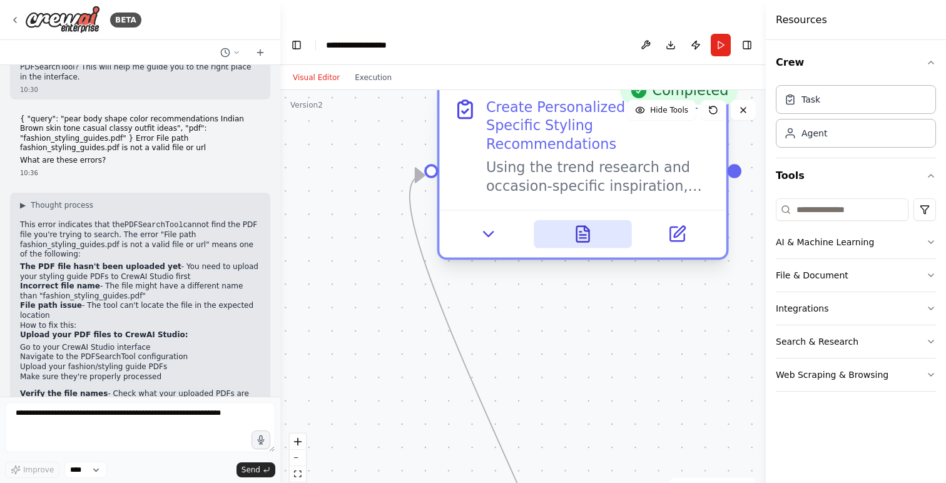
click at [591, 224] on icon at bounding box center [582, 233] width 19 height 19
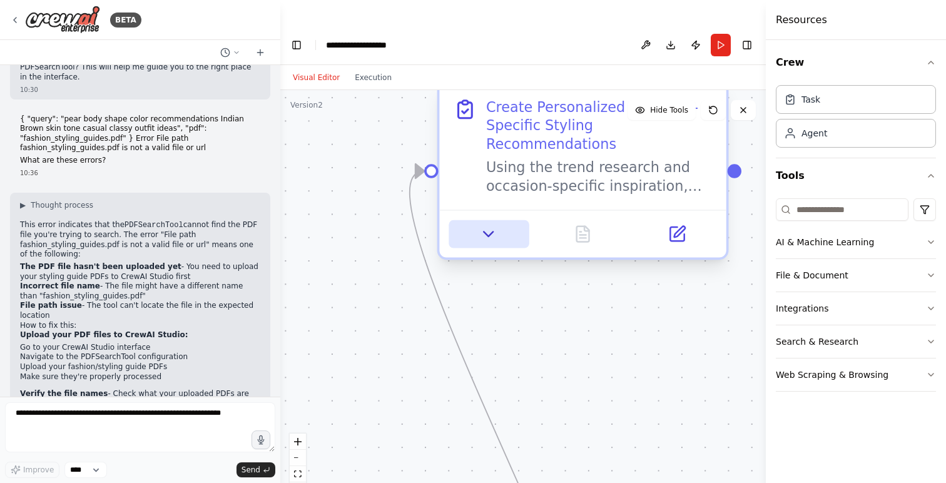
click at [487, 224] on icon at bounding box center [488, 233] width 19 height 19
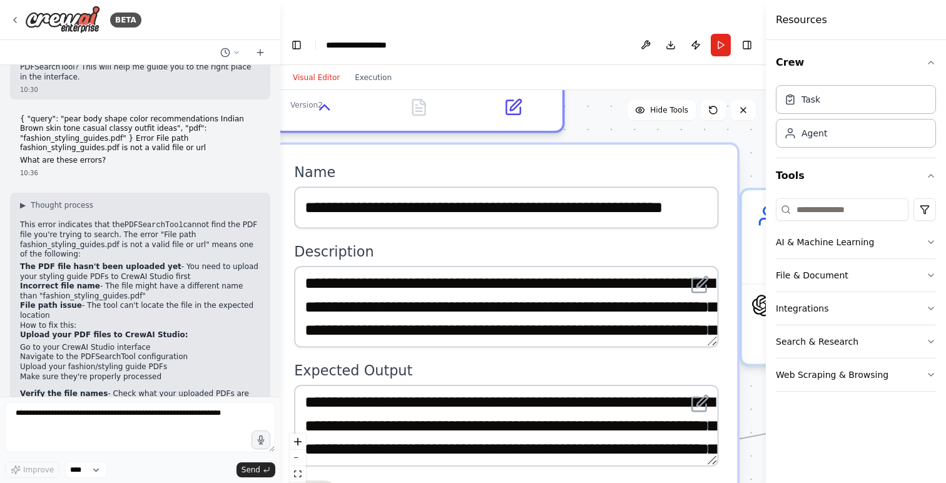
drag, startPoint x: 384, startPoint y: 316, endPoint x: 214, endPoint y: 177, distance: 219.9
click at [213, 177] on div "BETA Hello! I'm the CrewAI assistant. What kind of automation do you want to bu…" at bounding box center [473, 266] width 946 height 483
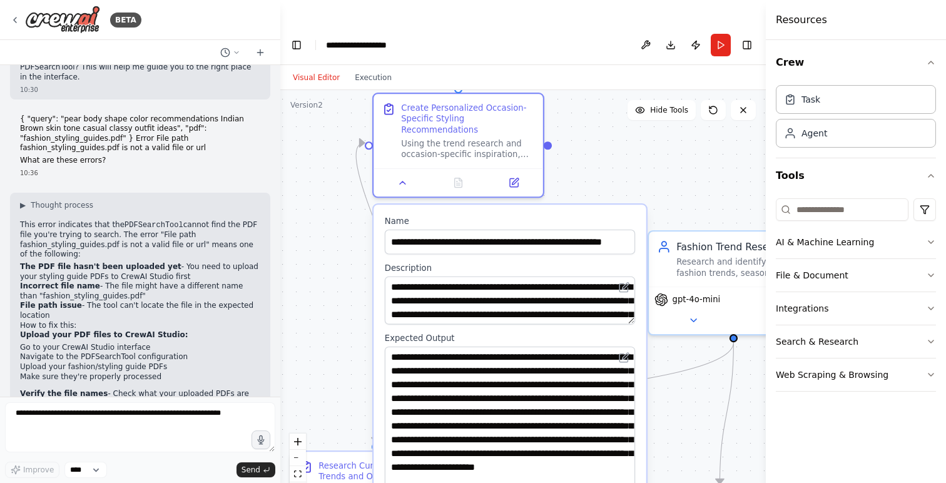
drag, startPoint x: 631, startPoint y: 366, endPoint x: 638, endPoint y: 483, distance: 117.1
click at [638, 482] on html "BETA Hello! I'm the CrewAI assistant. What kind of automation do you want to bu…" at bounding box center [473, 254] width 946 height 508
click at [598, 405] on textarea "**********" at bounding box center [510, 428] width 250 height 165
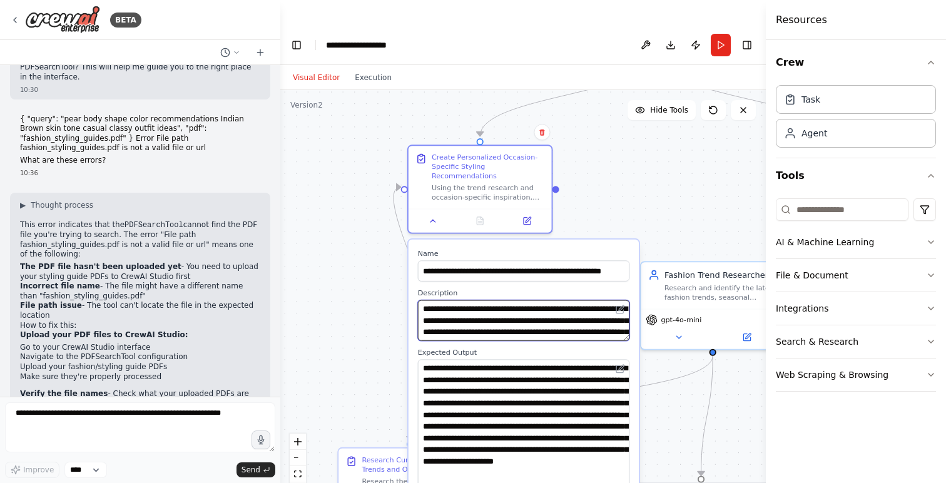
click at [465, 303] on textarea "**********" at bounding box center [524, 320] width 212 height 41
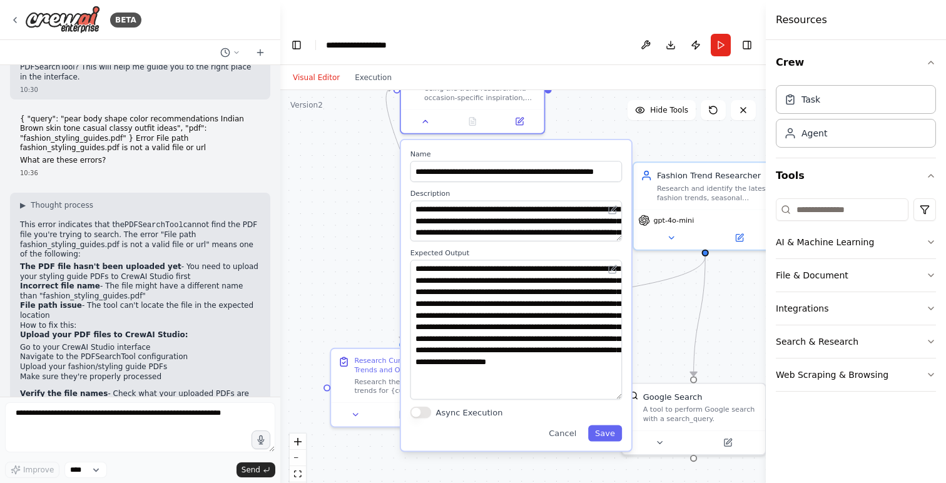
drag, startPoint x: 687, startPoint y: 152, endPoint x: 679, endPoint y: 53, distance: 99.7
click at [679, 65] on div "Visual Editor Execution Version 2 Hide Tools .deletable-edge-delete-btn { width…" at bounding box center [522, 286] width 485 height 443
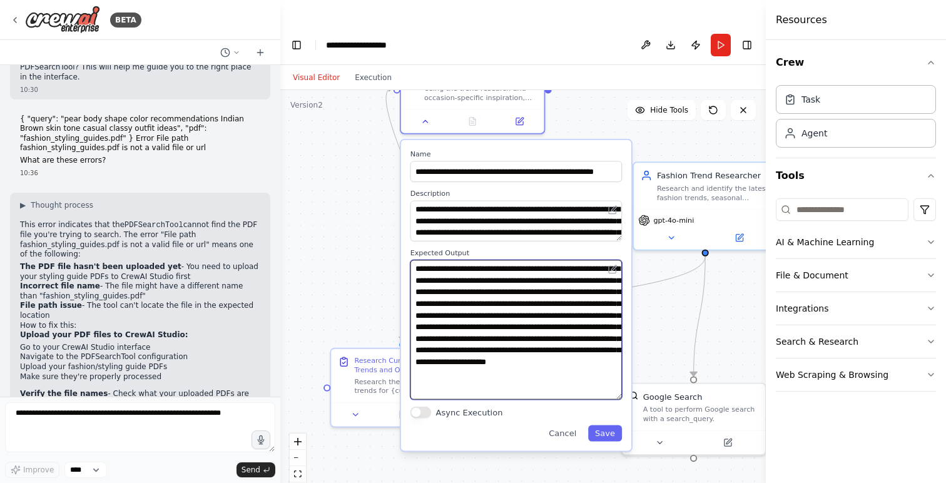
click at [508, 280] on textarea "**********" at bounding box center [516, 329] width 212 height 139
paste textarea
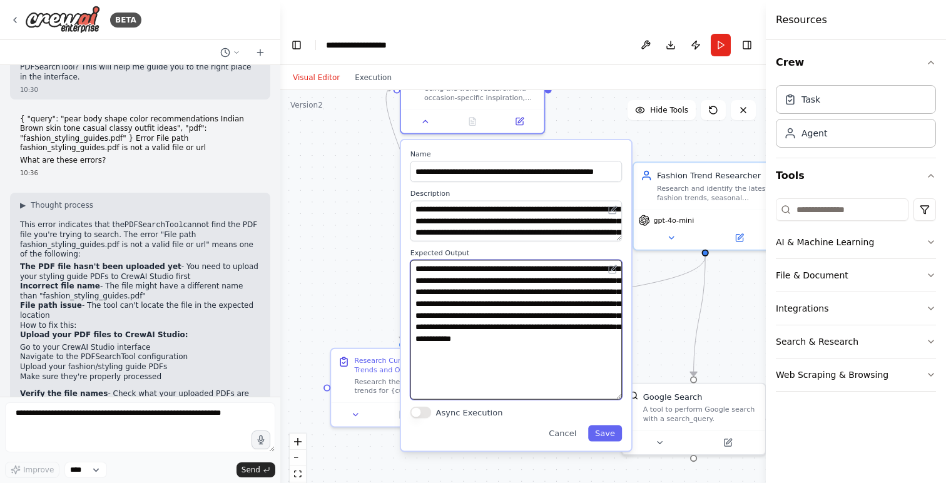
type textarea "**********"
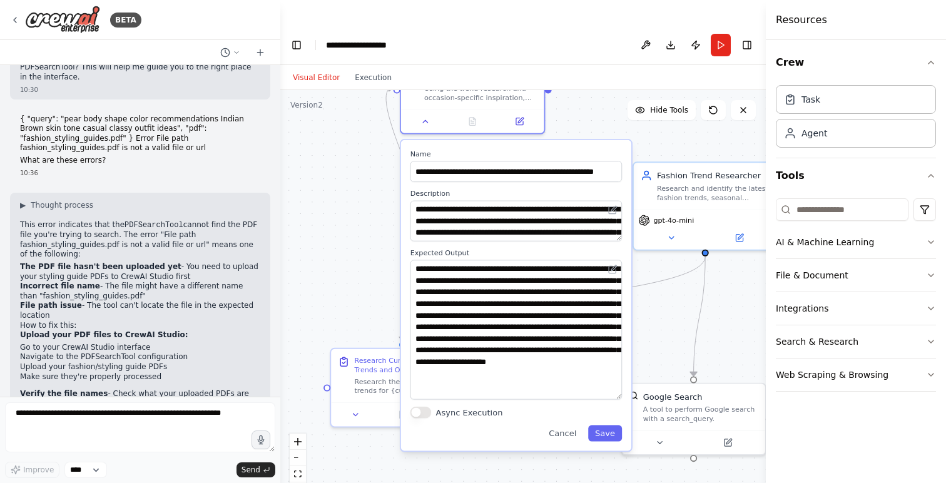
click at [366, 250] on div ".deletable-edge-delete-btn { width: 20px; height: 20px; border: 0px solid #ffff…" at bounding box center [522, 299] width 485 height 418
click at [565, 425] on button "Cancel" at bounding box center [562, 433] width 41 height 16
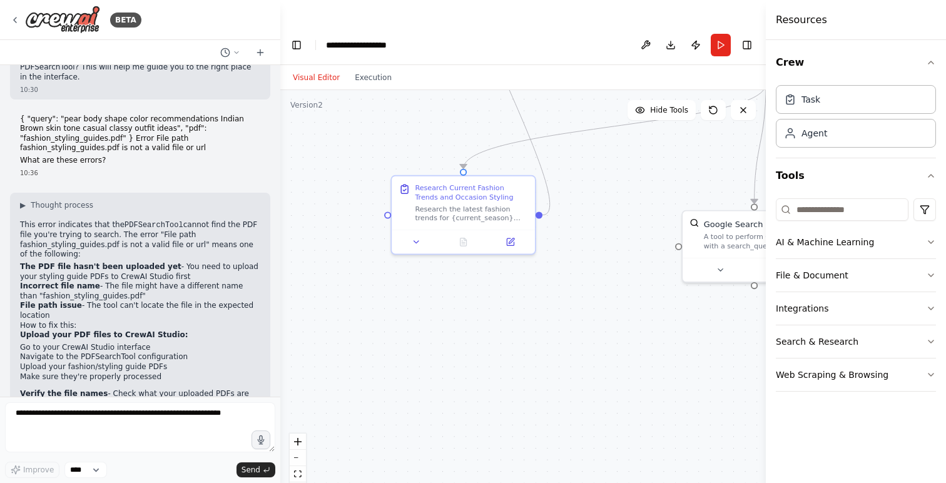
drag, startPoint x: 459, startPoint y: 465, endPoint x: 528, endPoint y: 265, distance: 211.6
click at [528, 265] on div ".deletable-edge-delete-btn { width: 20px; height: 20px; border: 0px solid #ffff…" at bounding box center [522, 299] width 485 height 418
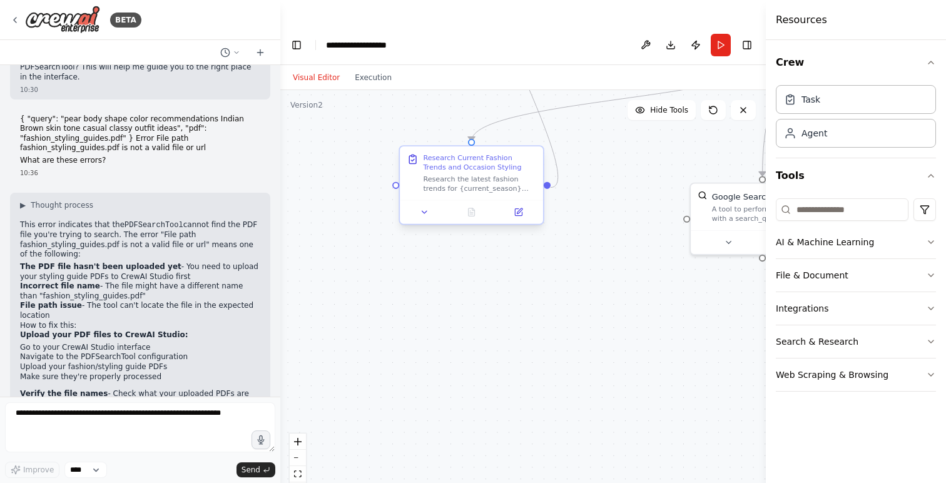
click at [423, 200] on div at bounding box center [471, 212] width 143 height 24
click at [426, 208] on icon at bounding box center [424, 212] width 9 height 9
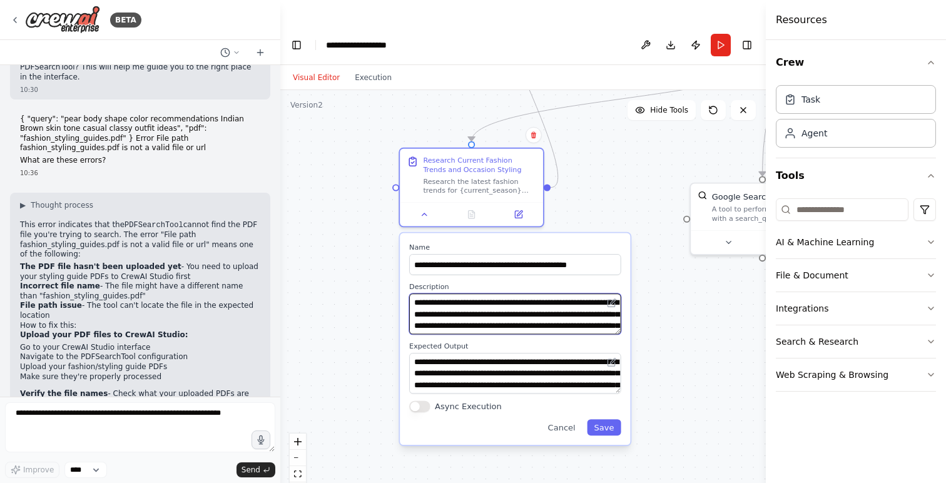
click at [450, 293] on textarea "**********" at bounding box center [515, 313] width 212 height 41
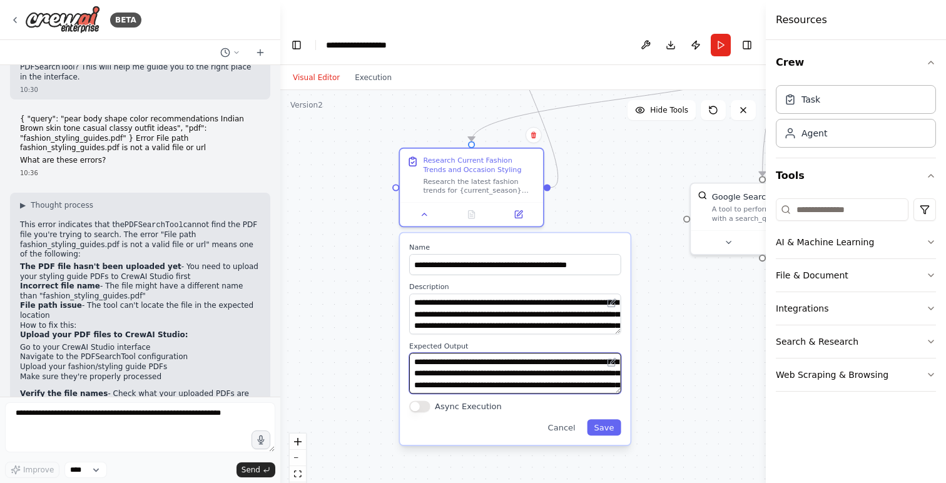
click at [462, 353] on textarea "**********" at bounding box center [515, 373] width 212 height 41
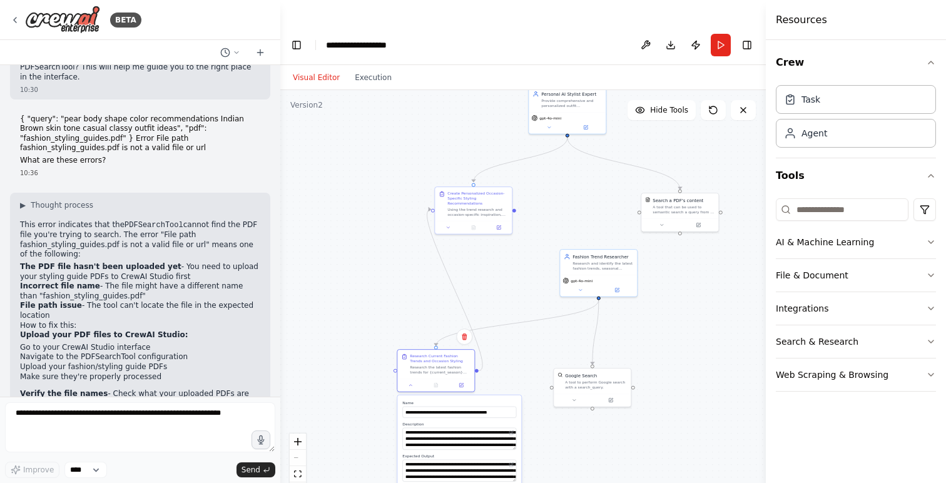
drag, startPoint x: 552, startPoint y: 163, endPoint x: 520, endPoint y: 260, distance: 101.6
click at [520, 260] on div ".deletable-edge-delete-btn { width: 20px; height: 20px; border: 0px solid #ffff…" at bounding box center [522, 299] width 485 height 418
drag, startPoint x: 602, startPoint y: 245, endPoint x: 352, endPoint y: 255, distance: 249.7
click at [352, 273] on div "Research and identify the latest fashion trends, seasonal collections, and occa…" at bounding box center [357, 278] width 61 height 10
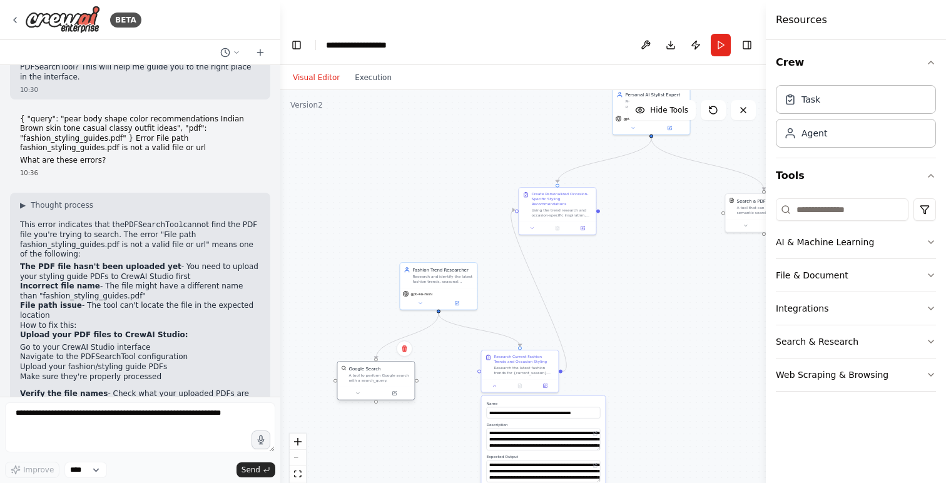
drag, startPoint x: 585, startPoint y: 358, endPoint x: 371, endPoint y: 353, distance: 213.9
click at [371, 373] on div "A tool to perform Google search with a search_query." at bounding box center [379, 378] width 62 height 10
click at [498, 381] on button at bounding box center [493, 385] width 21 height 8
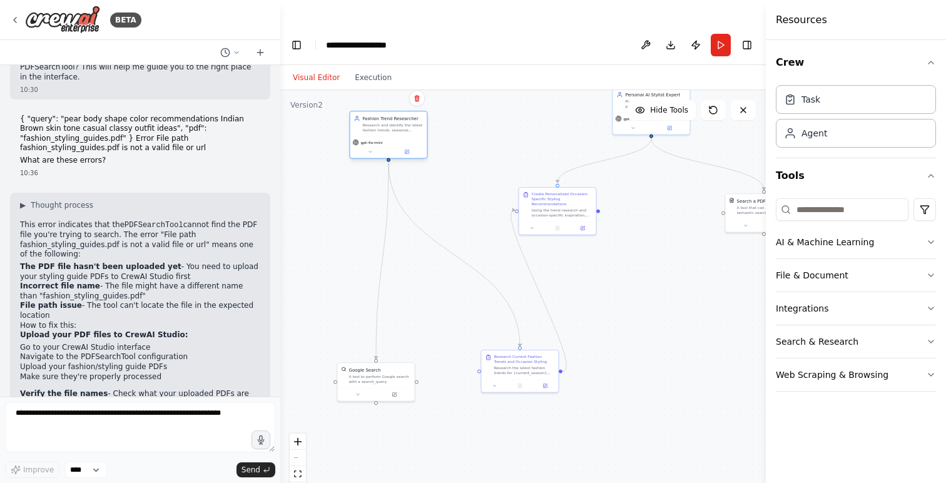
drag, startPoint x: 442, startPoint y: 260, endPoint x: 390, endPoint y: 106, distance: 162.6
click at [390, 111] on div "Fashion Trend Researcher Research and identify the latest fashion trends, seaso…" at bounding box center [388, 123] width 77 height 25
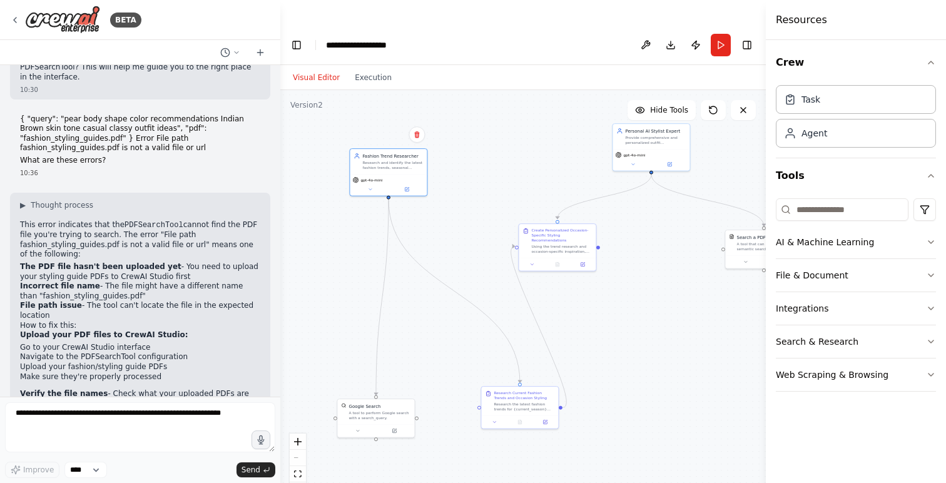
drag, startPoint x: 448, startPoint y: 326, endPoint x: 448, endPoint y: 375, distance: 48.8
click at [448, 375] on div ".deletable-edge-delete-btn { width: 20px; height: 20px; border: 0px solid #ffff…" at bounding box center [522, 299] width 485 height 418
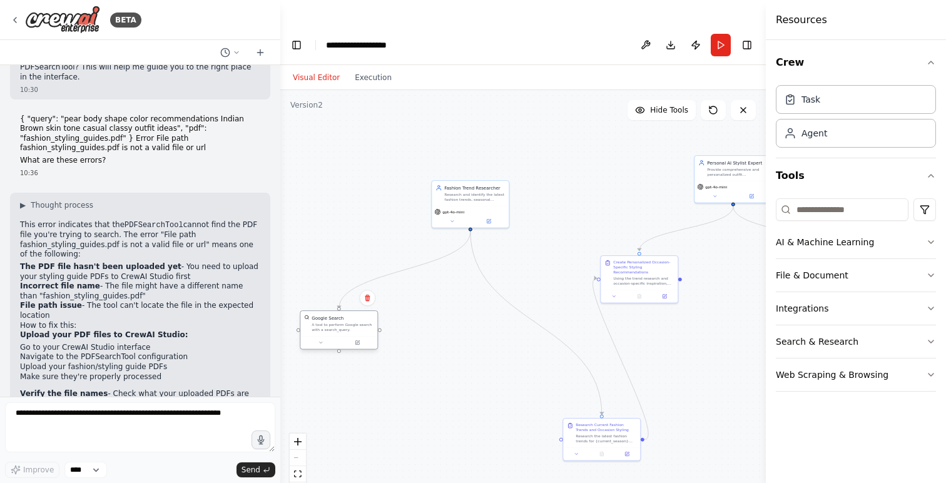
drag, startPoint x: 366, startPoint y: 423, endPoint x: 329, endPoint y: 303, distance: 125.8
click at [330, 322] on div "A tool to perform Google search with a search_query." at bounding box center [342, 327] width 62 height 10
drag, startPoint x: 590, startPoint y: 418, endPoint x: 504, endPoint y: 281, distance: 162.1
click at [504, 281] on div "Research Current Fashion Trends and Occasion Styling Research the latest fashio…" at bounding box center [513, 294] width 77 height 29
drag, startPoint x: 633, startPoint y: 250, endPoint x: 672, endPoint y: 276, distance: 47.3
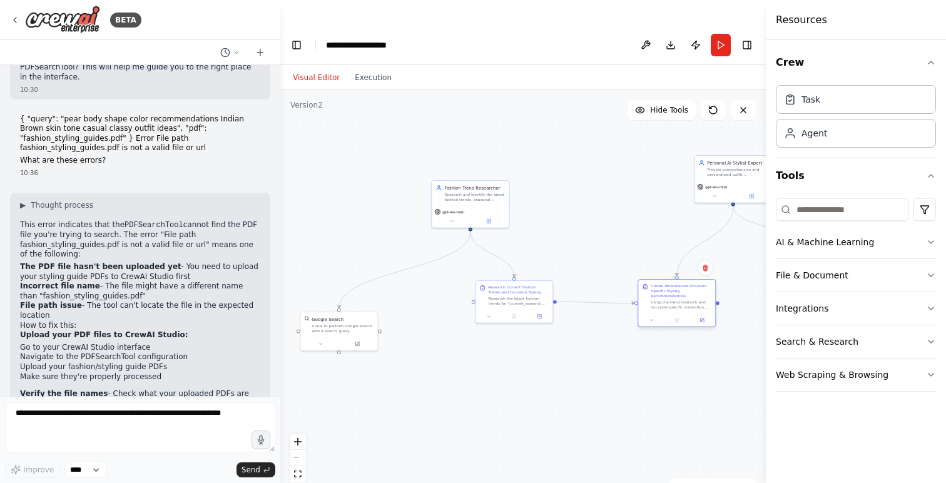
click at [672, 300] on div "Using the trend research and occasion-specific inspiration, create personalized…" at bounding box center [680, 305] width 61 height 10
drag, startPoint x: 512, startPoint y: 270, endPoint x: 515, endPoint y: 277, distance: 8.4
click at [515, 301] on div "Research the latest fashion trends for {current_season} and find styling inspir…" at bounding box center [524, 306] width 61 height 10
drag, startPoint x: 449, startPoint y: 170, endPoint x: 410, endPoint y: 148, distance: 44.5
click at [410, 172] on div "Research and identify the latest fashion trends, seasonal collections, and occa…" at bounding box center [430, 177] width 61 height 10
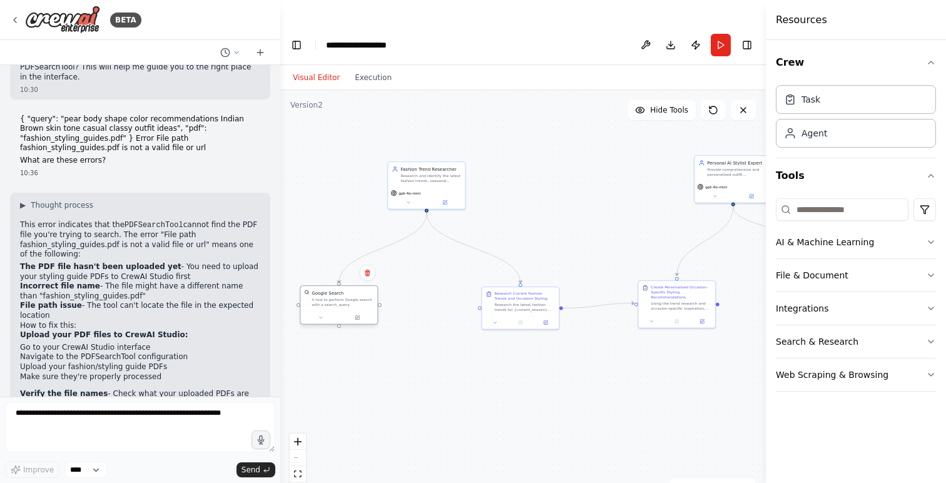
drag, startPoint x: 338, startPoint y: 301, endPoint x: 340, endPoint y: 277, distance: 23.8
click at [340, 290] on div "Google Search A tool to perform Google search with a search_query." at bounding box center [342, 299] width 62 height 18
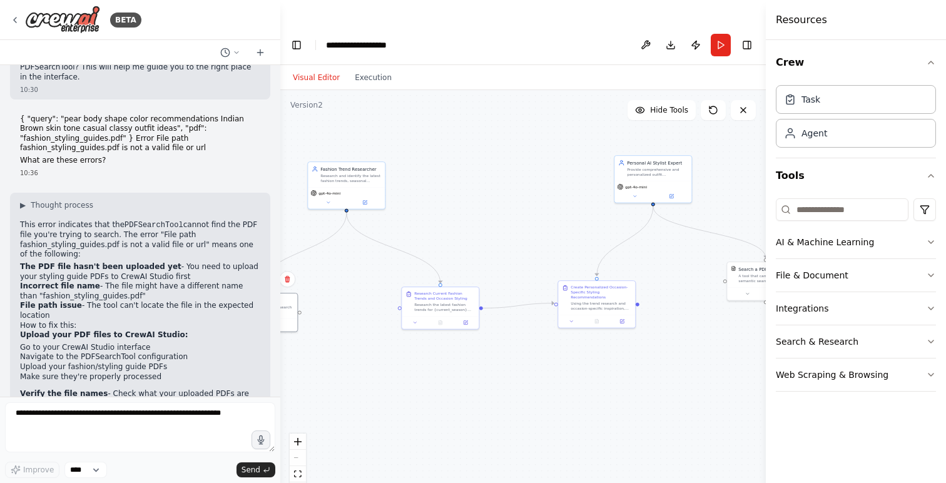
drag, startPoint x: 650, startPoint y: 378, endPoint x: 551, endPoint y: 377, distance: 99.4
click at [551, 377] on div ".deletable-edge-delete-btn { width: 20px; height: 20px; border: 0px solid #ffff…" at bounding box center [522, 299] width 485 height 418
drag, startPoint x: 634, startPoint y: 143, endPoint x: 632, endPoint y: 137, distance: 6.7
click at [632, 158] on div "Provide comprehensive and personalized outfit recommendations based on the user…" at bounding box center [637, 163] width 61 height 10
drag, startPoint x: 559, startPoint y: 274, endPoint x: 533, endPoint y: 251, distance: 35.0
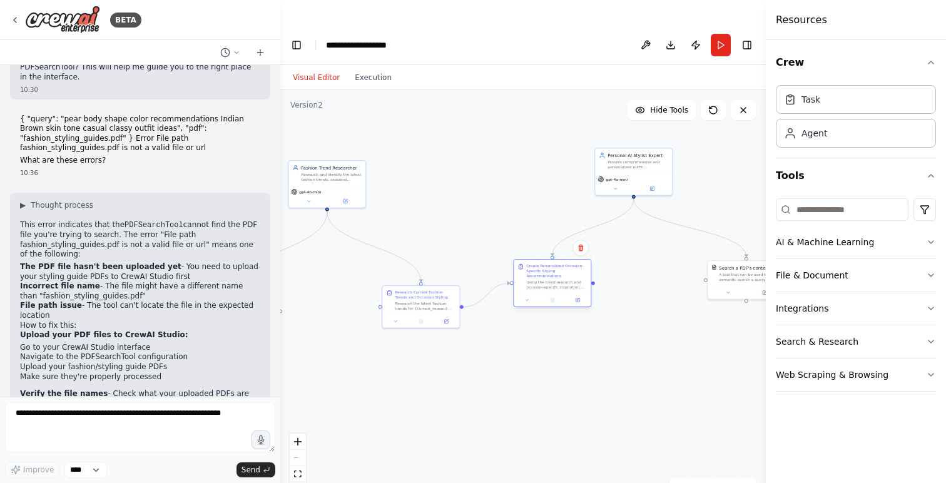
click at [533, 280] on div "Using the trend research and occasion-specific inspiration, create personalized…" at bounding box center [556, 285] width 61 height 10
drag, startPoint x: 426, startPoint y: 270, endPoint x: 421, endPoint y: 245, distance: 26.1
click at [421, 257] on div "Research Current Fashion Trends and Occasion Styling Research the latest fashio…" at bounding box center [418, 267] width 61 height 21
drag, startPoint x: 325, startPoint y: 156, endPoint x: 384, endPoint y: 156, distance: 59.4
click at [384, 159] on div "Fashion Trend Researcher Research and identify the latest fashion trends, seaso…" at bounding box center [389, 171] width 77 height 25
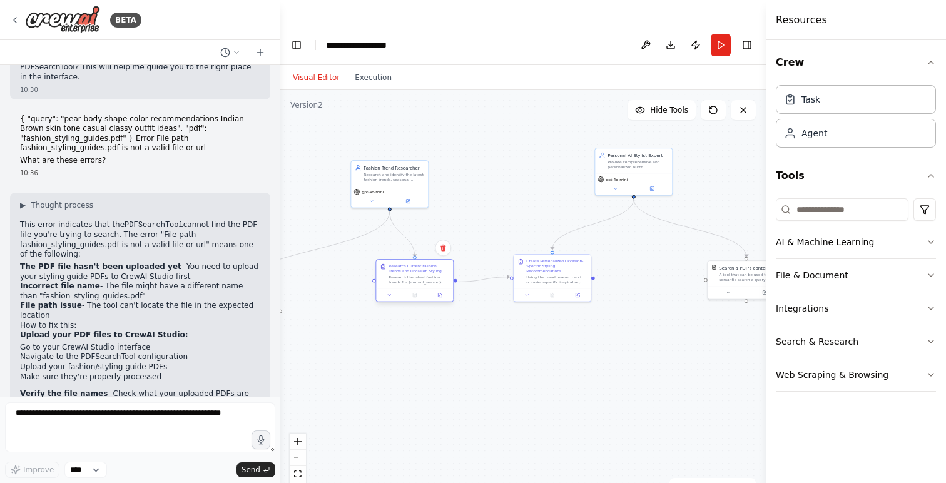
click at [415, 275] on div "Research the latest fashion trends for {current_season} and find styling inspir…" at bounding box center [418, 280] width 61 height 10
click at [561, 257] on div "Create Personalized Occasion-Specific Styling Recommendations" at bounding box center [556, 264] width 61 height 15
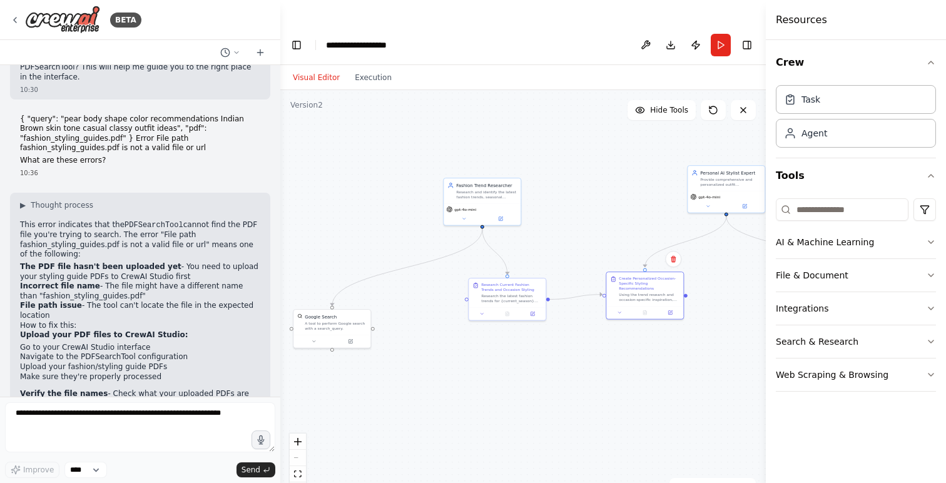
drag, startPoint x: 343, startPoint y: 267, endPoint x: 437, endPoint y: 283, distance: 95.2
click at [437, 285] on div ".deletable-edge-delete-btn { width: 20px; height: 20px; border: 0px solid #ffff…" at bounding box center [522, 299] width 485 height 418
drag, startPoint x: 338, startPoint y: 300, endPoint x: 354, endPoint y: 275, distance: 29.8
click at [354, 295] on div "A tool to perform Google search with a search_query." at bounding box center [356, 300] width 62 height 10
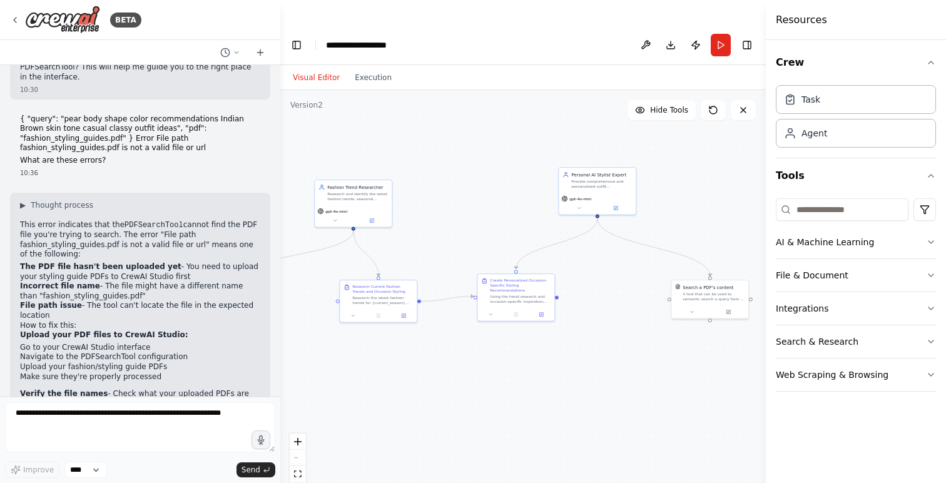
drag, startPoint x: 588, startPoint y: 345, endPoint x: 430, endPoint y: 345, distance: 158.2
click at [430, 346] on div ".deletable-edge-delete-btn { width: 20px; height: 20px; border: 0px solid #ffff…" at bounding box center [522, 299] width 485 height 418
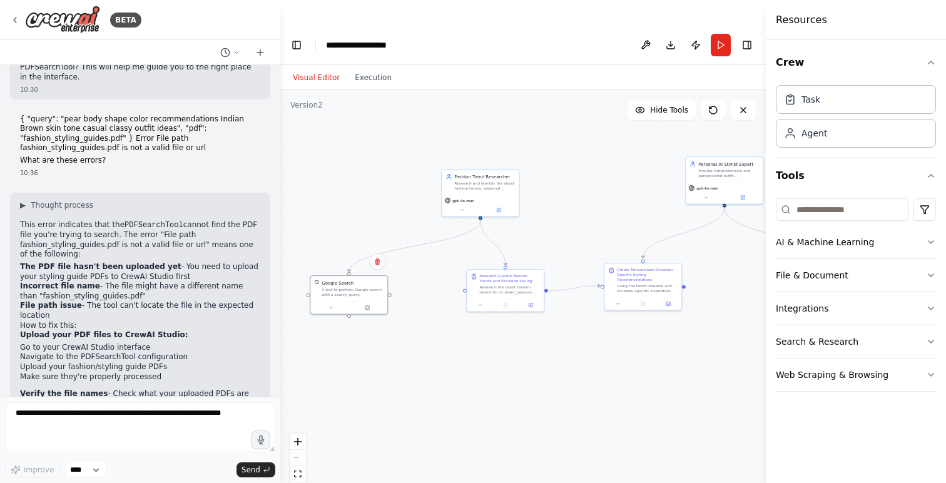
drag, startPoint x: 522, startPoint y: 398, endPoint x: 675, endPoint y: 386, distance: 154.2
click at [676, 386] on div ".deletable-edge-delete-btn { width: 20px; height: 20px; border: 0px solid #ffff…" at bounding box center [522, 299] width 485 height 418
click at [744, 36] on button "Toggle Right Sidebar" at bounding box center [747, 45] width 18 height 18
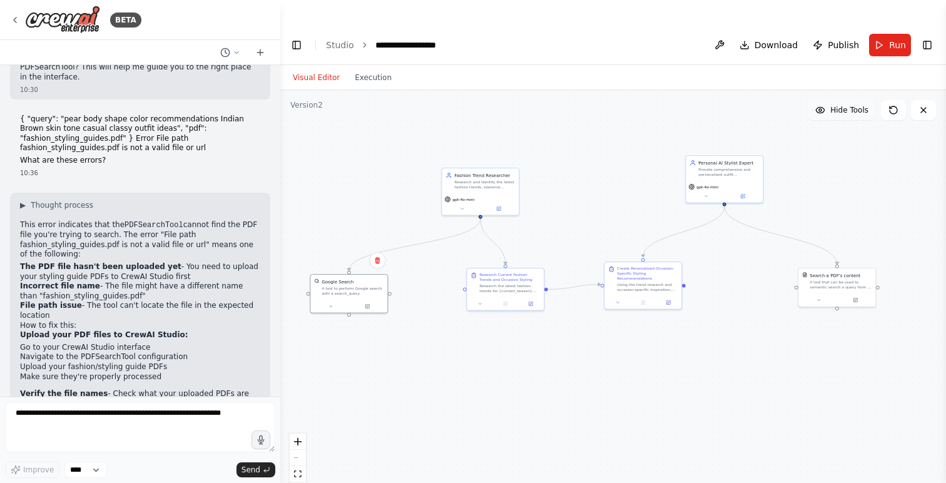
click at [852, 100] on button "Hide Tools" at bounding box center [841, 110] width 68 height 20
click at [852, 100] on button "Show Tools" at bounding box center [839, 110] width 71 height 20
click at [852, 100] on button "Hide Tools" at bounding box center [841, 110] width 68 height 20
click at [852, 100] on button "Show Tools" at bounding box center [839, 110] width 71 height 20
click at [610, 408] on div ".deletable-edge-delete-btn { width: 20px; height: 20px; border: 0px solid #ffff…" at bounding box center [612, 299] width 665 height 418
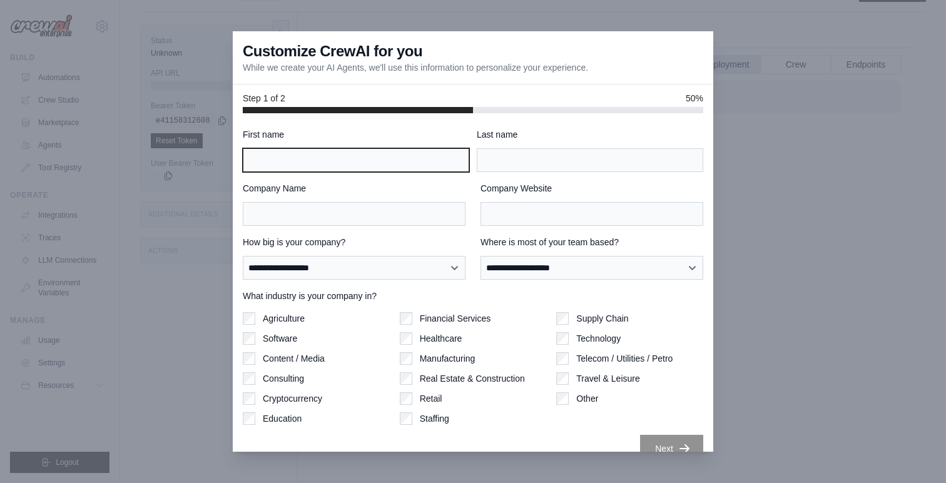
click at [295, 159] on input "First name" at bounding box center [356, 160] width 226 height 24
type input "******"
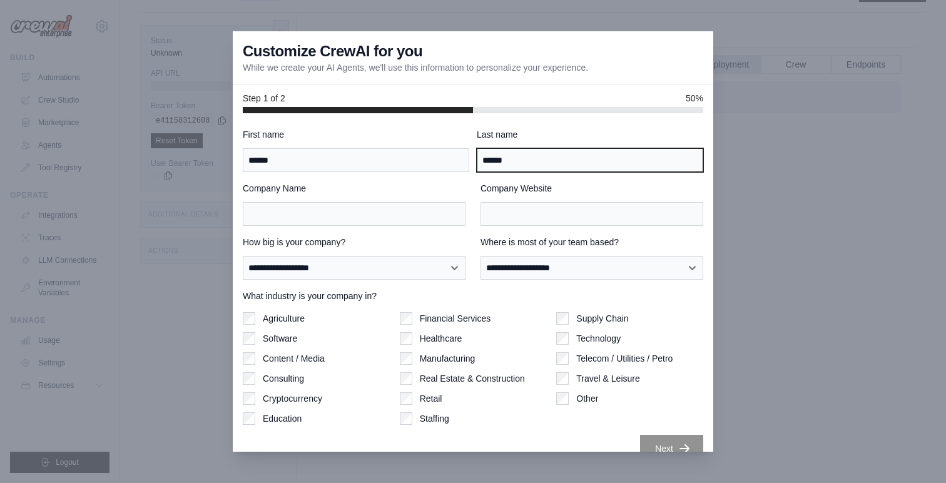
type input "******"
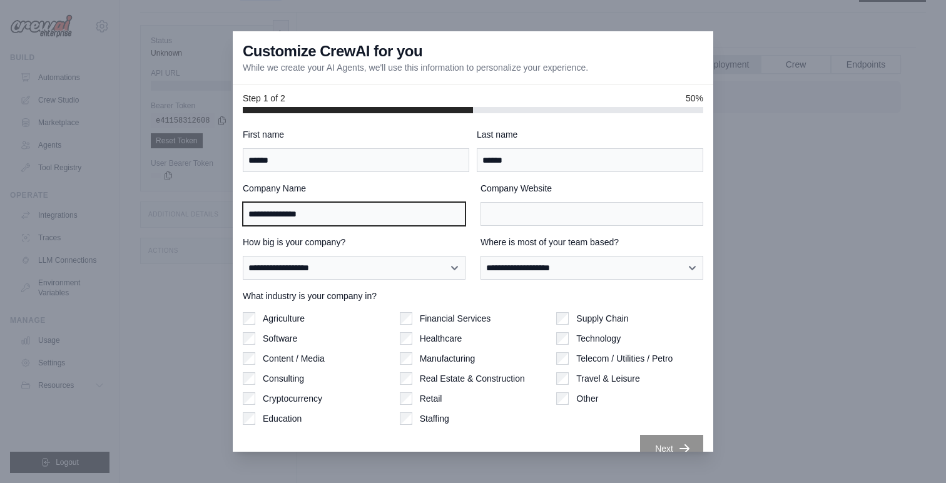
type input "**********"
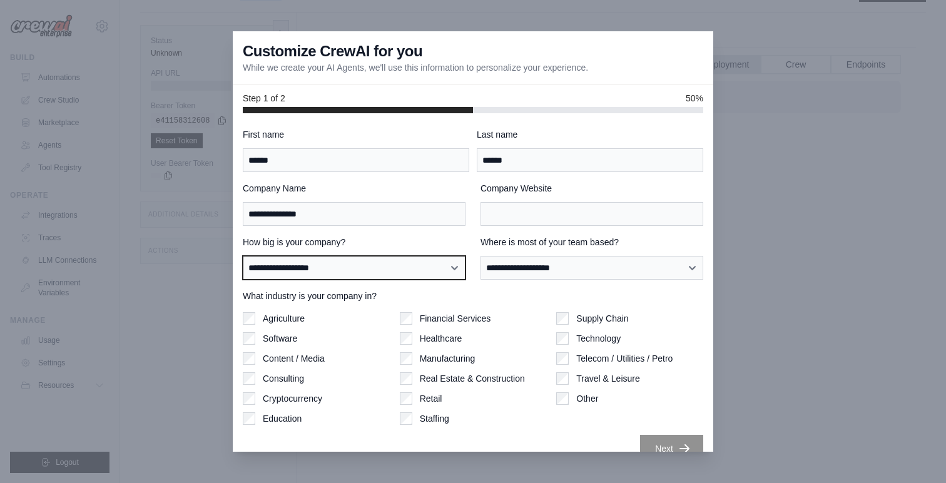
select select "**********"
click at [243, 256] on select "**********" at bounding box center [354, 268] width 223 height 24
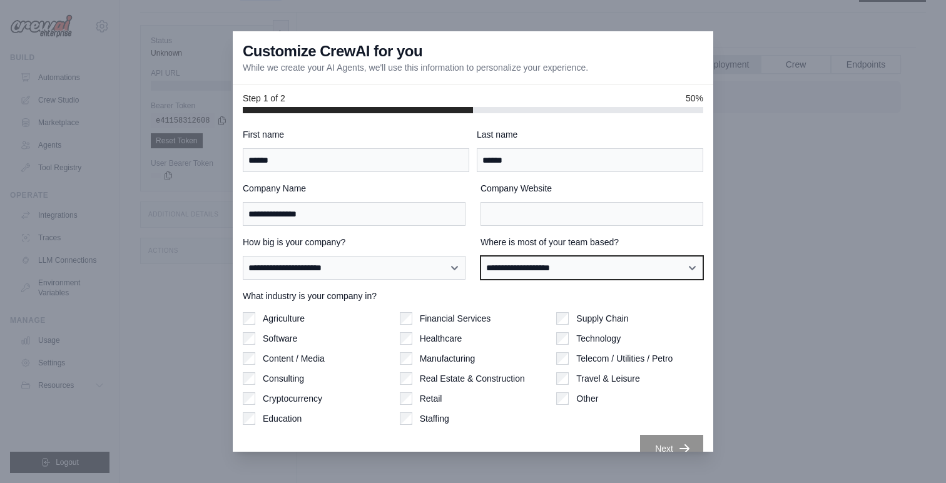
click at [543, 261] on select "**********" at bounding box center [591, 268] width 223 height 24
click at [480, 256] on select "**********" at bounding box center [591, 268] width 223 height 24
click at [522, 268] on select "**********" at bounding box center [591, 268] width 223 height 24
select select "**********"
click at [480, 256] on select "**********" at bounding box center [591, 268] width 223 height 24
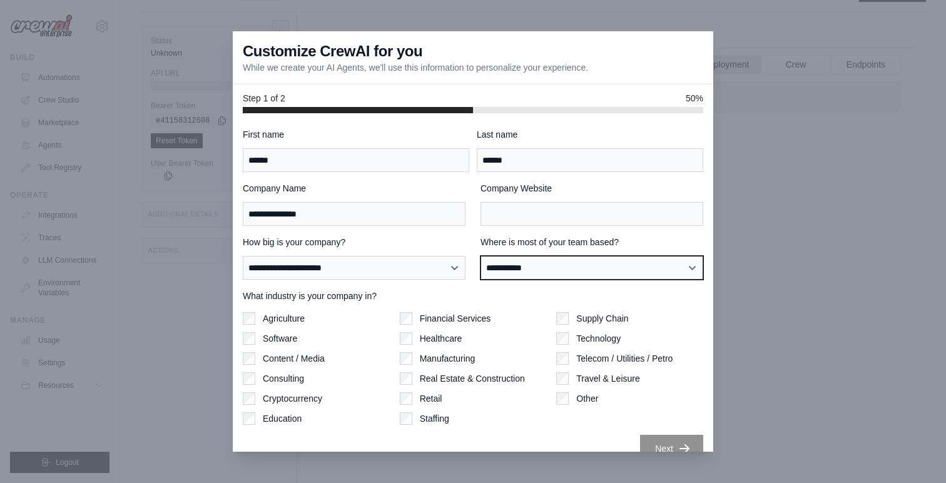
scroll to position [21, 0]
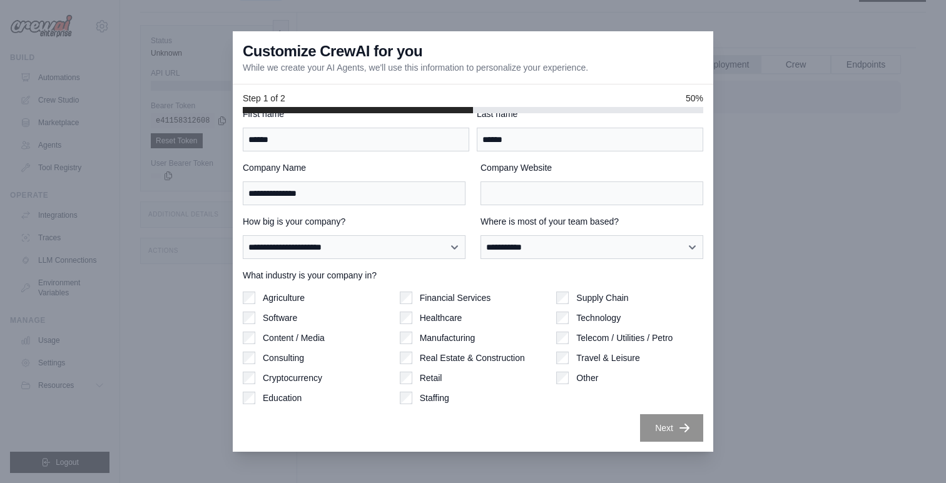
click at [280, 322] on label "Software" at bounding box center [280, 317] width 34 height 13
click at [533, 200] on input "Company Website" at bounding box center [591, 193] width 223 height 24
type input "**********"
click at [675, 431] on button "Next" at bounding box center [671, 427] width 63 height 28
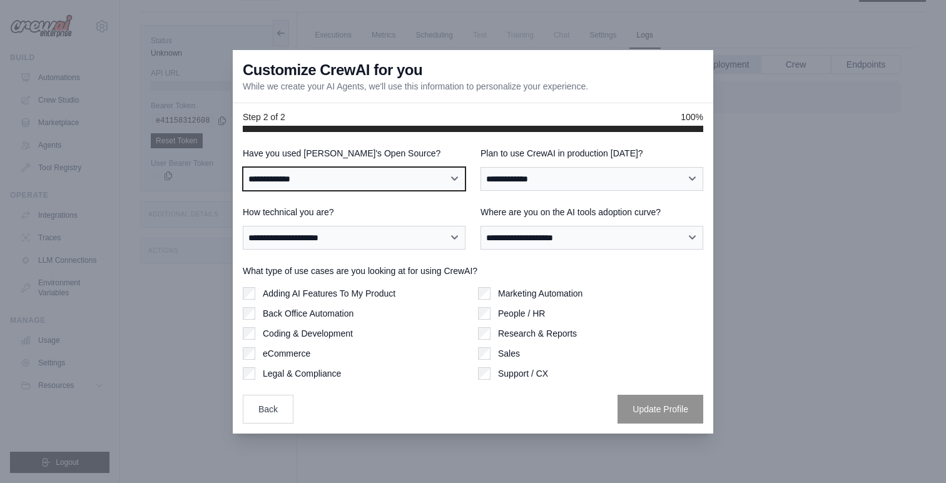
click at [382, 176] on select "**********" at bounding box center [354, 179] width 223 height 24
select select "**********"
click at [243, 167] on select "**********" at bounding box center [354, 179] width 223 height 24
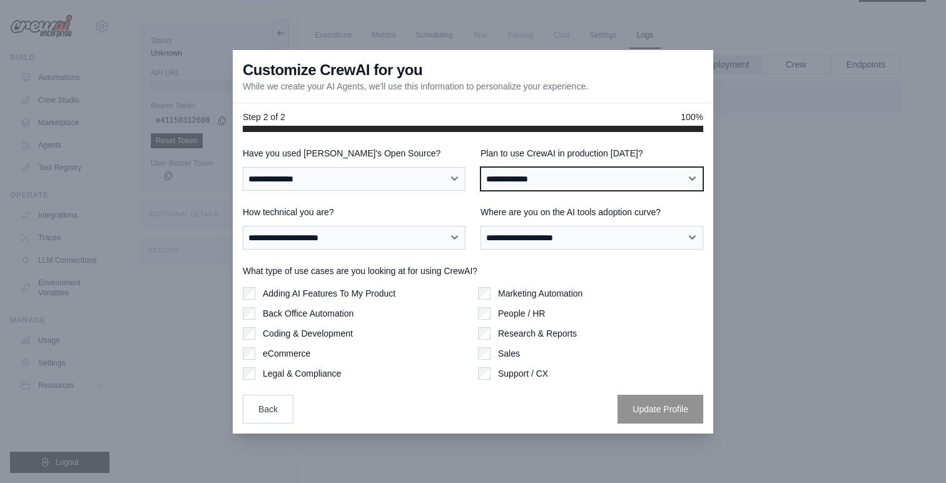
click at [550, 179] on select "**********" at bounding box center [591, 179] width 223 height 24
select select "*****"
click at [480, 167] on select "**********" at bounding box center [591, 179] width 223 height 24
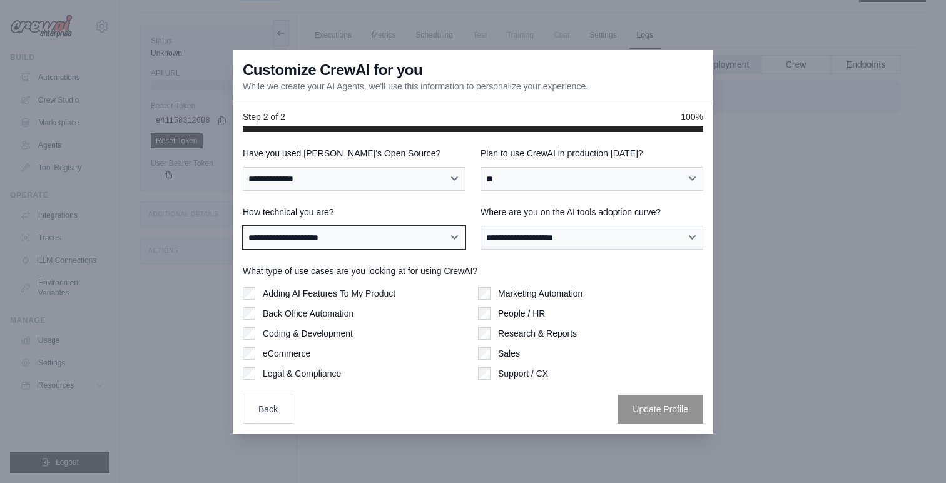
click at [375, 246] on select "**********" at bounding box center [354, 238] width 223 height 24
select select "**********"
click at [243, 226] on select "**********" at bounding box center [354, 238] width 223 height 24
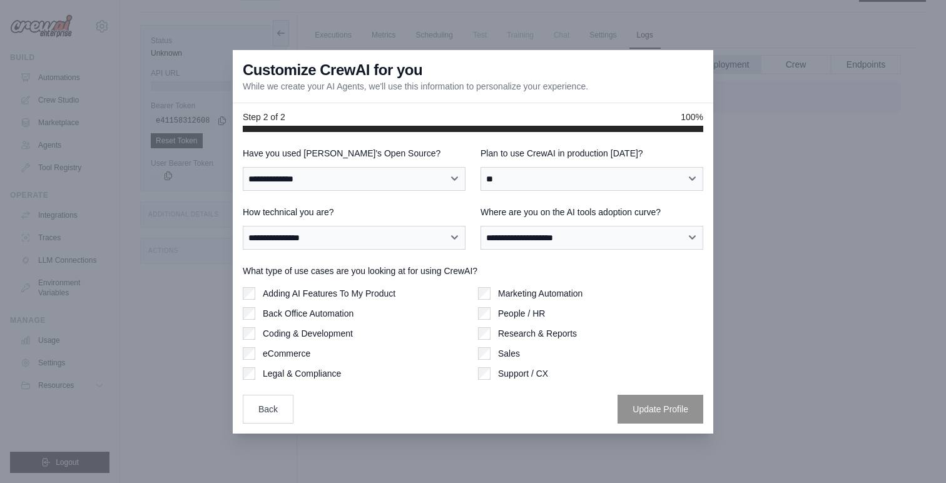
click at [568, 209] on label "Where are you on the AI tools adoption curve?" at bounding box center [591, 212] width 223 height 13
click at [568, 226] on select "**********" at bounding box center [591, 238] width 223 height 24
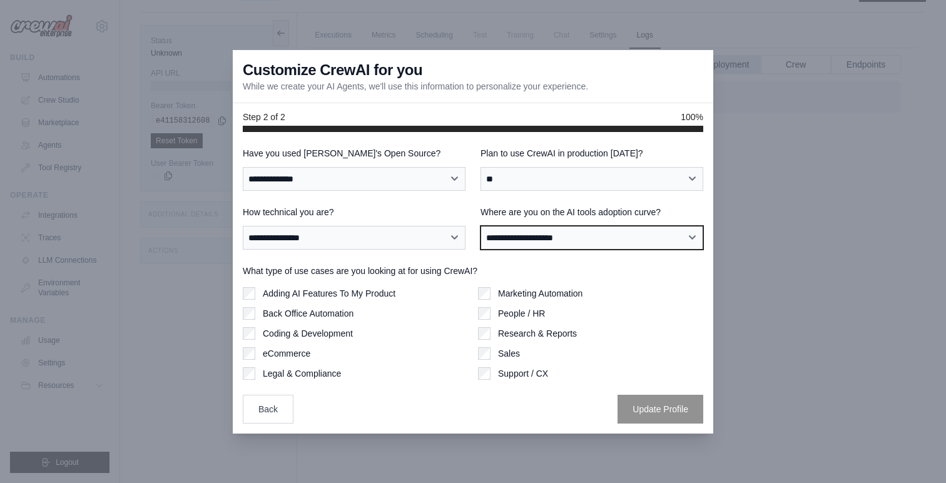
click at [565, 228] on select "**********" at bounding box center [591, 238] width 223 height 24
select select "**********"
click at [480, 226] on select "**********" at bounding box center [591, 238] width 223 height 24
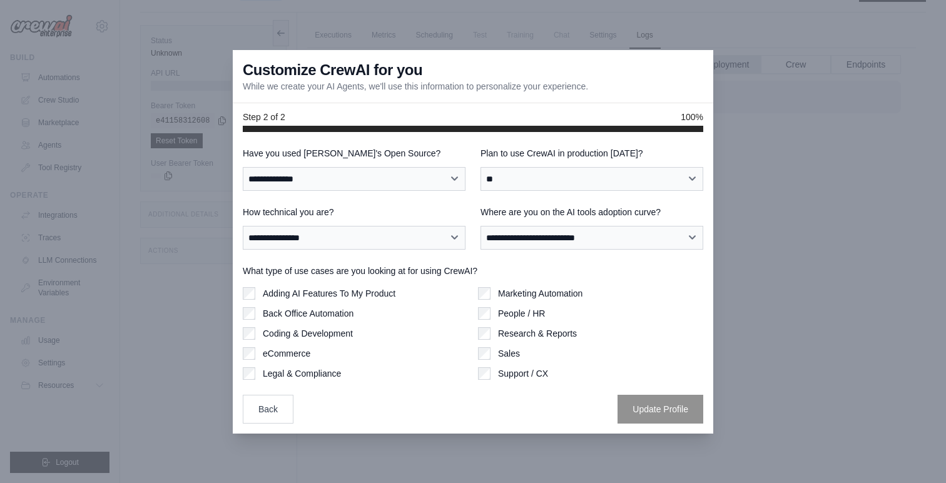
click at [345, 294] on label "Adding AI Features To My Product" at bounding box center [329, 293] width 133 height 13
click at [331, 335] on label "Coding & Development" at bounding box center [308, 333] width 90 height 13
click at [568, 292] on label "Marketing Automation" at bounding box center [540, 293] width 84 height 13
click at [674, 394] on button "Update Profile" at bounding box center [660, 408] width 86 height 29
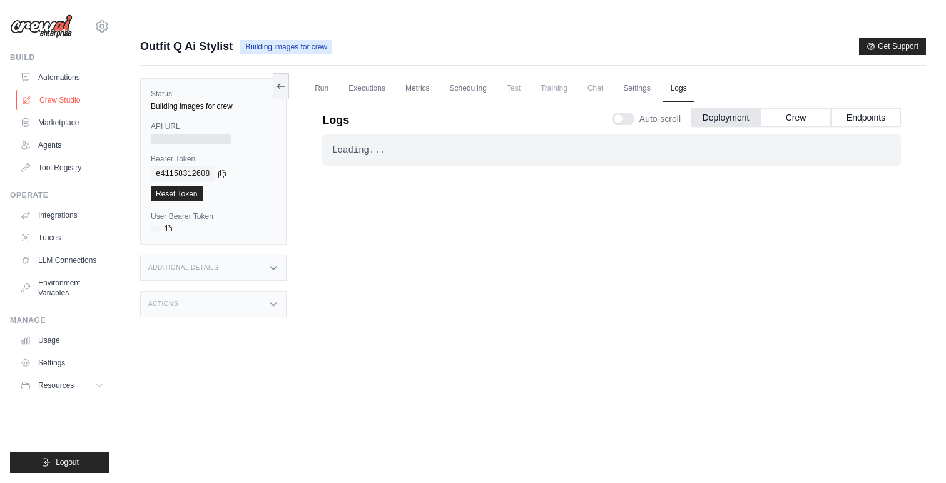
click at [71, 98] on link "Crew Studio" at bounding box center [63, 100] width 94 height 20
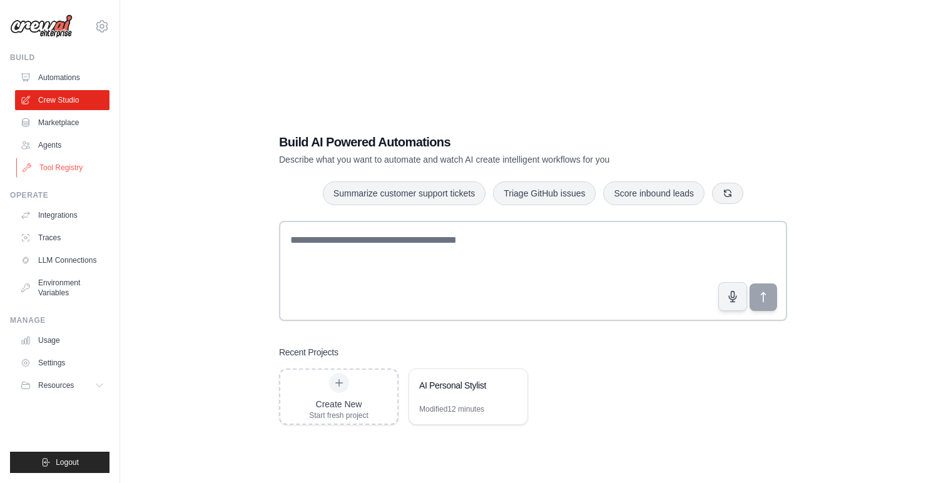
click at [56, 160] on link "Tool Registry" at bounding box center [63, 168] width 94 height 20
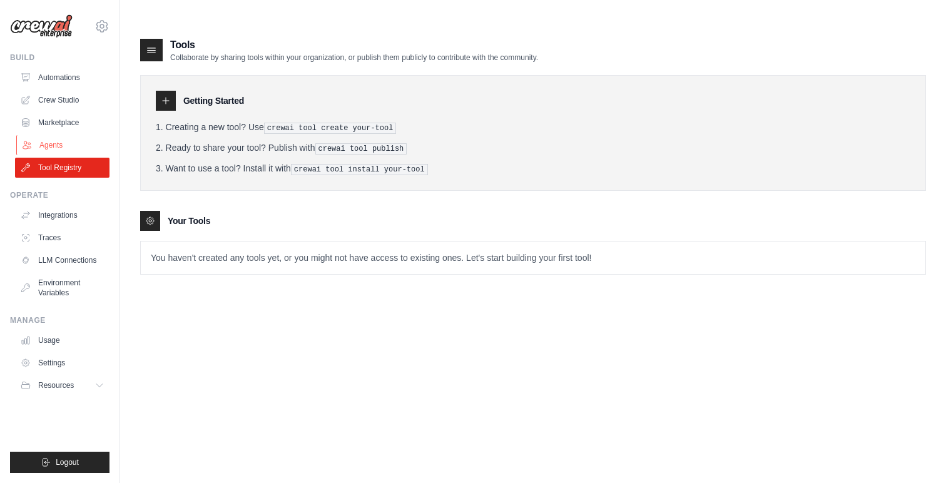
click at [51, 149] on link "Agents" at bounding box center [63, 145] width 94 height 20
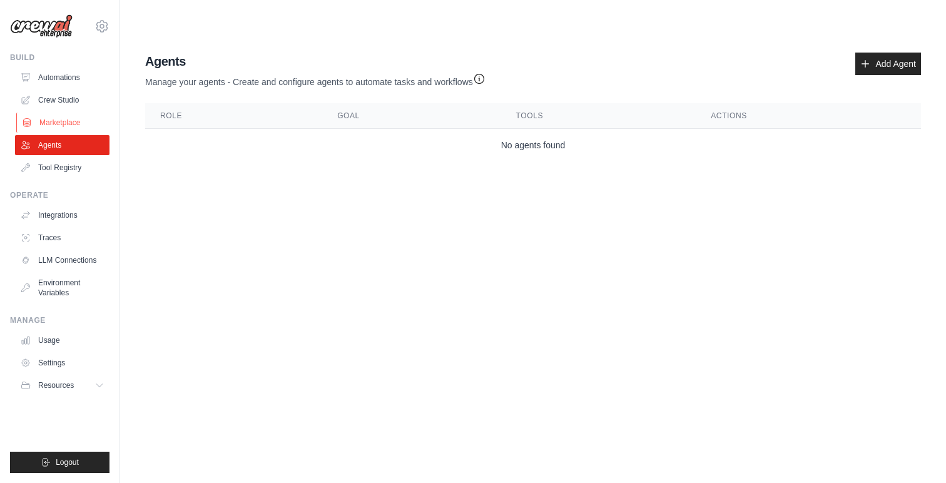
click at [59, 118] on link "Marketplace" at bounding box center [63, 123] width 94 height 20
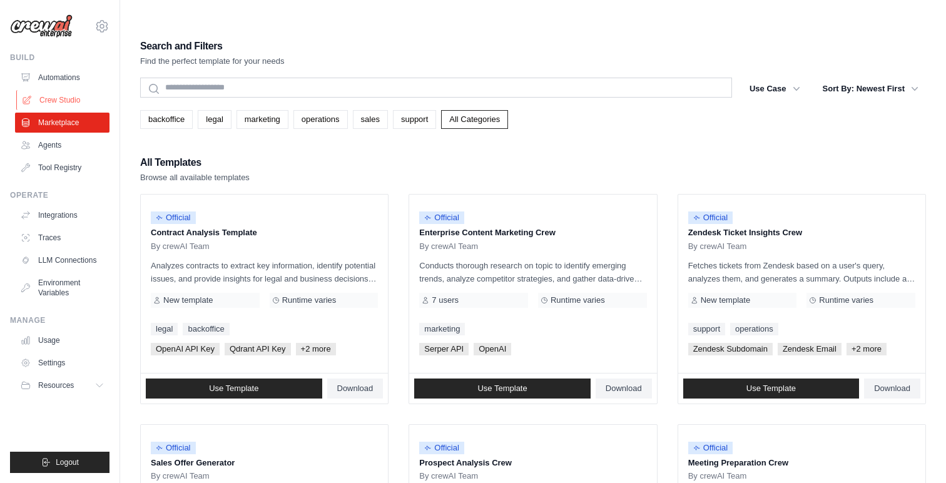
click at [68, 94] on link "Crew Studio" at bounding box center [63, 100] width 94 height 20
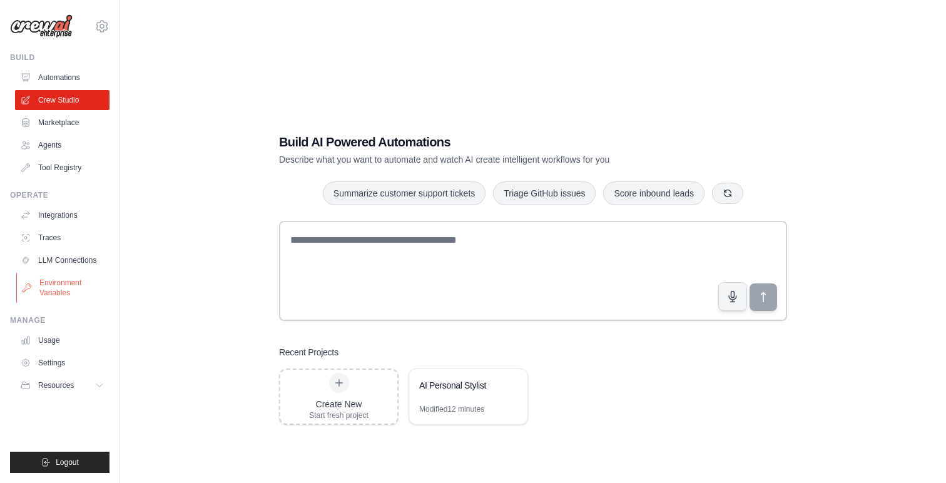
click at [76, 283] on link "Environment Variables" at bounding box center [63, 288] width 94 height 30
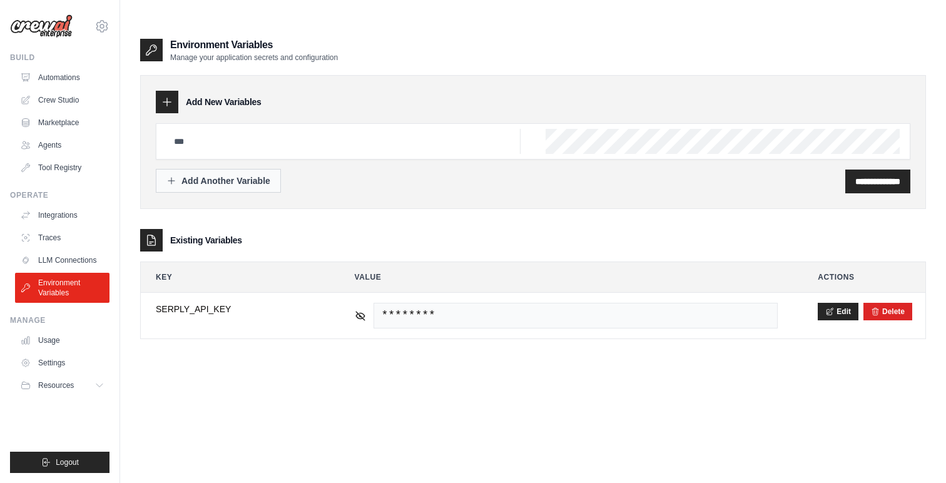
click at [196, 169] on button "Add Another Variable" at bounding box center [218, 181] width 125 height 24
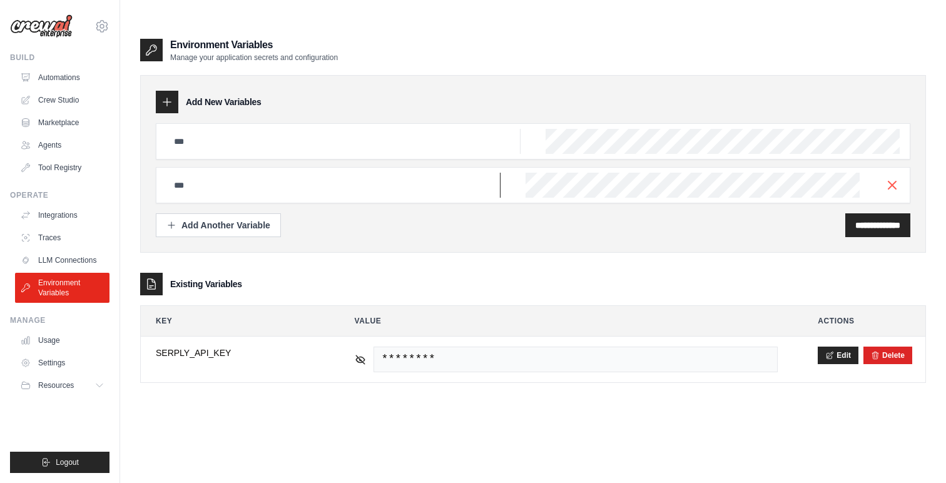
click at [226, 154] on input "text" at bounding box center [343, 141] width 354 height 25
type input "****"
click at [892, 177] on icon "button" at bounding box center [891, 184] width 15 height 15
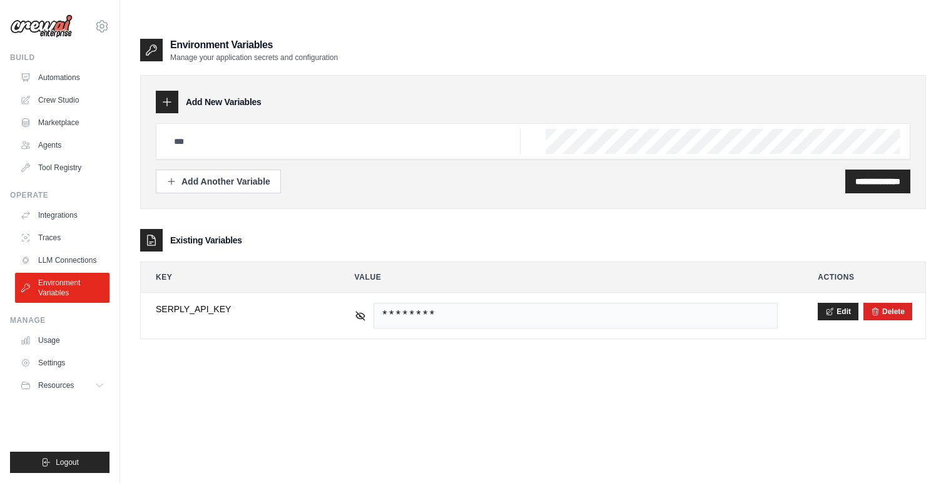
click at [872, 75] on div "**********" at bounding box center [532, 142] width 785 height 134
click at [51, 387] on span "Resources" at bounding box center [57, 385] width 36 height 10
click at [62, 256] on link "LLM Connections" at bounding box center [63, 260] width 94 height 20
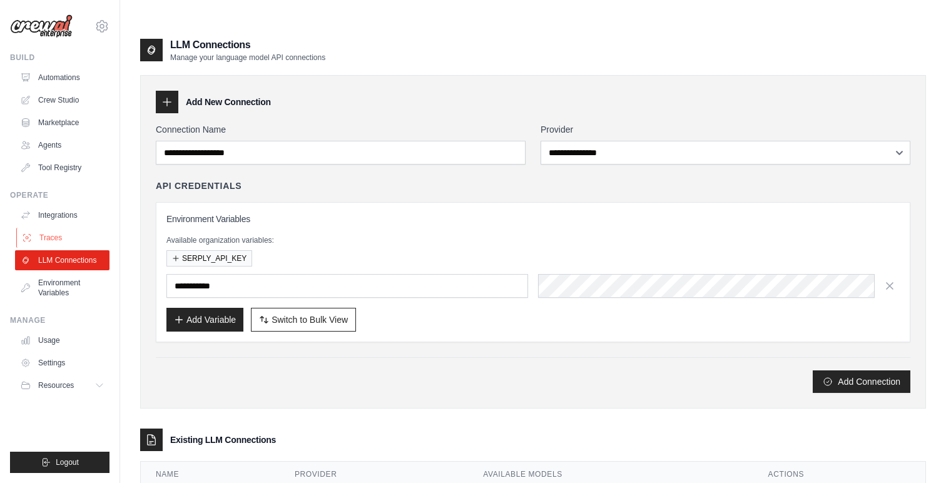
click at [58, 236] on link "Traces" at bounding box center [63, 238] width 94 height 20
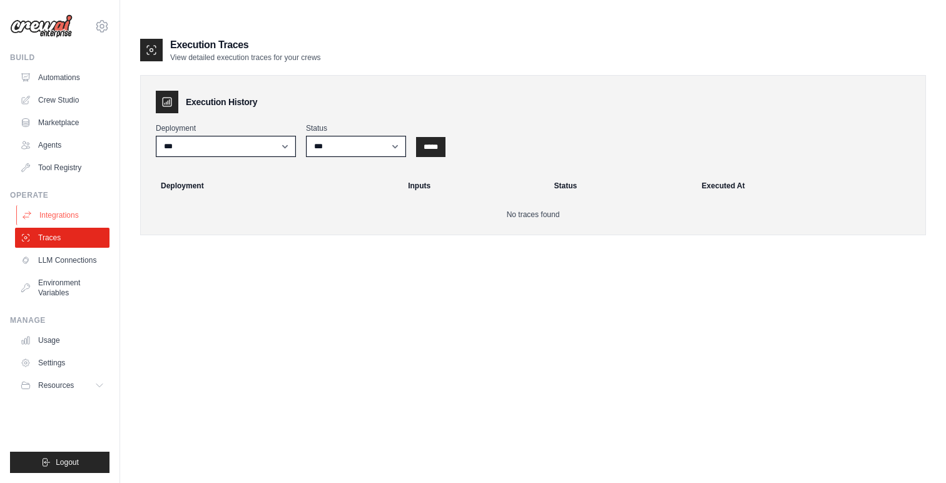
click at [73, 214] on link "Integrations" at bounding box center [63, 215] width 94 height 20
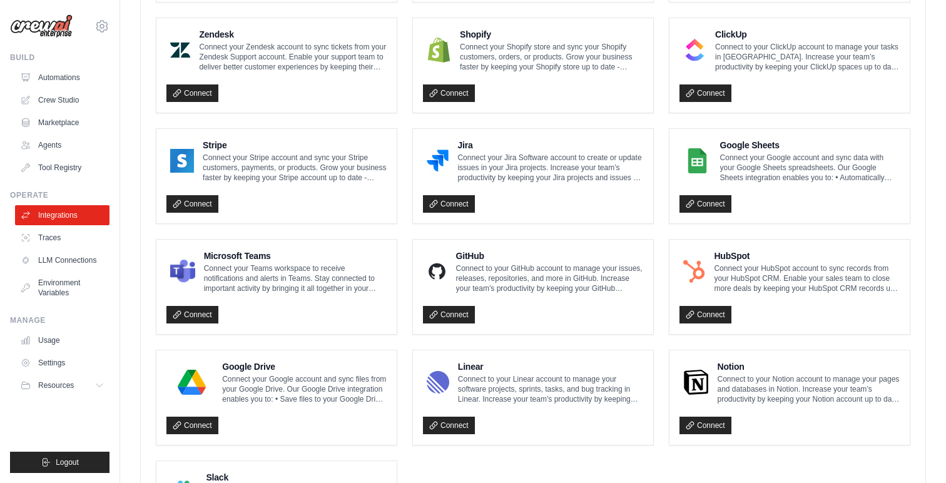
scroll to position [618, 0]
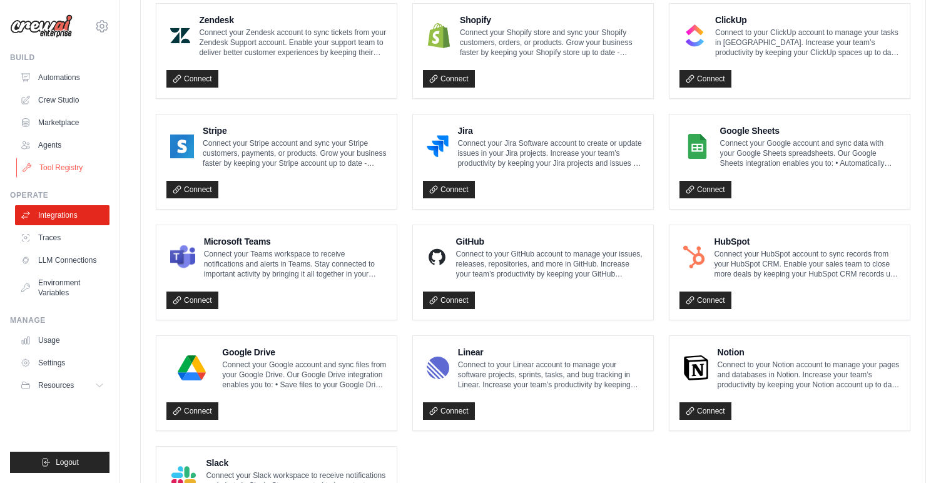
click at [46, 164] on link "Tool Registry" at bounding box center [63, 168] width 94 height 20
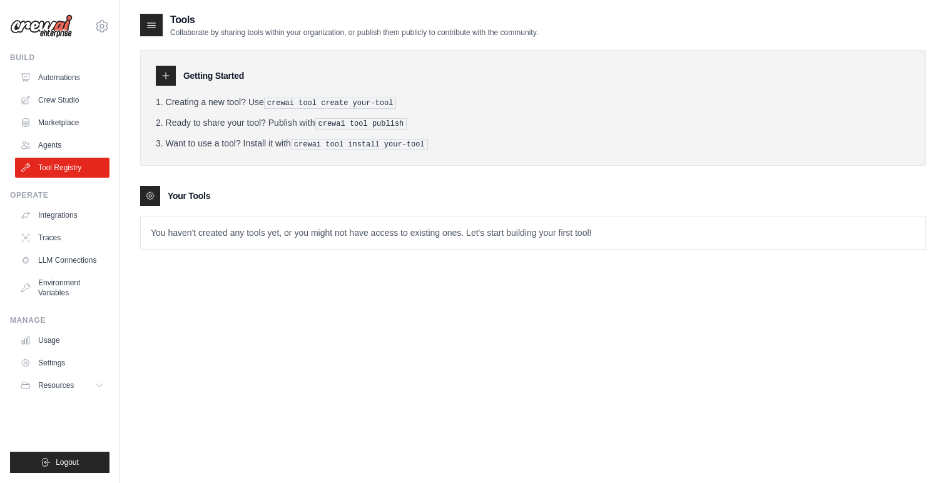
click at [55, 141] on link "Agents" at bounding box center [62, 145] width 94 height 20
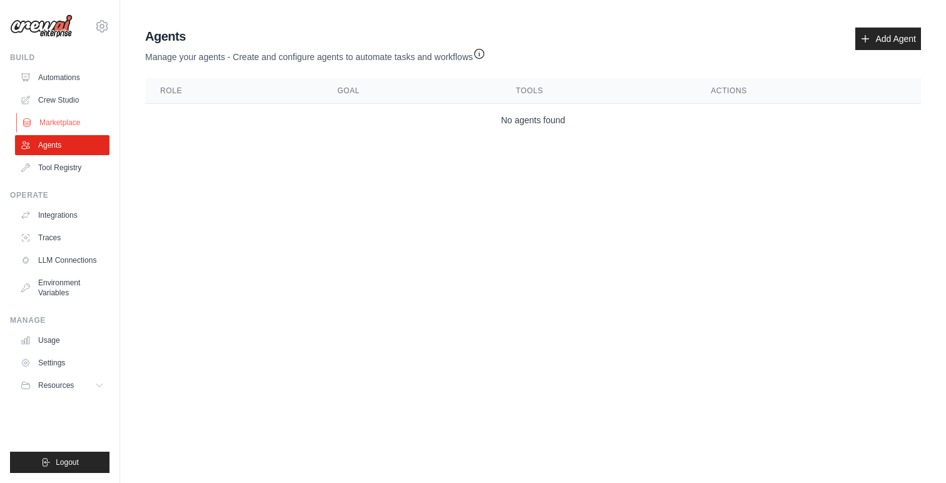
click at [58, 122] on link "Marketplace" at bounding box center [63, 123] width 94 height 20
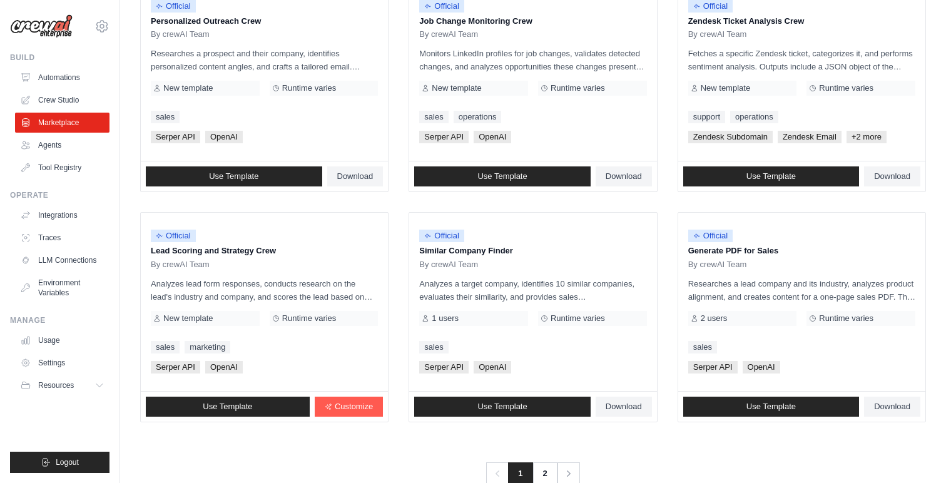
scroll to position [676, 0]
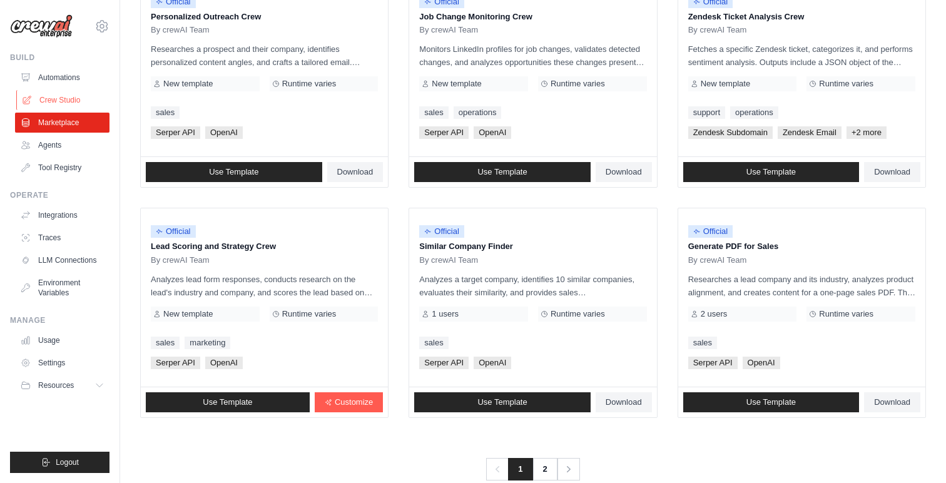
click at [39, 99] on link "Crew Studio" at bounding box center [63, 100] width 94 height 20
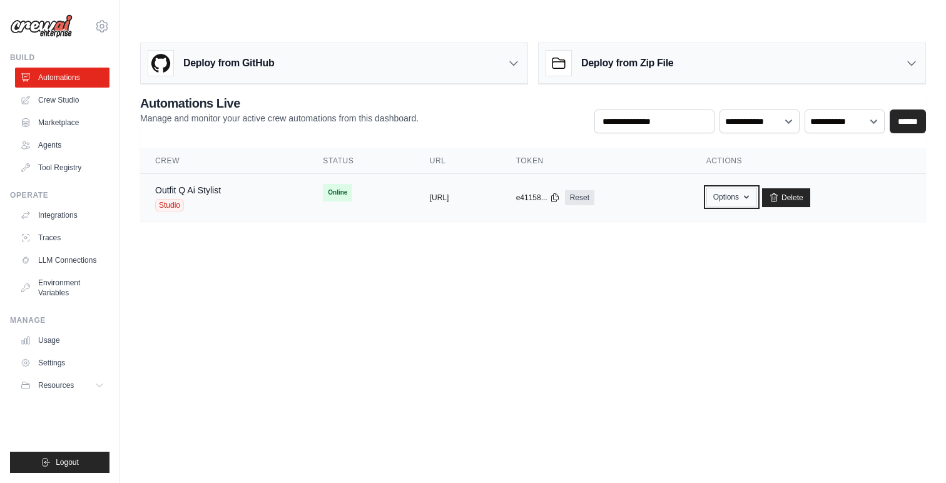
click at [757, 188] on button "Options" at bounding box center [731, 197] width 51 height 19
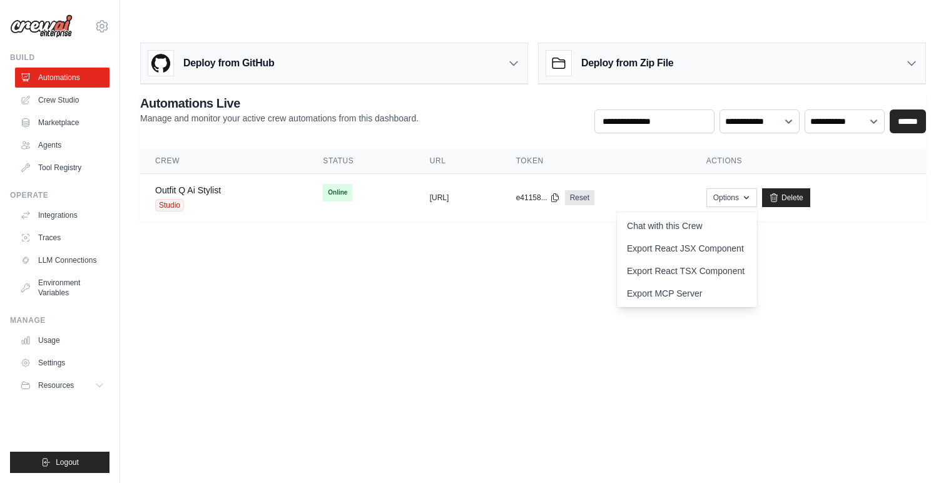
click at [685, 43] on div "Deploy from Zip File" at bounding box center [731, 63] width 386 height 41
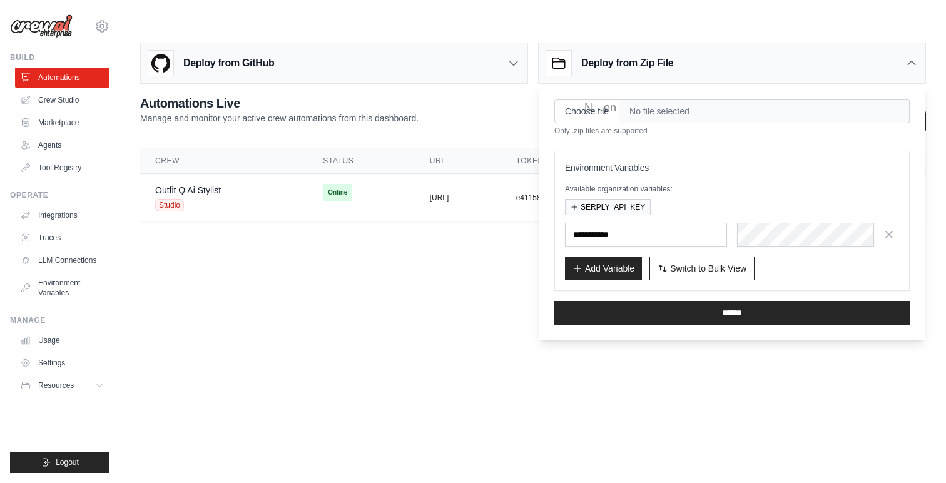
click at [389, 43] on div "Deploy from GitHub" at bounding box center [334, 63] width 386 height 41
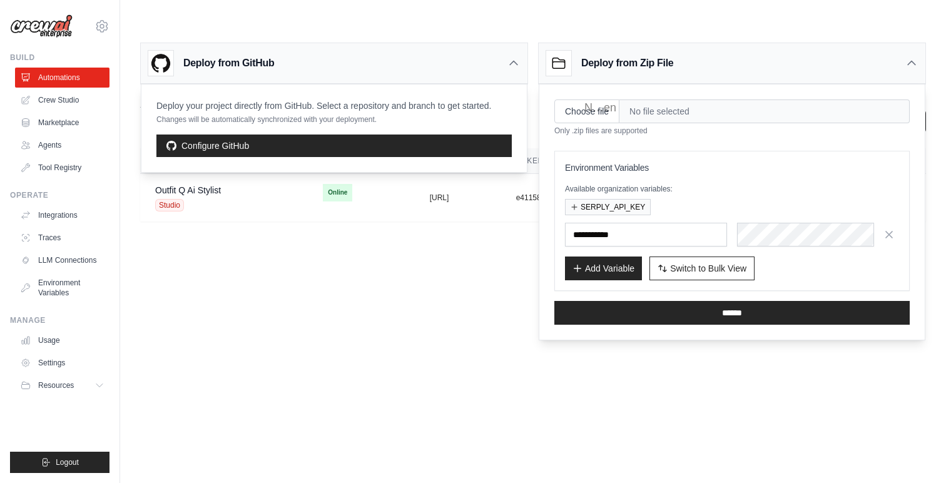
click at [428, 353] on body "arpitasaxena555@gmail.com Settings Build Automations Crew Studio" at bounding box center [473, 241] width 946 height 483
click at [906, 57] on icon at bounding box center [911, 63] width 13 height 13
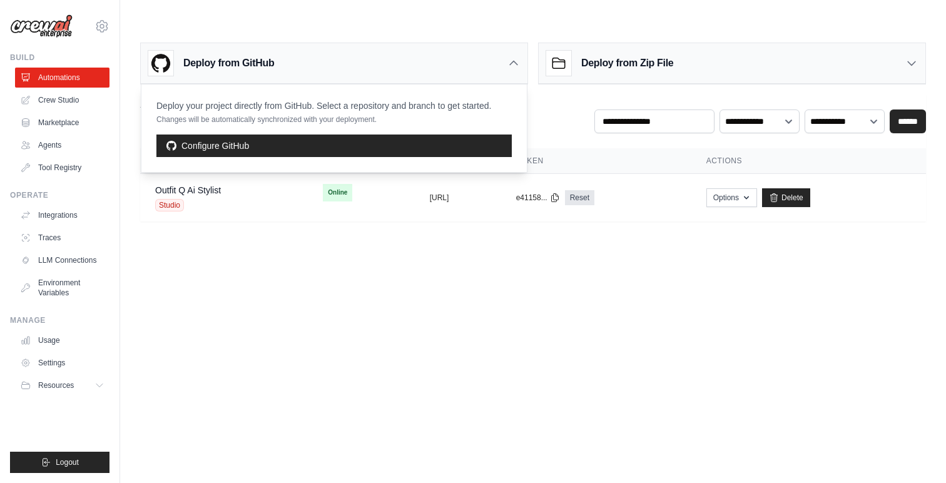
click at [410, 43] on div "Deploy from GitHub" at bounding box center [334, 63] width 386 height 41
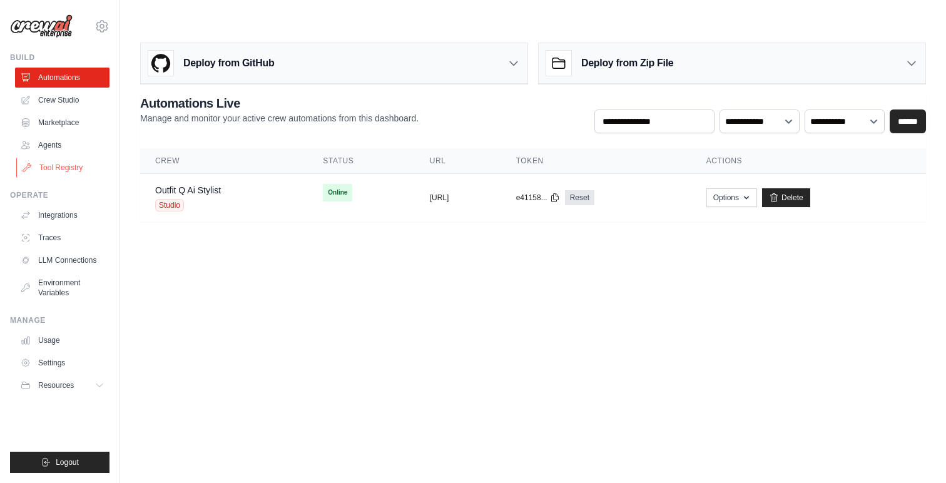
click at [58, 164] on link "Tool Registry" at bounding box center [63, 168] width 94 height 20
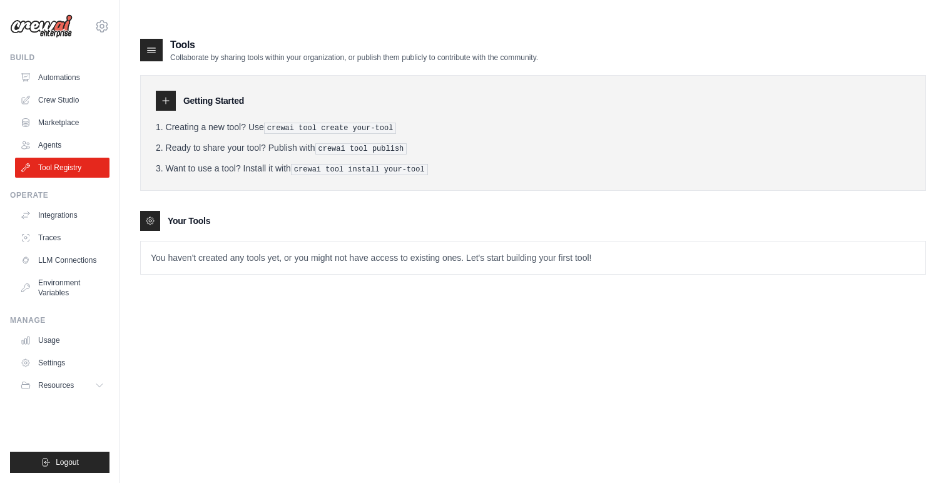
click at [151, 44] on icon at bounding box center [151, 50] width 13 height 13
click at [163, 98] on icon at bounding box center [166, 101] width 6 height 6
click at [148, 44] on icon at bounding box center [151, 50] width 13 height 13
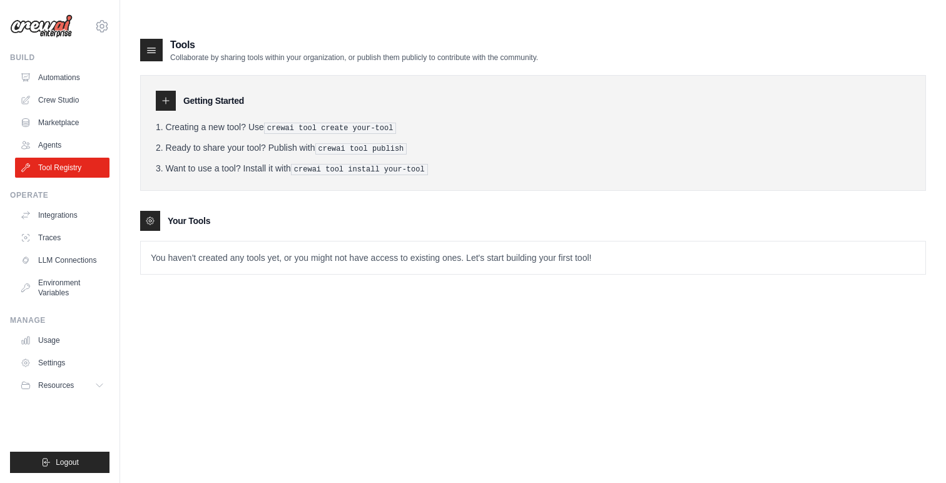
click at [335, 53] on p "Collaborate by sharing tools within your organization, or publish them publicly…" at bounding box center [354, 58] width 368 height 10
click at [166, 96] on icon at bounding box center [166, 101] width 10 height 10
click at [174, 214] on h3 "Your Tools" at bounding box center [189, 220] width 43 height 13
click at [156, 91] on div at bounding box center [166, 101] width 20 height 20
click at [164, 96] on icon at bounding box center [166, 101] width 10 height 10
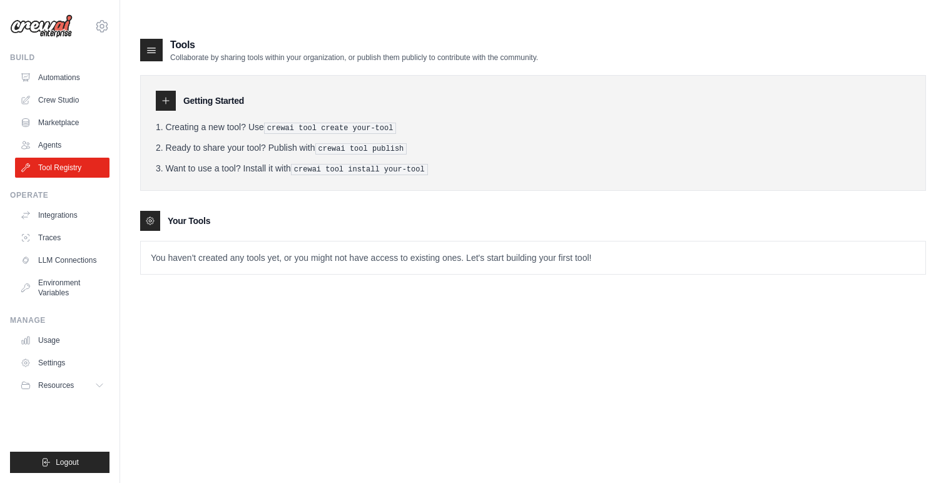
click at [164, 96] on icon at bounding box center [166, 101] width 10 height 10
click at [321, 143] on pre "crewai tool publish" at bounding box center [361, 148] width 92 height 11
click at [288, 123] on pre "crewai tool create your-tool" at bounding box center [330, 128] width 133 height 11
click at [152, 44] on icon at bounding box center [151, 50] width 13 height 13
click at [146, 44] on icon at bounding box center [151, 50] width 13 height 13
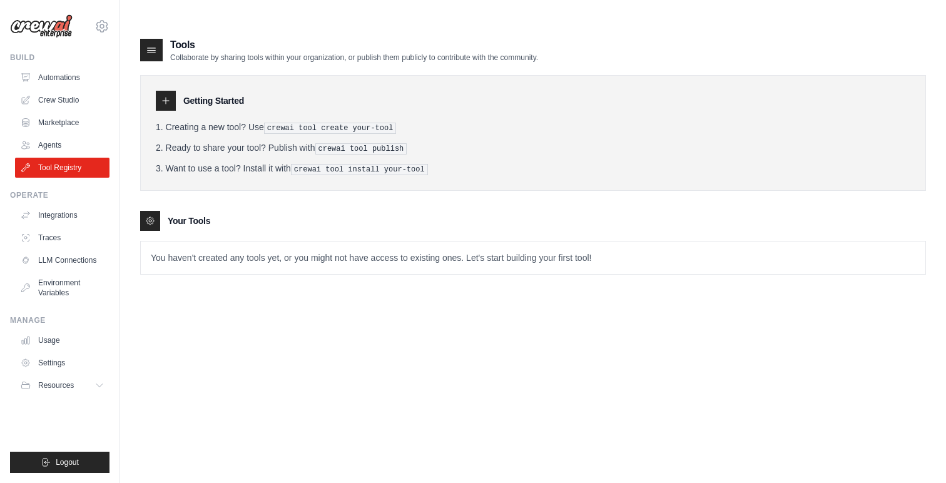
click at [146, 44] on icon at bounding box center [151, 50] width 13 height 13
click at [221, 53] on p "Collaborate by sharing tools within your organization, or publish them publicly…" at bounding box center [354, 58] width 368 height 10
click at [159, 39] on div at bounding box center [151, 50] width 23 height 23
click at [58, 148] on link "Agents" at bounding box center [63, 145] width 94 height 20
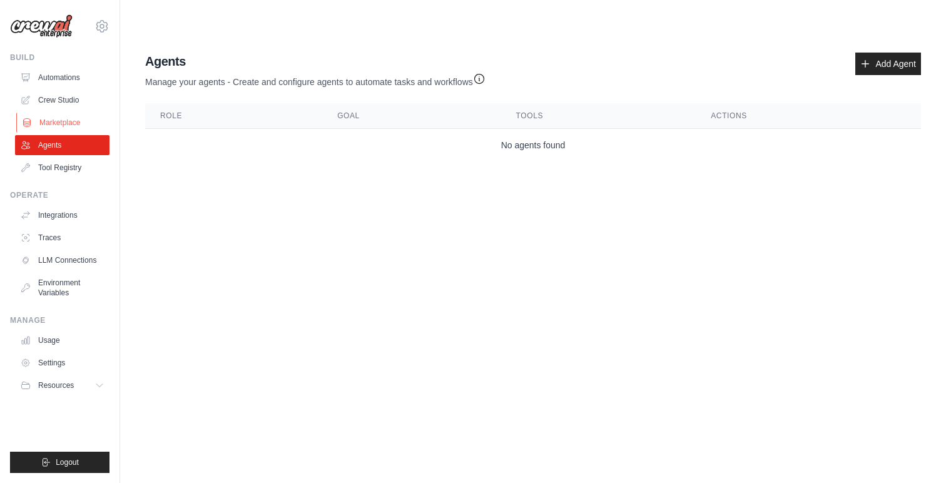
click at [59, 123] on link "Marketplace" at bounding box center [63, 123] width 94 height 20
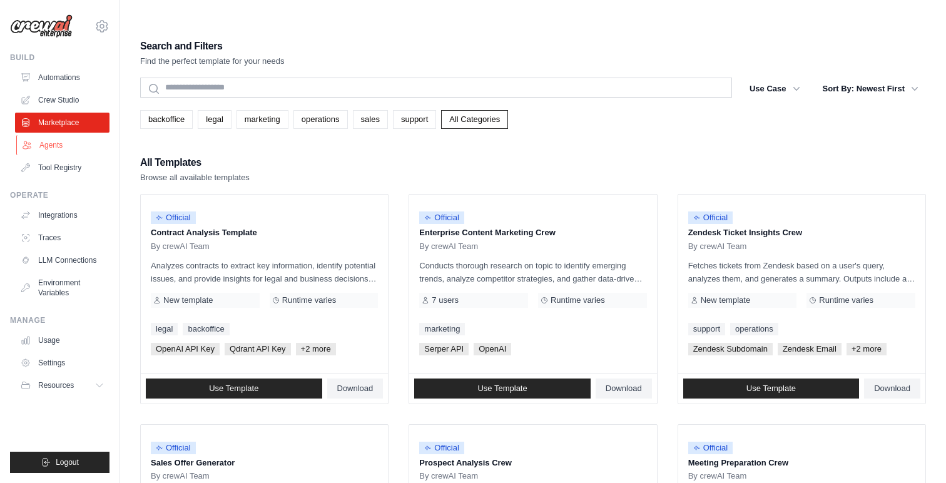
click at [56, 148] on link "Agents" at bounding box center [63, 145] width 94 height 20
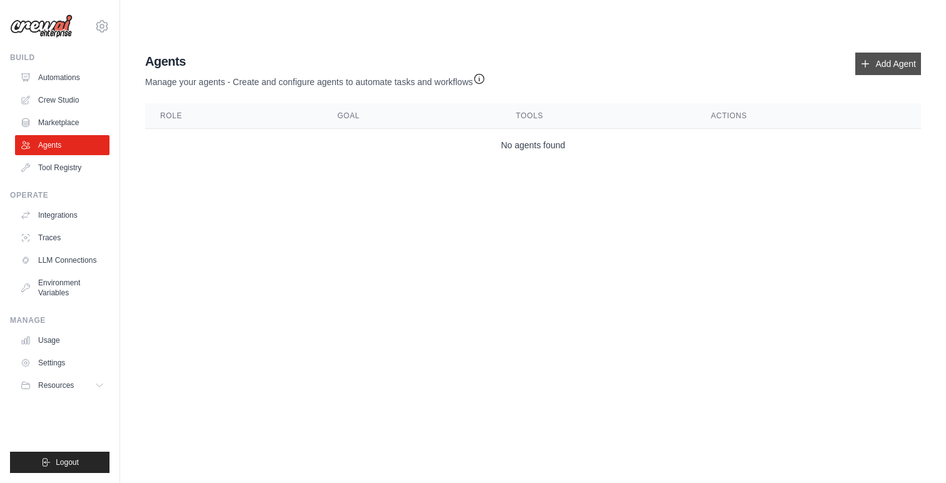
click at [880, 53] on link "Add Agent" at bounding box center [888, 64] width 66 height 23
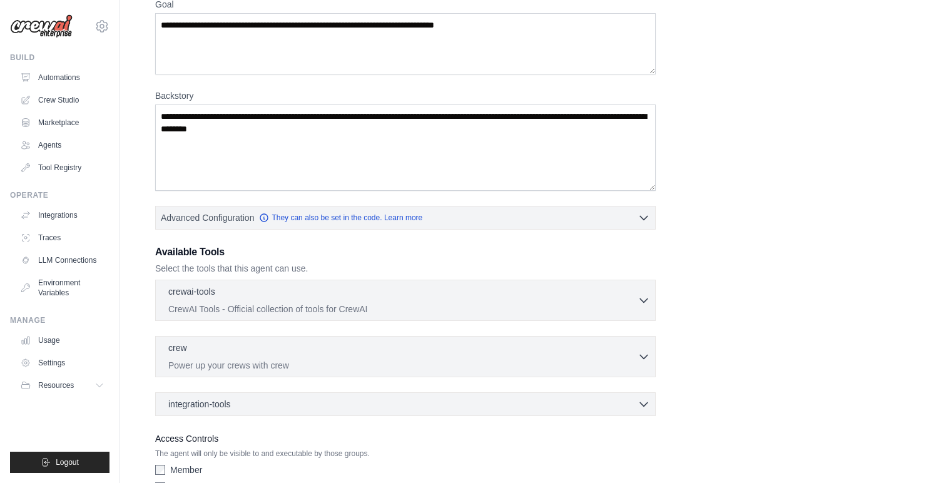
scroll to position [188, 0]
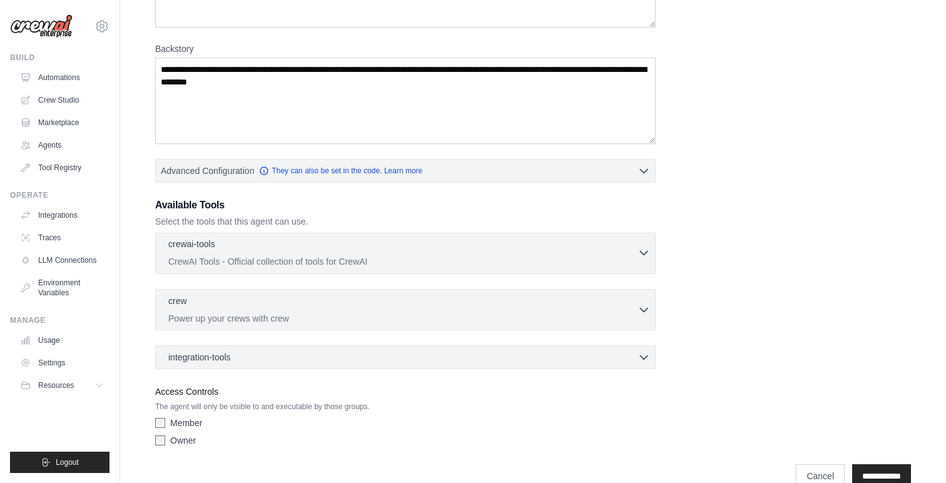
click at [377, 255] on p "CrewAI Tools - Official collection of tools for CrewAI" at bounding box center [402, 261] width 469 height 13
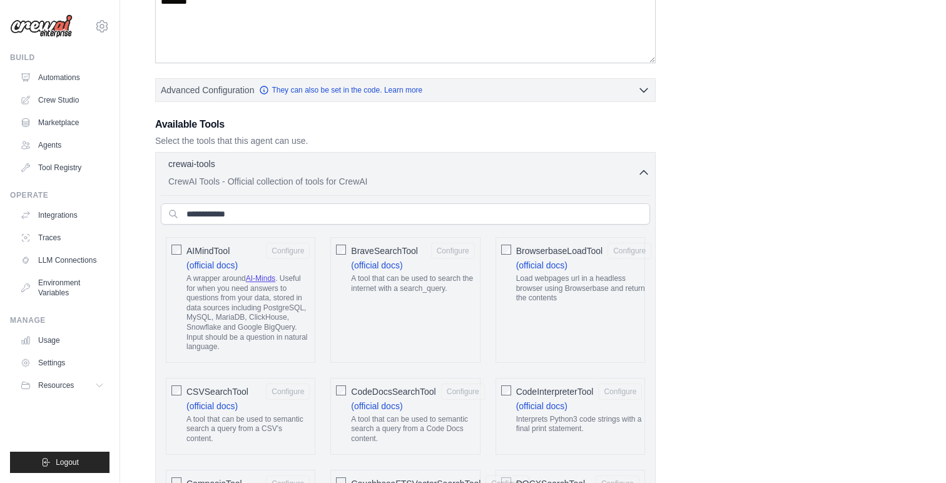
scroll to position [278, 0]
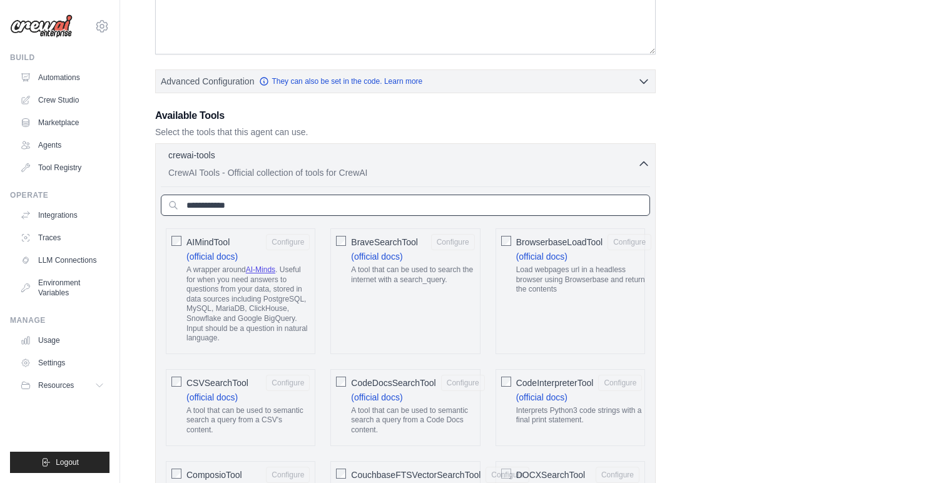
click at [268, 194] on input "text" at bounding box center [405, 204] width 489 height 21
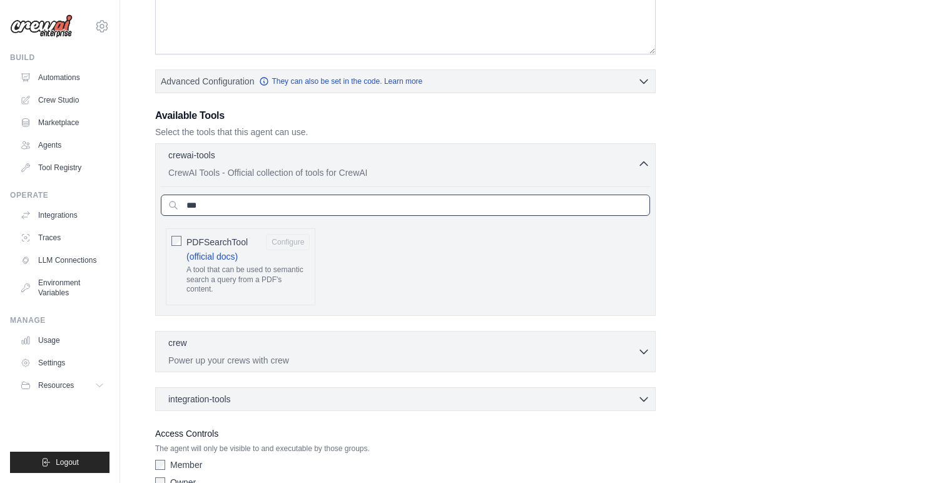
type input "***"
click at [296, 233] on button "Configure" at bounding box center [288, 241] width 44 height 16
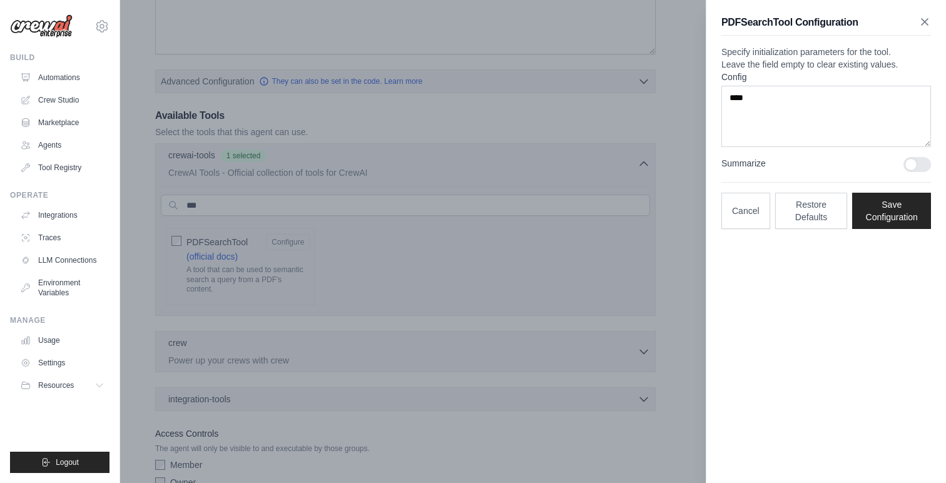
click at [923, 20] on icon "button" at bounding box center [924, 22] width 6 height 6
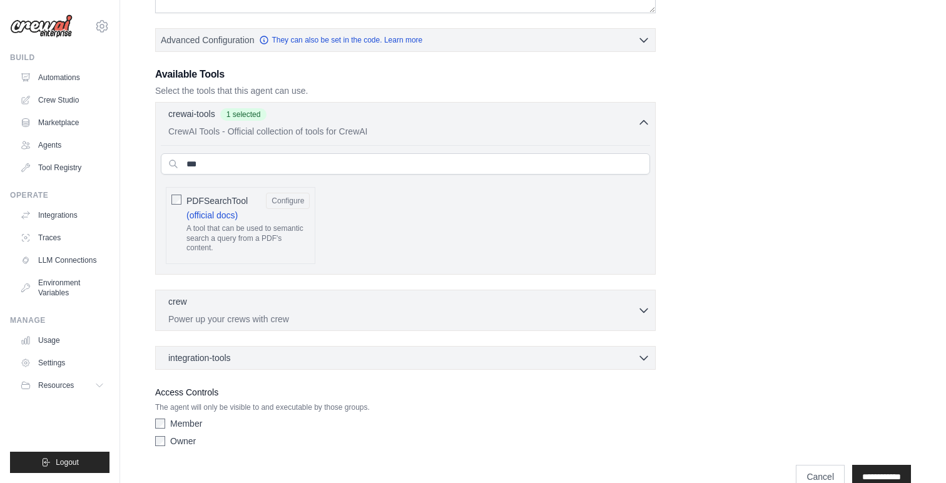
scroll to position [320, 0]
click at [453, 345] on div "integration-tools 0 selected Box Save files to Box Gmail" at bounding box center [405, 357] width 500 height 24
click at [454, 345] on div "integration-tools 0 selected Box Save files to Box Gmail" at bounding box center [405, 357] width 500 height 24
click at [458, 350] on div "integration-tools 0 selected" at bounding box center [409, 356] width 482 height 13
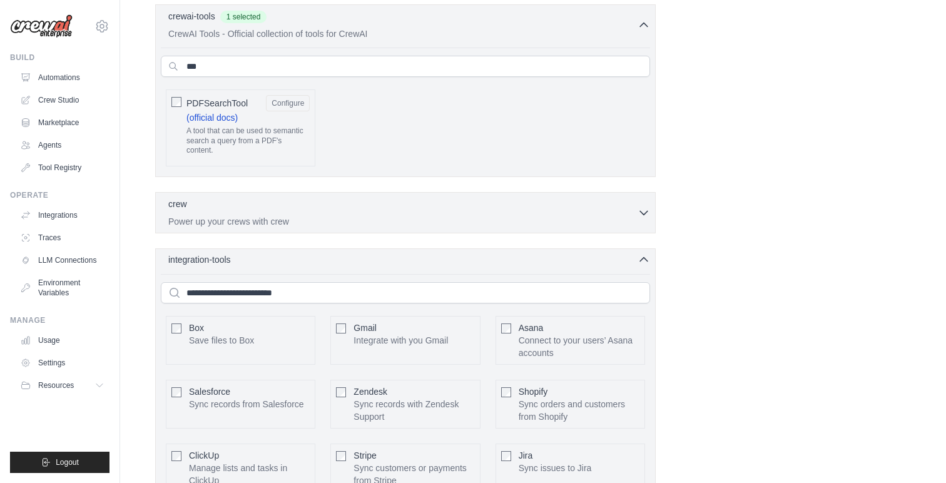
scroll to position [0, 0]
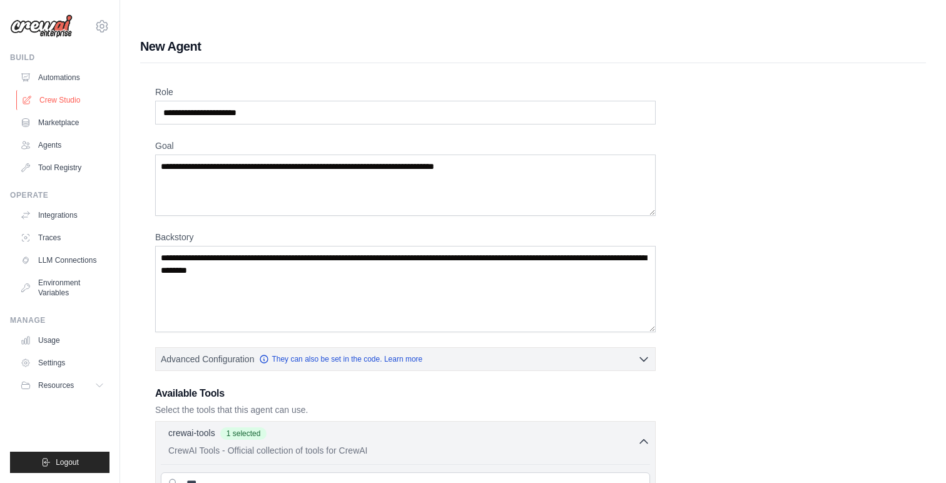
click at [53, 97] on link "Crew Studio" at bounding box center [63, 100] width 94 height 20
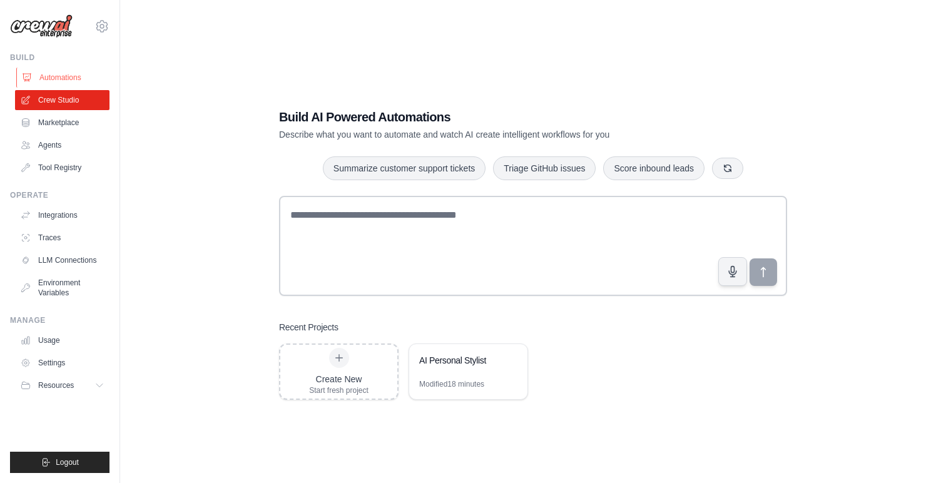
click at [71, 74] on link "Automations" at bounding box center [63, 78] width 94 height 20
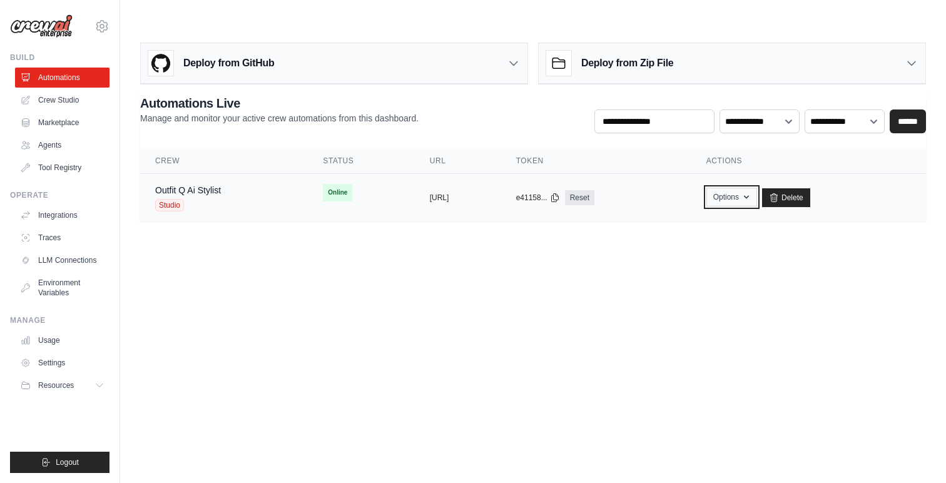
click at [757, 188] on button "Options" at bounding box center [731, 197] width 51 height 19
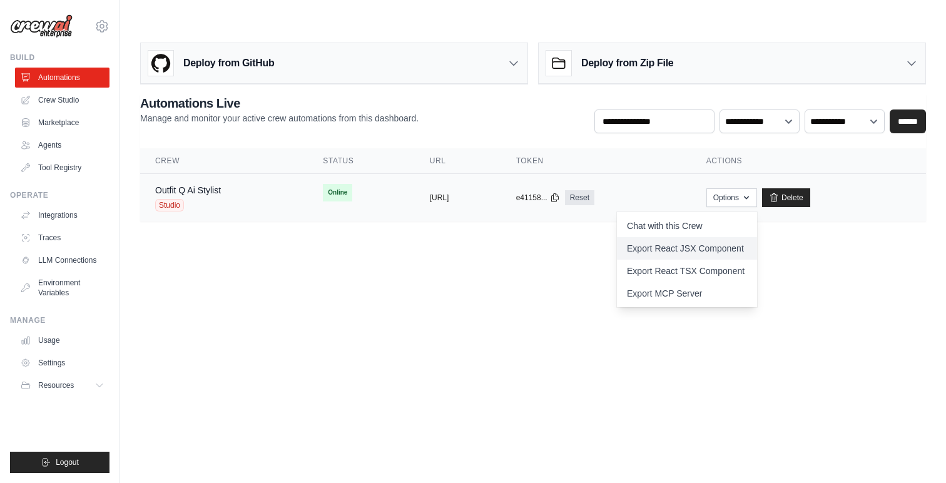
click at [700, 237] on link "Export React JSX Component" at bounding box center [687, 248] width 140 height 23
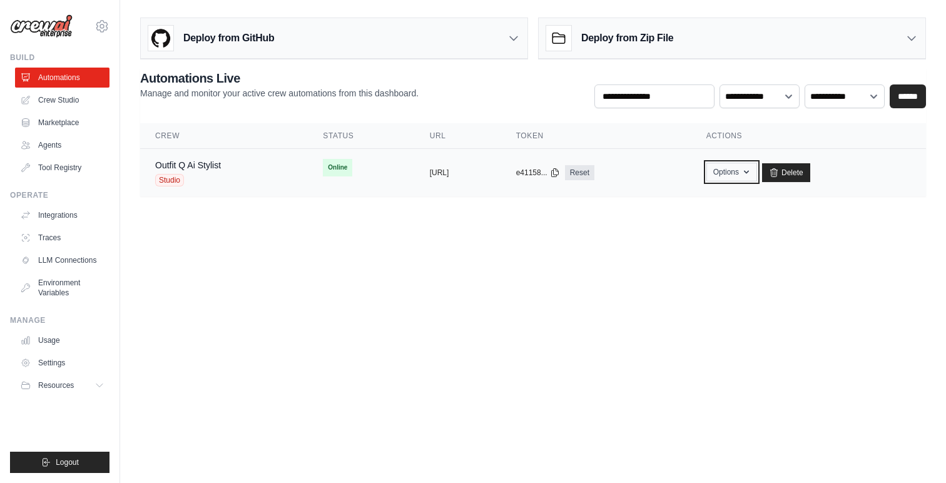
click at [757, 167] on button "Options" at bounding box center [731, 172] width 51 height 19
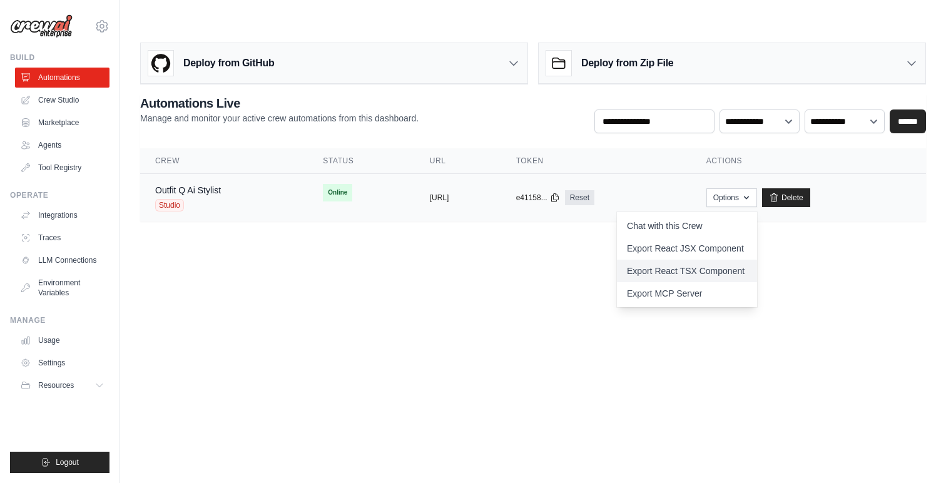
click at [729, 260] on link "Export React TSX Component" at bounding box center [687, 271] width 140 height 23
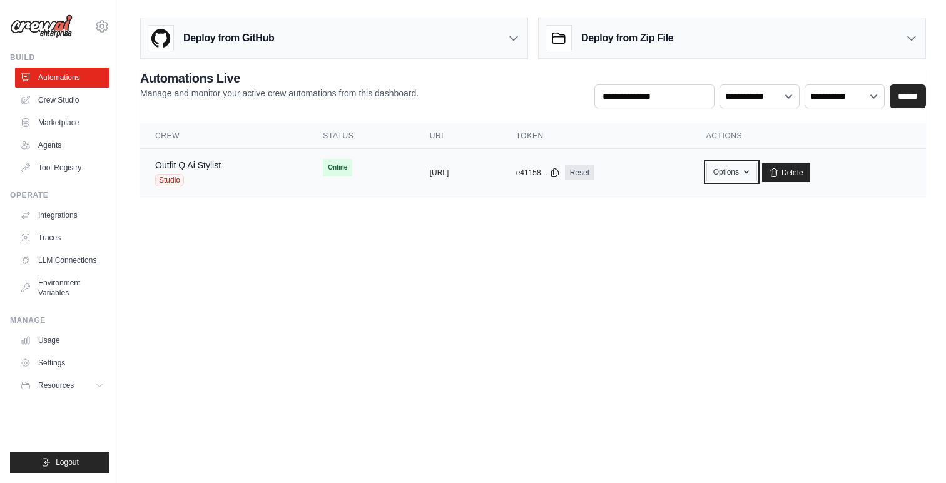
click at [757, 167] on button "Options" at bounding box center [731, 172] width 51 height 19
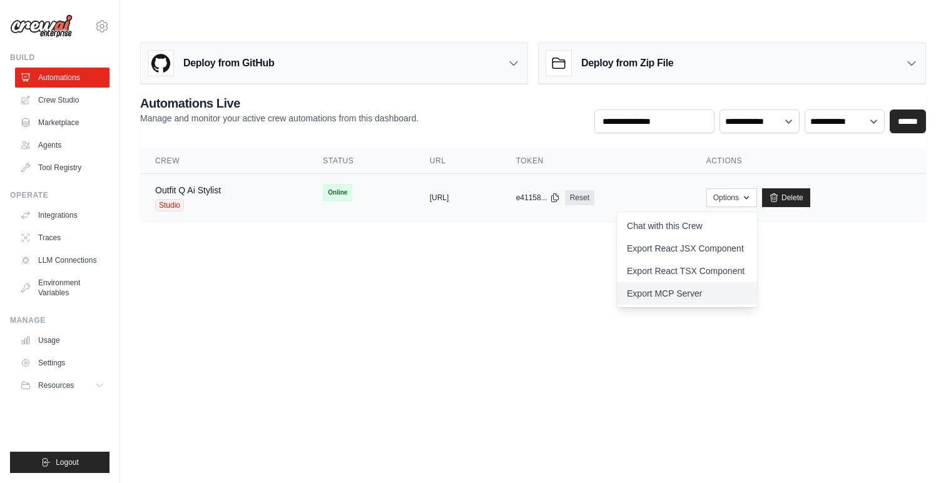
click at [716, 282] on link "Export MCP Server" at bounding box center [687, 293] width 140 height 23
